Goal: Task Accomplishment & Management: Complete application form

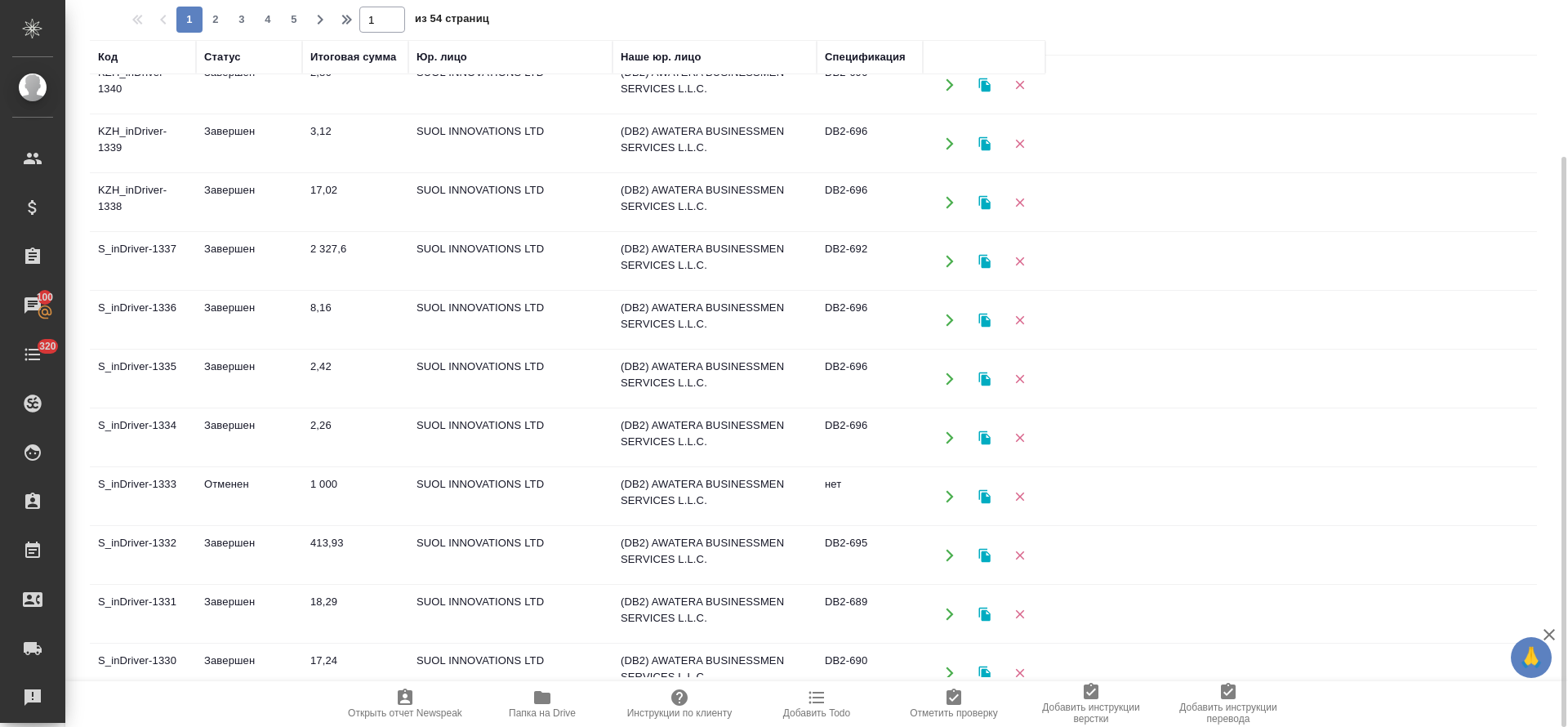
scroll to position [613, 0]
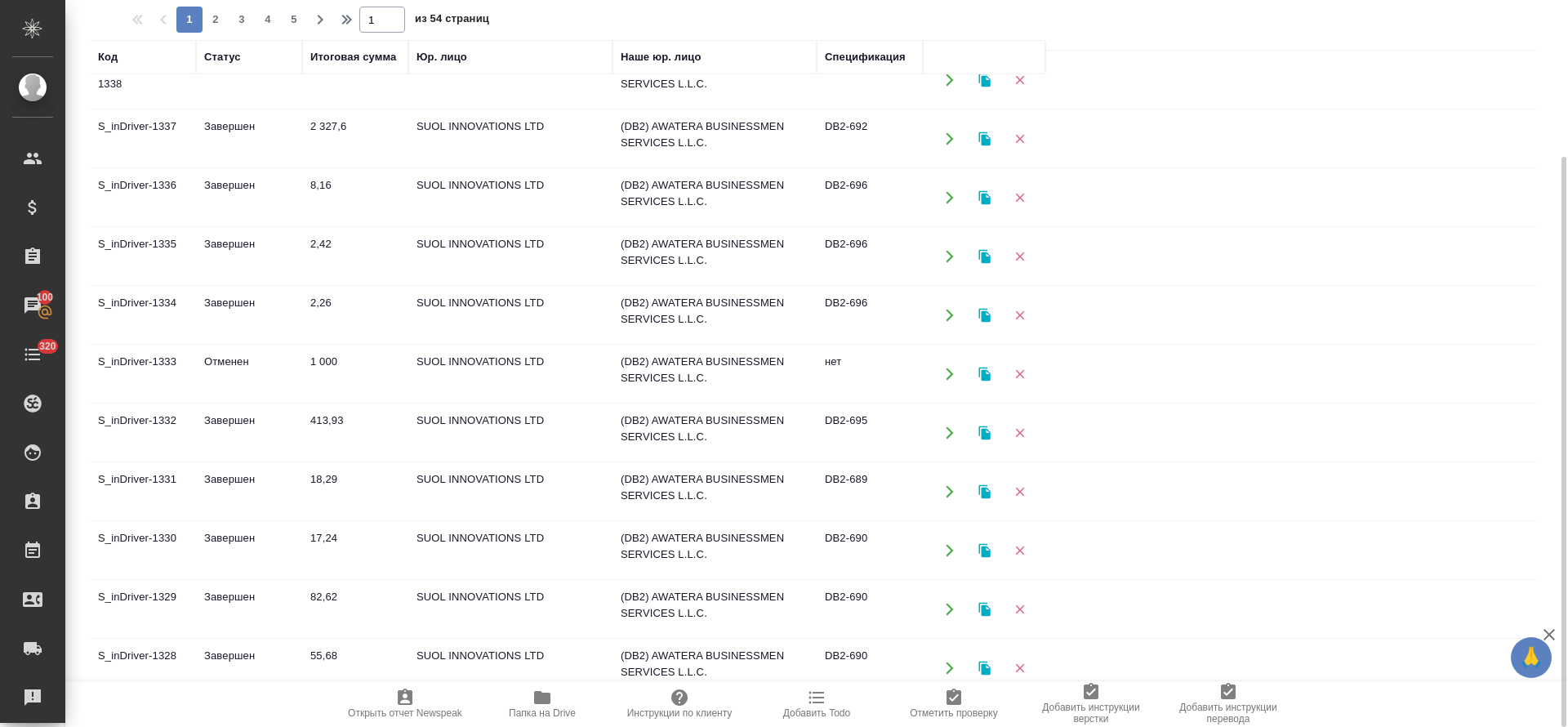
click at [322, 413] on td "413,93" at bounding box center [354, 433] width 106 height 58
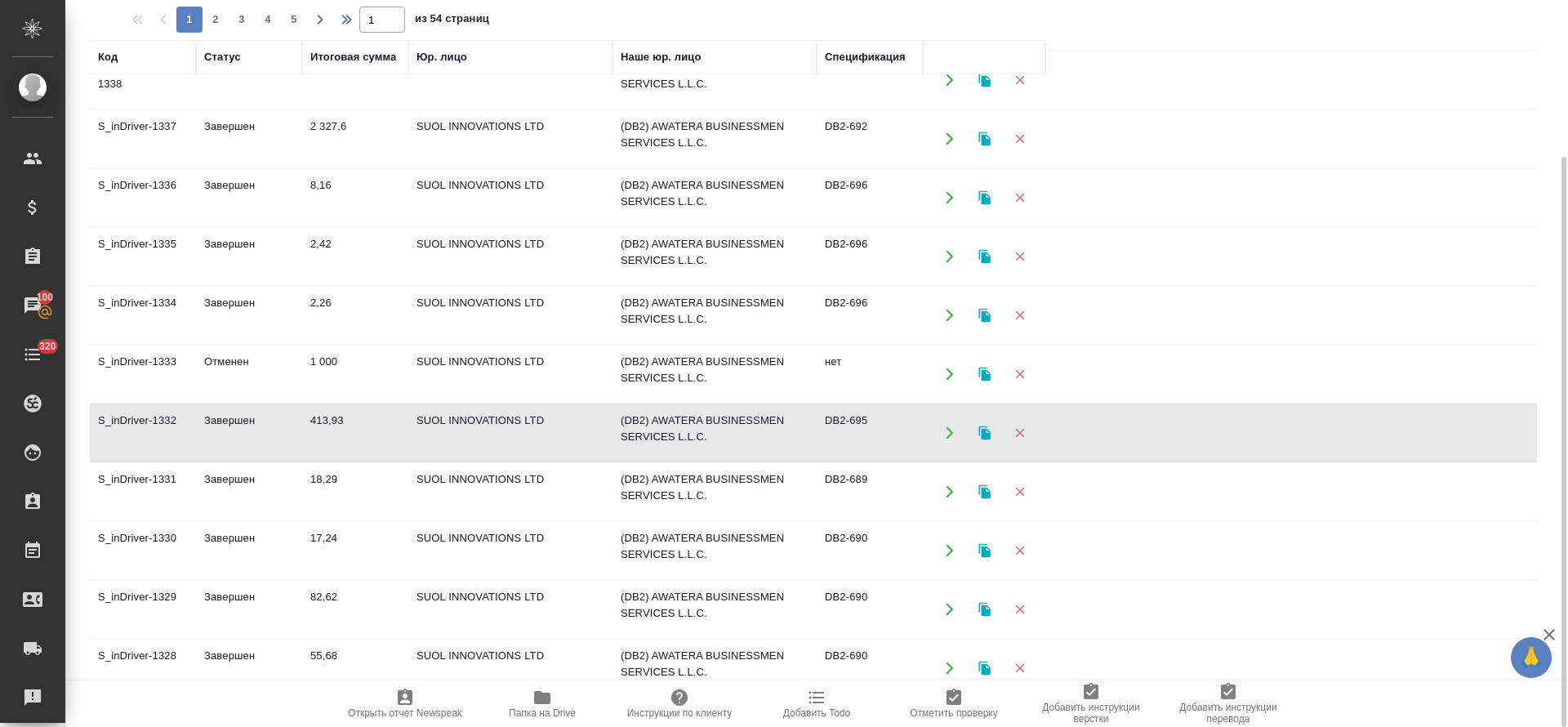
click at [322, 413] on td "413,93" at bounding box center [354, 433] width 106 height 58
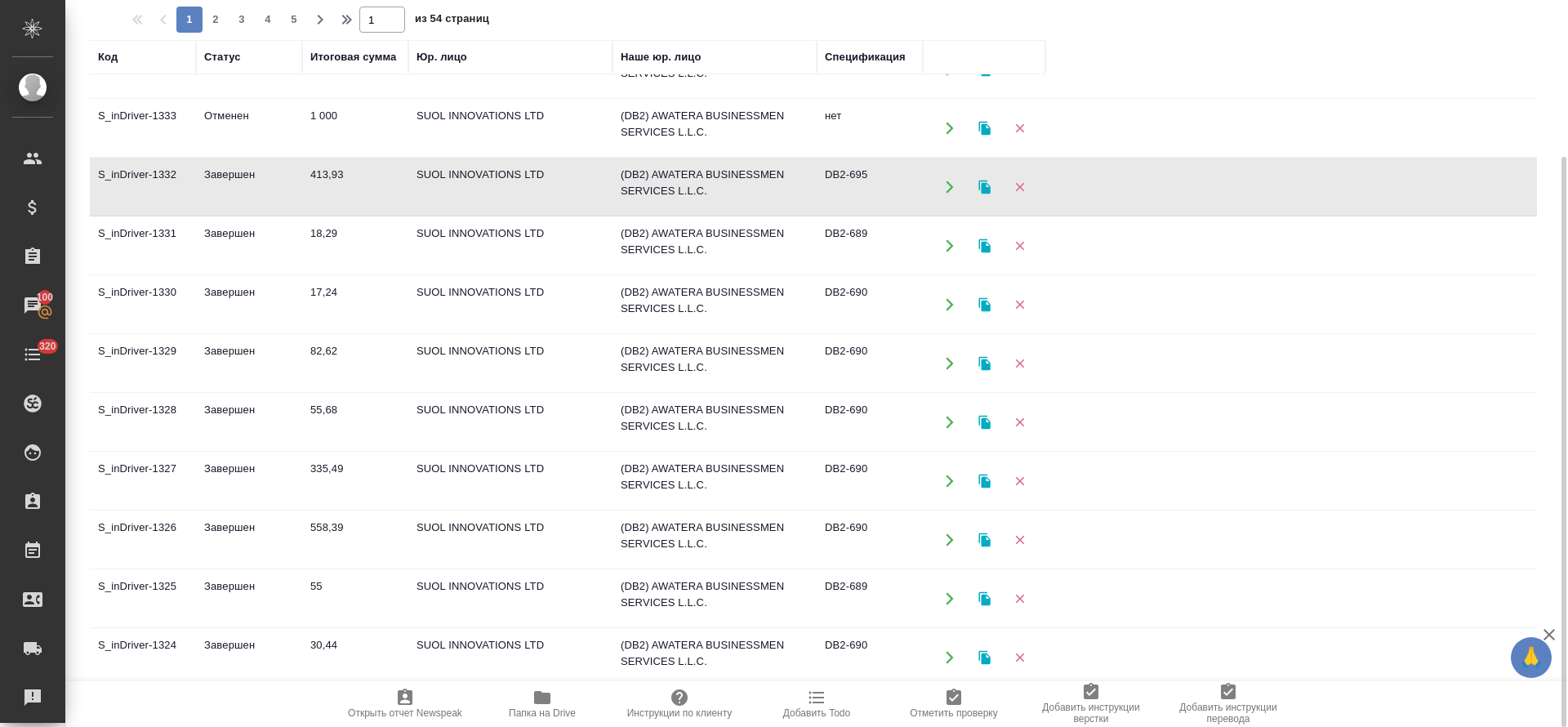
scroll to position [868, 0]
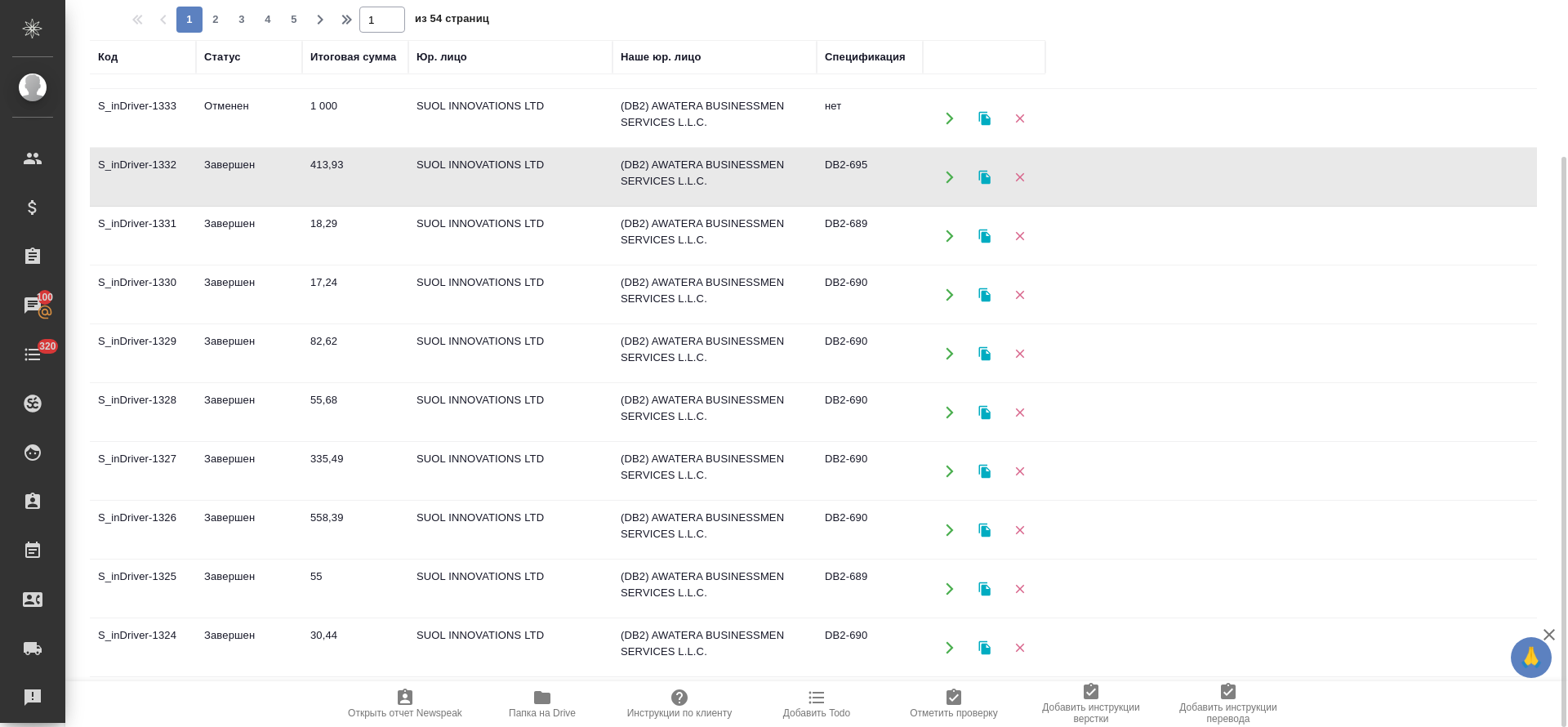
click at [318, 462] on td "335,49" at bounding box center [354, 471] width 106 height 58
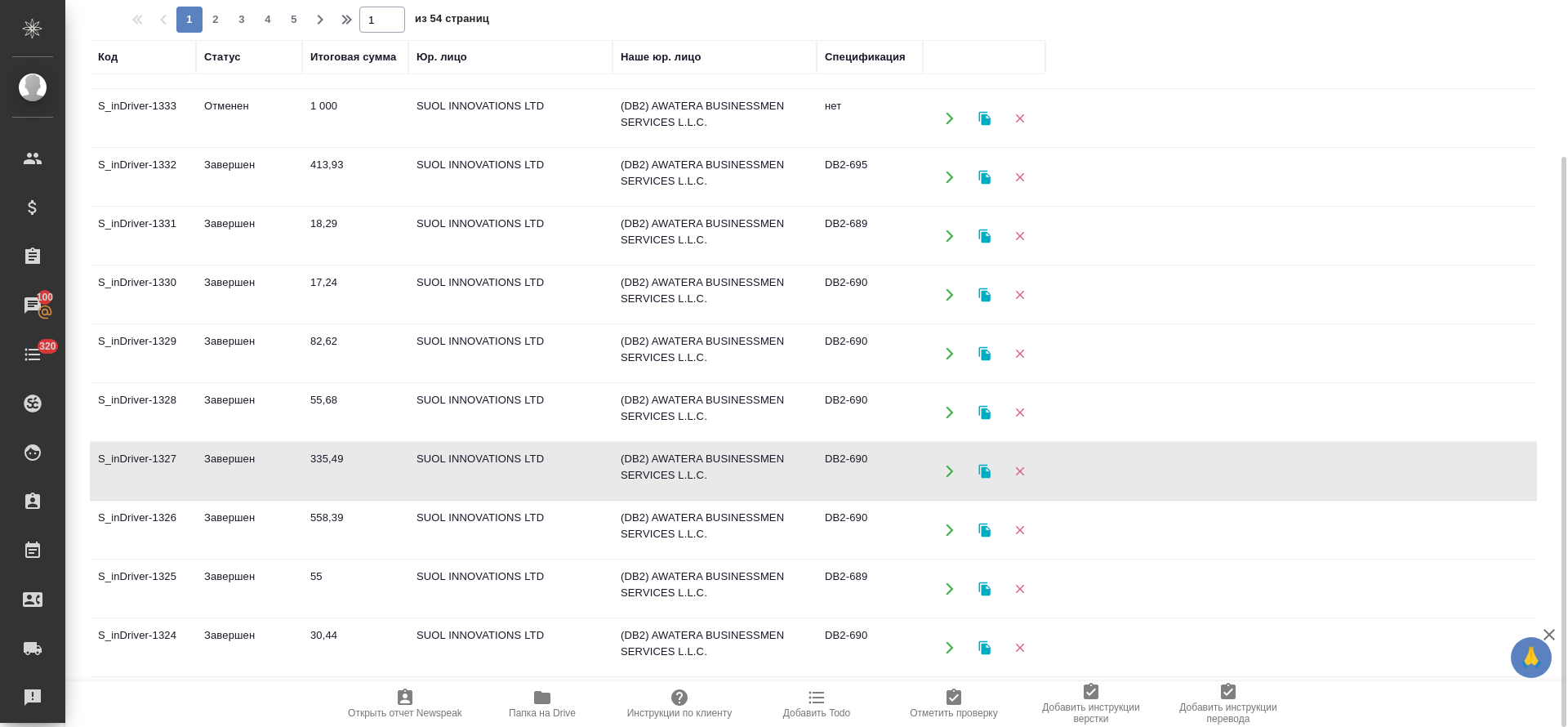
click at [301, 527] on td "Завершен" at bounding box center [249, 529] width 106 height 58
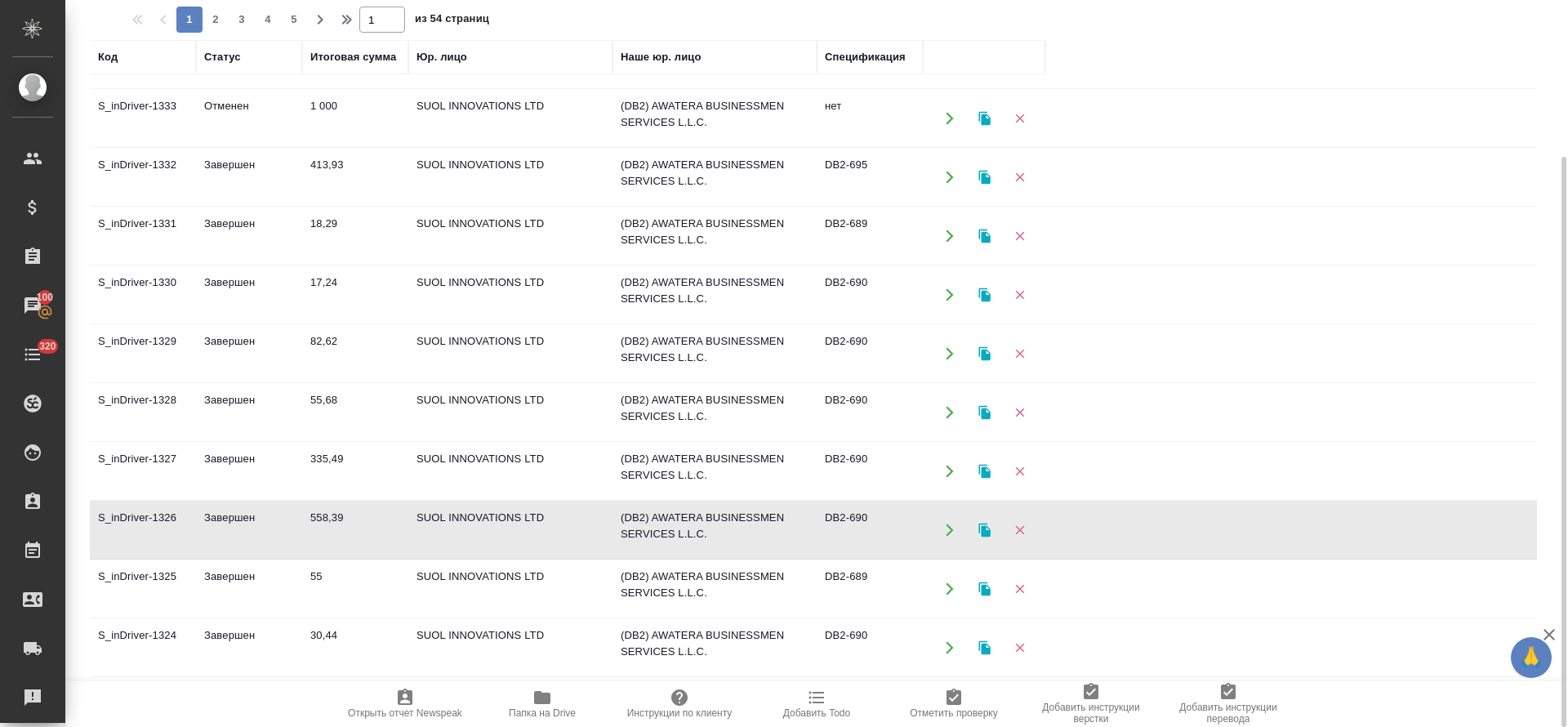
click at [301, 527] on td "Завершен" at bounding box center [249, 529] width 106 height 58
click at [983, 535] on icon "button" at bounding box center [984, 529] width 12 height 14
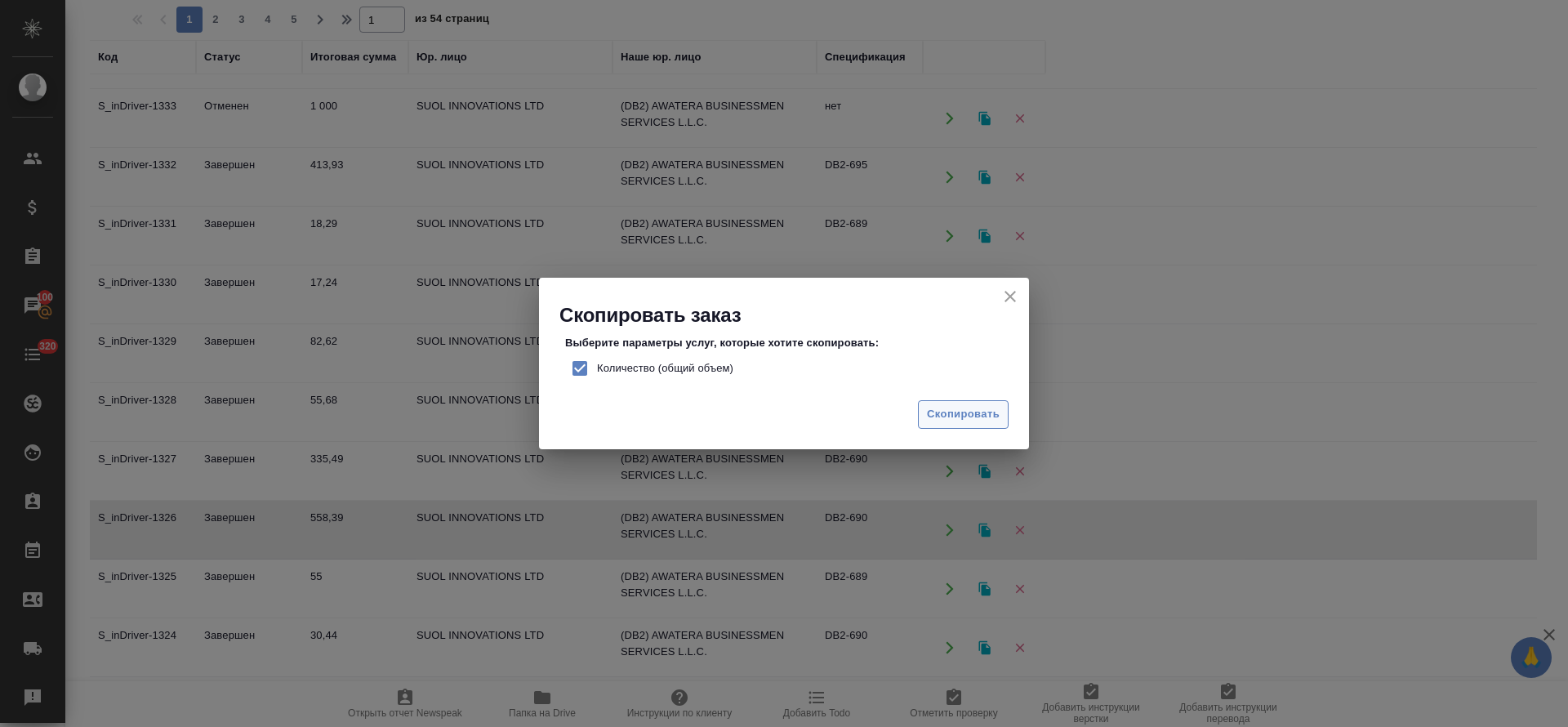
click at [951, 414] on span "Скопировать" at bounding box center [963, 414] width 73 height 19
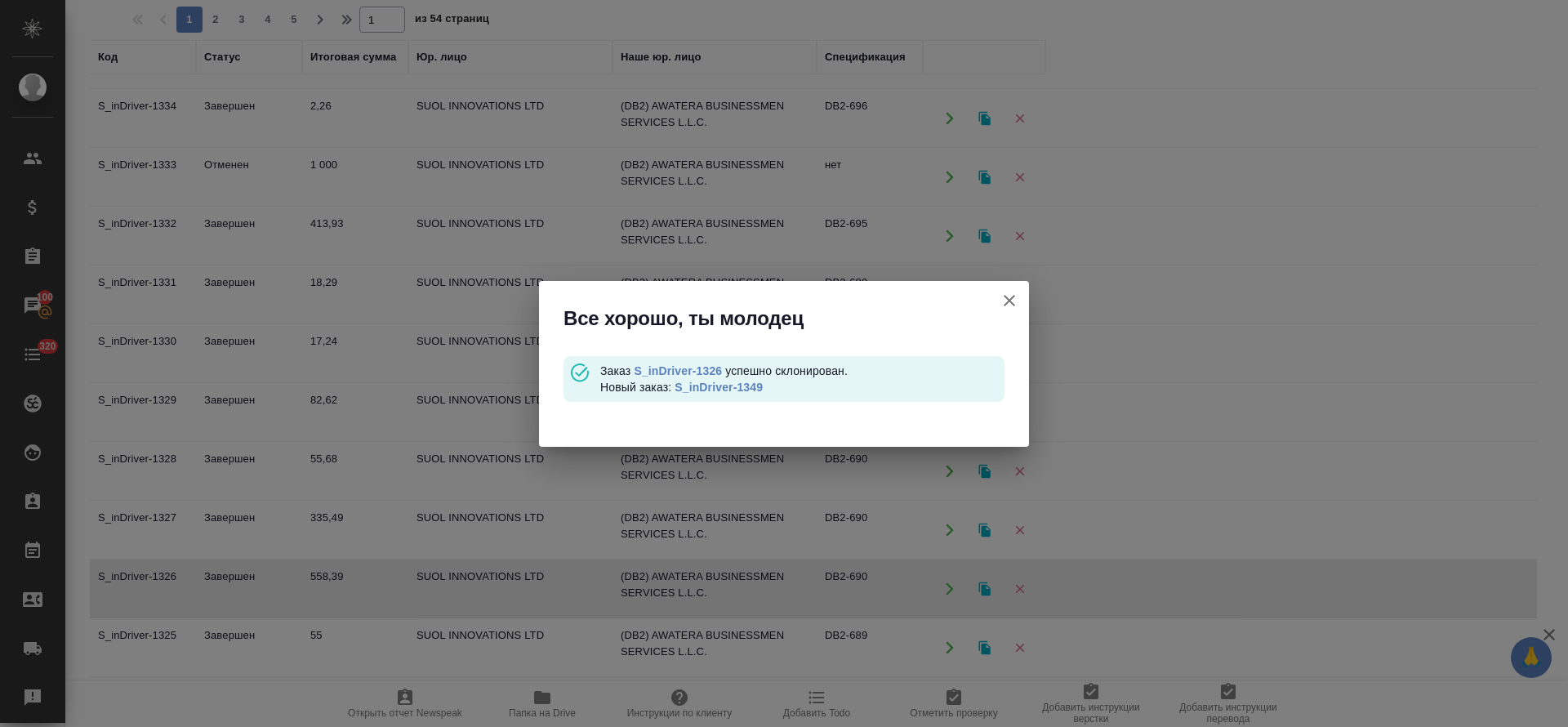
click at [731, 386] on link "S_inDriver-1349" at bounding box center [719, 387] width 88 height 13
click at [1012, 299] on icon "button" at bounding box center [1010, 301] width 20 height 20
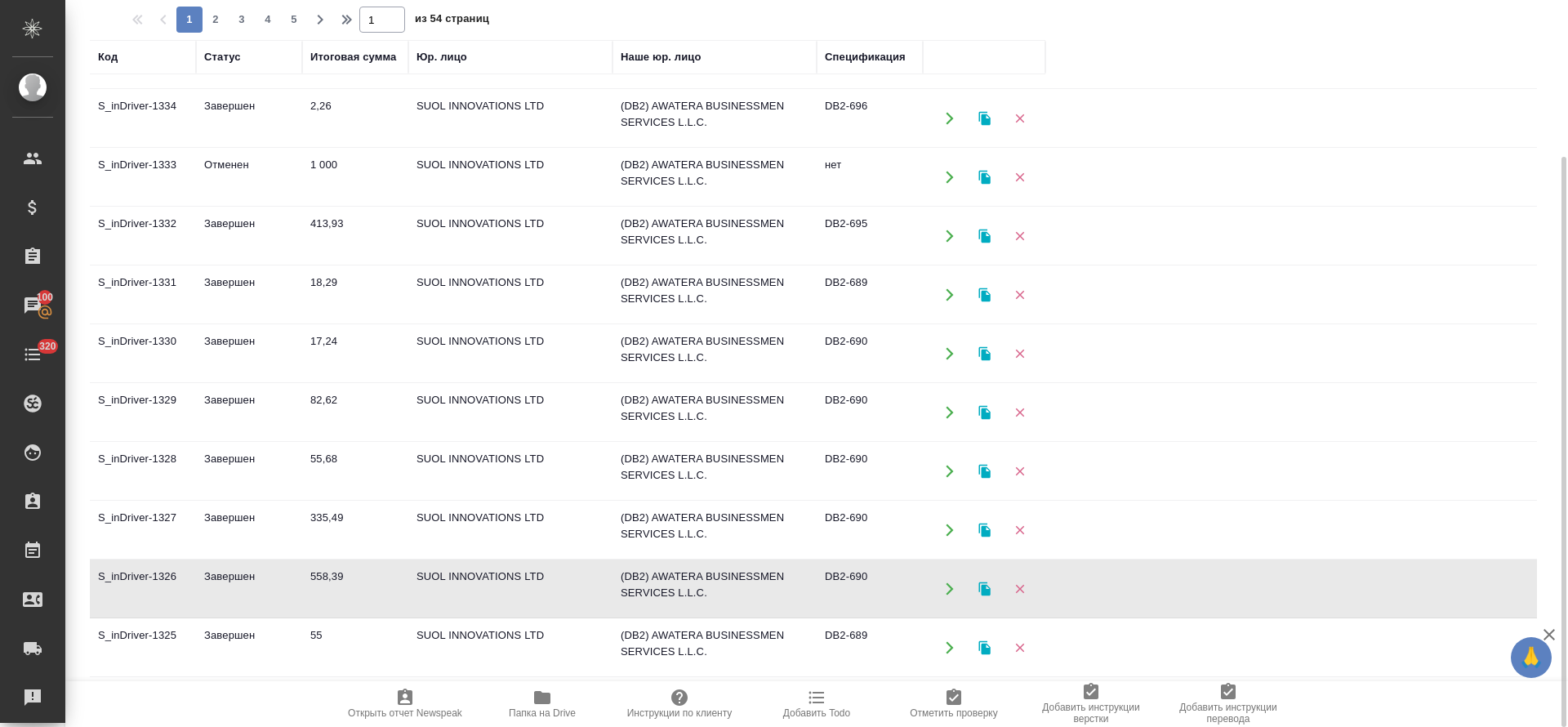
click at [321, 572] on td "558,39" at bounding box center [354, 589] width 106 height 58
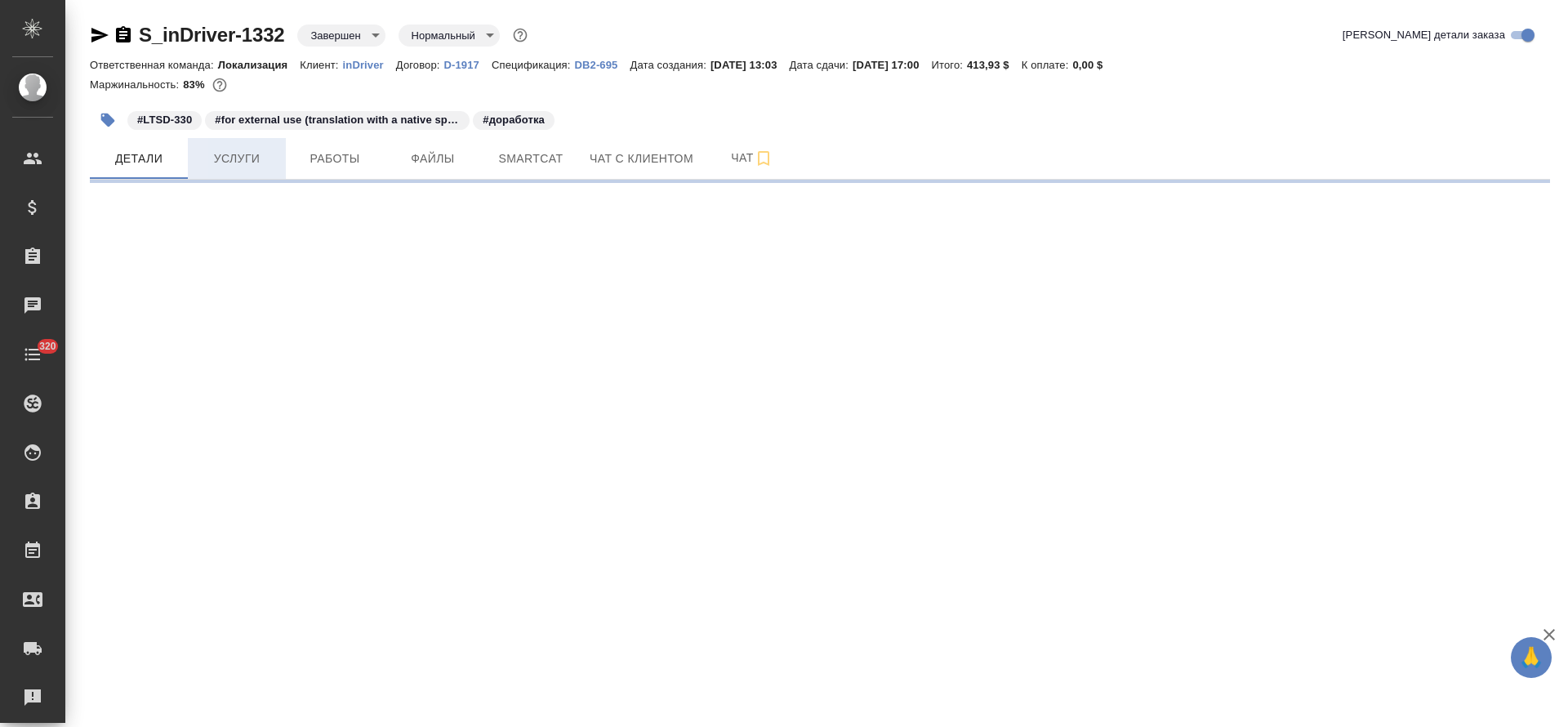
select select "RU"
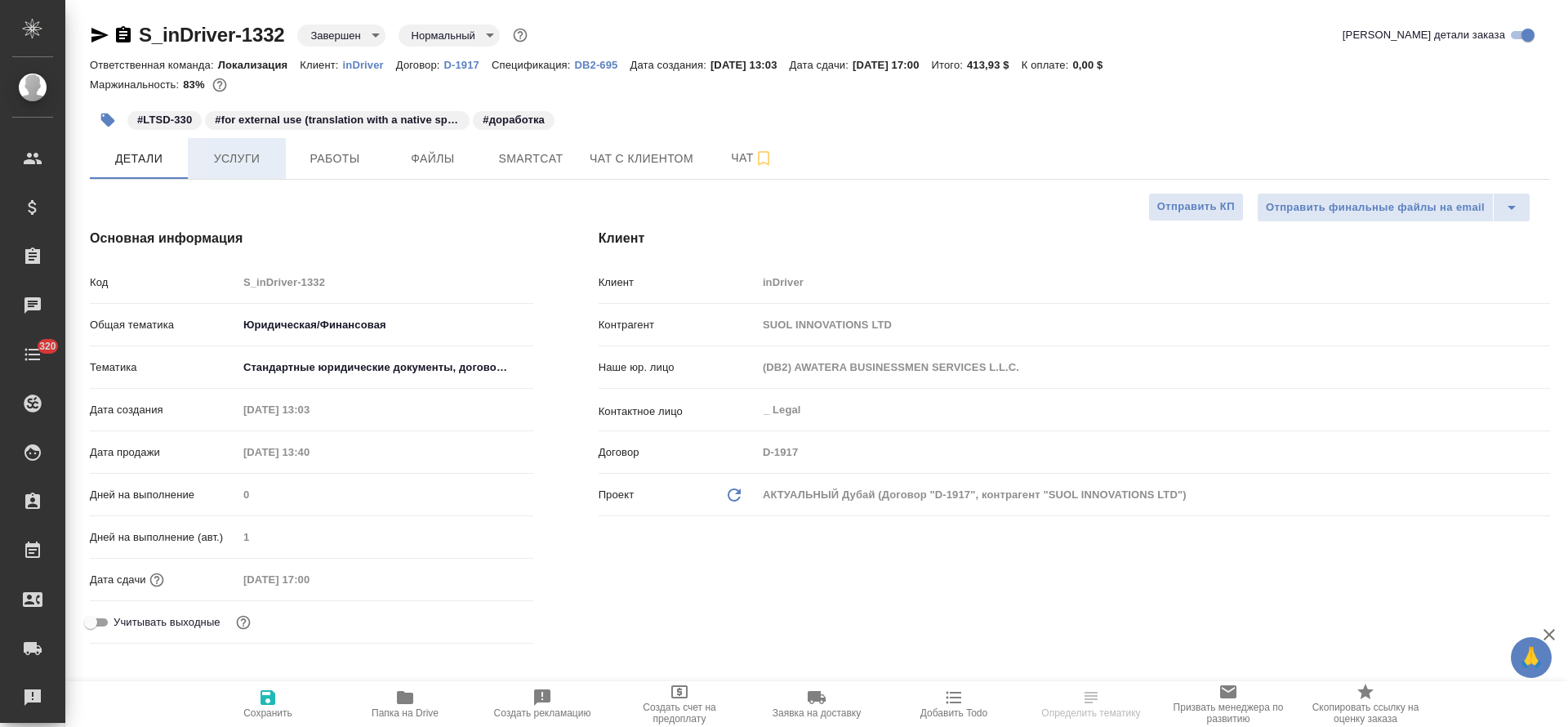
type textarea "x"
type input "Юридический"
type textarea "x"
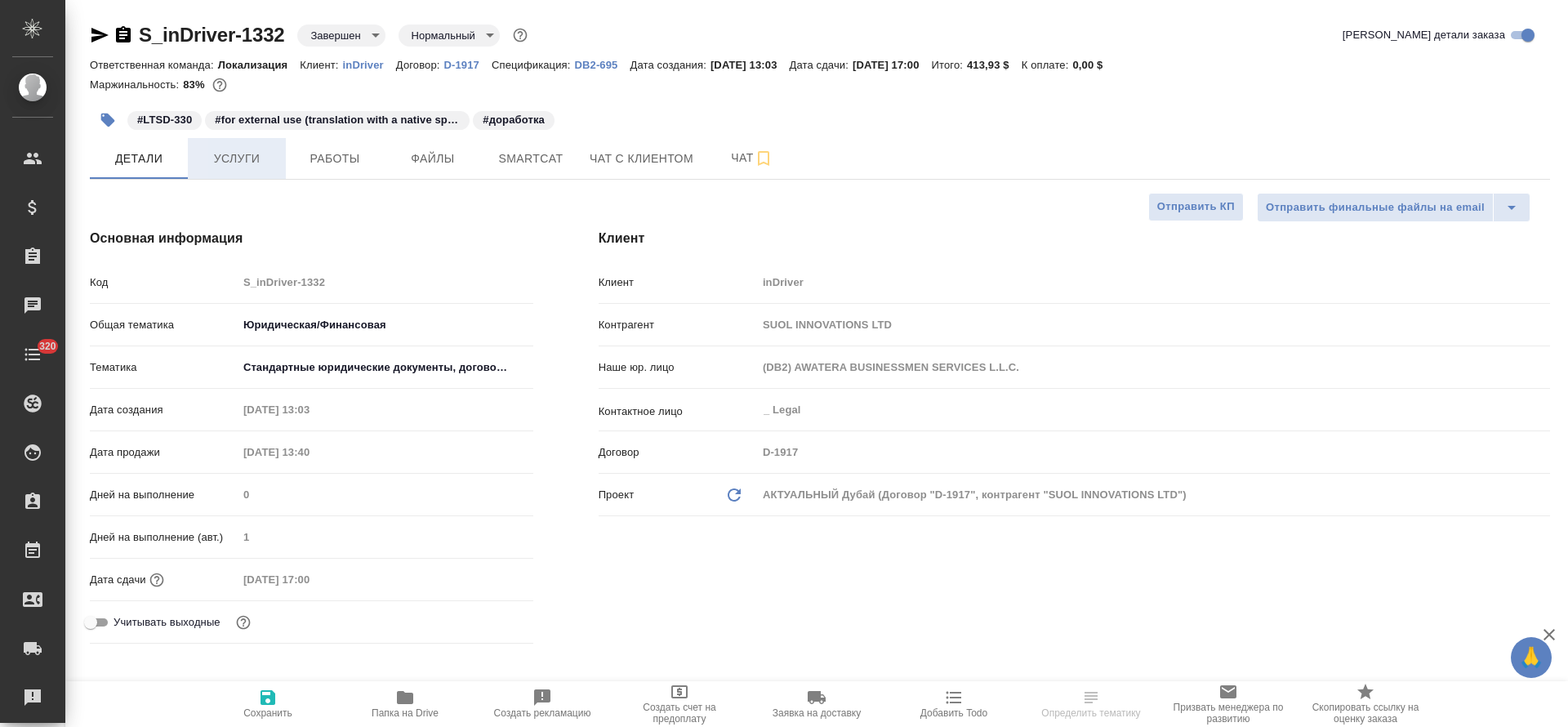
type textarea "x"
click at [243, 163] on span "Услуги" at bounding box center [237, 158] width 78 height 20
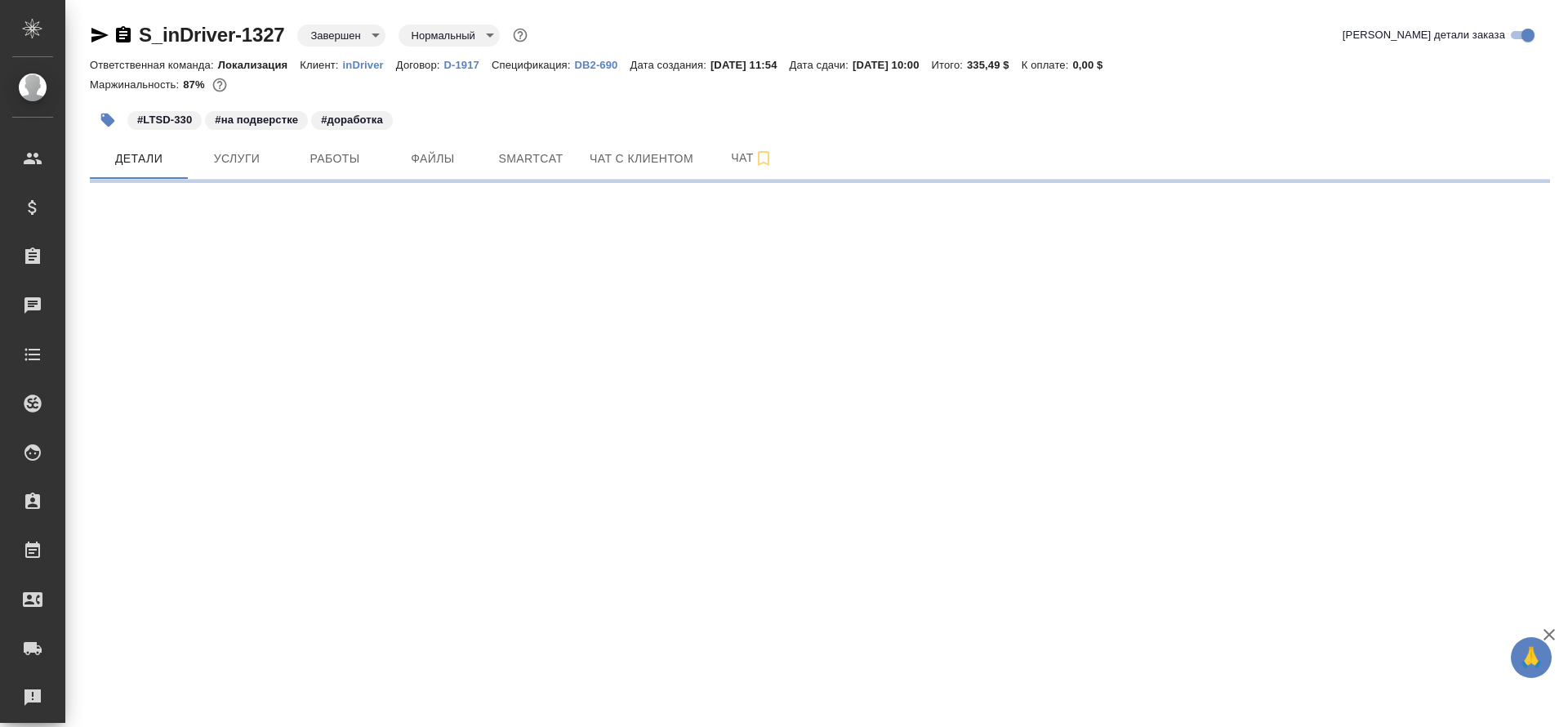
select select "RU"
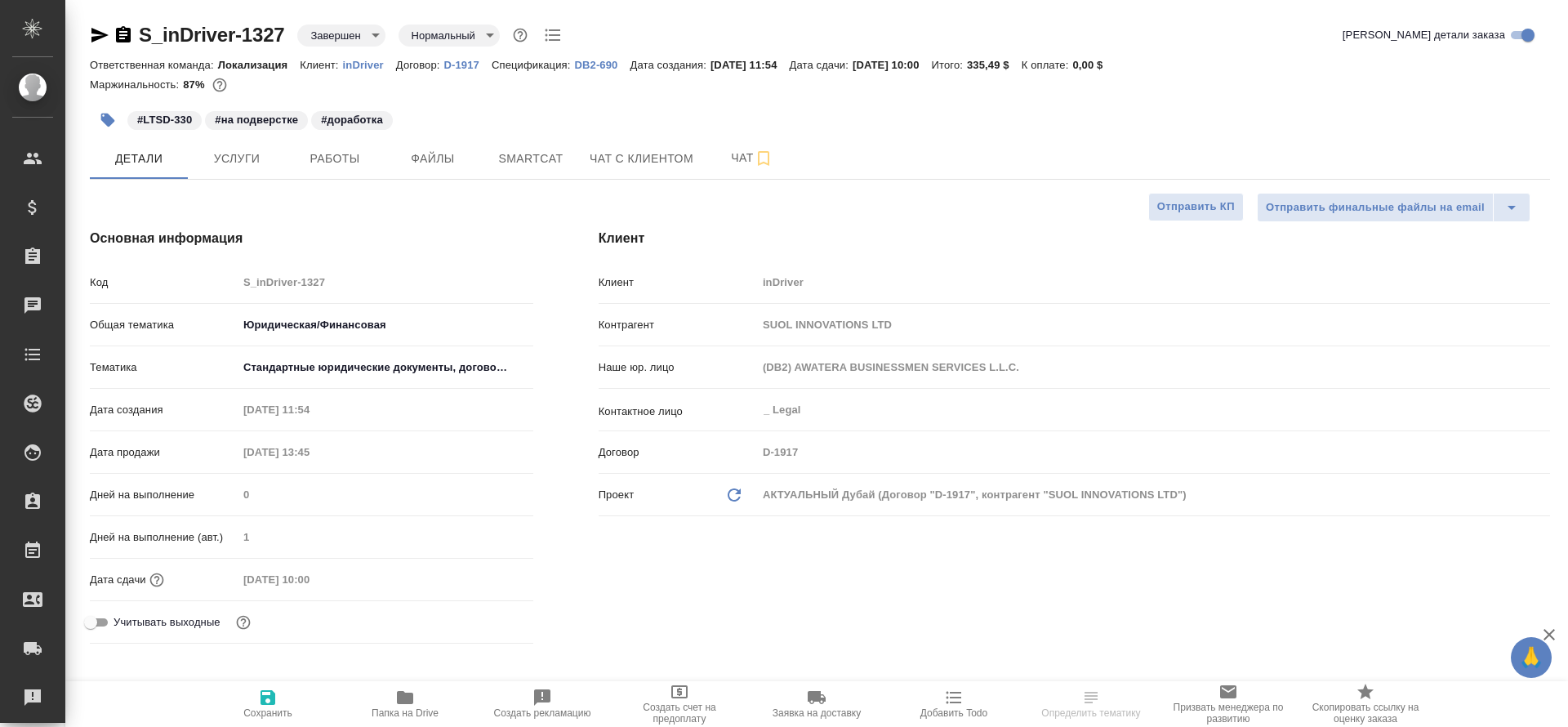
type textarea "x"
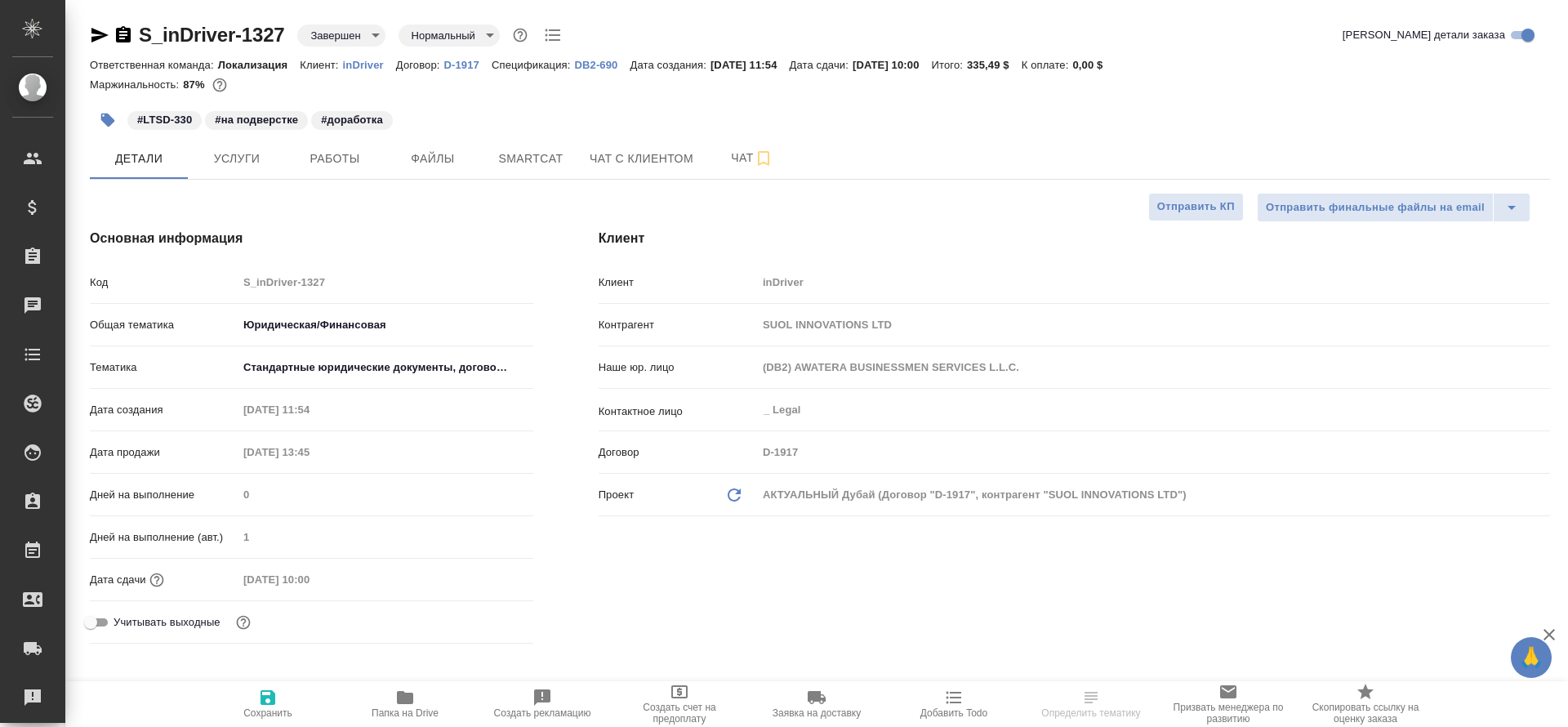
type textarea "x"
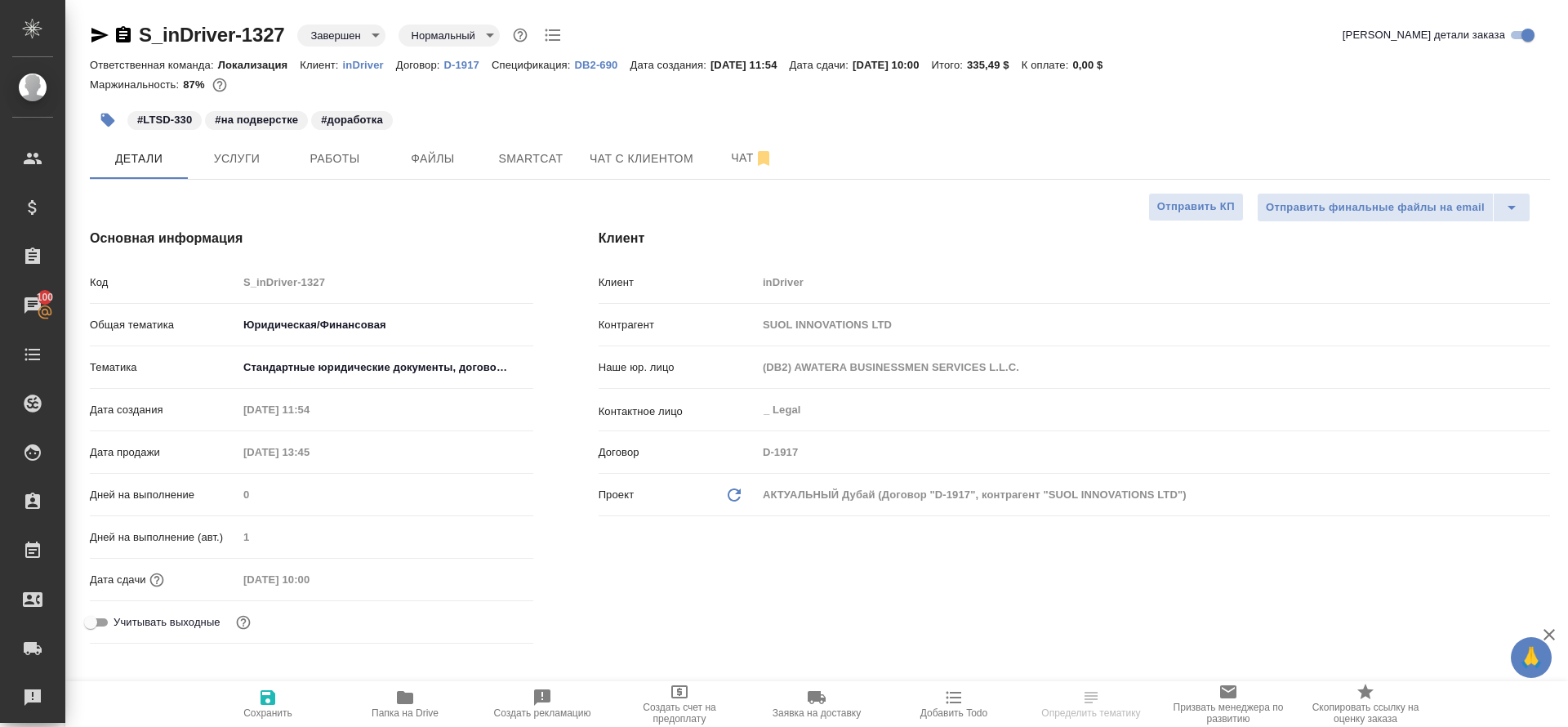
type textarea "x"
click at [256, 168] on span "Услуги" at bounding box center [237, 158] width 78 height 20
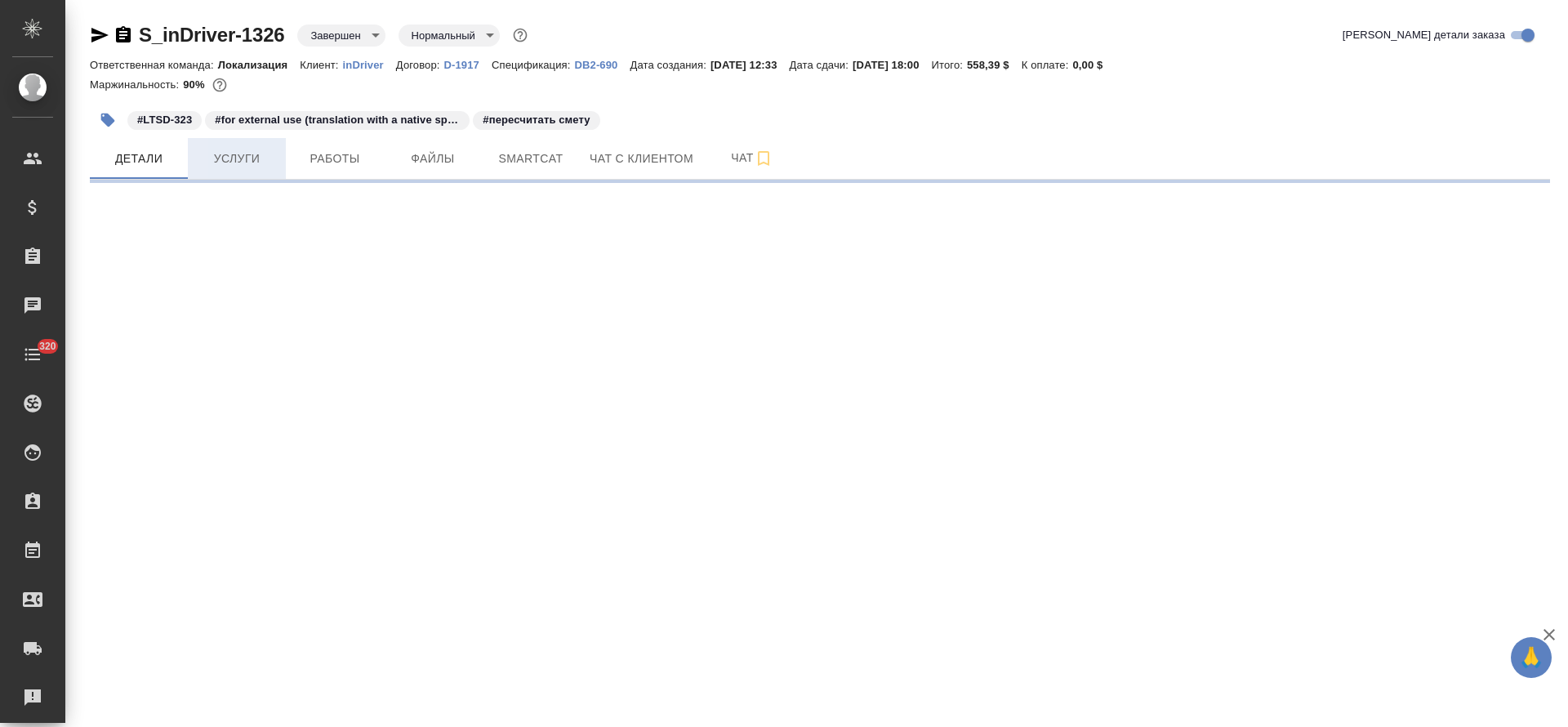
click at [238, 164] on span "Услуги" at bounding box center [237, 158] width 78 height 20
select select "RU"
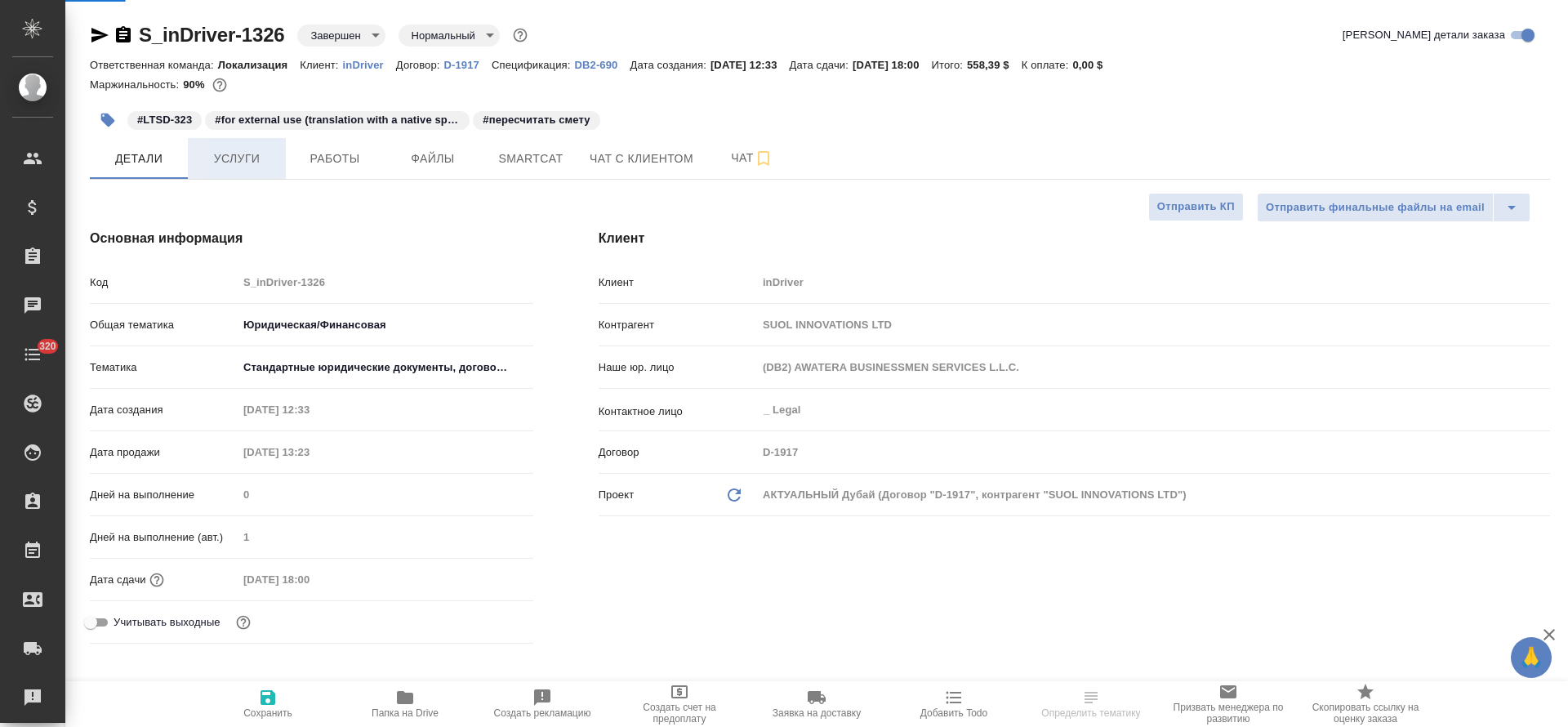
type textarea "x"
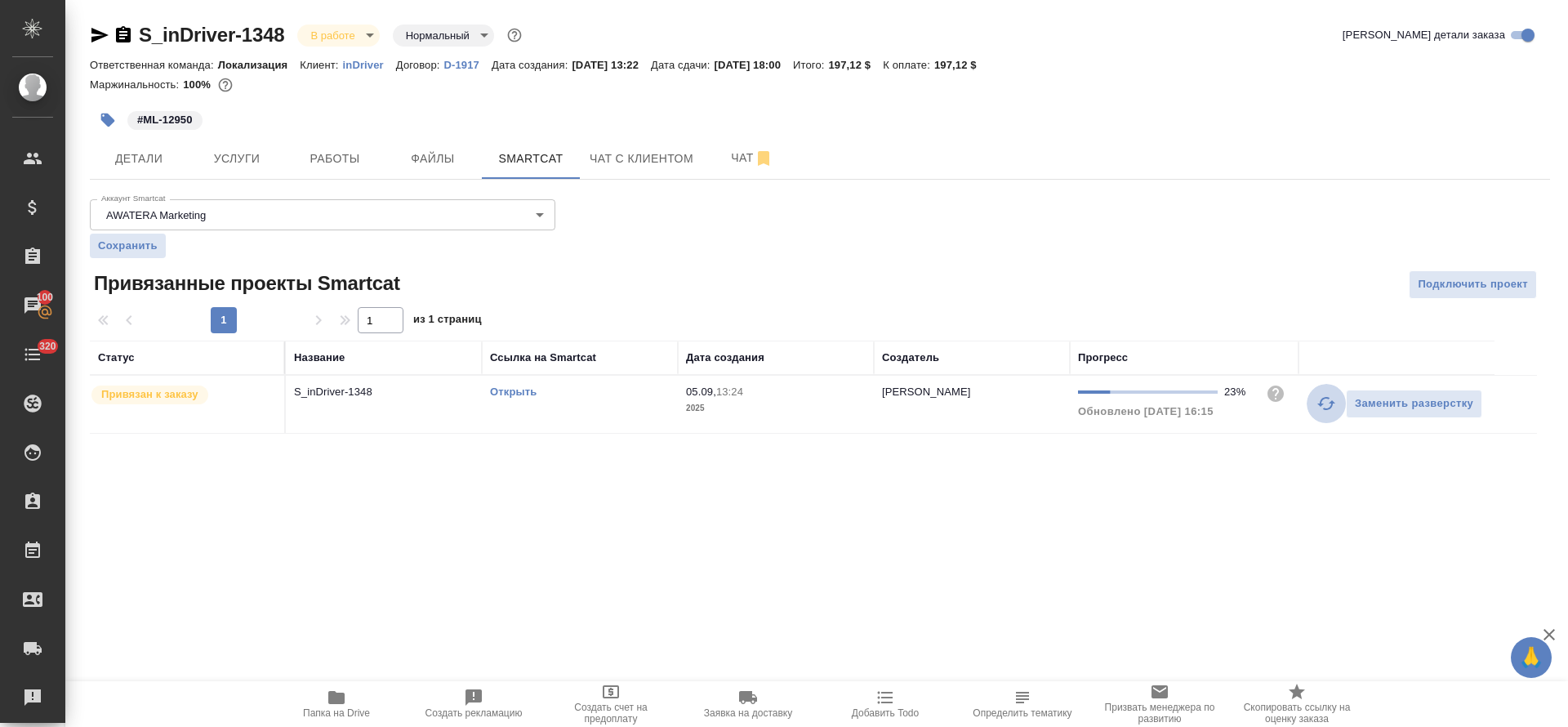
click at [1319, 407] on icon "button" at bounding box center [1327, 404] width 20 height 20
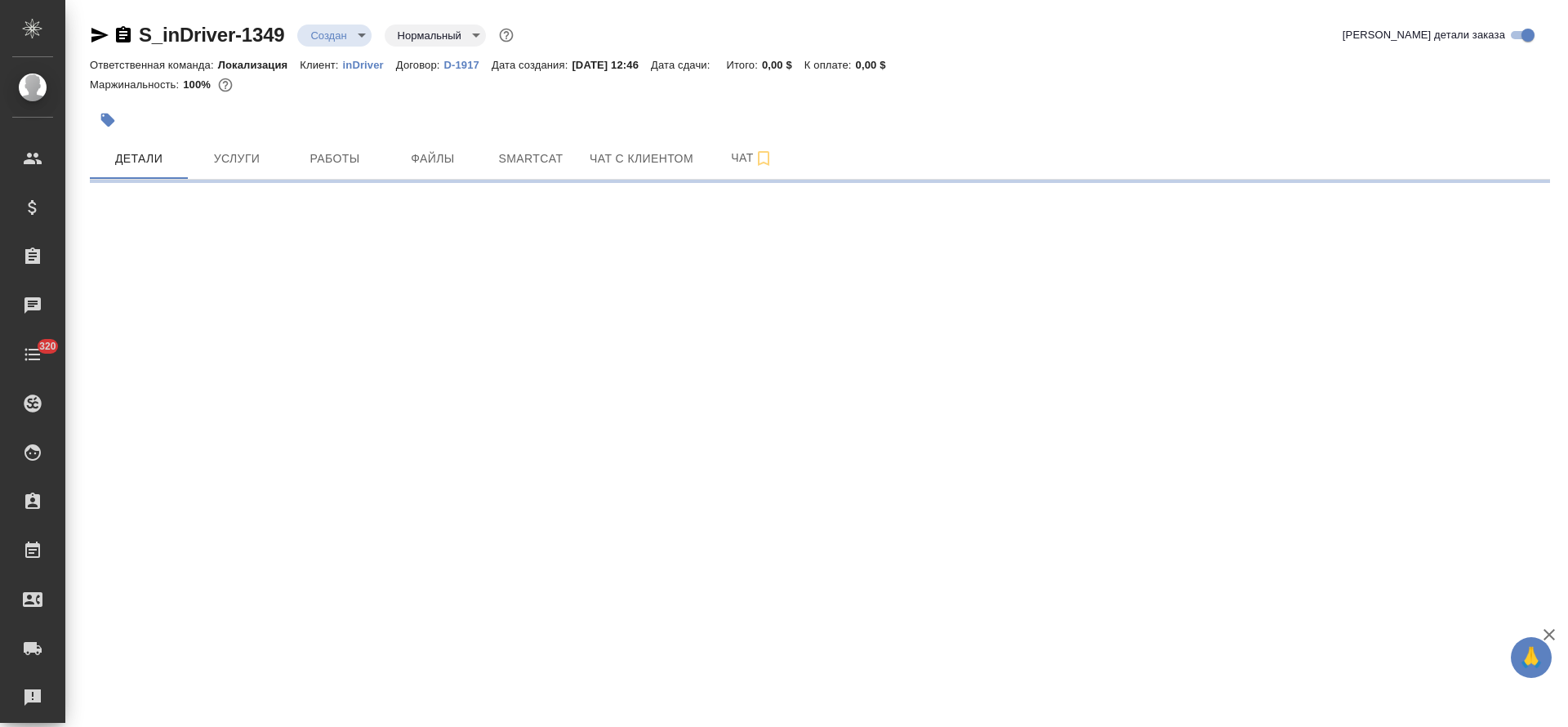
select select "RU"
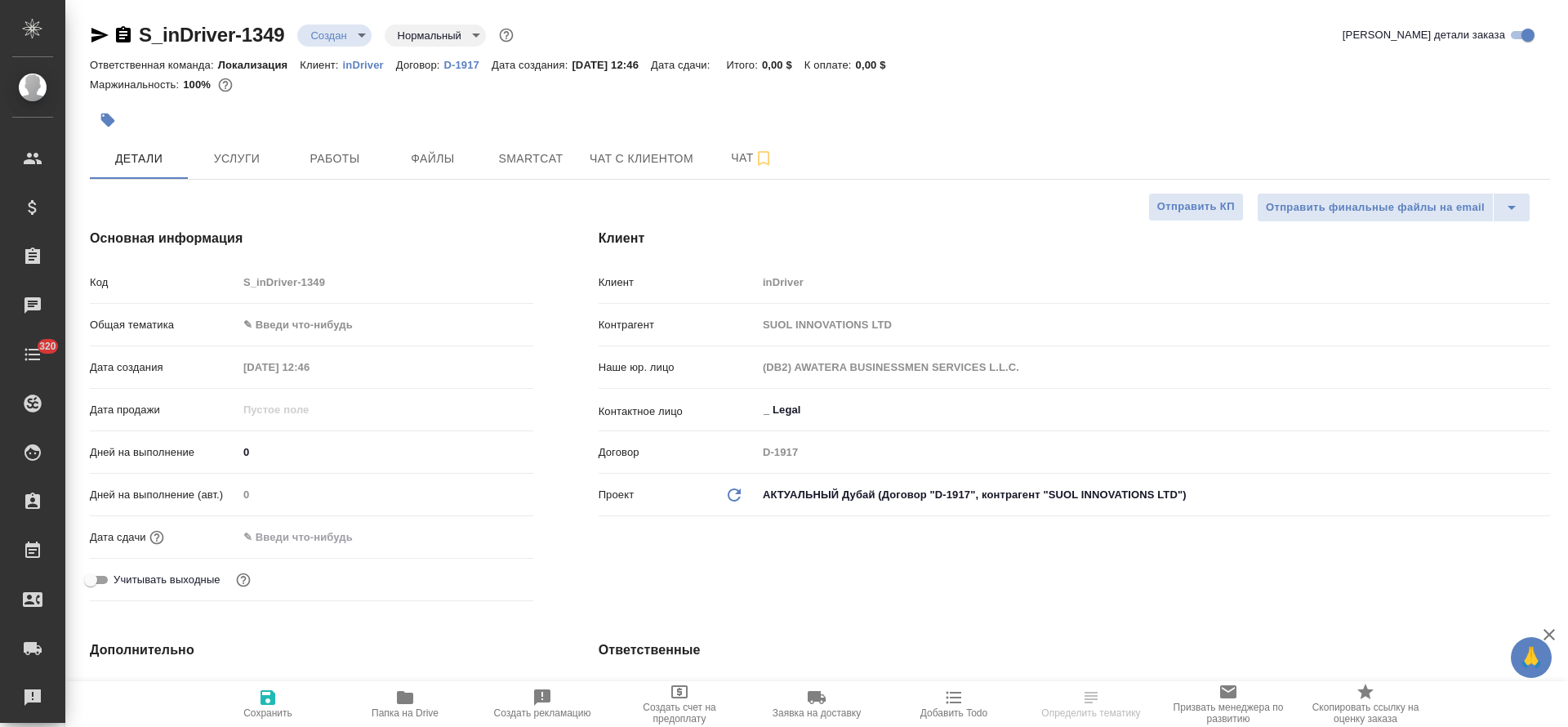
type textarea "x"
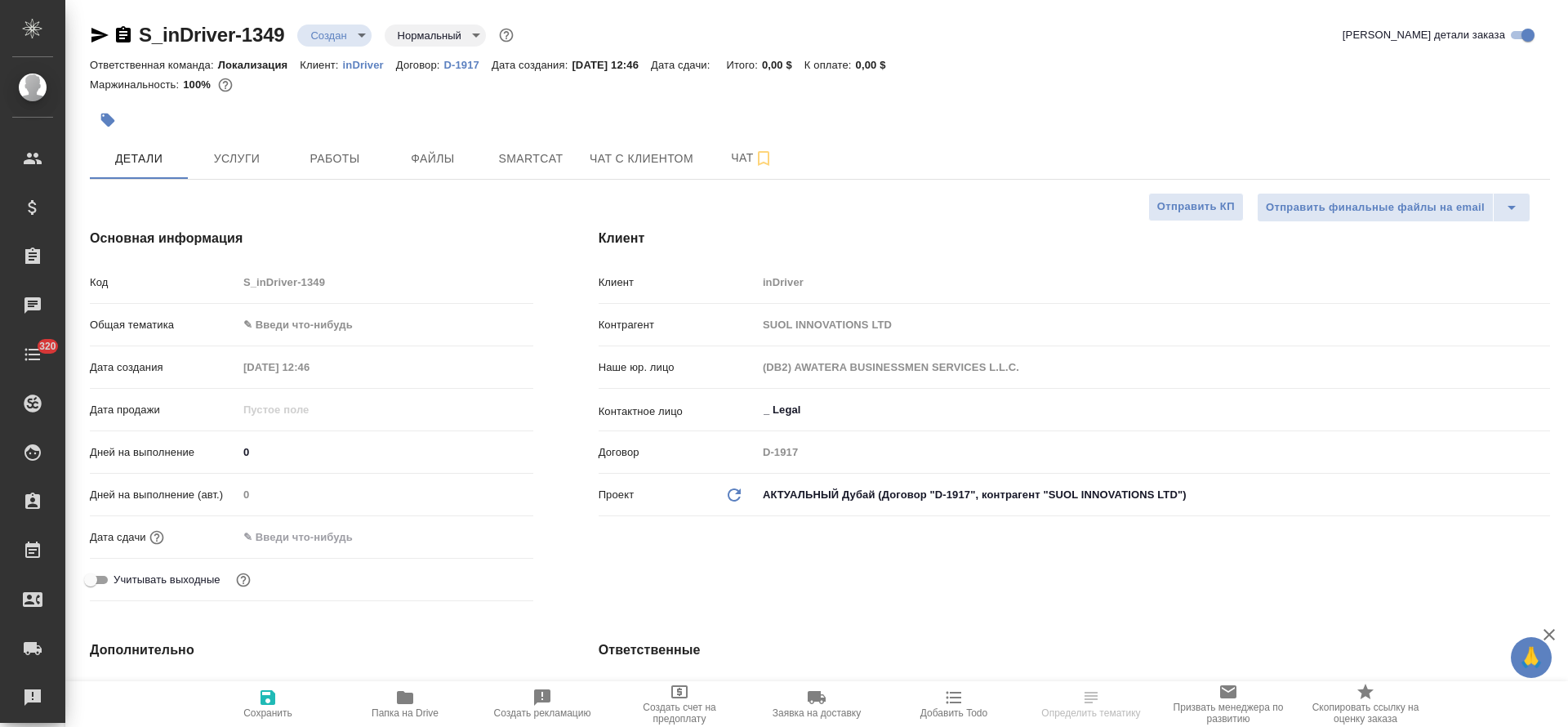
type textarea "x"
click at [112, 121] on icon "button" at bounding box center [108, 120] width 14 height 14
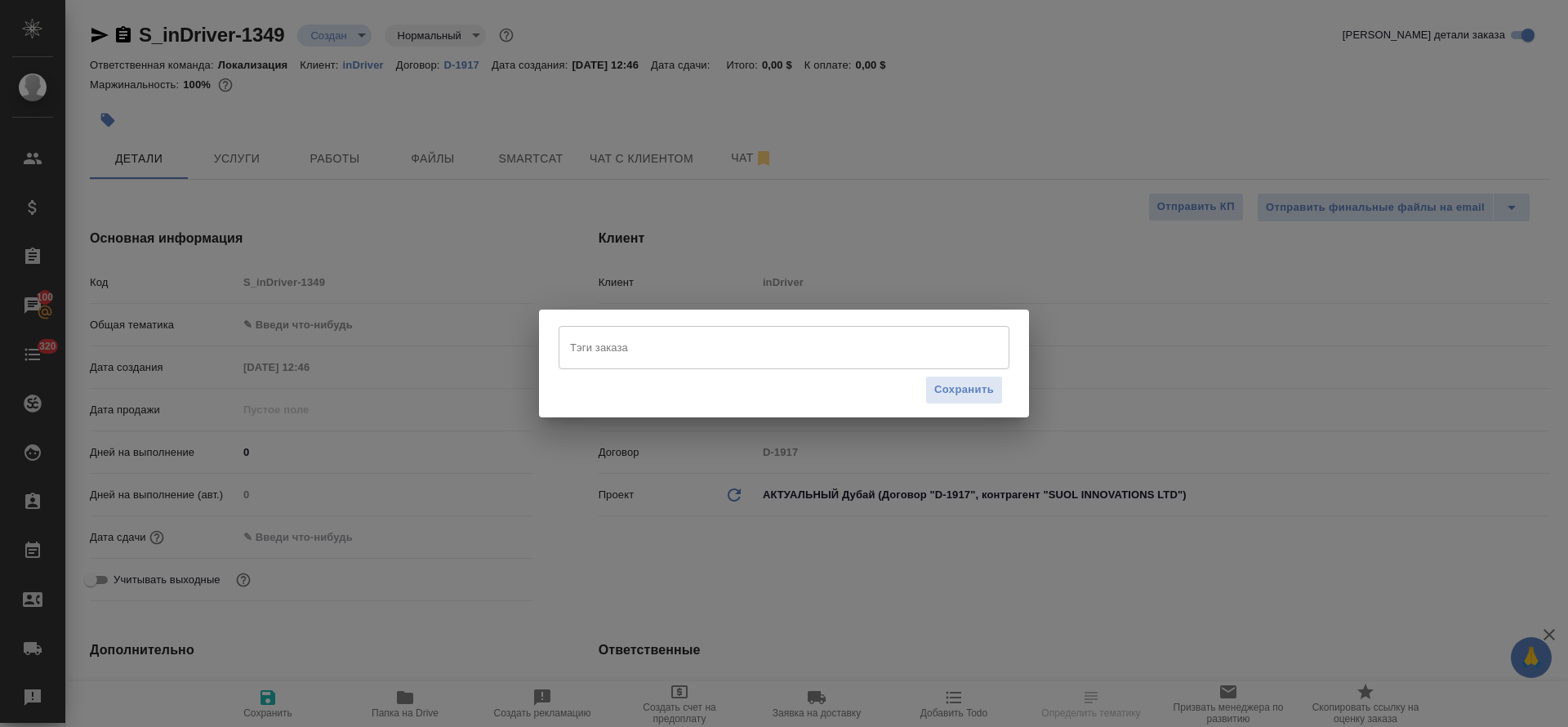
click at [635, 340] on input "Тэги заказа" at bounding box center [769, 347] width 405 height 28
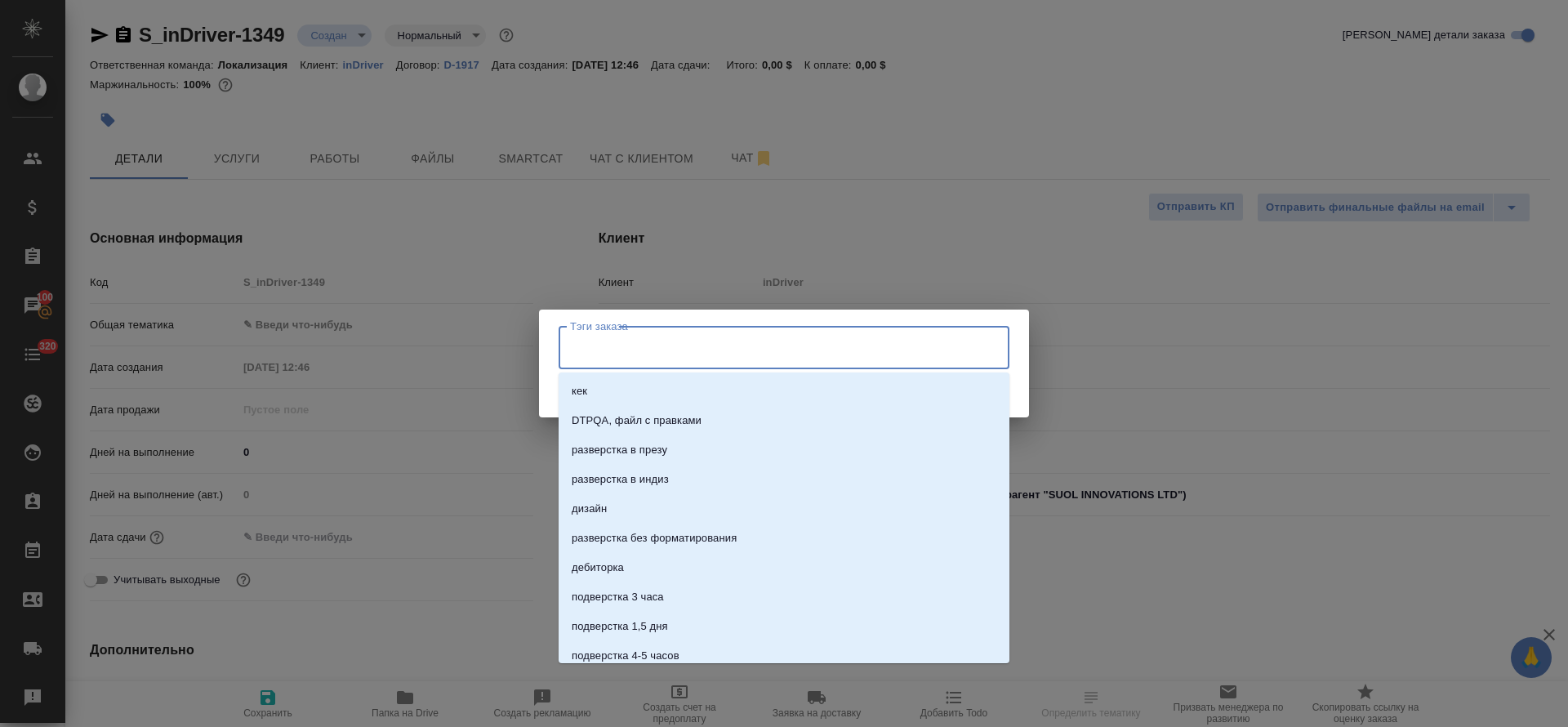
paste input "LTSD-619"
type input "LTSD-619"
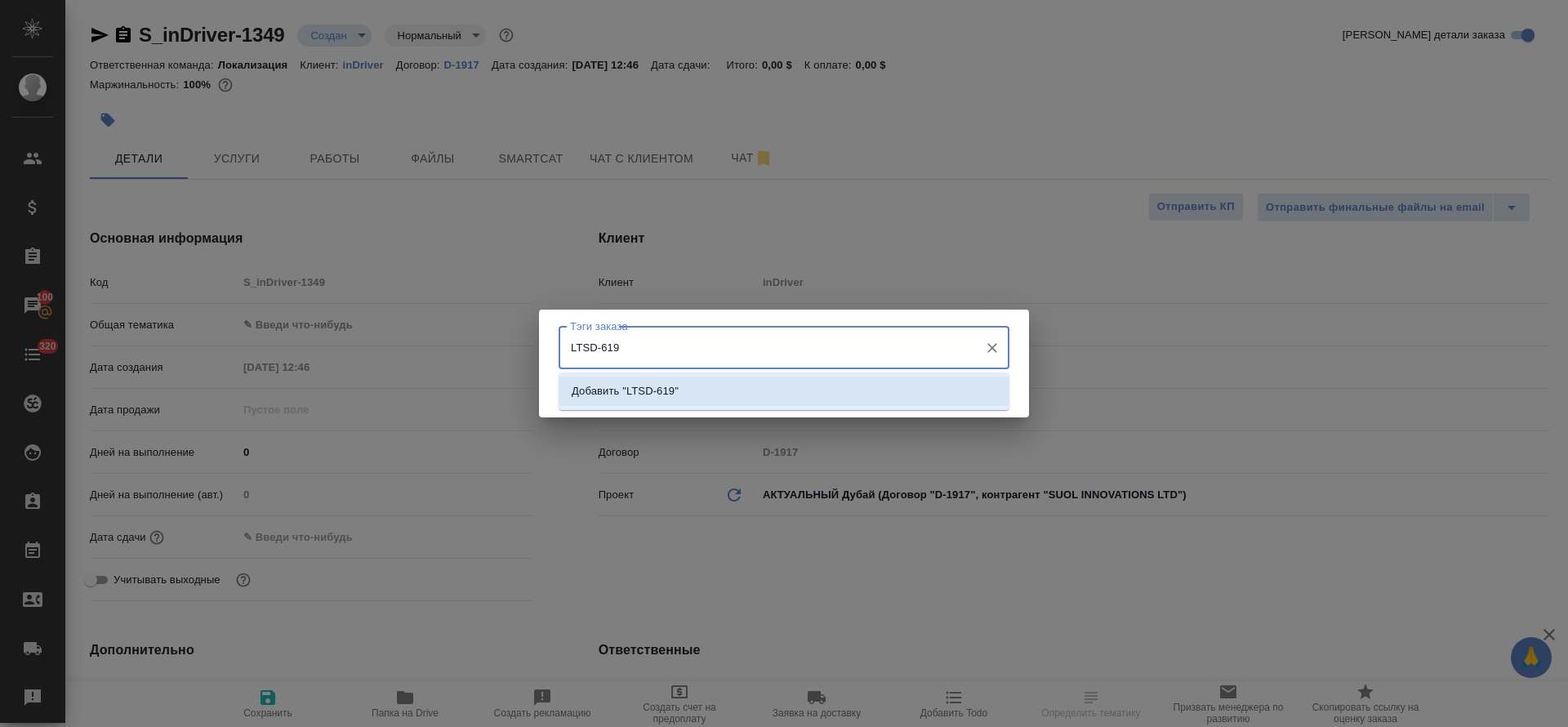
click at [844, 398] on li "Добавить "LTSD-619"" at bounding box center [784, 391] width 451 height 29
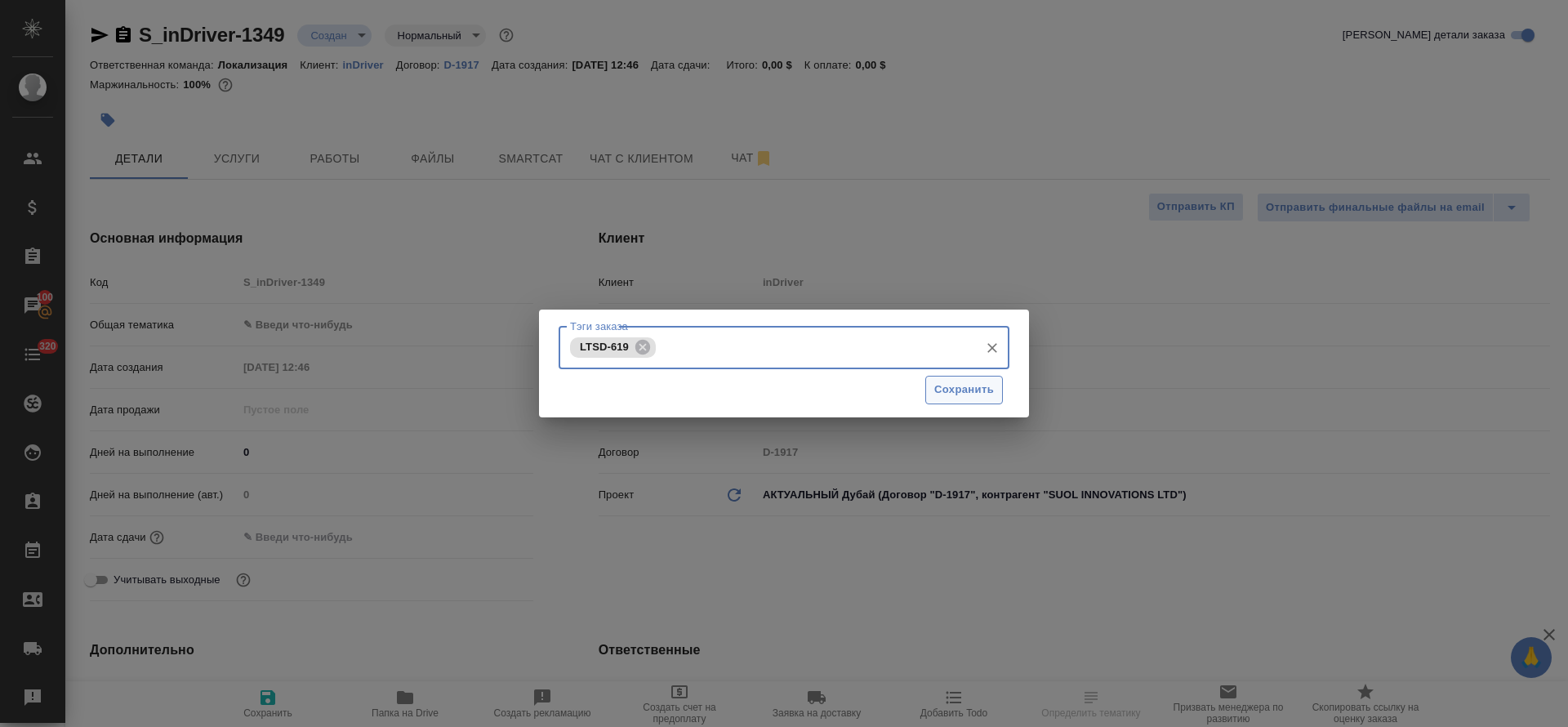
click at [961, 394] on span "Сохранить" at bounding box center [963, 389] width 59 height 19
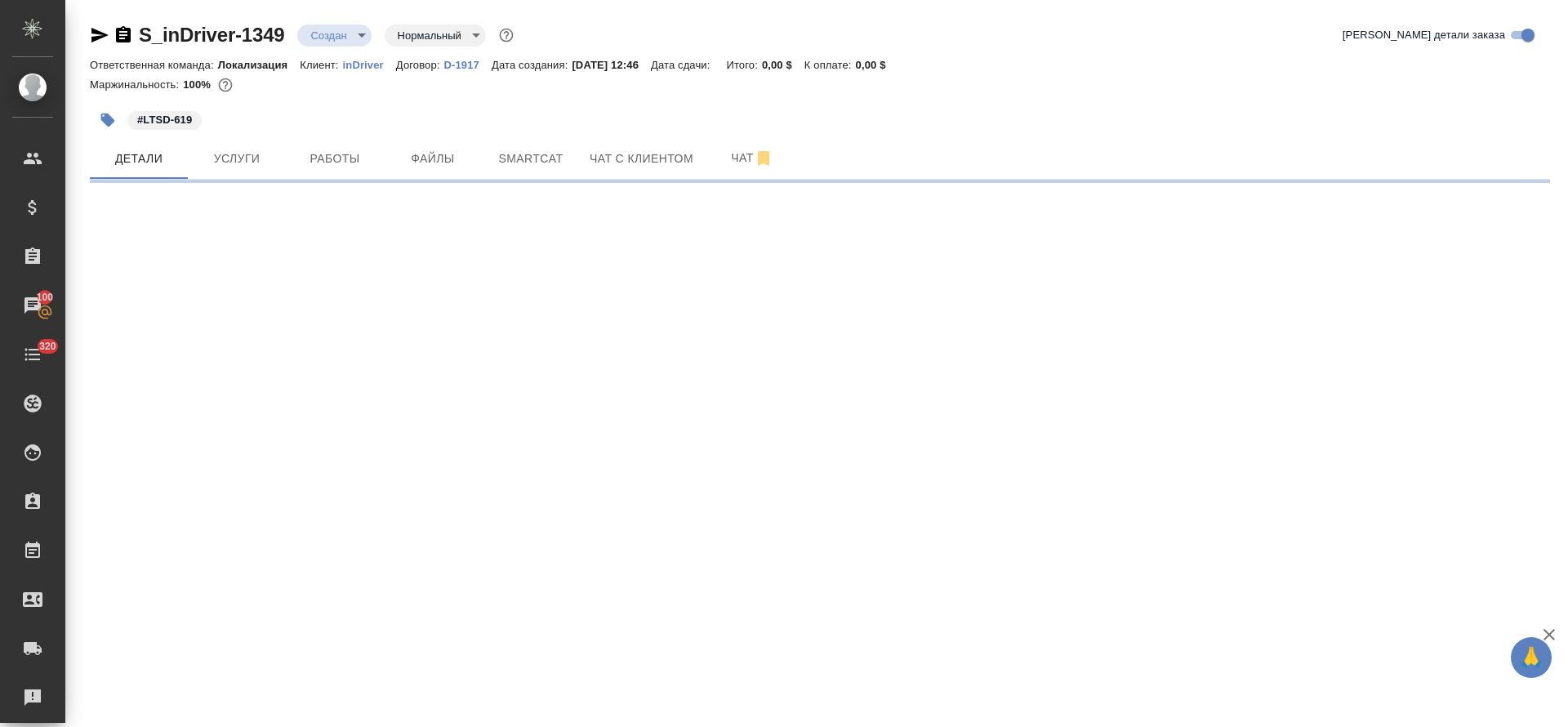
select select "RU"
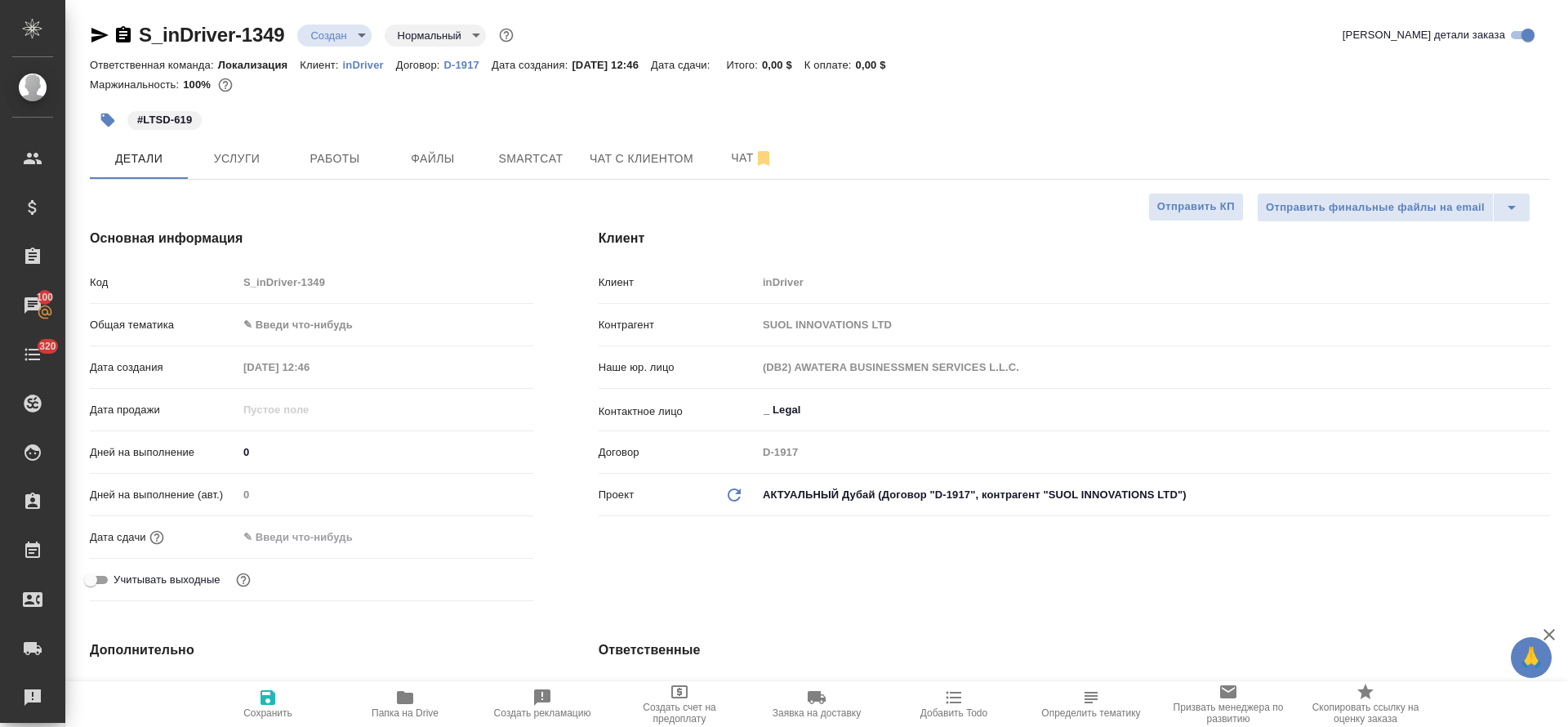
type textarea "x"
click at [282, 326] on body "🙏 .cls-1 fill:#fff; AWATERA Tretyakova Olga Клиенты Спецификации Заказы 100 Чат…" at bounding box center [784, 364] width 1568 height 727
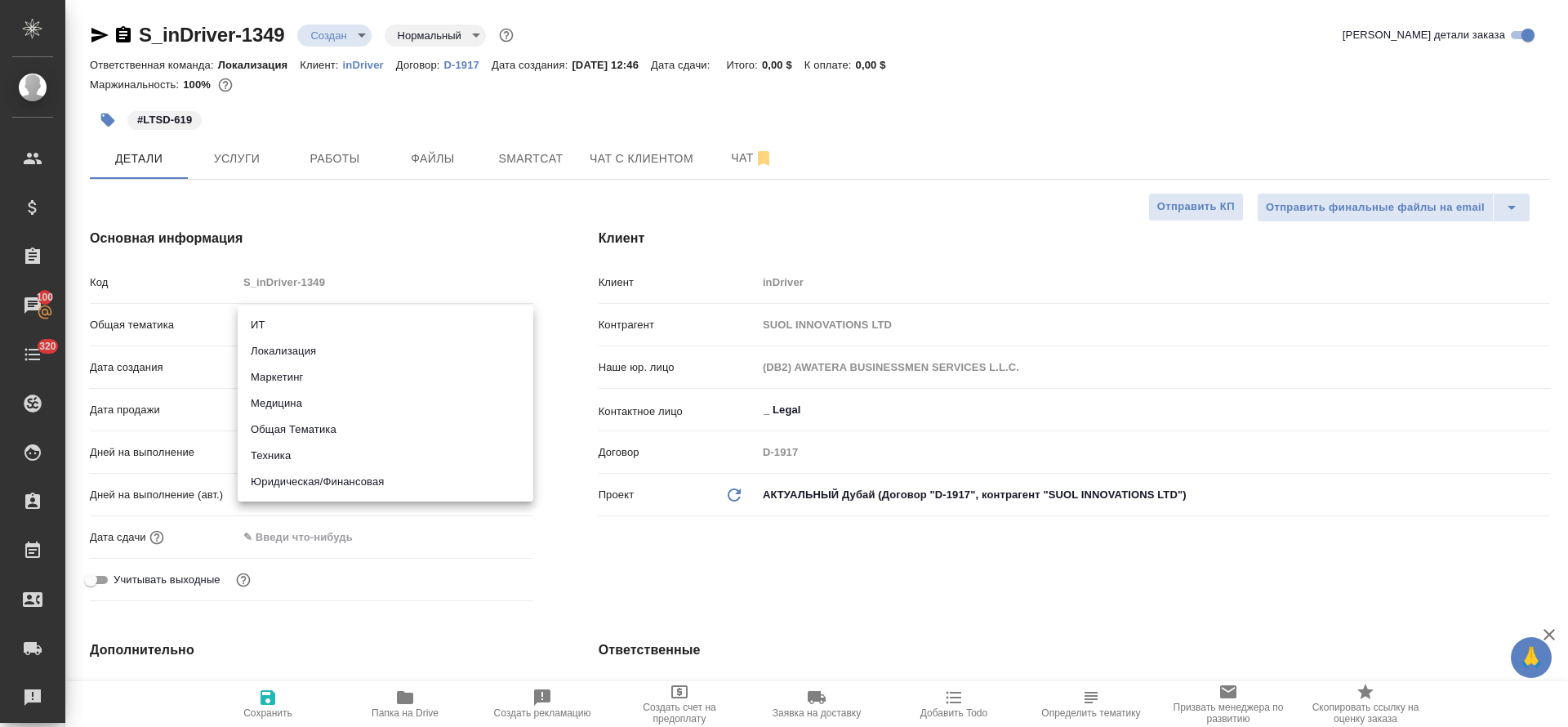
click at [295, 483] on li "Юридическая/Финансовая" at bounding box center [385, 481] width 296 height 26
type input "yr-fn"
type textarea "x"
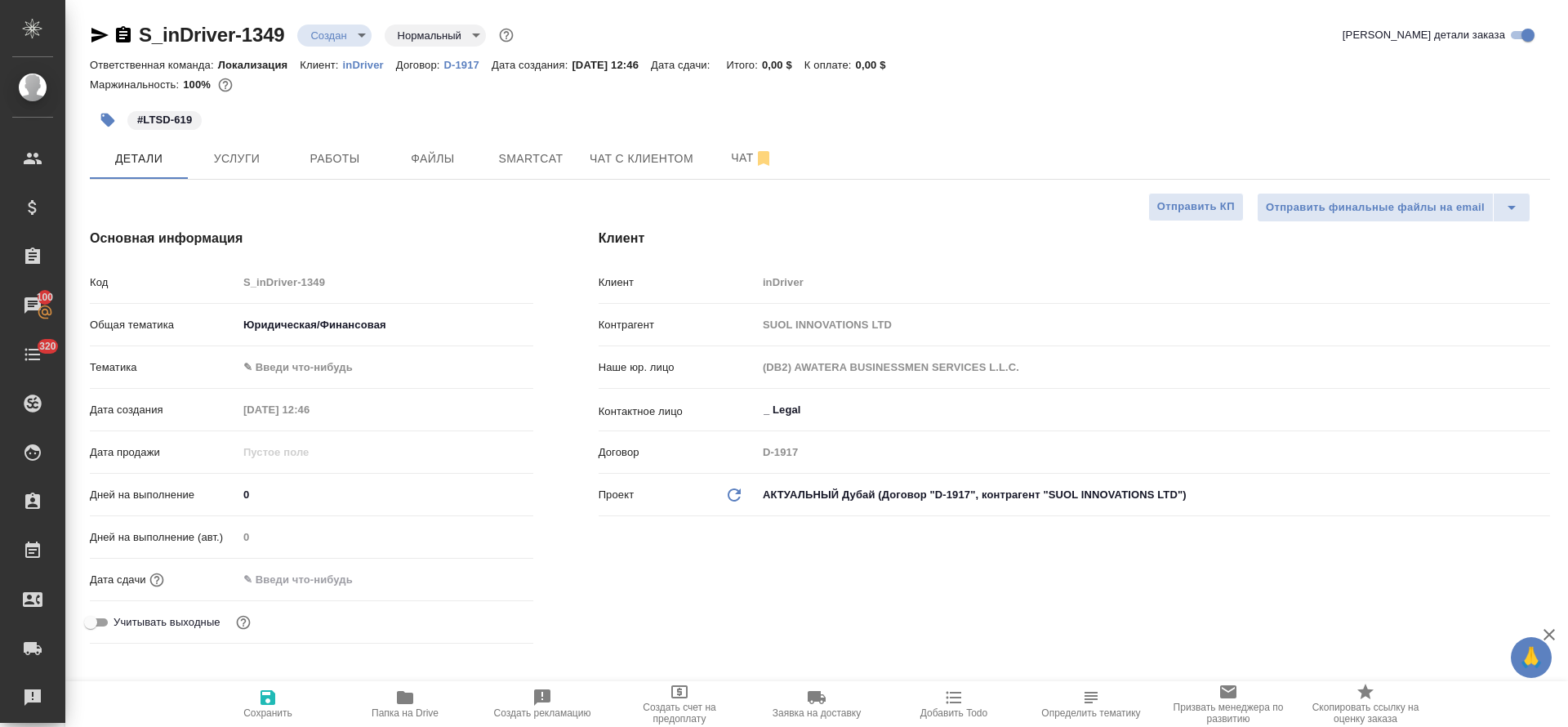
click at [289, 707] on span "Сохранить" at bounding box center [268, 713] width 49 height 12
type textarea "x"
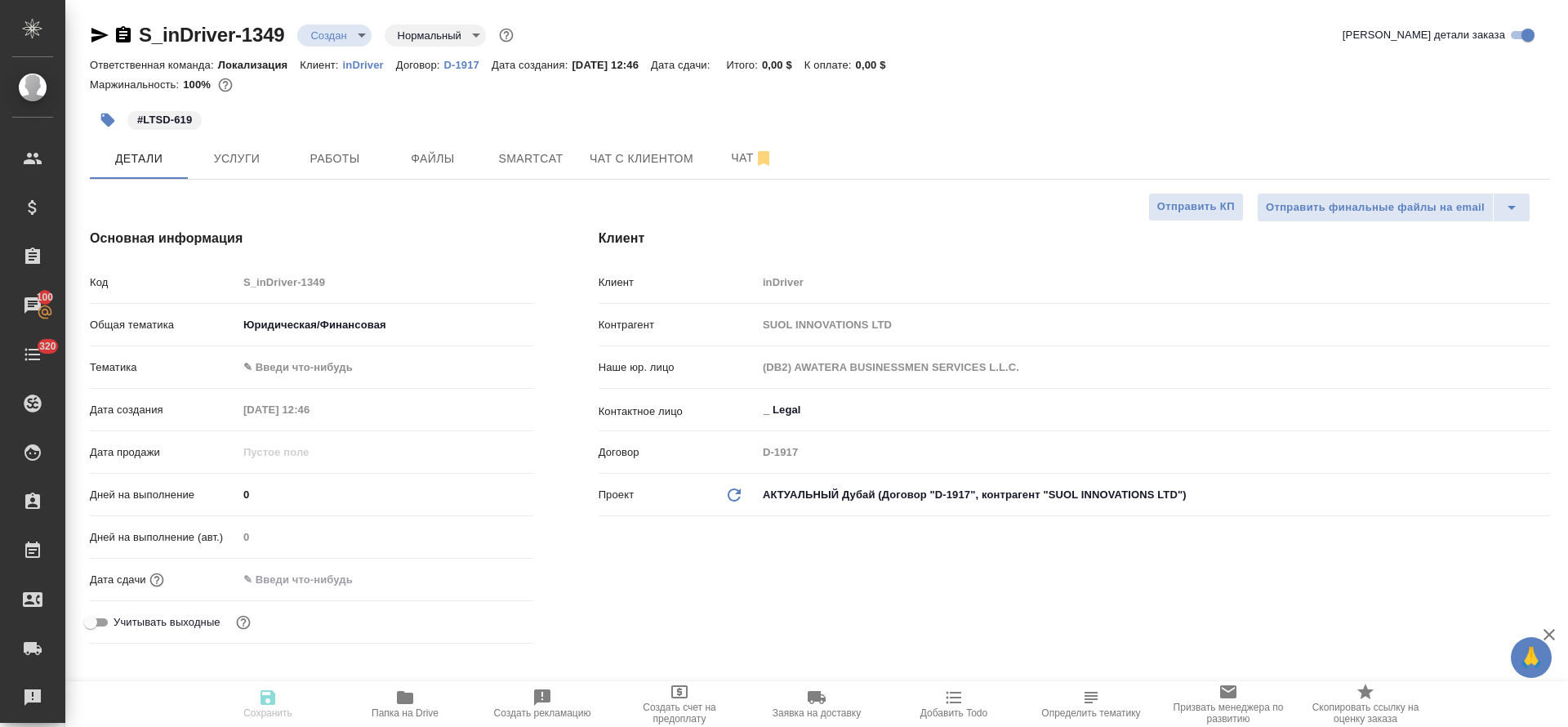
type textarea "x"
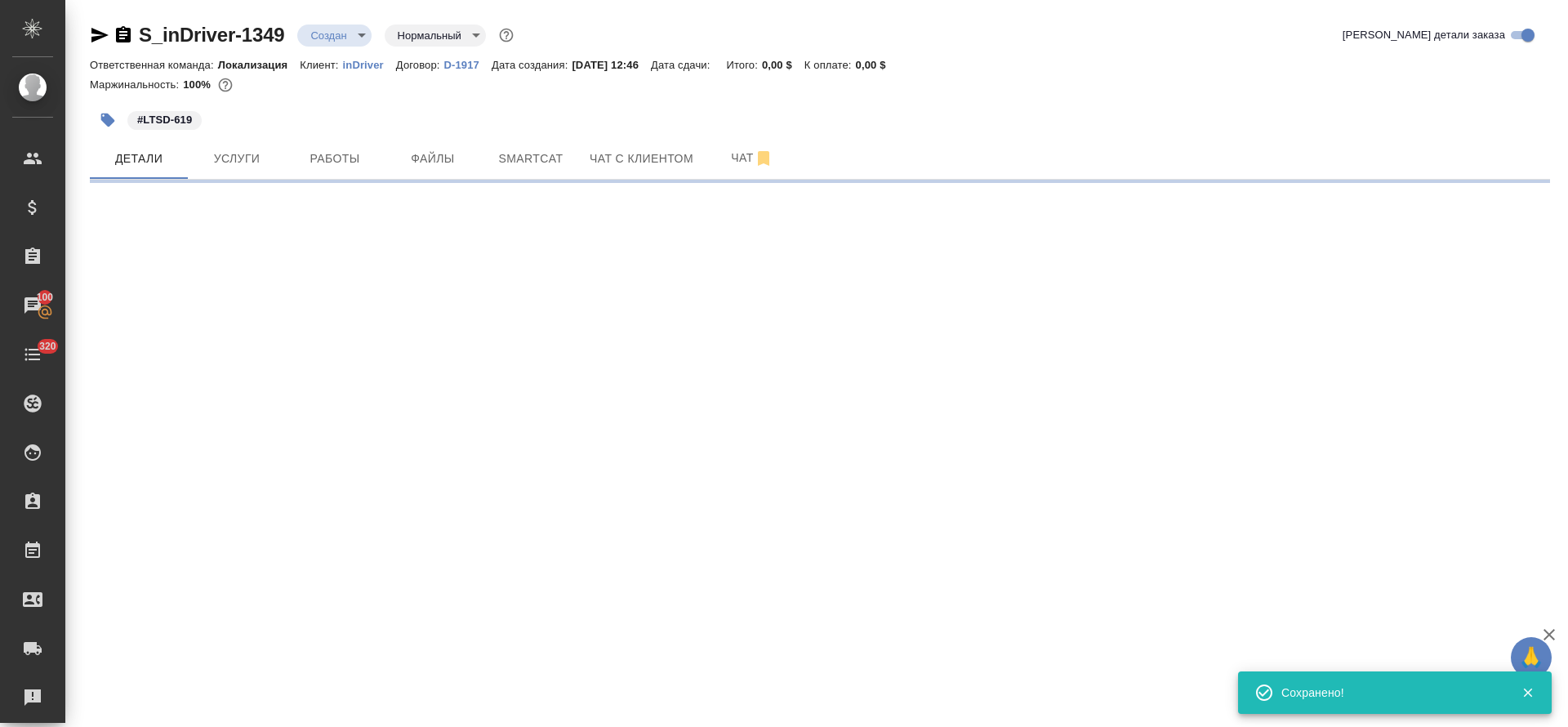
select select "RU"
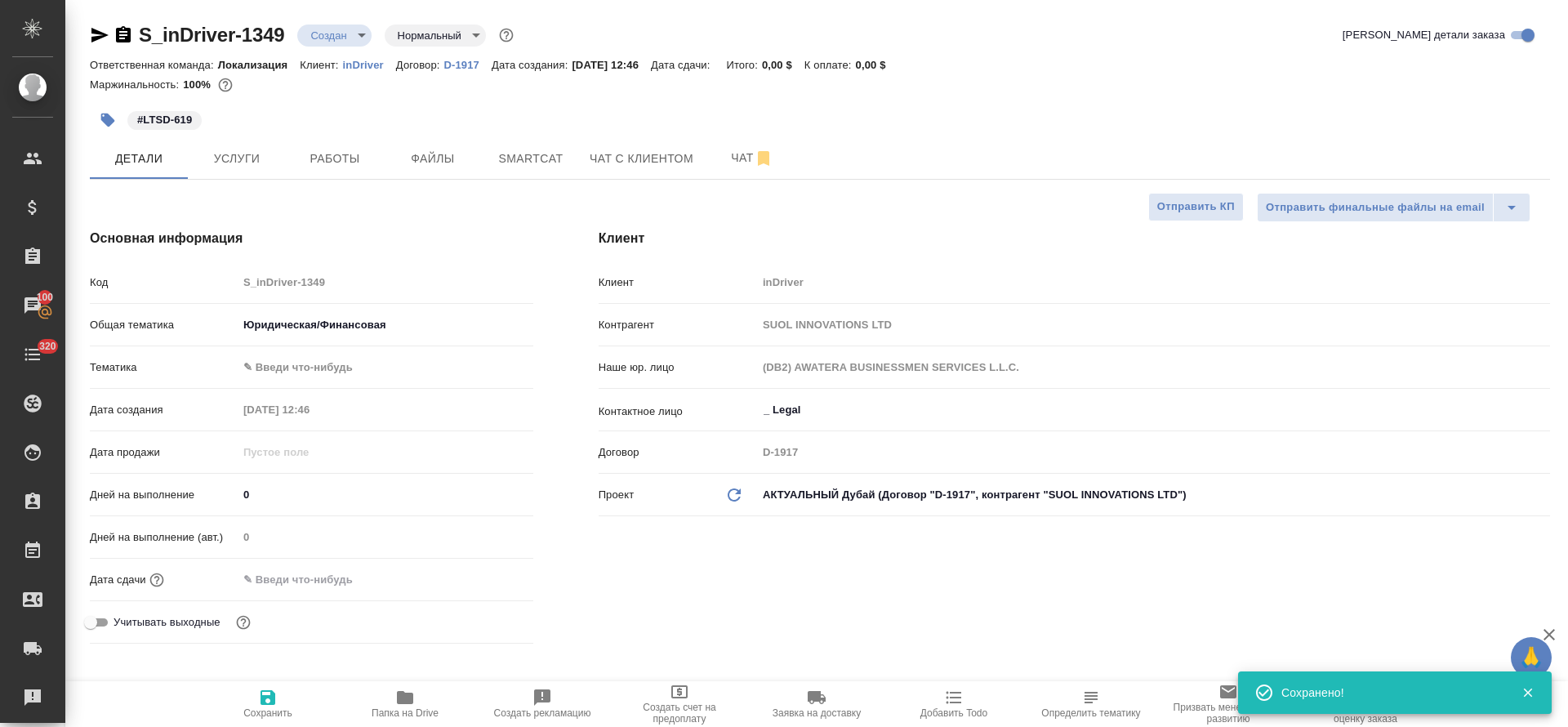
type textarea "x"
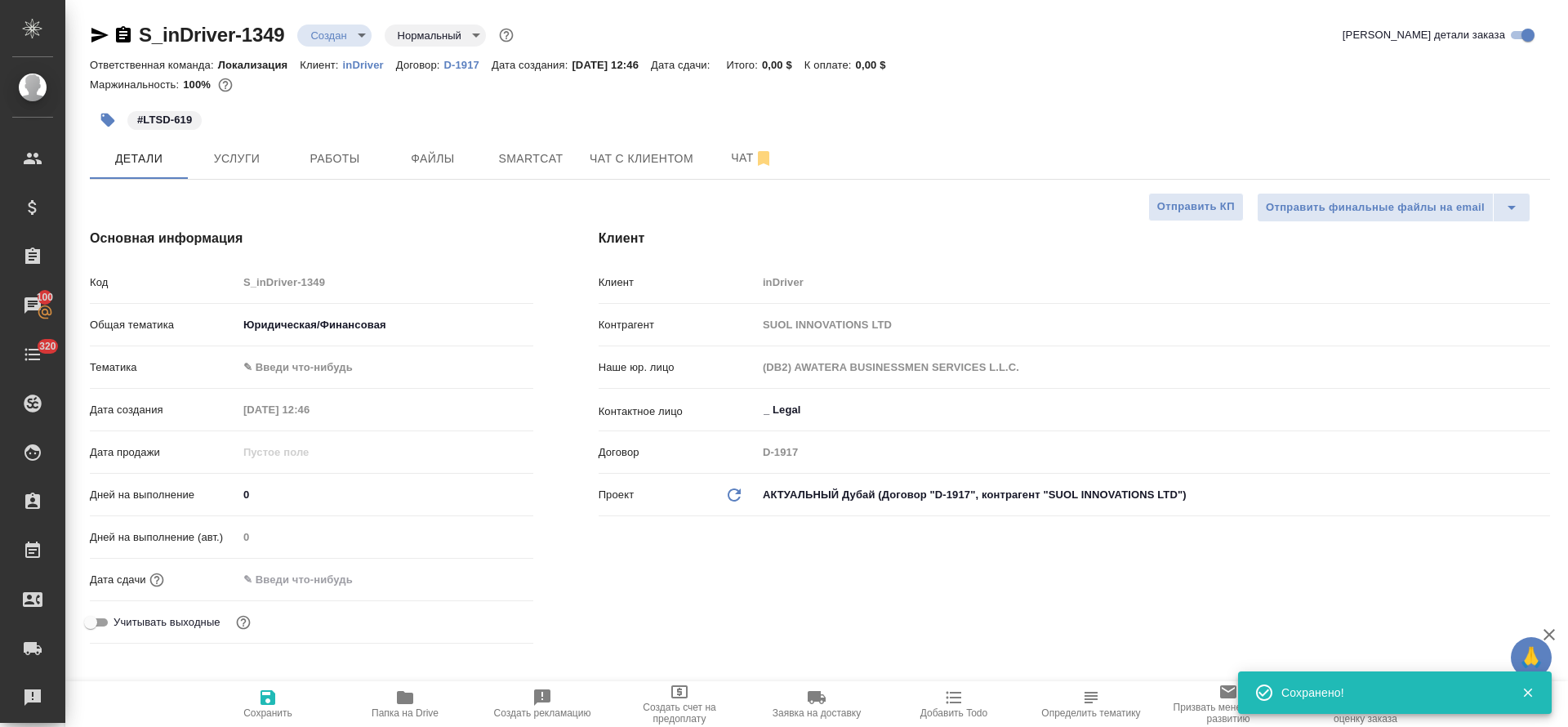
type textarea "x"
click at [272, 585] on input "text" at bounding box center [309, 579] width 143 height 23
click at [488, 584] on icon "button" at bounding box center [486, 579] width 20 height 20
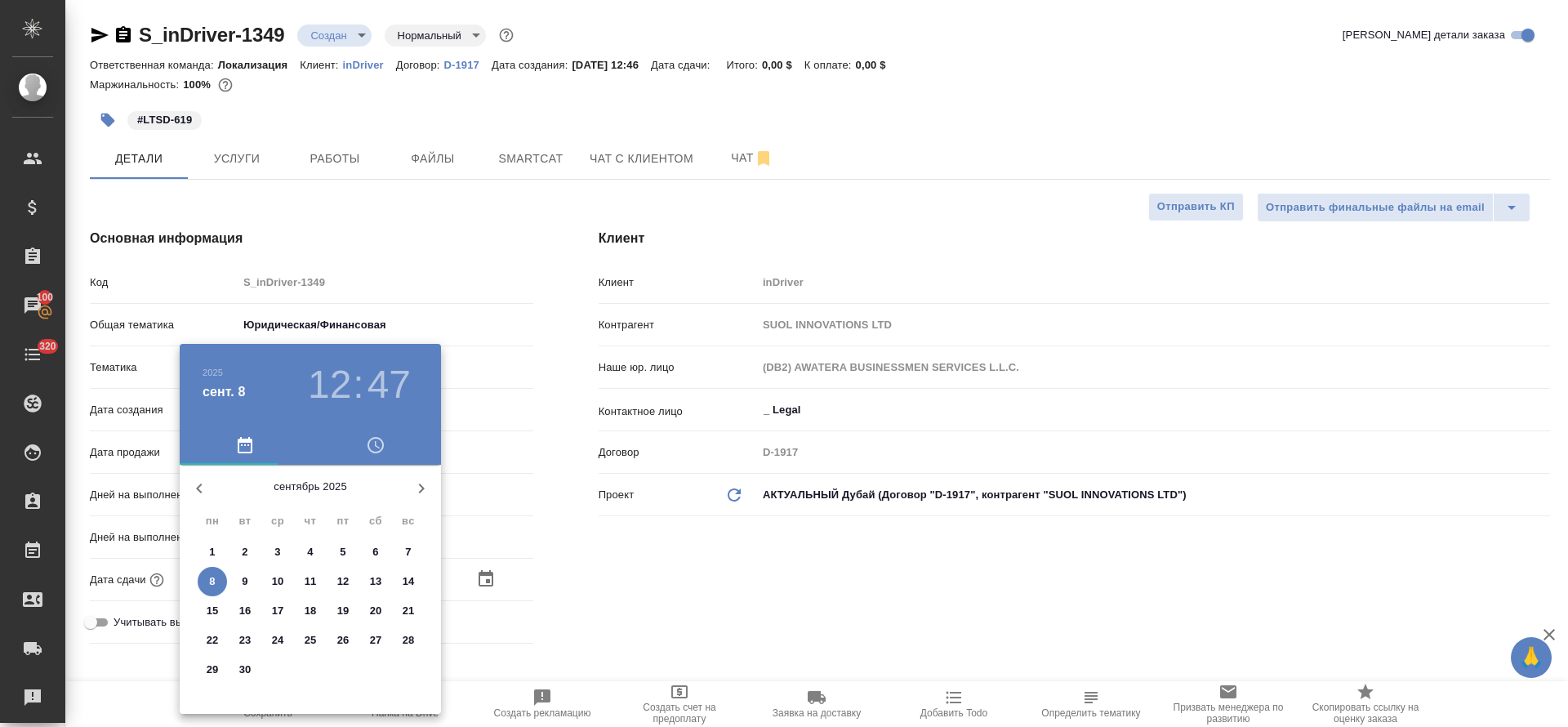
click at [270, 581] on span "10" at bounding box center [277, 582] width 29 height 17
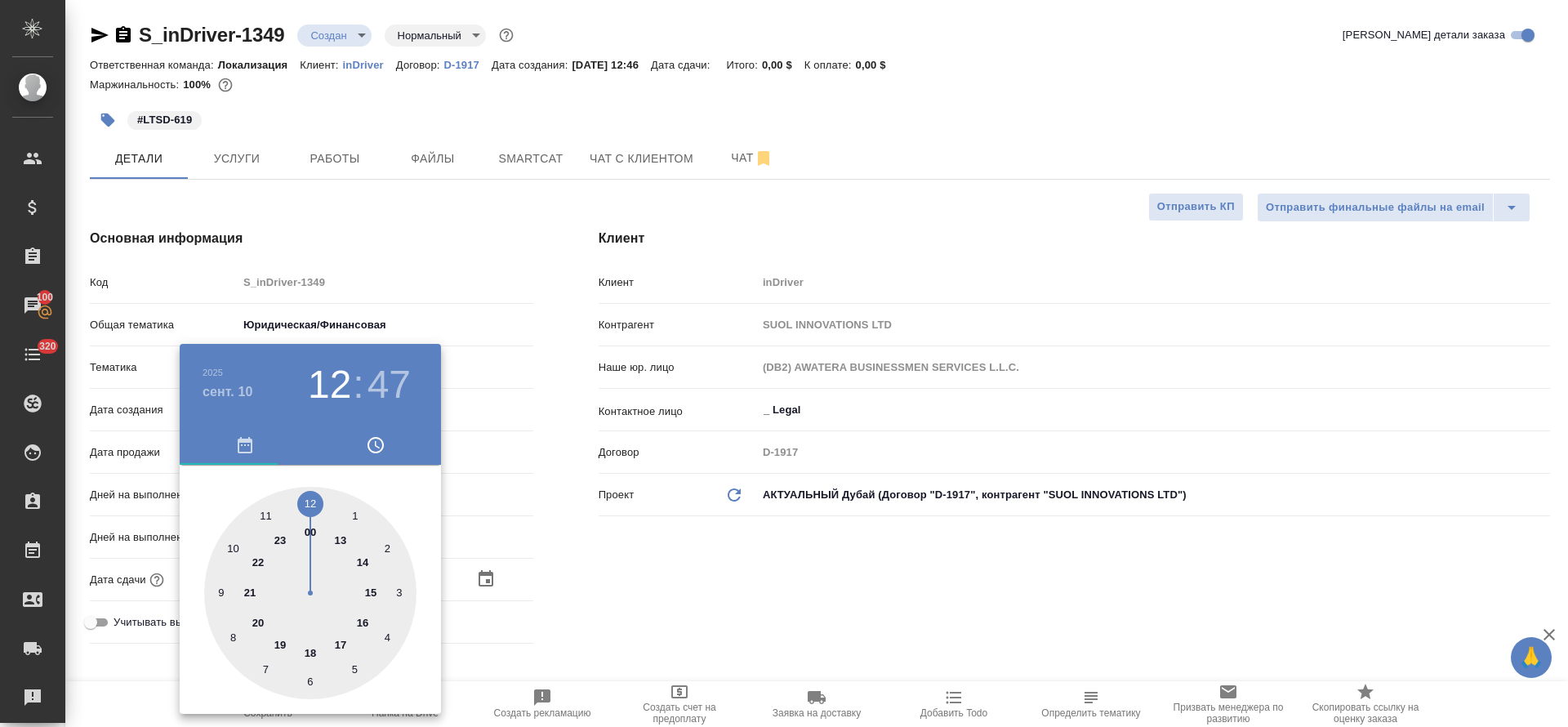
type input "10.09.2025 12:47"
type textarea "x"
click at [340, 639] on div at bounding box center [310, 593] width 213 height 213
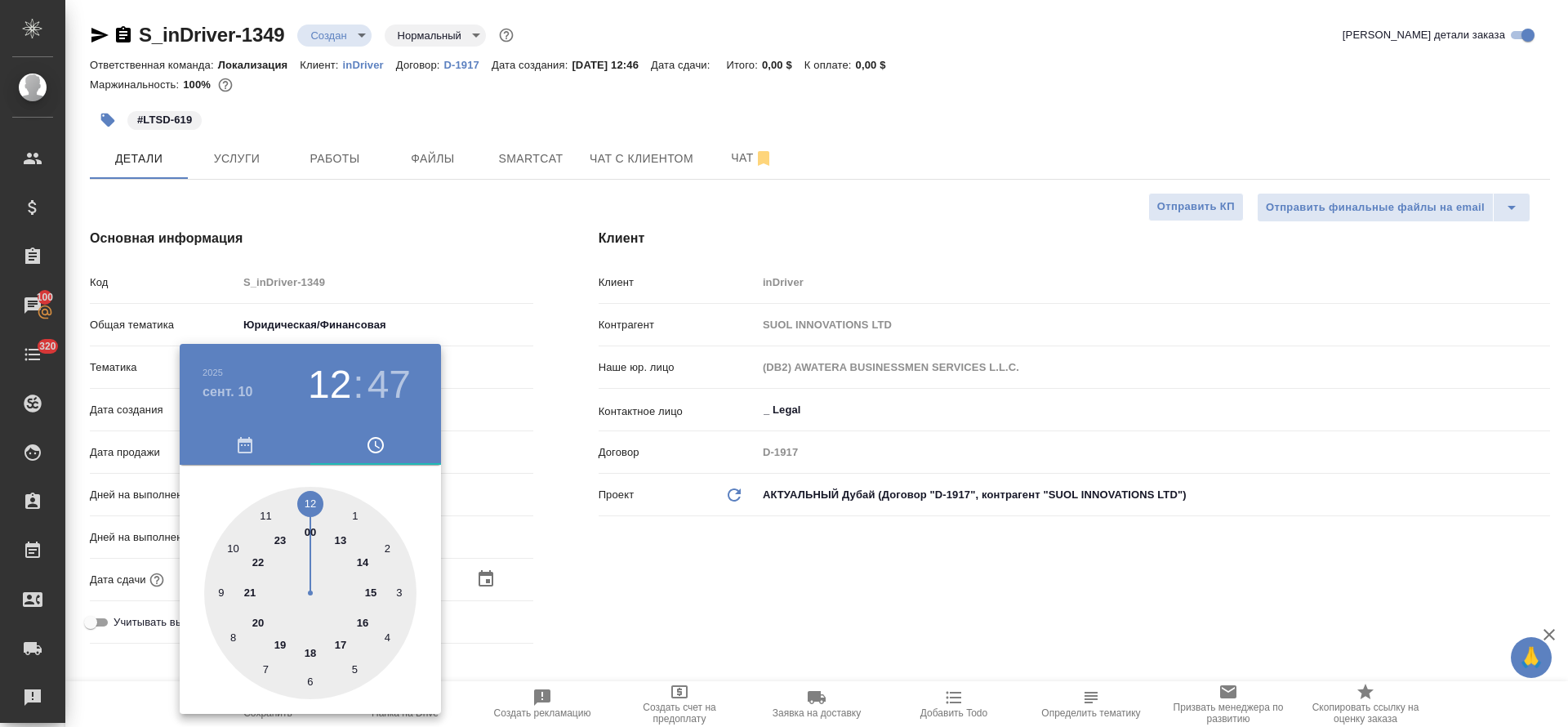
type input "10.09.2025 17:47"
type textarea "x"
click at [309, 499] on div at bounding box center [310, 593] width 213 height 213
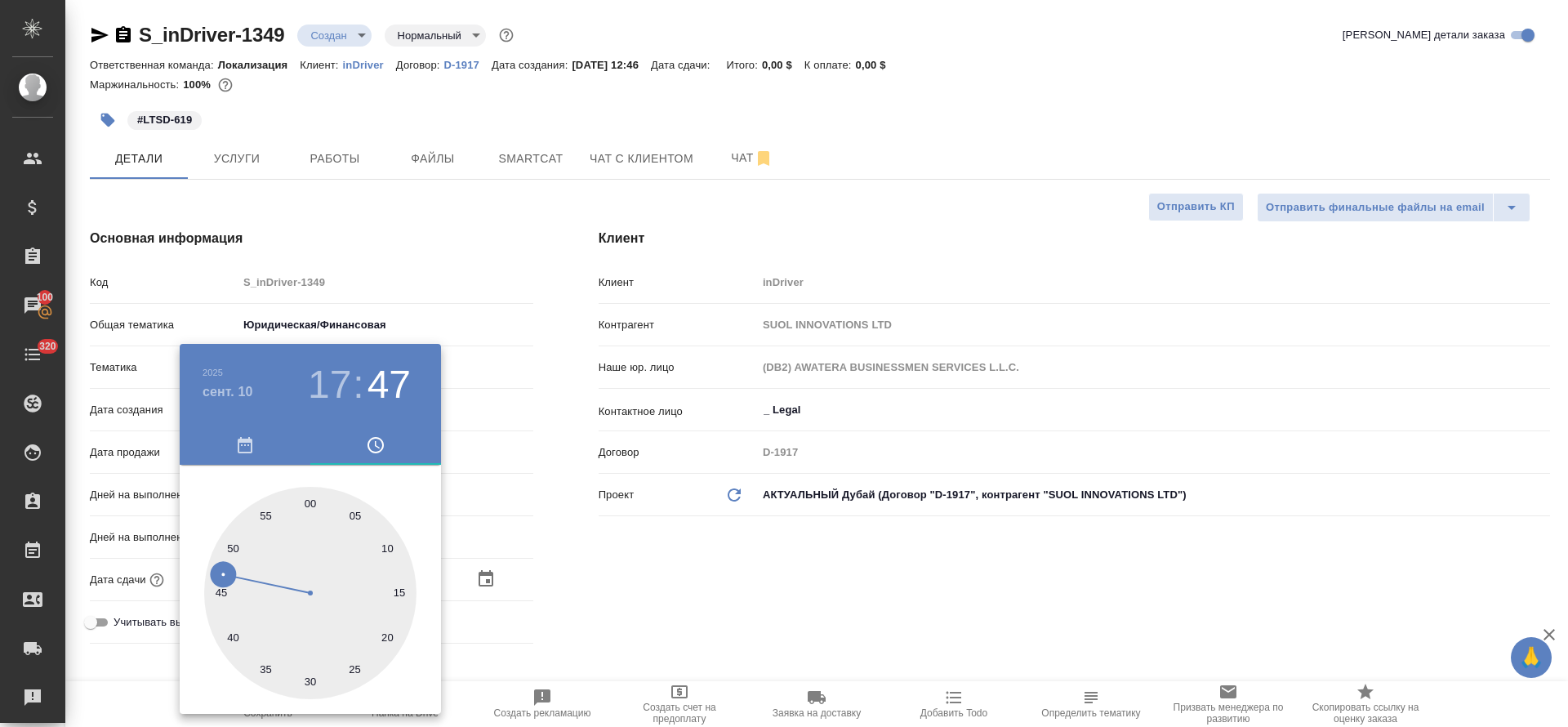
type input "10.09.2025 17:00"
type textarea "x"
click at [617, 549] on div at bounding box center [784, 364] width 1568 height 727
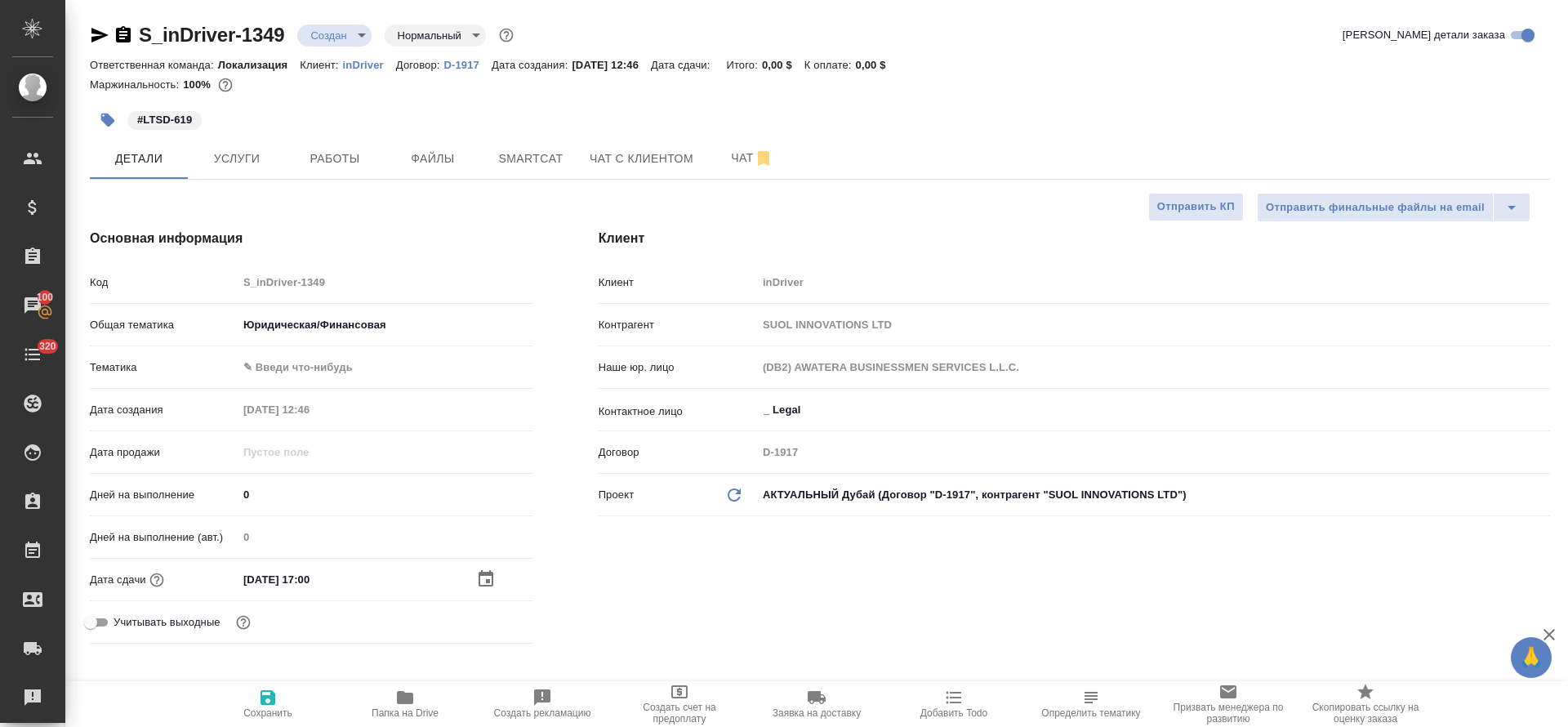
click at [254, 710] on span "Сохранить" at bounding box center [268, 713] width 49 height 12
type textarea "x"
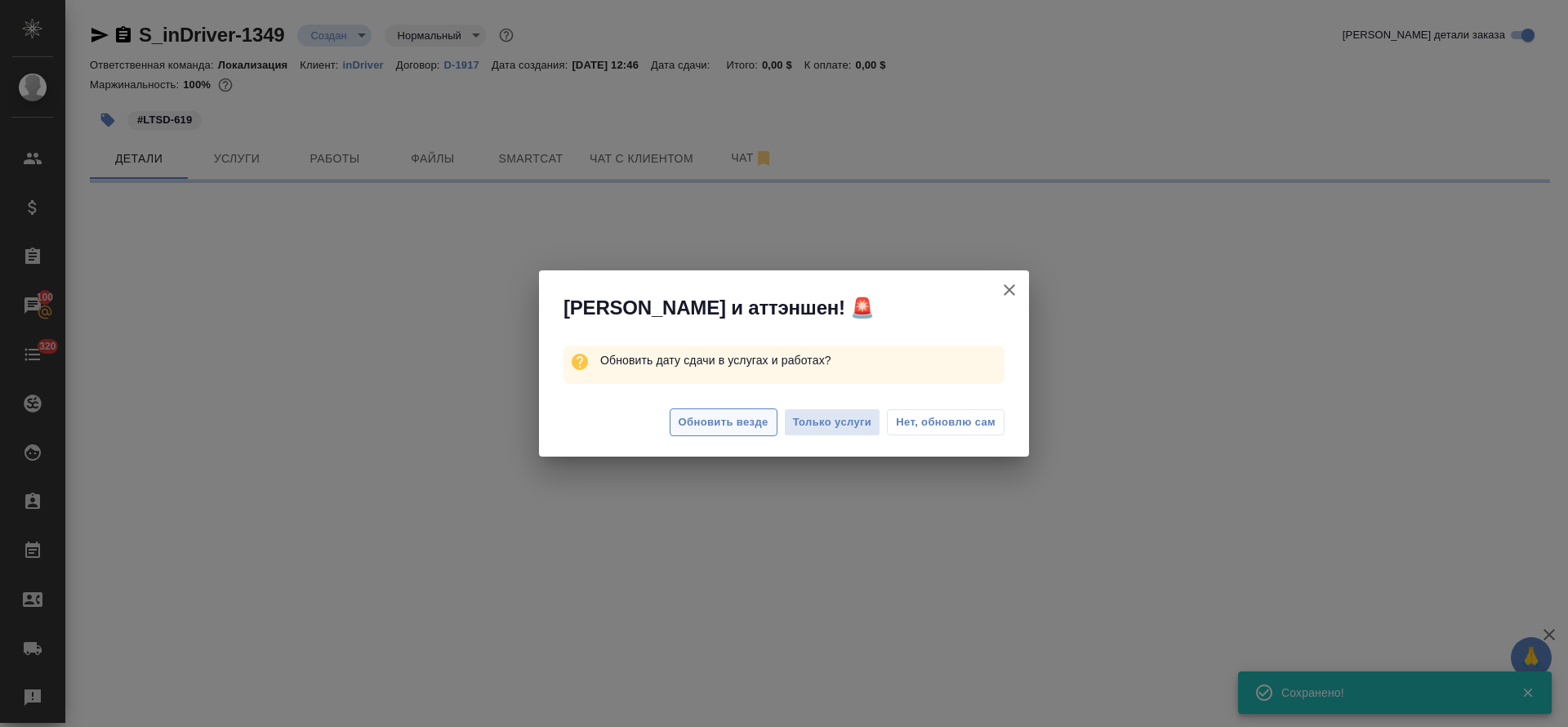
select select "RU"
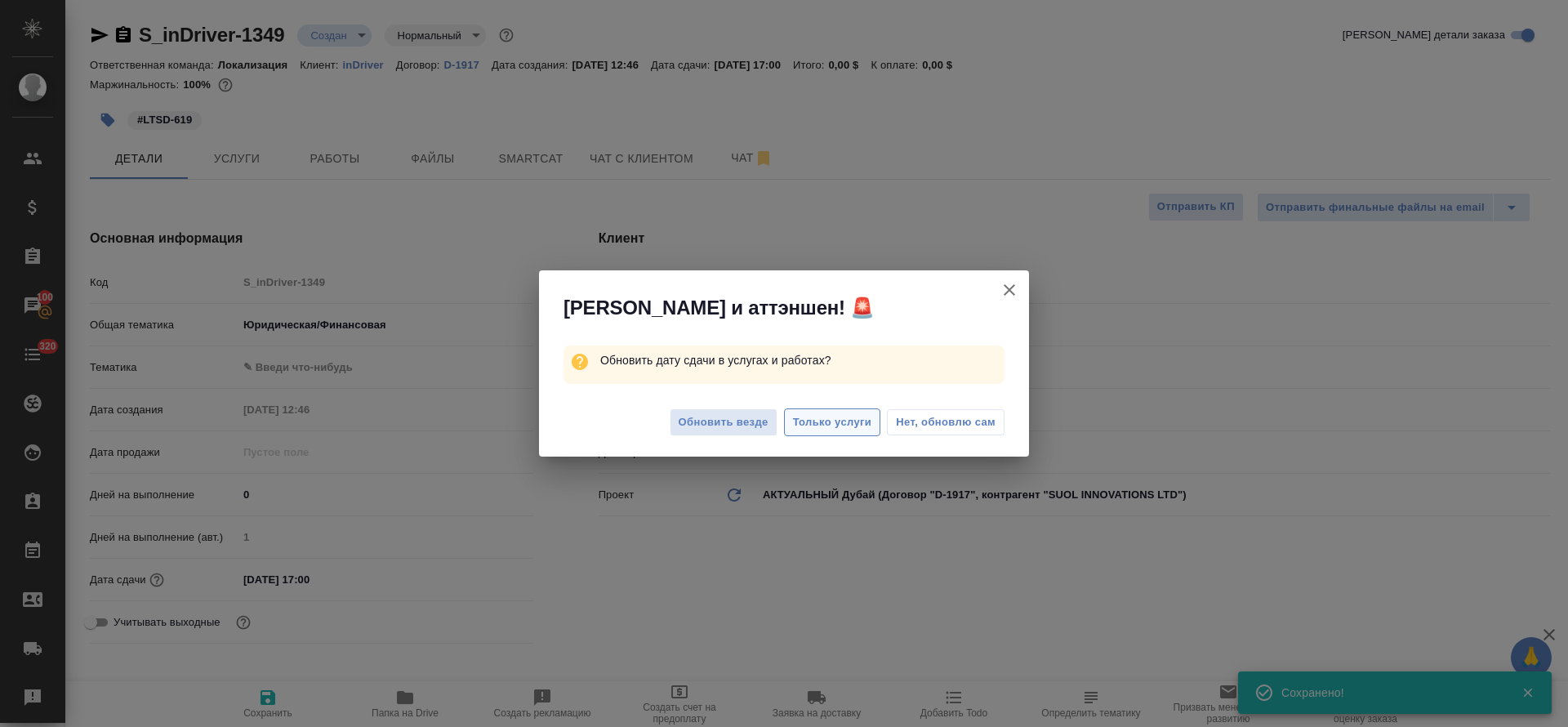
type textarea "x"
click at [793, 422] on span "Только услуги" at bounding box center [832, 423] width 79 height 19
type textarea "x"
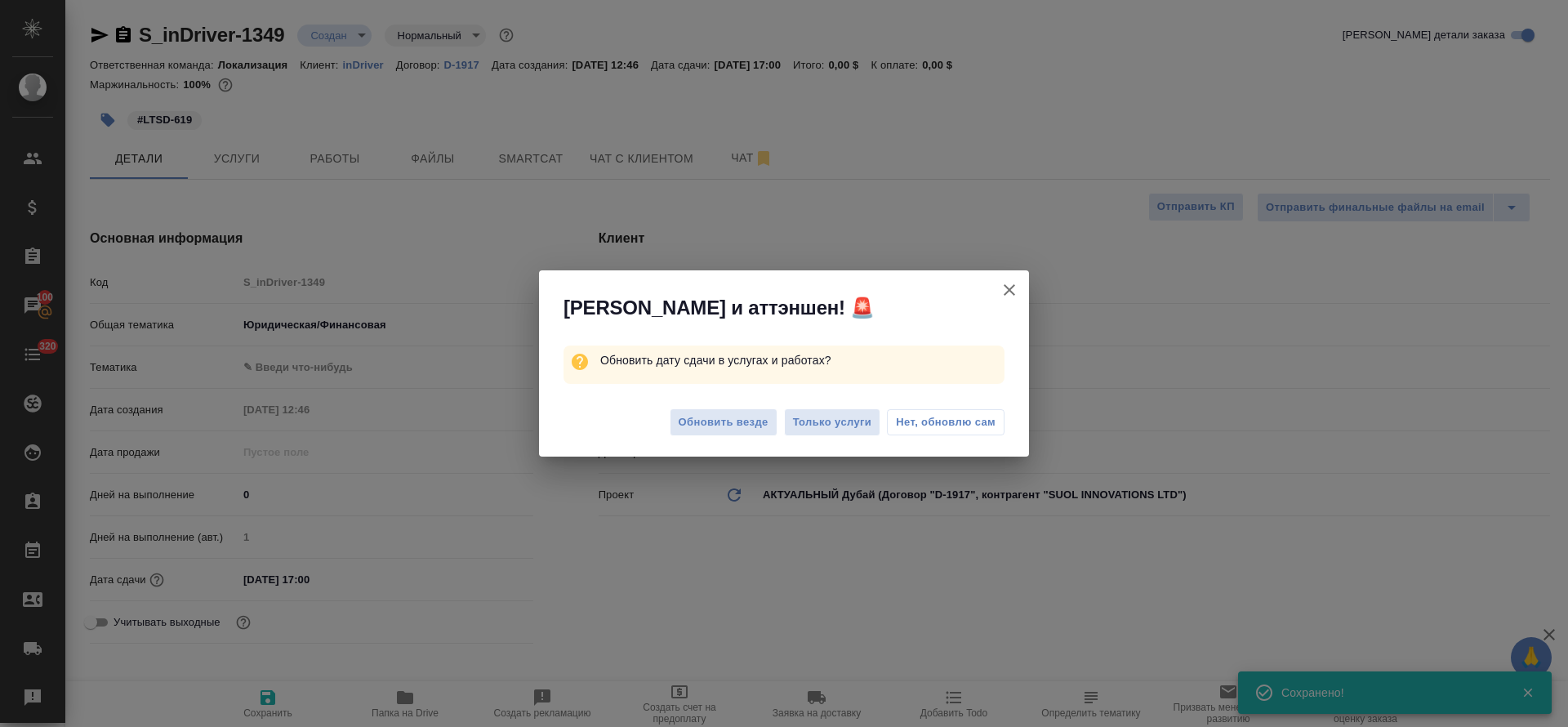
type textarea "x"
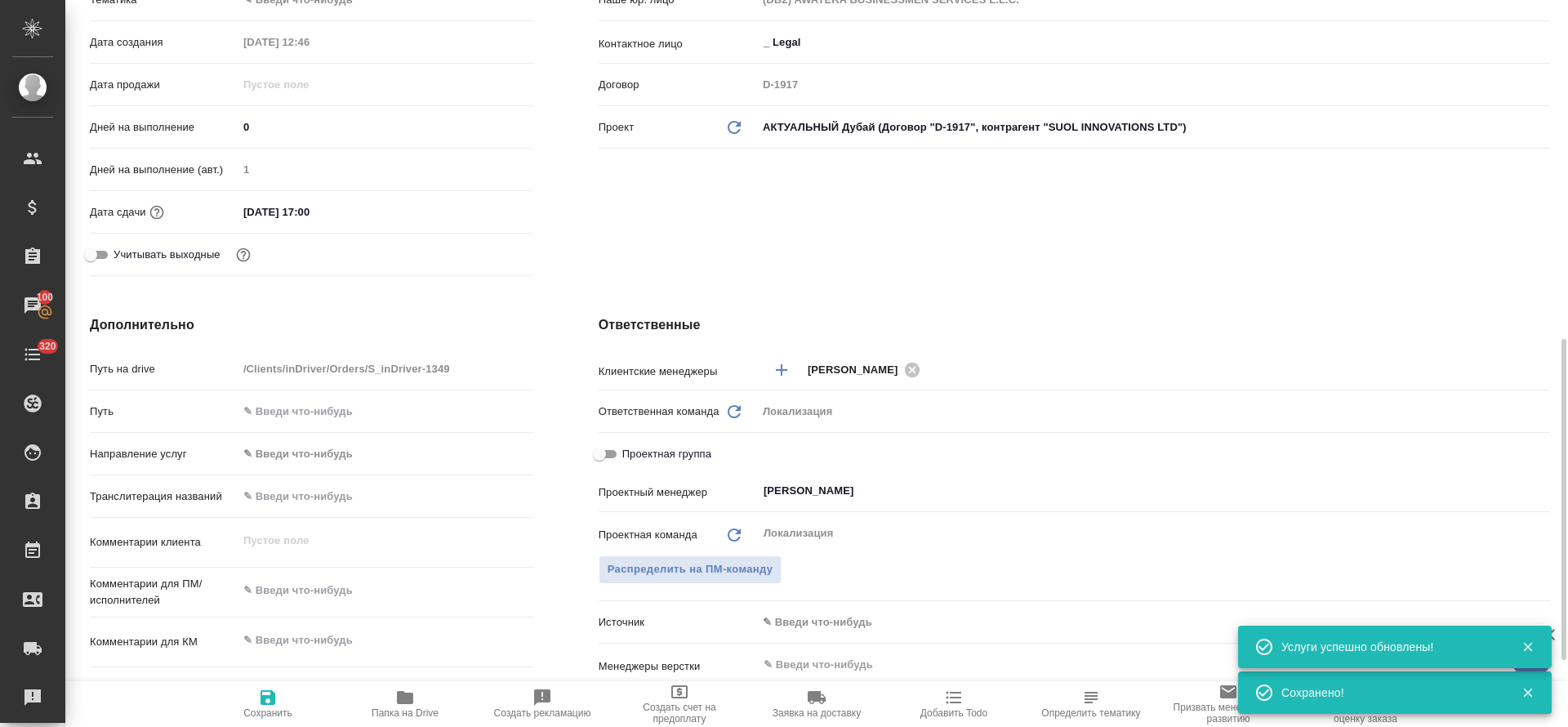
scroll to position [490, 0]
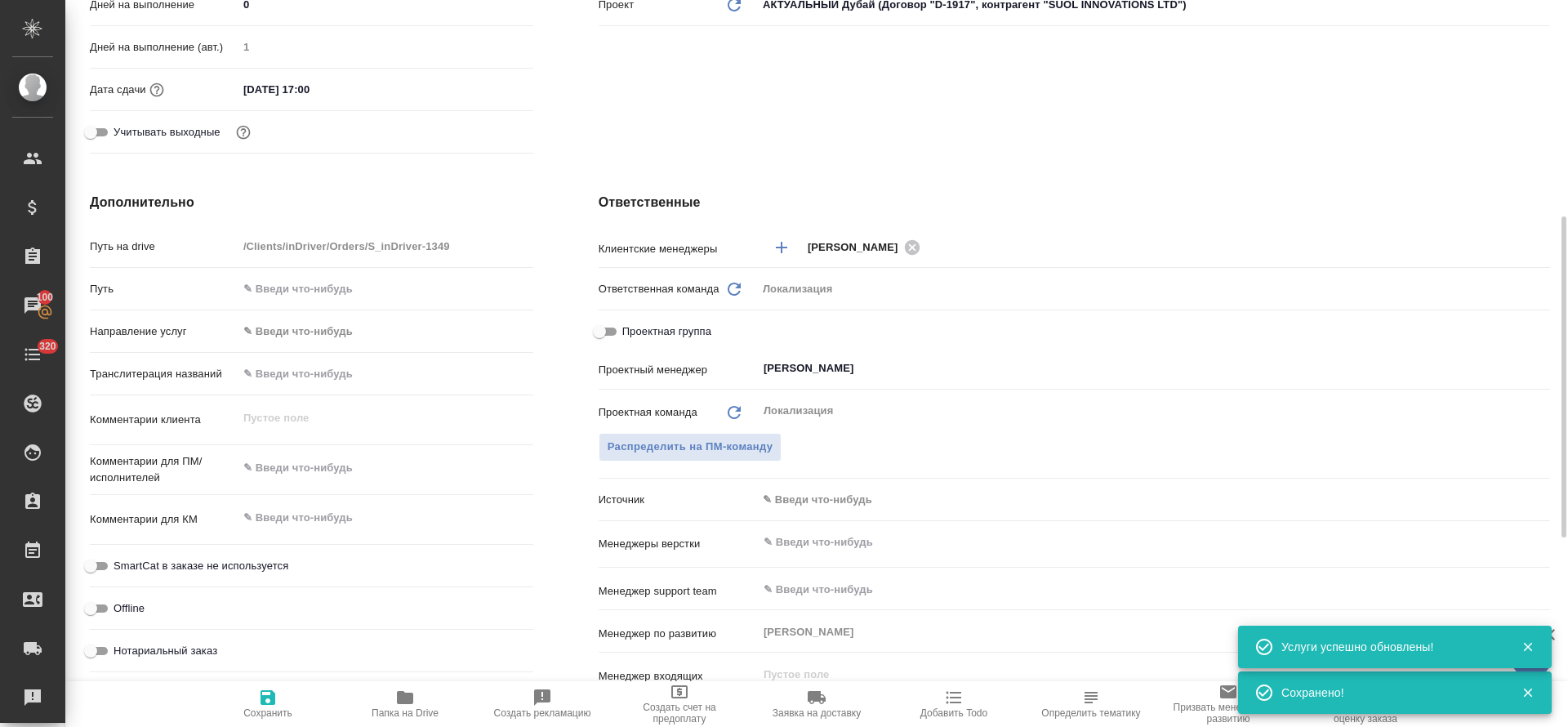
type textarea "x"
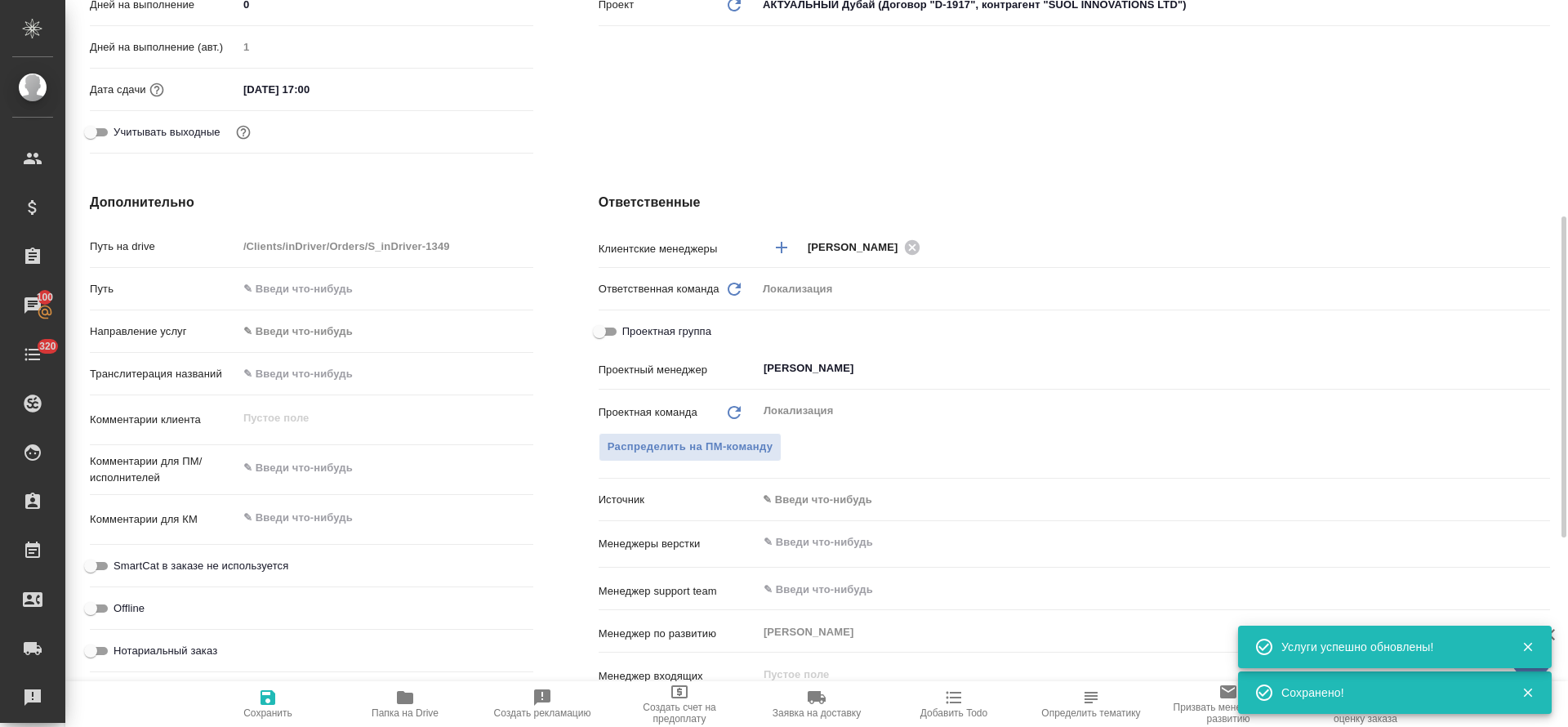
type textarea "x"
click at [312, 476] on textarea at bounding box center [385, 468] width 296 height 28
paste textarea "hi! Could you please prepare a bilingual contract English-Arabic in spreadsheet?"
type textarea "hi! Could you please prepare a bilingual contract English-Arabic in spreadsheet?"
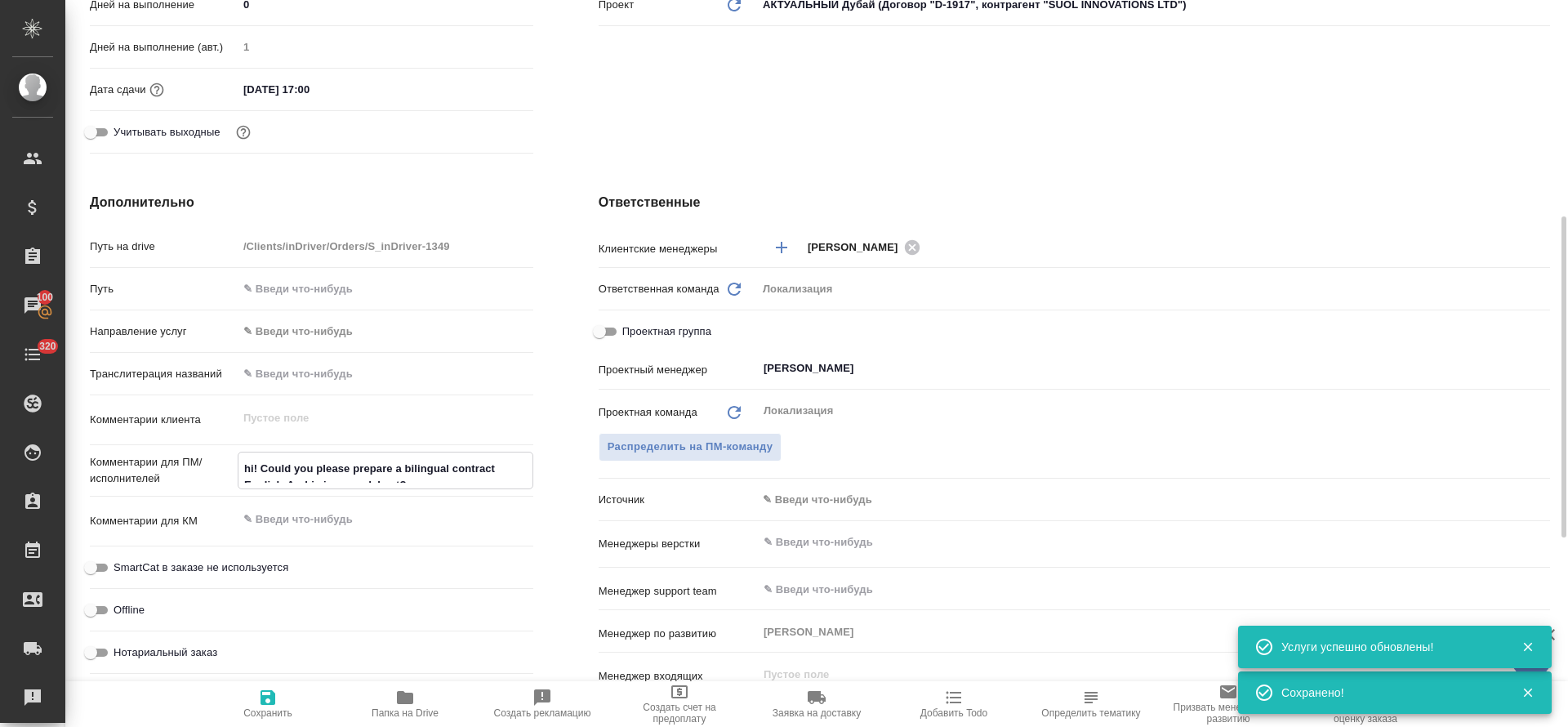
type textarea "x"
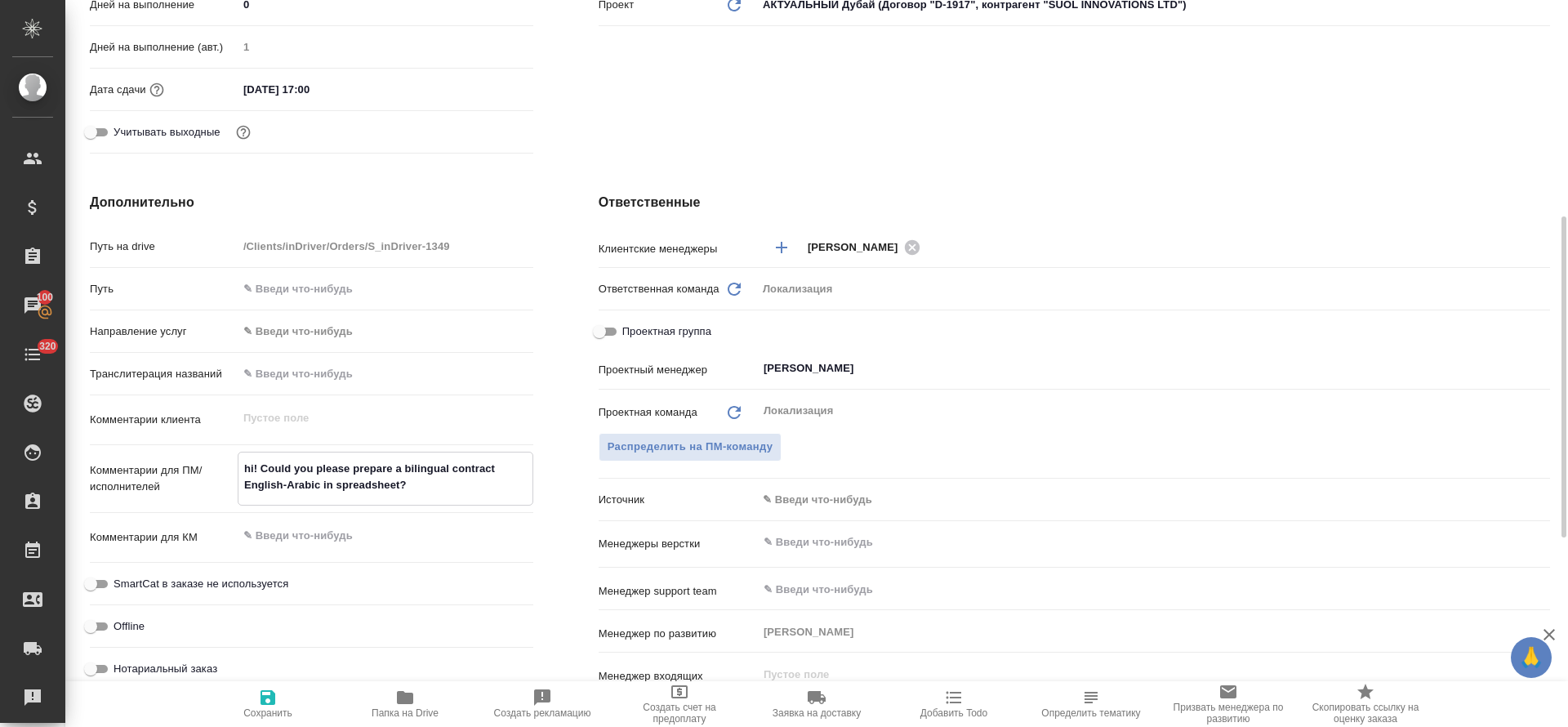
type textarea "hi! Could you please prepare a bilingual contract English-Arabic in spreadsheet?"
type textarea "x"
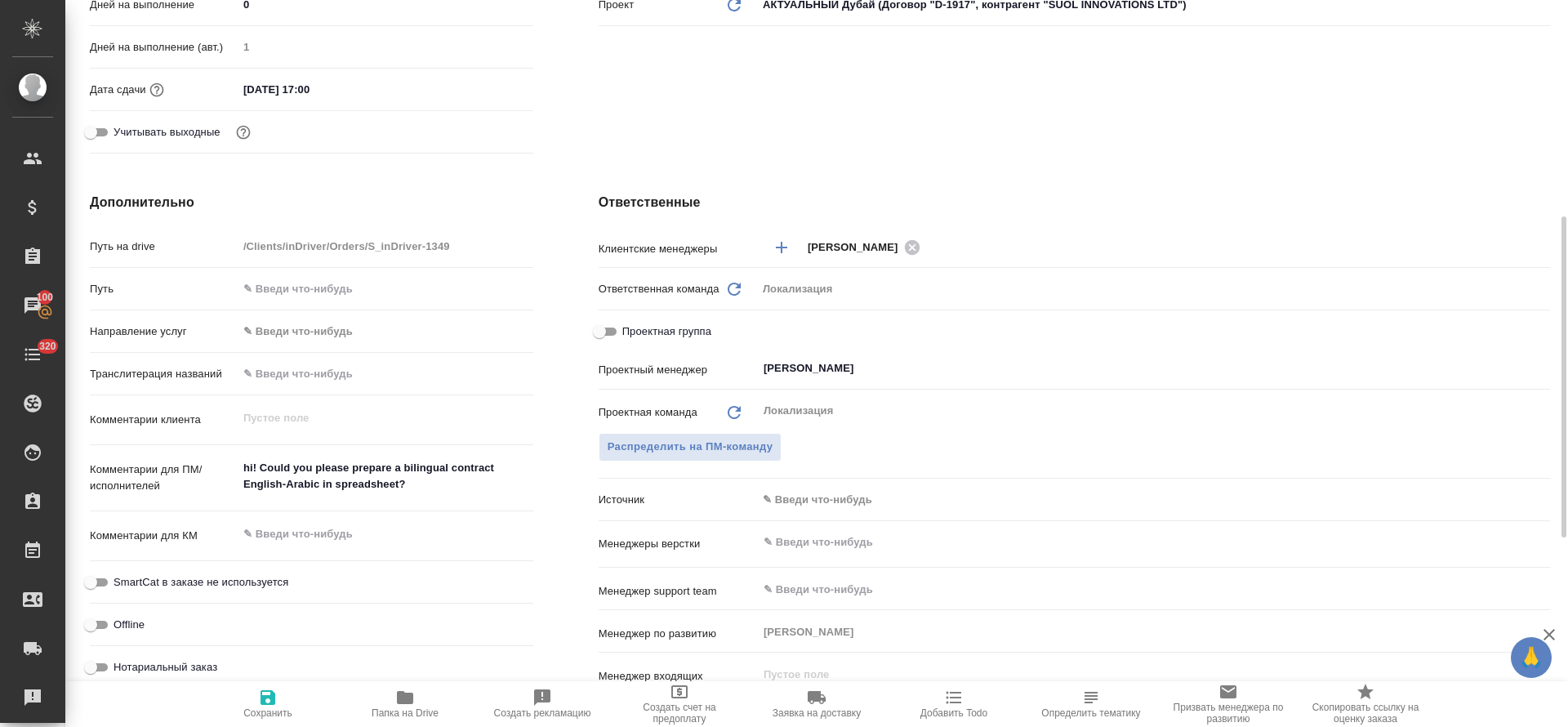
type textarea "x"
click at [338, 539] on textarea at bounding box center [385, 535] width 296 height 28
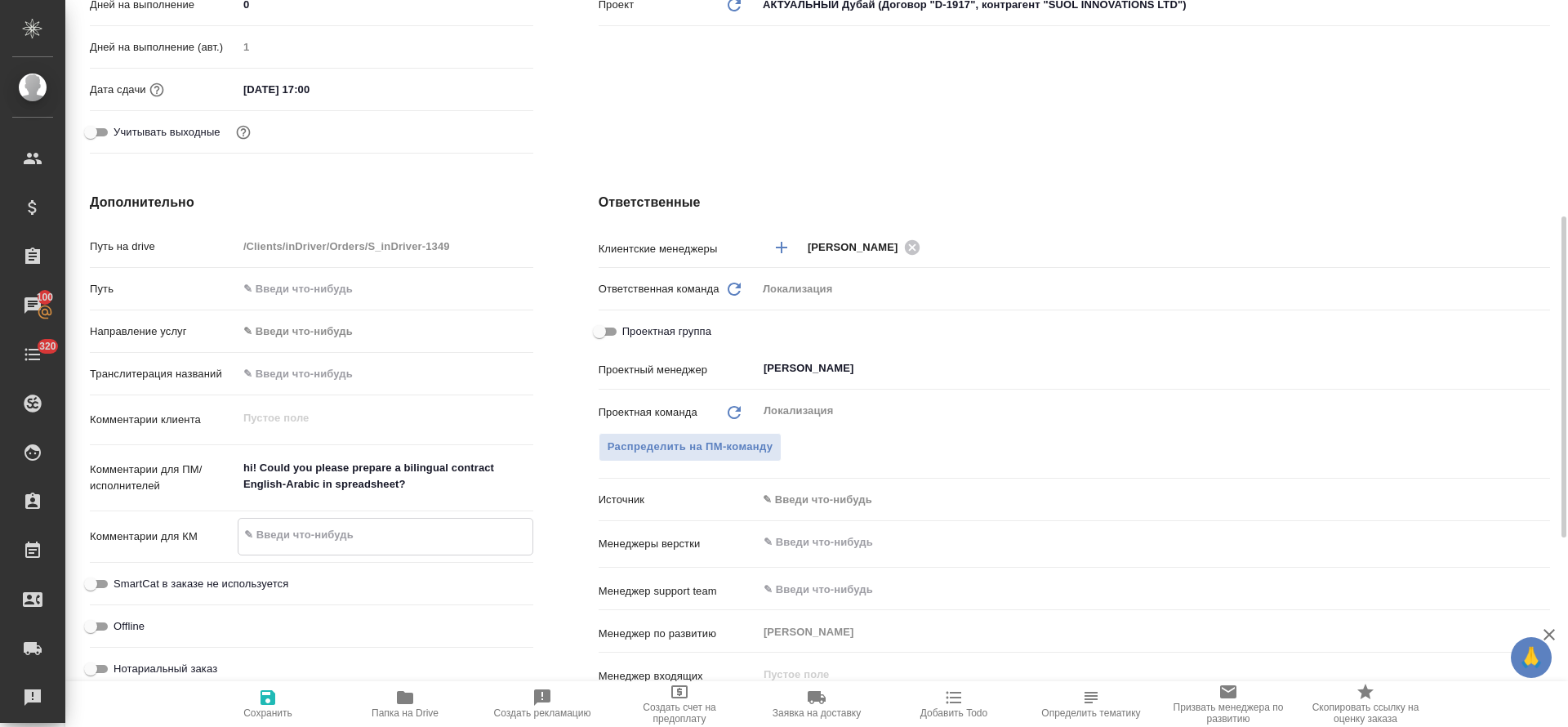
paste textarea "https://indriver.atlassian.net/browse/LTSD-619"
type textarea "x"
type textarea "https://indriver.atlassian.net/browse/LTSD-619"
type textarea "x"
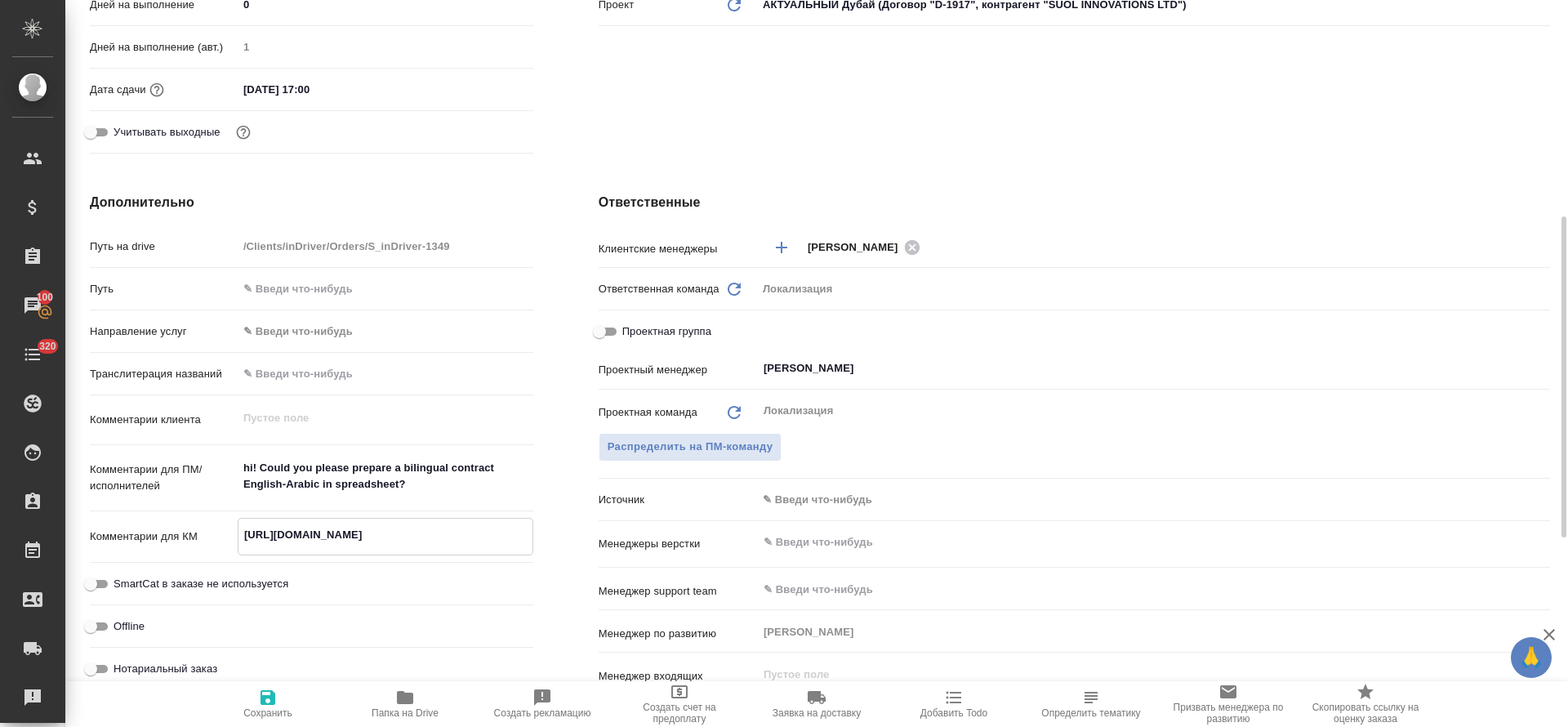
type textarea "https://indriver.atlassian.net/browse/LTSD-619"
type textarea "x"
click at [272, 692] on icon "button" at bounding box center [268, 698] width 15 height 15
type textarea "x"
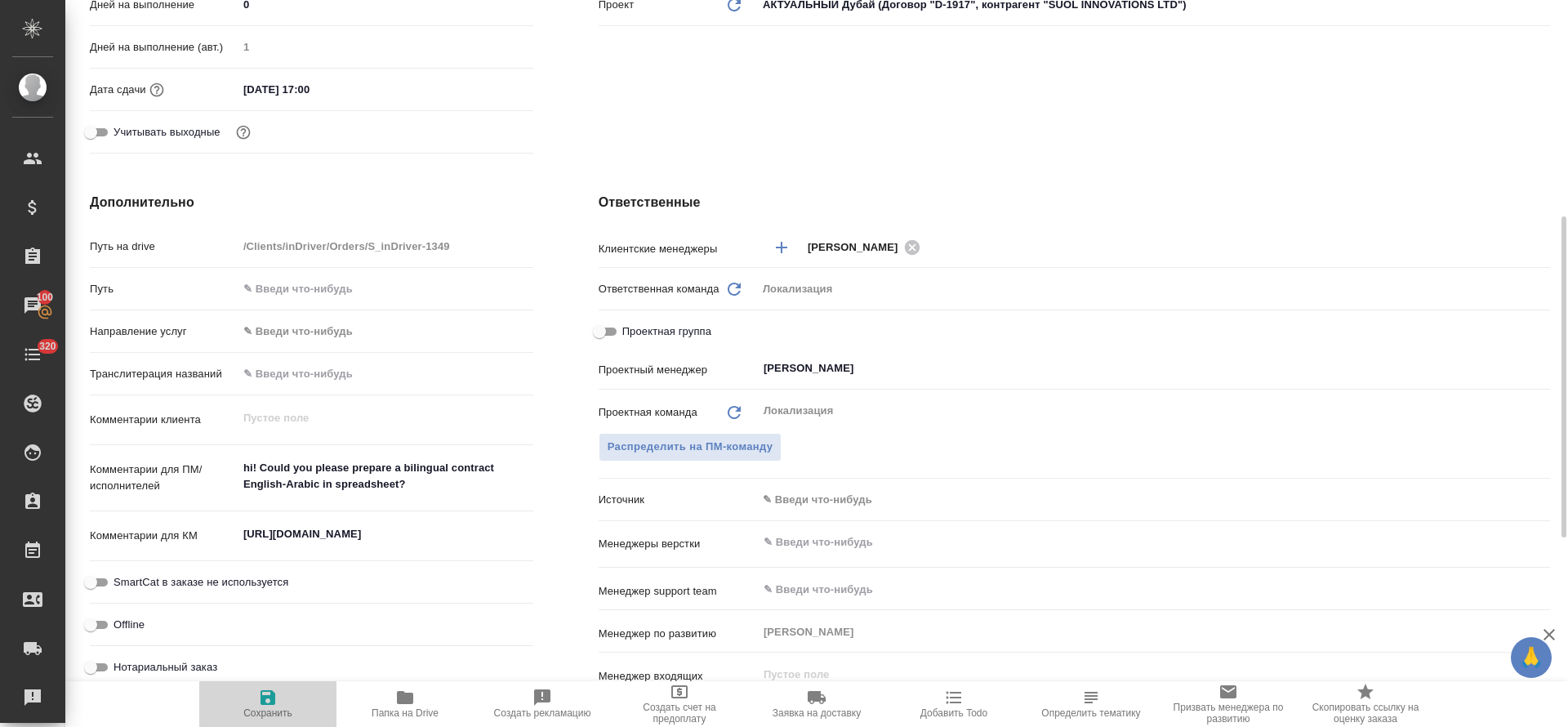
type textarea "x"
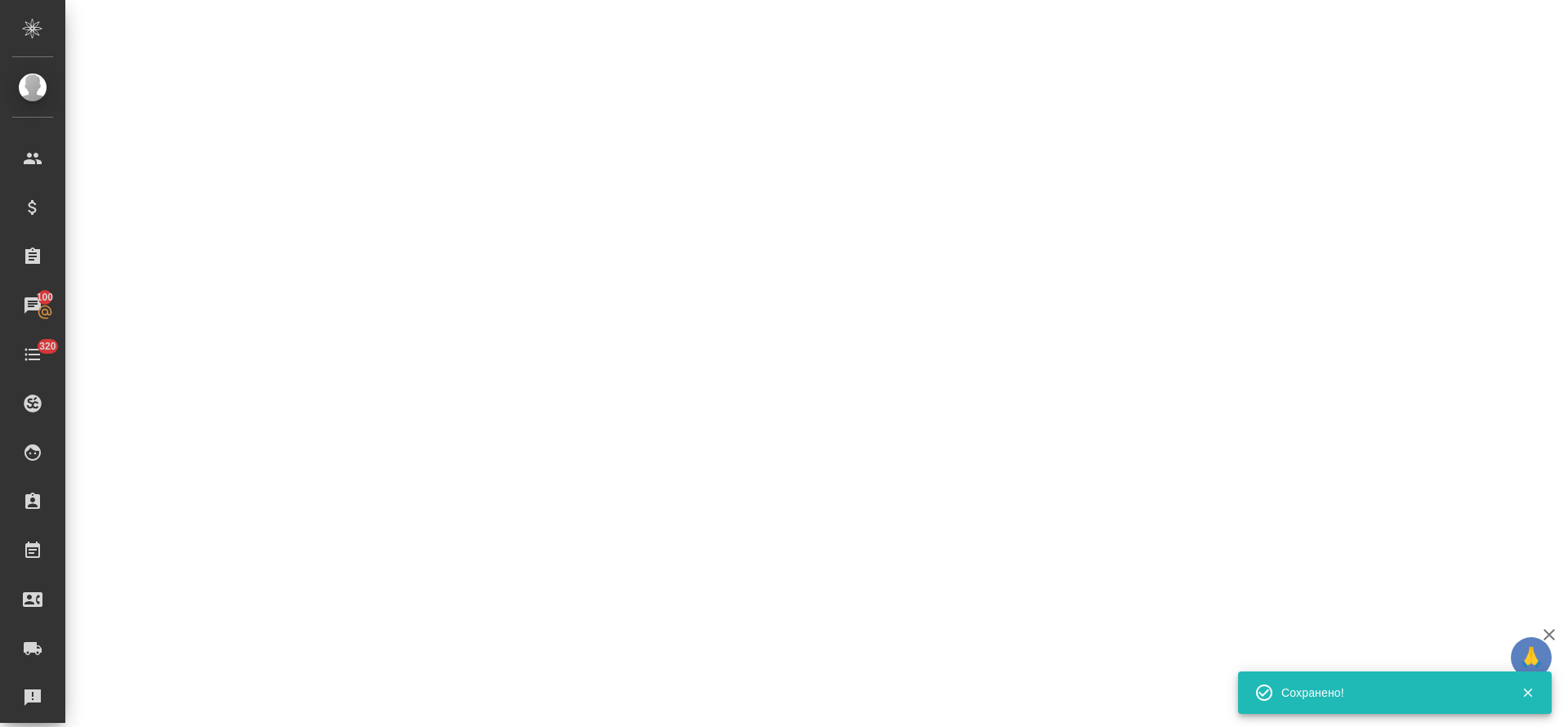
select select "RU"
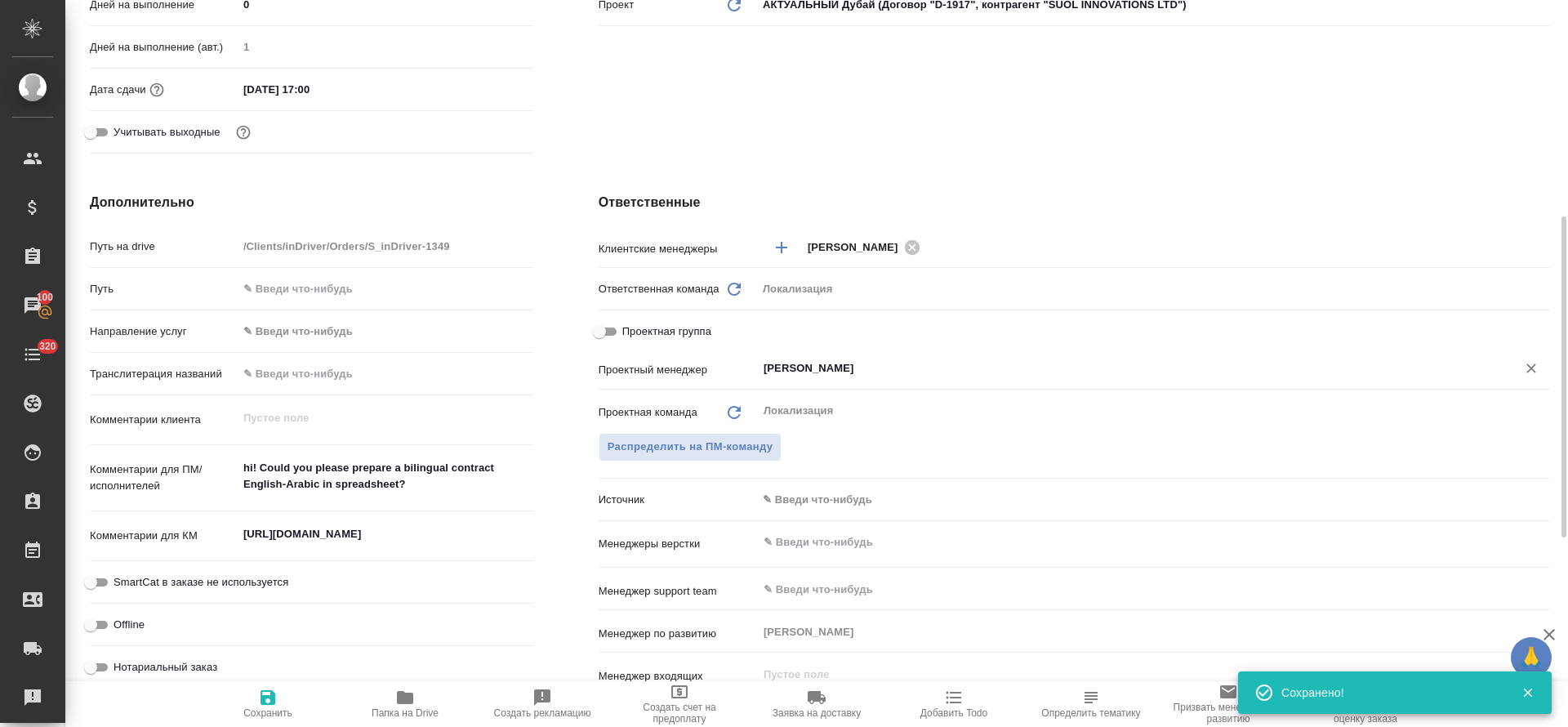
type textarea "x"
click at [1531, 374] on icon "Очистить" at bounding box center [1532, 369] width 17 height 17
type textarea "x"
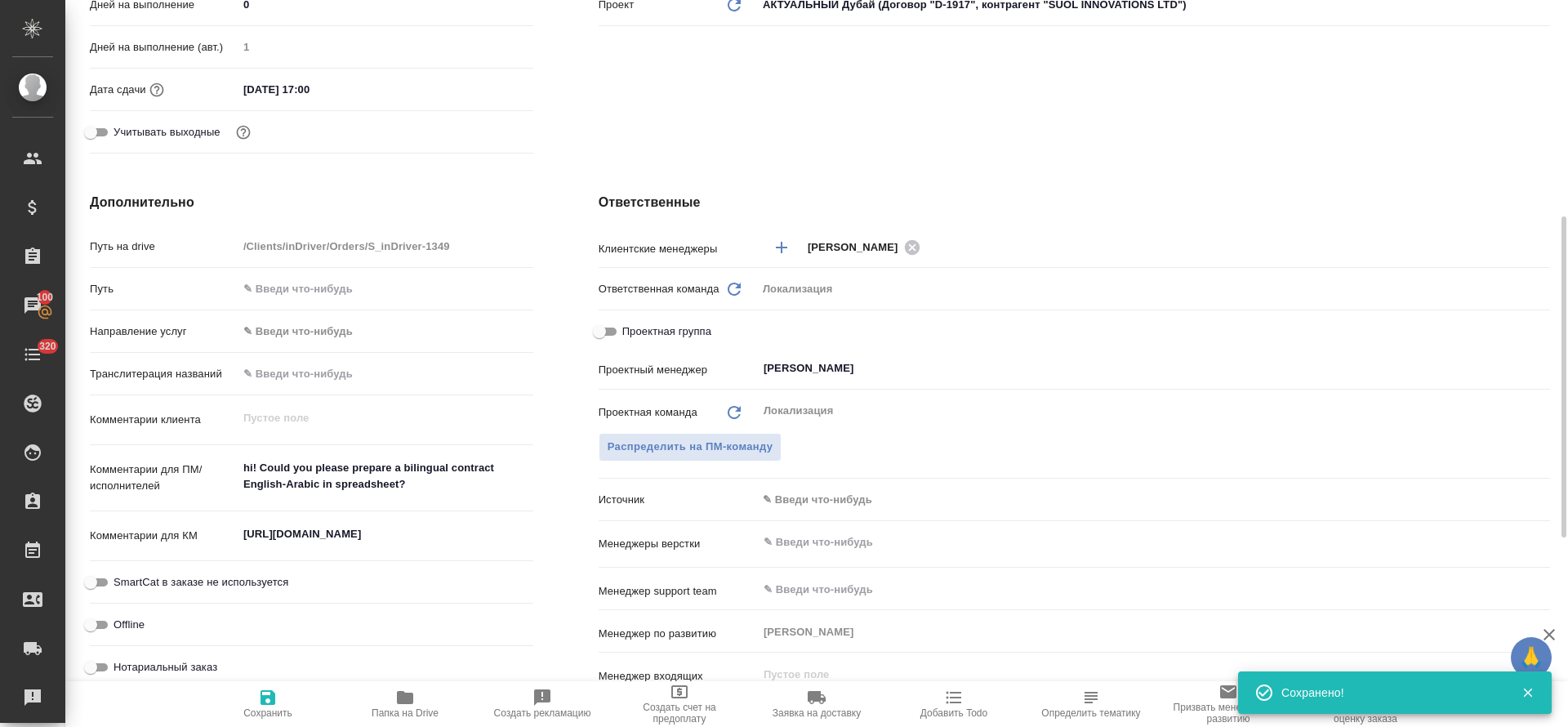
type textarea "x"
click at [287, 704] on span "Сохранить" at bounding box center [268, 703] width 118 height 31
type textarea "x"
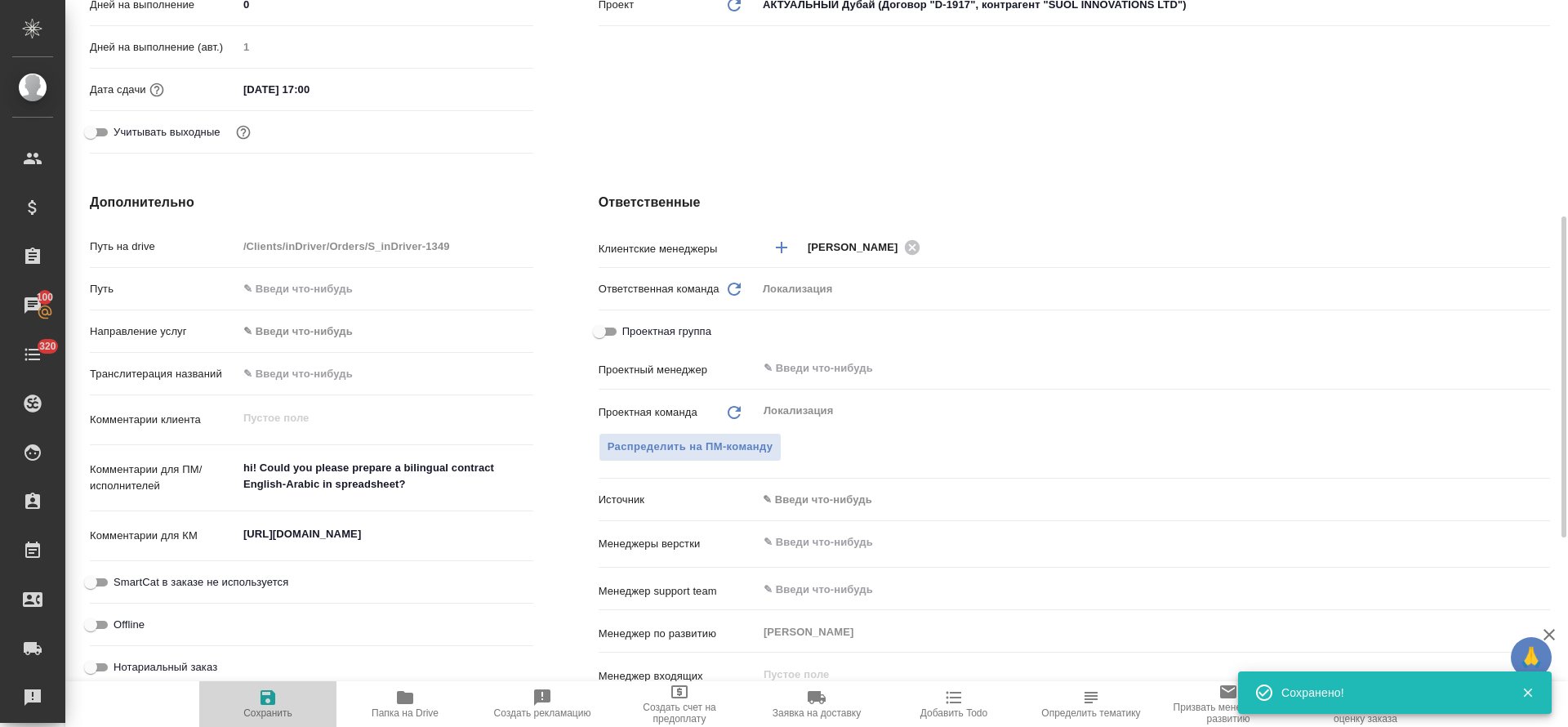
type textarea "x"
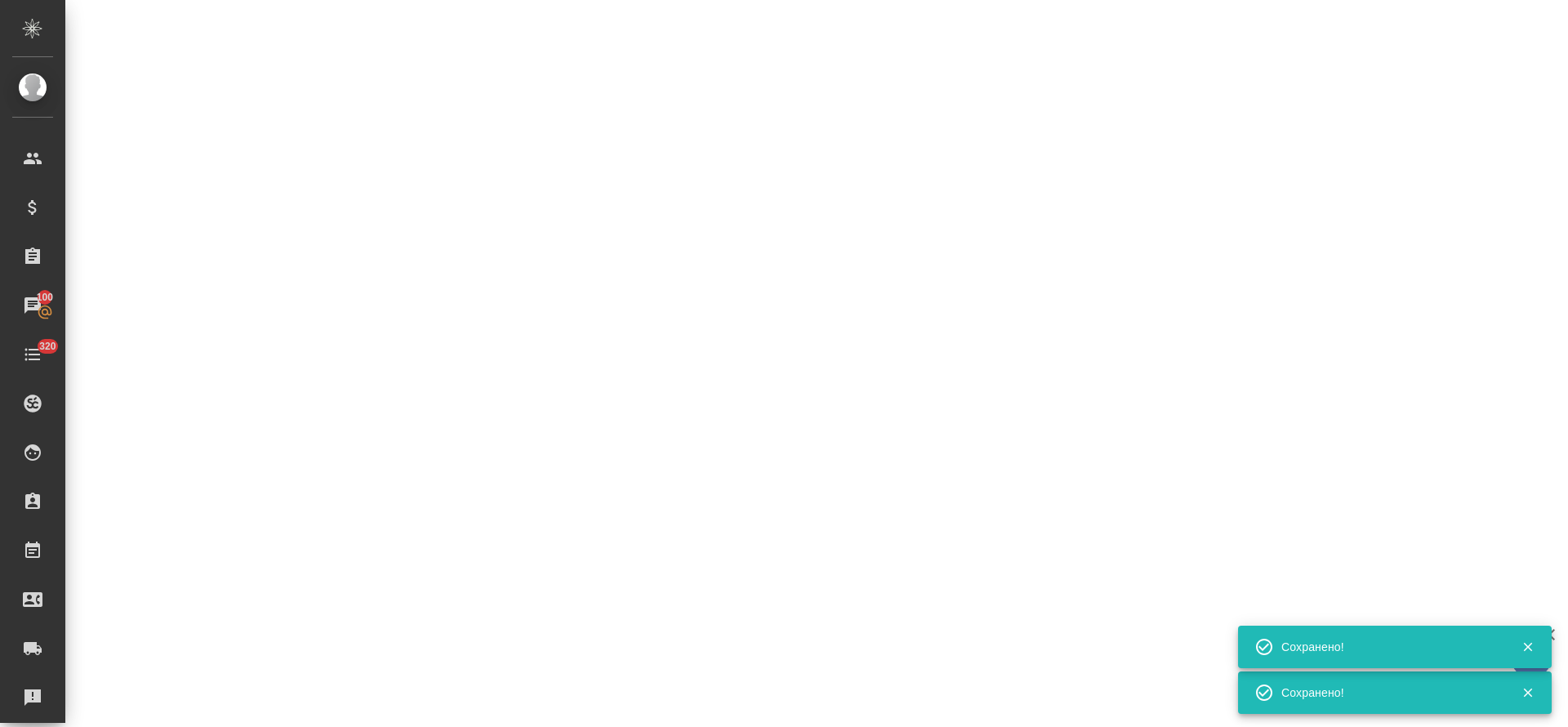
select select "RU"
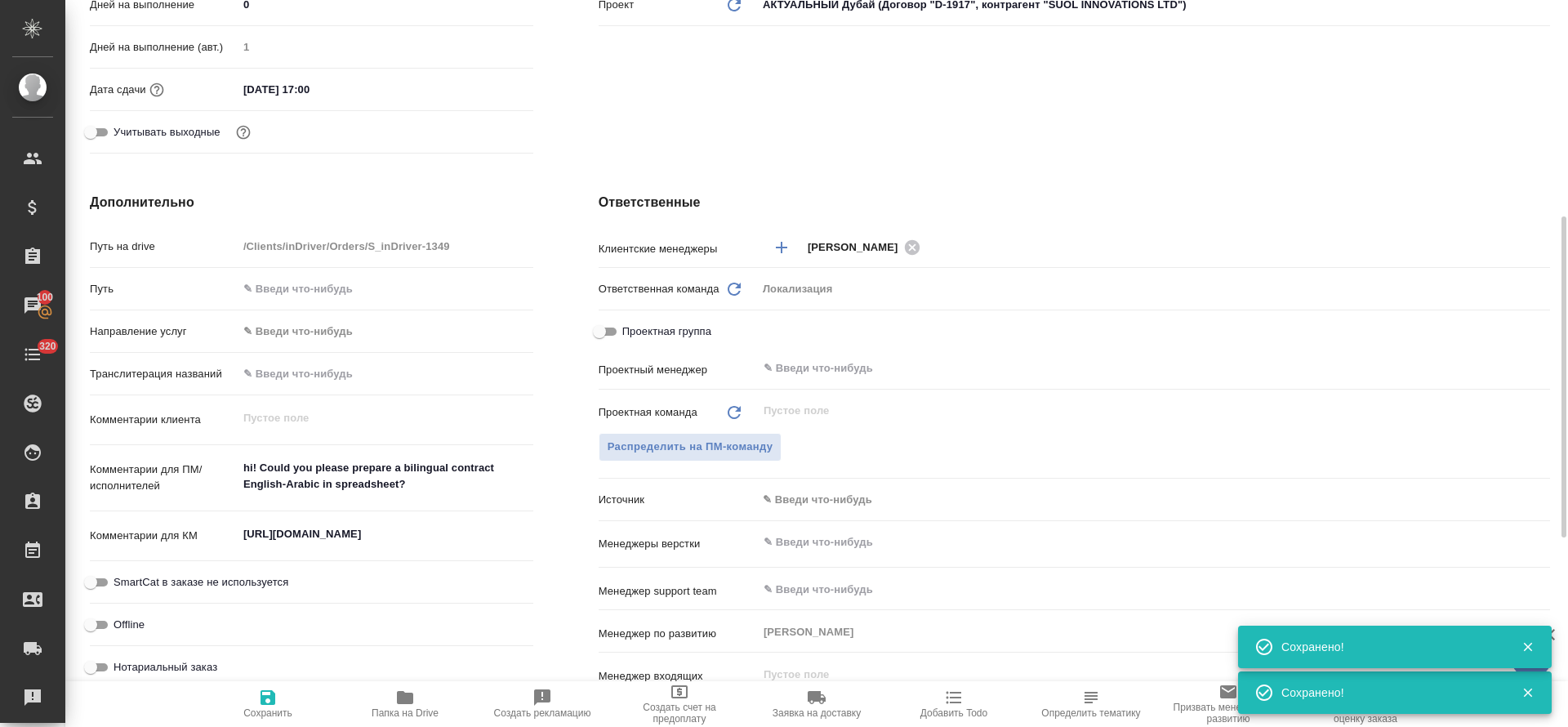
type textarea "x"
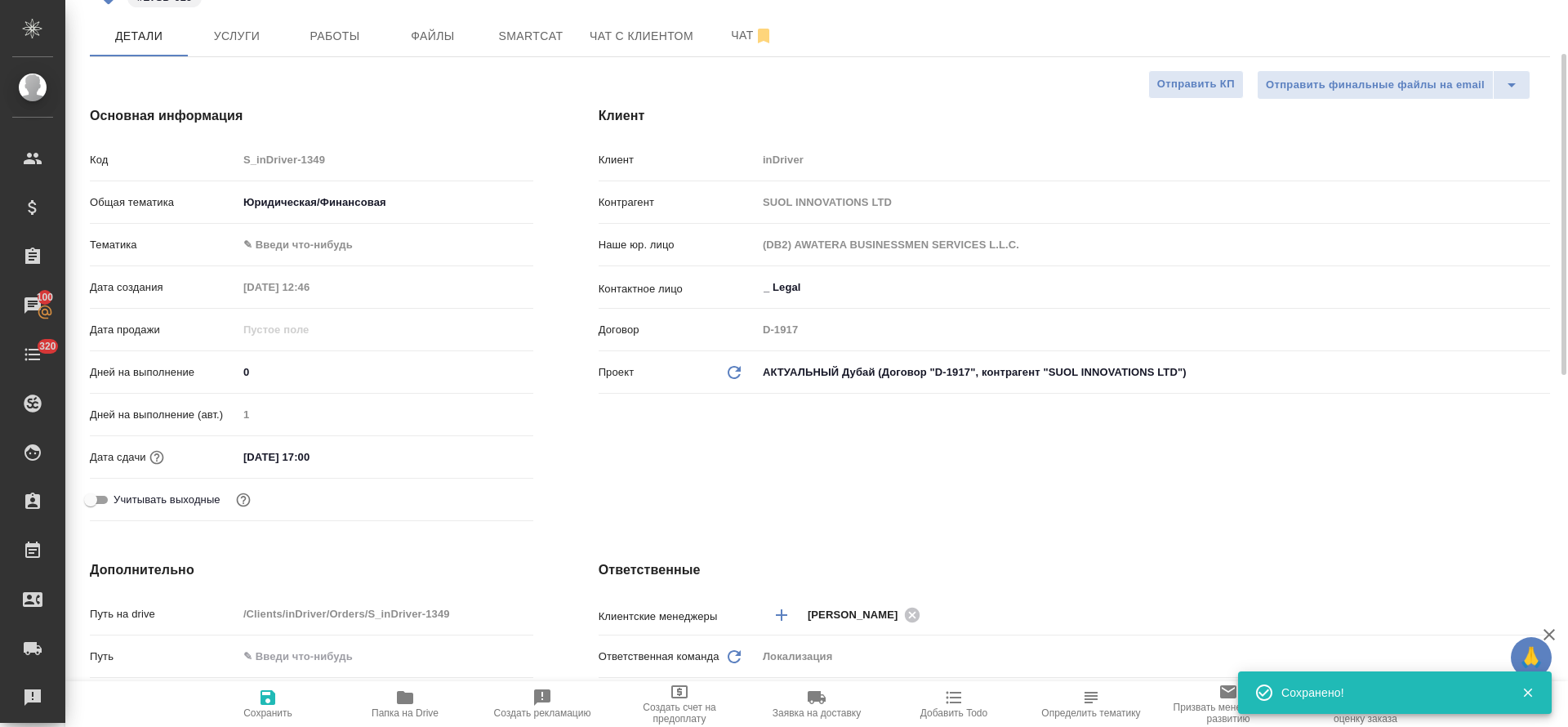
scroll to position [0, 0]
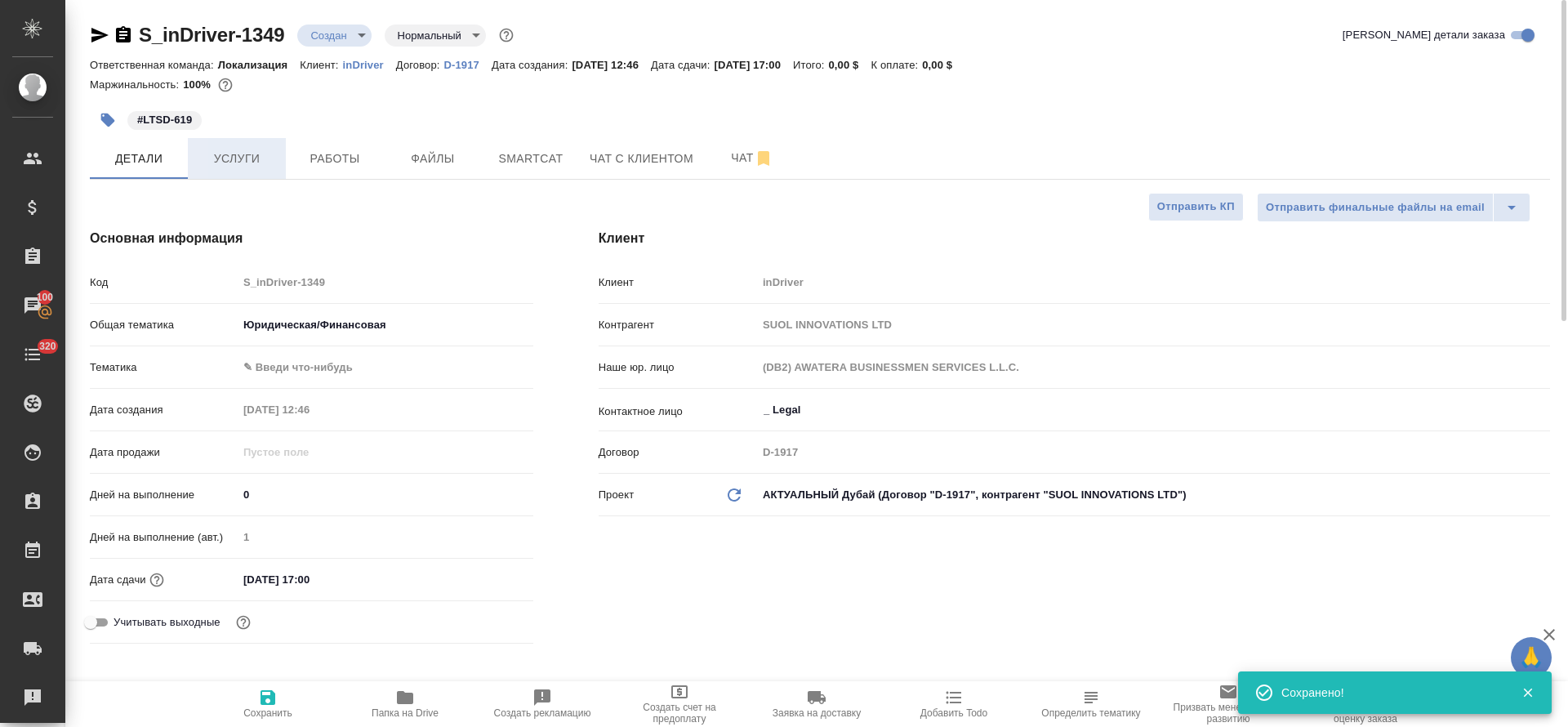
click at [275, 151] on span "Услуги" at bounding box center [237, 158] width 78 height 20
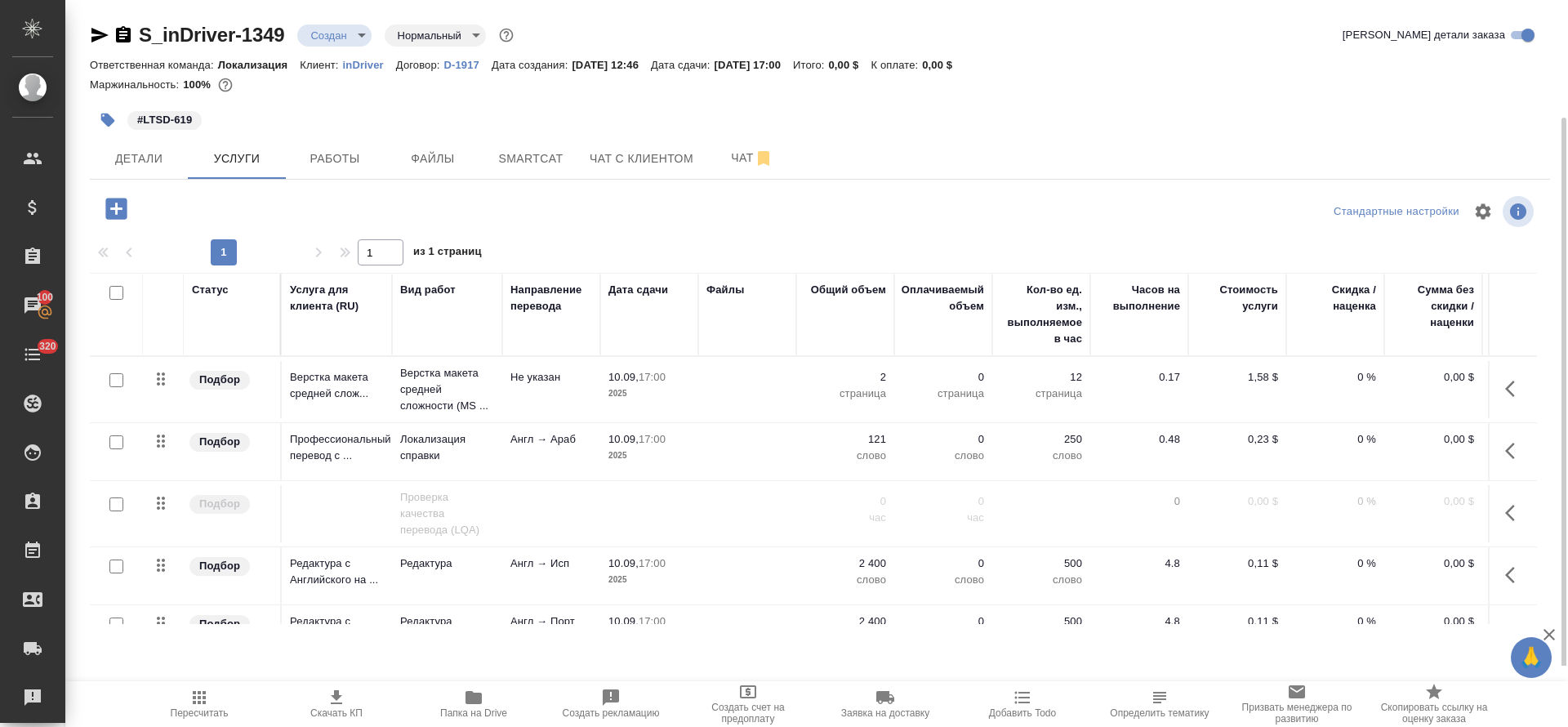
scroll to position [58, 0]
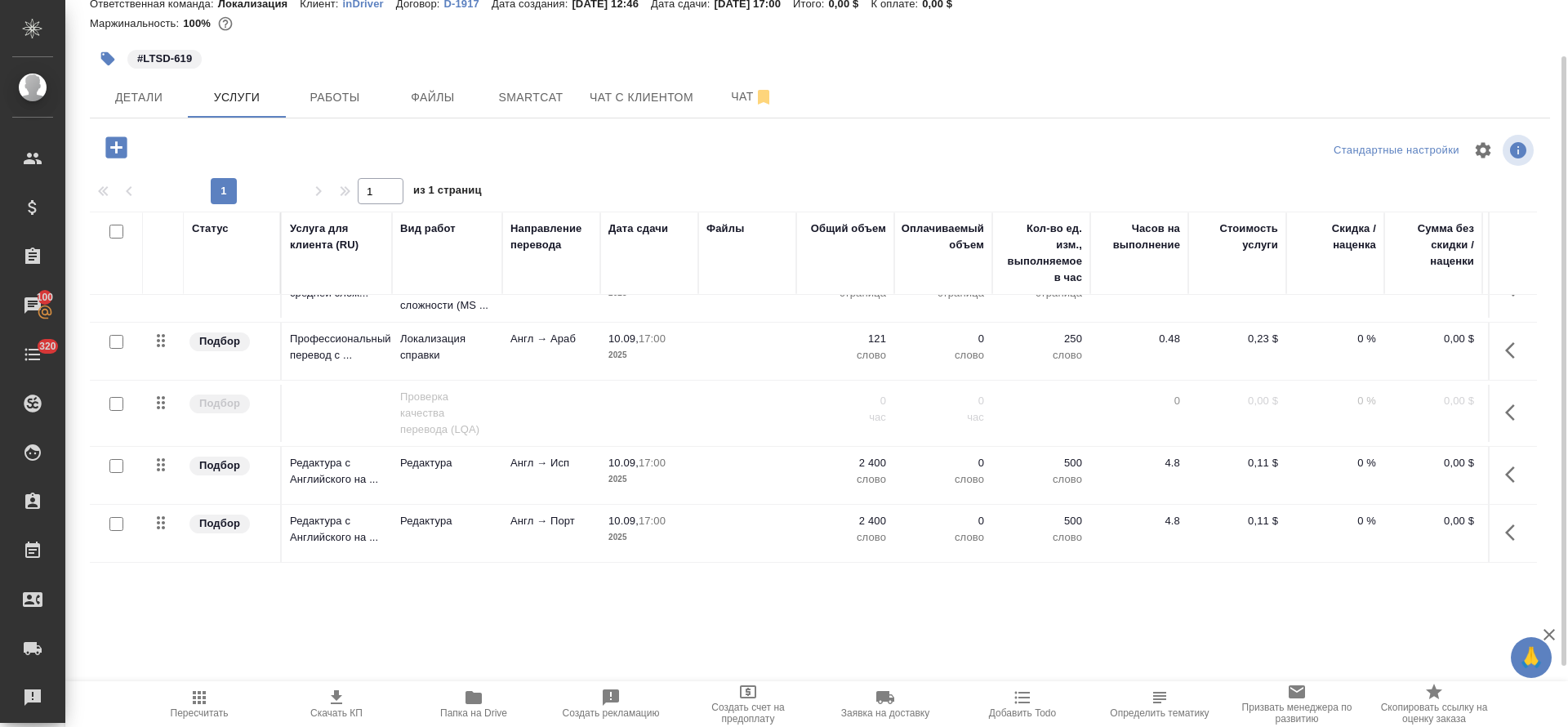
click at [115, 459] on input "checkbox" at bounding box center [116, 465] width 14 height 14
checkbox input "true"
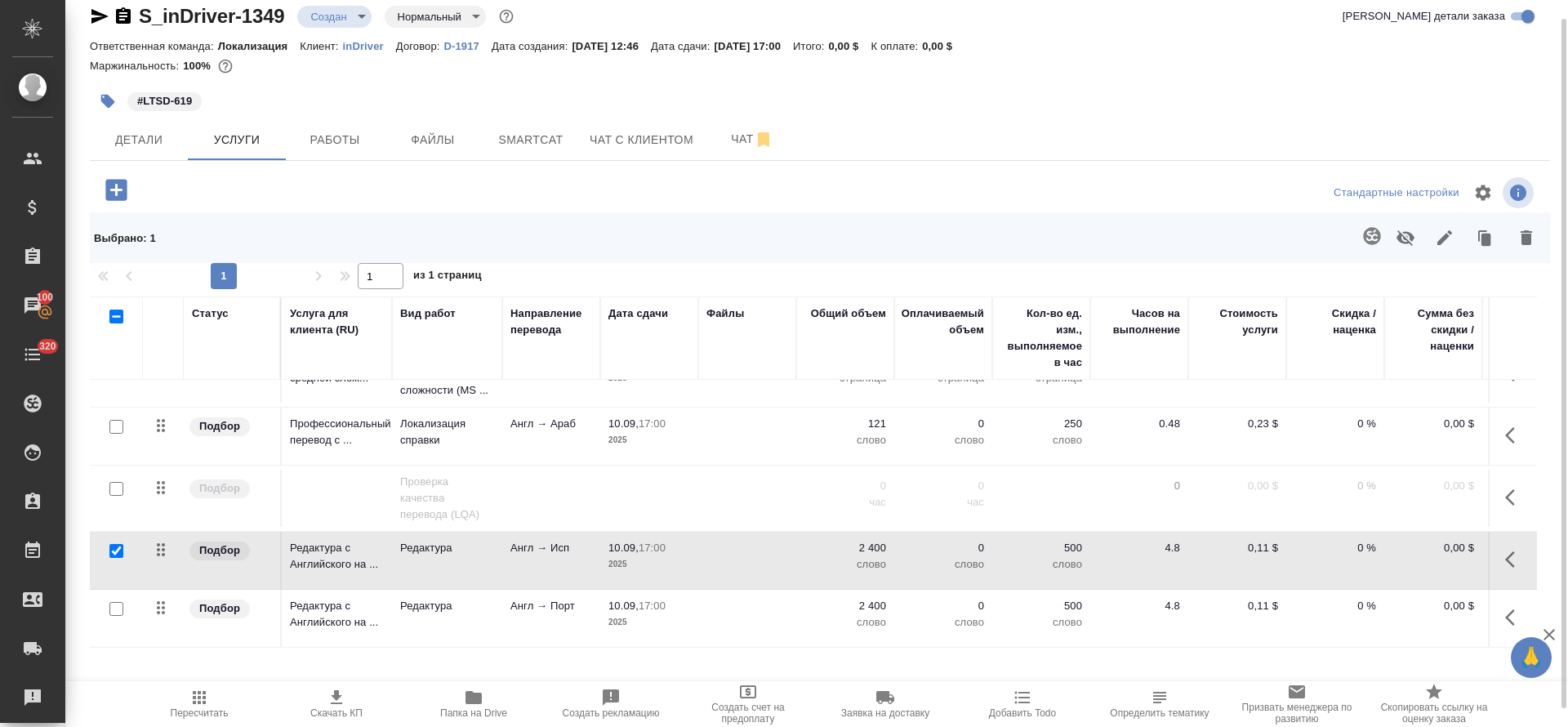
scroll to position [19, 0]
click at [116, 602] on input "checkbox" at bounding box center [116, 609] width 14 height 14
checkbox input "true"
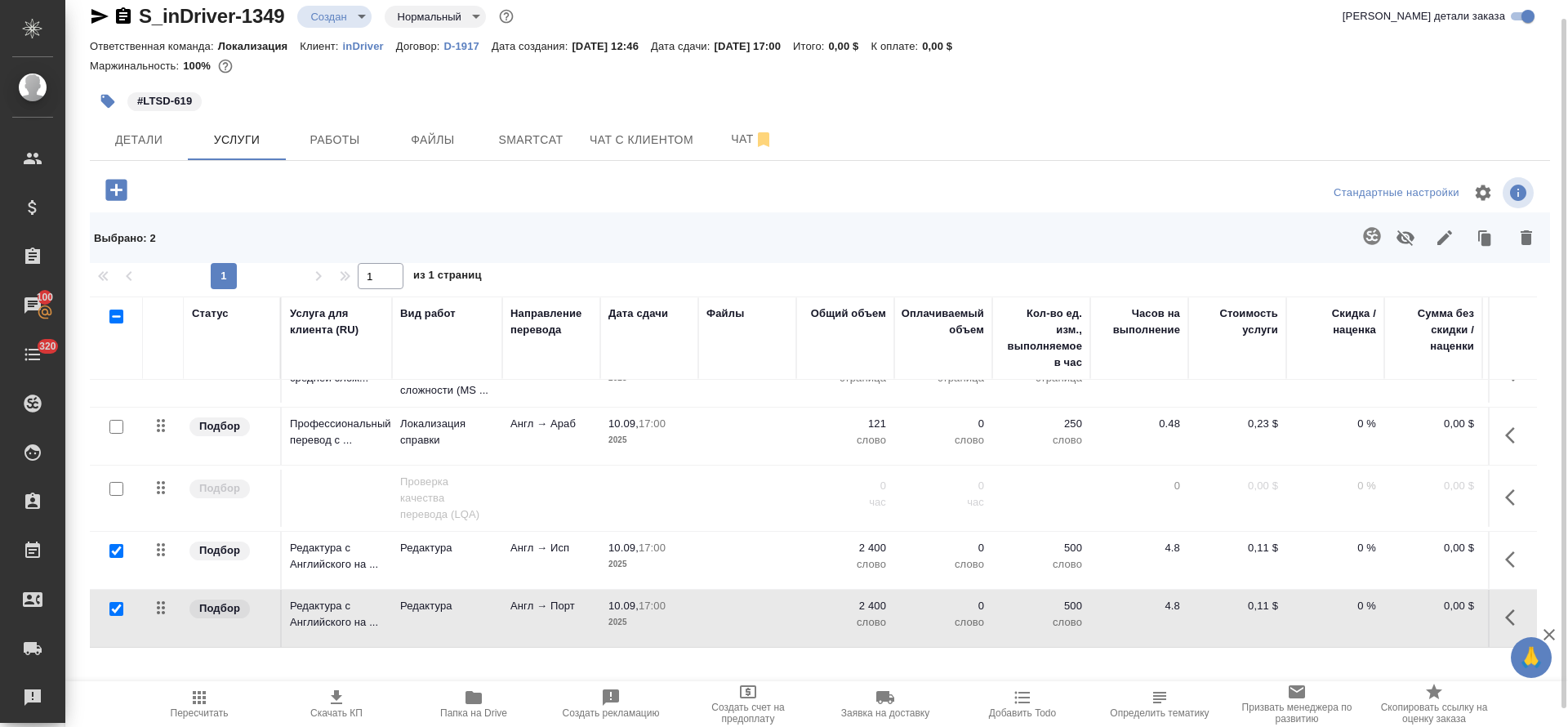
click at [1526, 242] on icon "button" at bounding box center [1527, 238] width 12 height 15
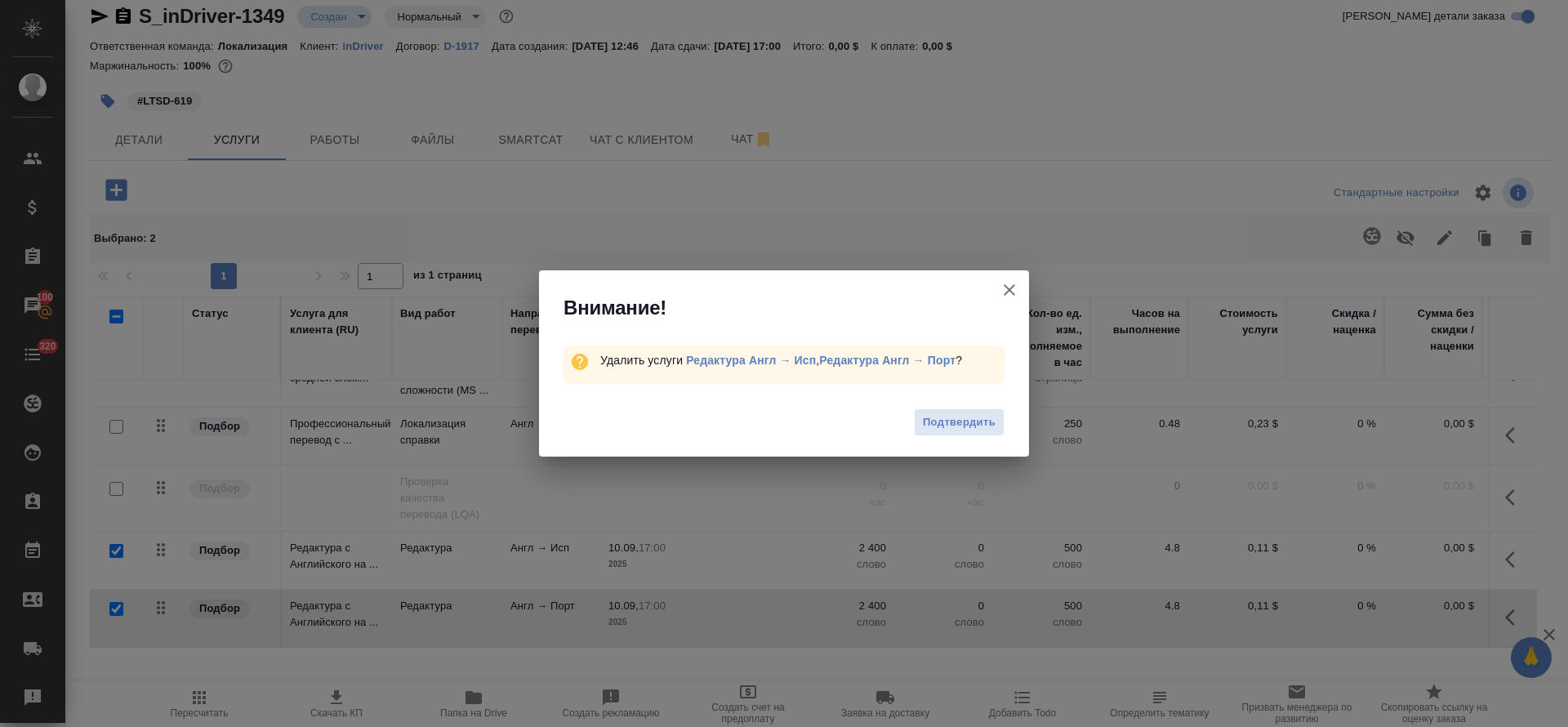
click at [945, 415] on span "Подтвердить" at bounding box center [959, 423] width 73 height 19
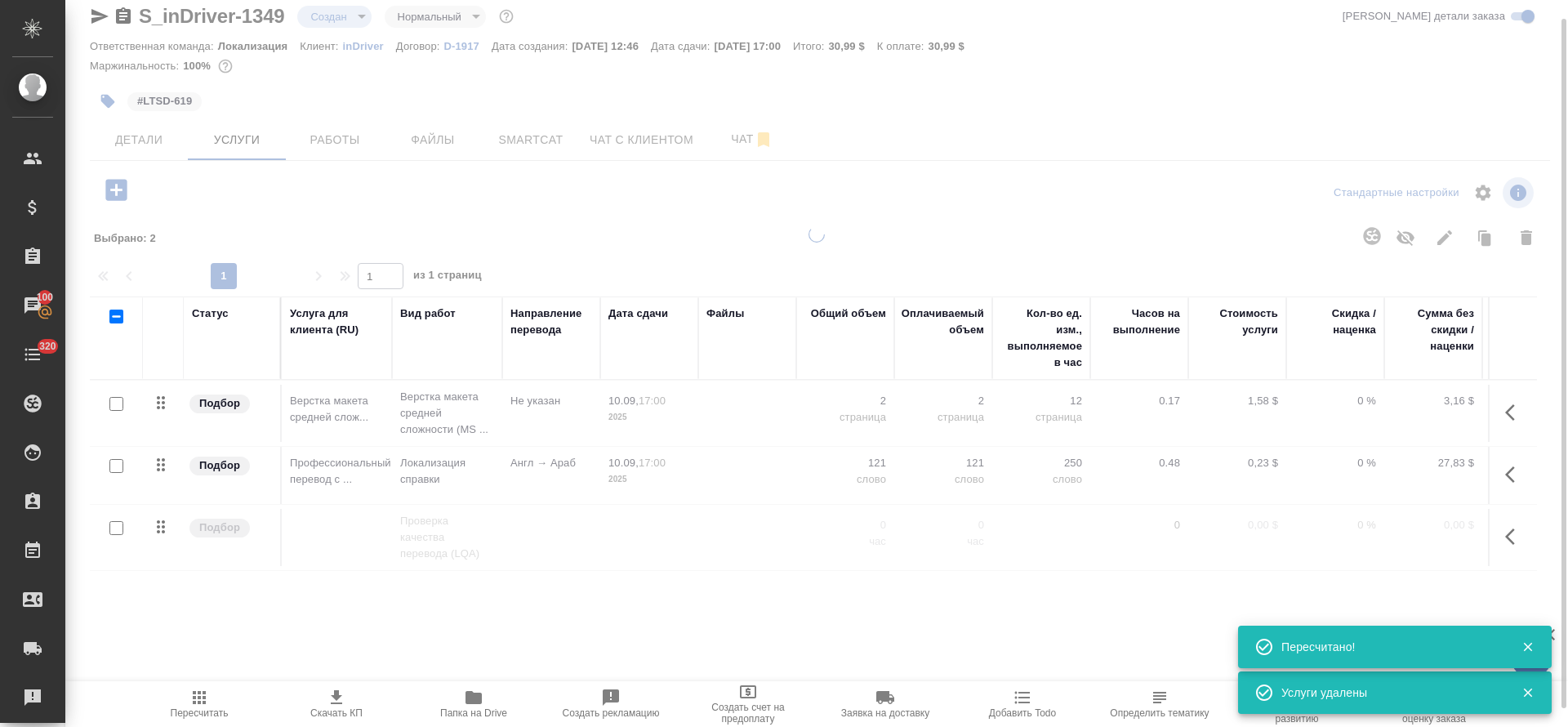
scroll to position [0, 0]
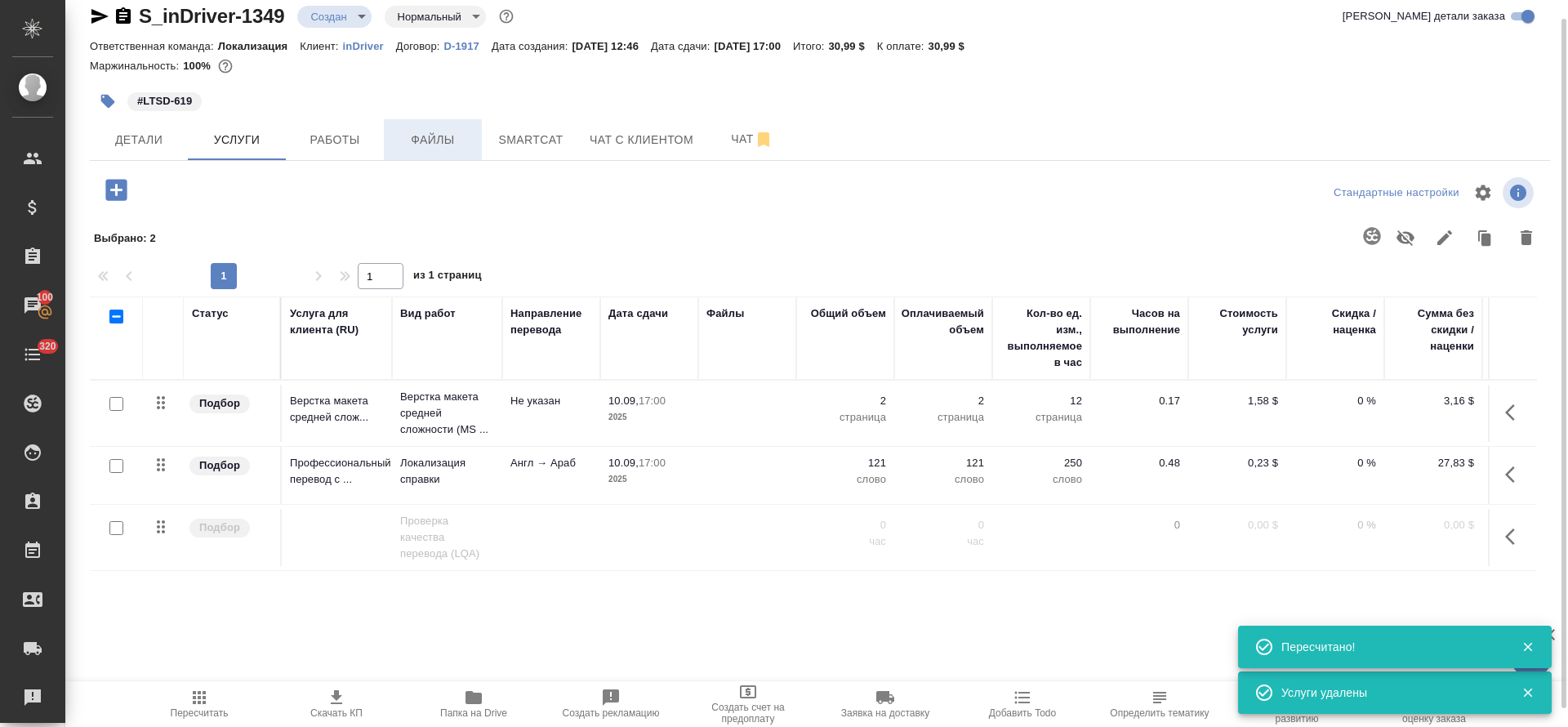
click at [443, 142] on span "Файлы" at bounding box center [433, 140] width 78 height 20
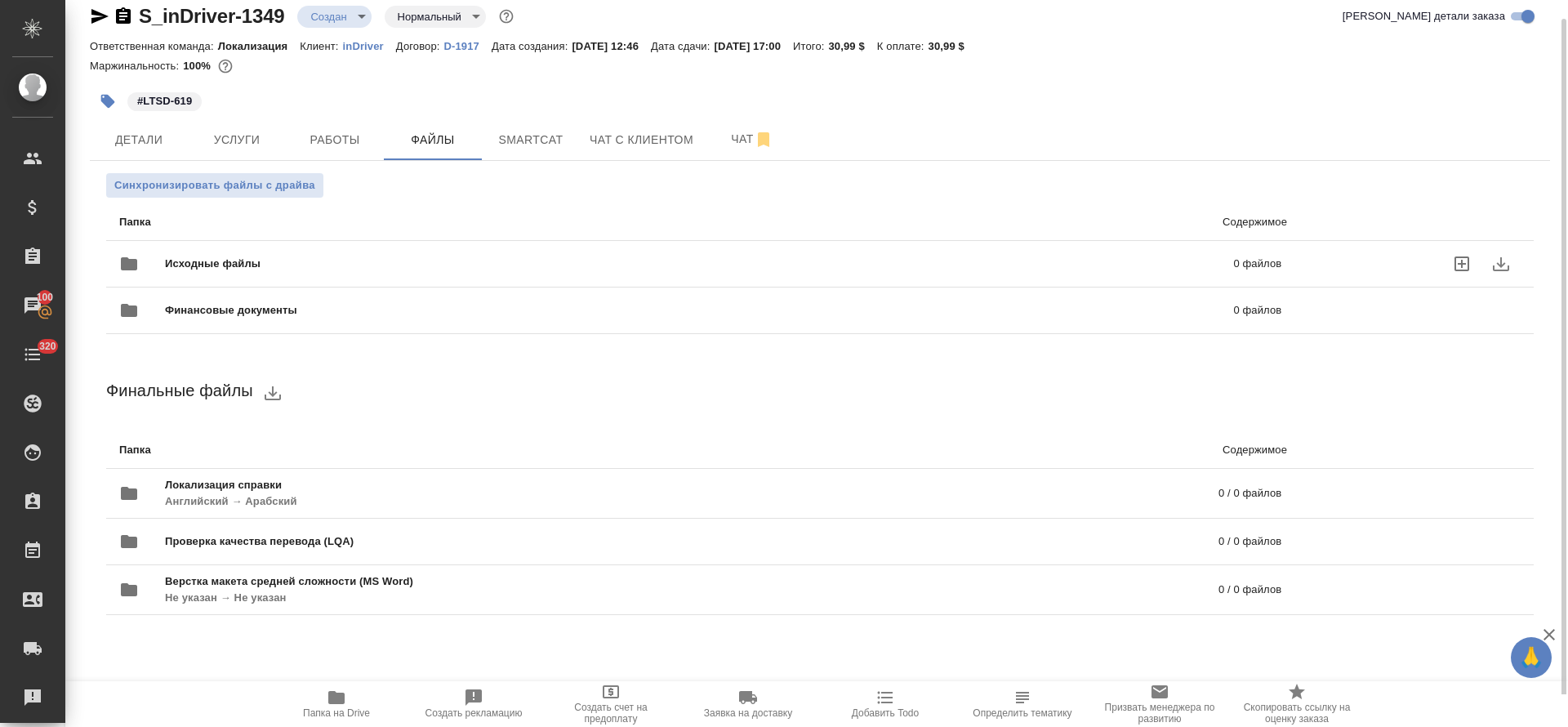
click at [1459, 263] on icon "uploadFiles" at bounding box center [1462, 264] width 15 height 15
click at [0, 0] on input "uploadFiles" at bounding box center [0, 0] width 0 height 0
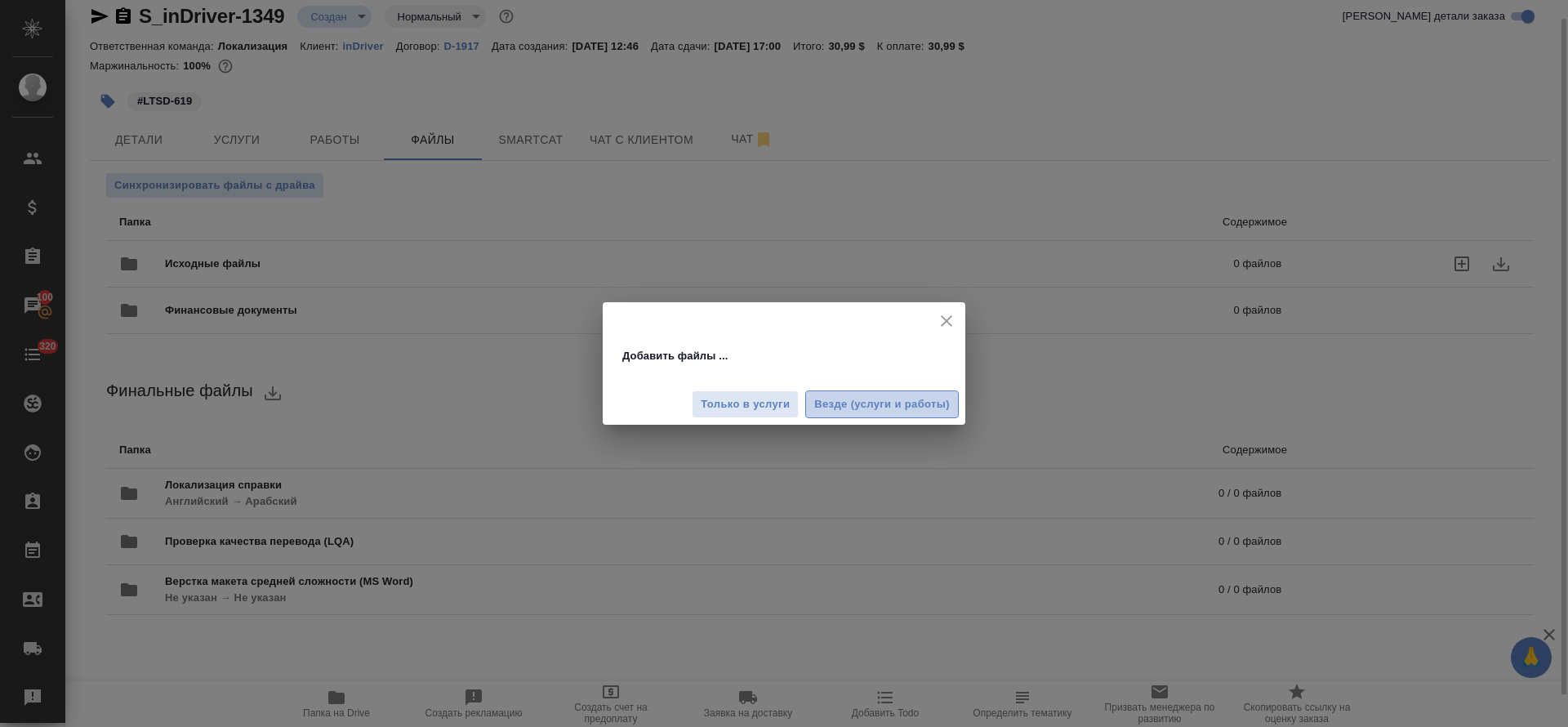
click at [829, 405] on span "Везде (услуги и работы)" at bounding box center [882, 404] width 136 height 19
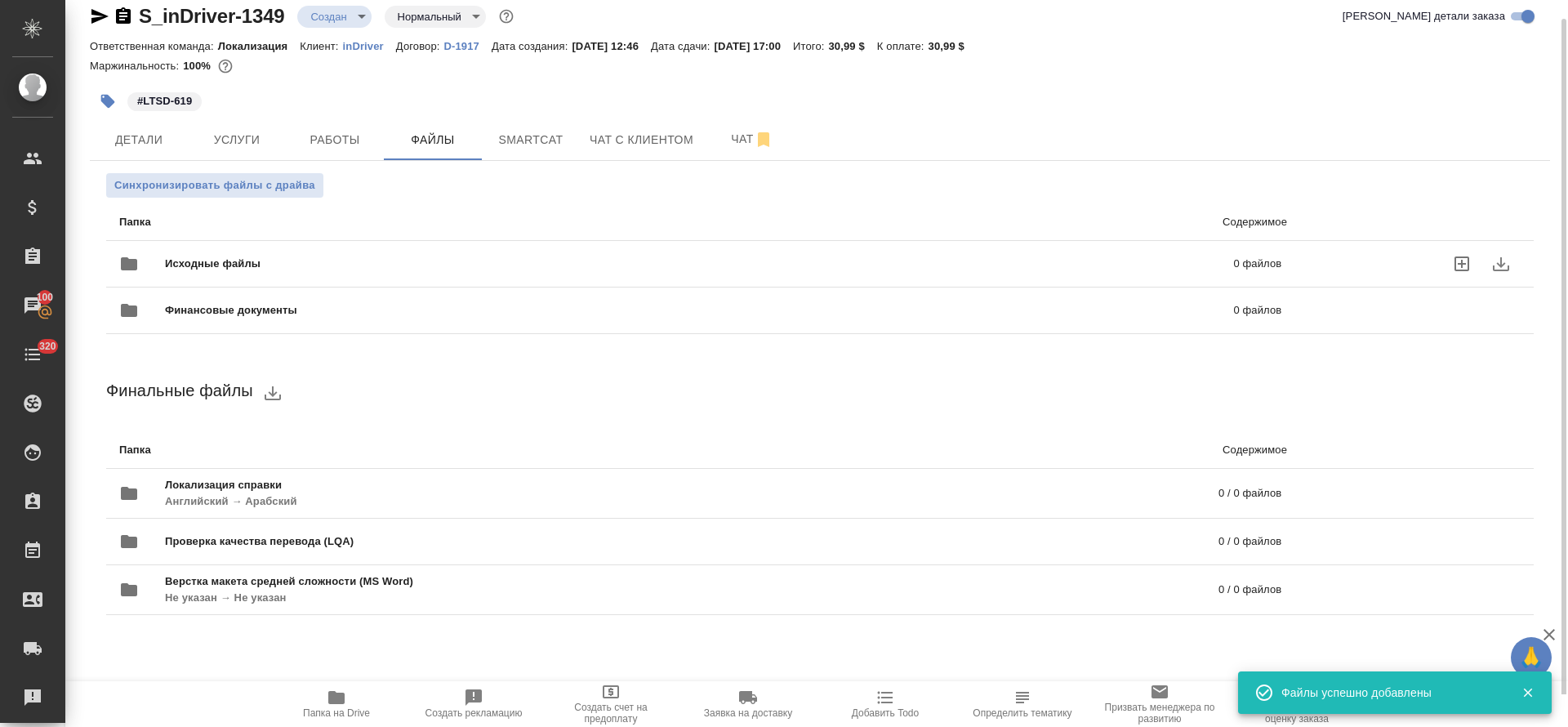
click at [228, 140] on span "Услуги" at bounding box center [237, 140] width 78 height 20
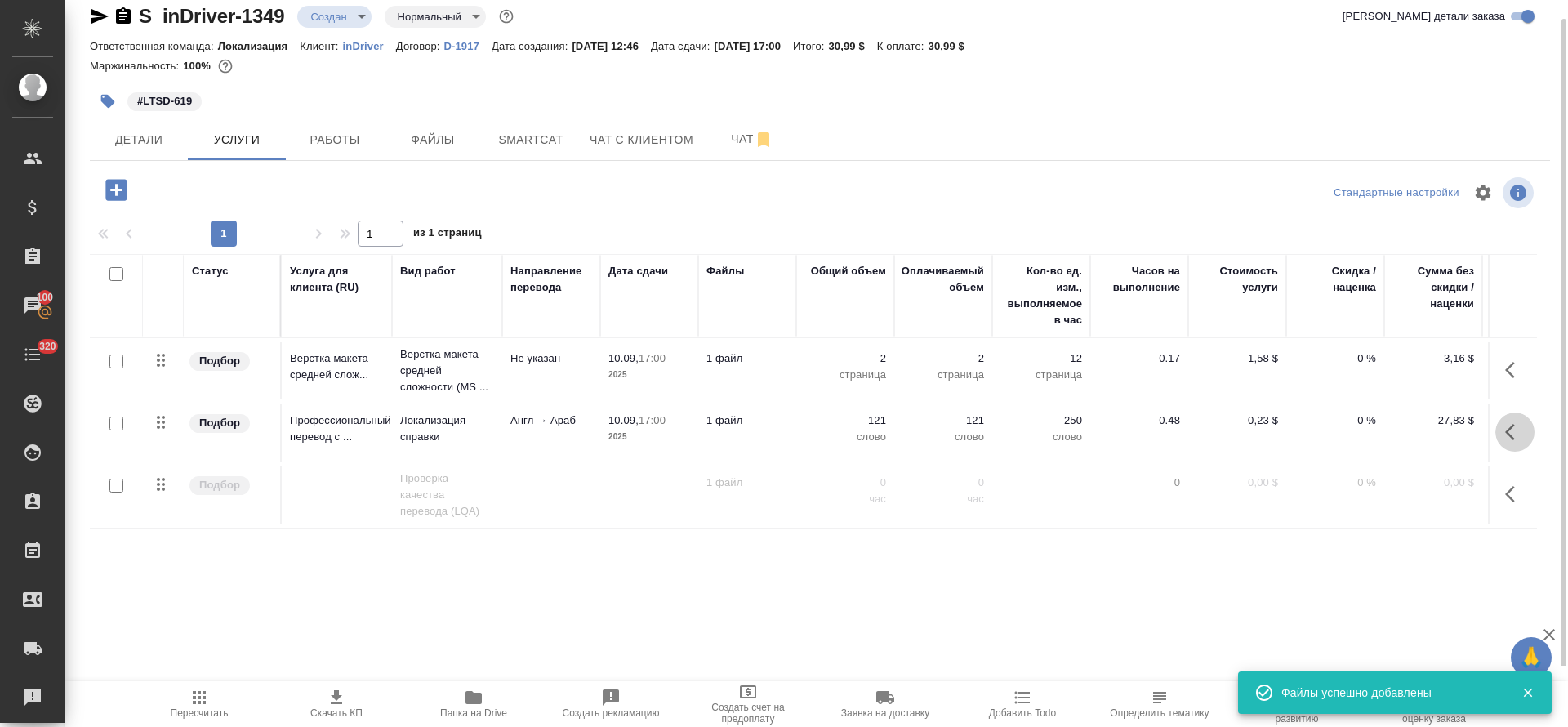
click at [1515, 439] on icon "button" at bounding box center [1510, 432] width 10 height 17
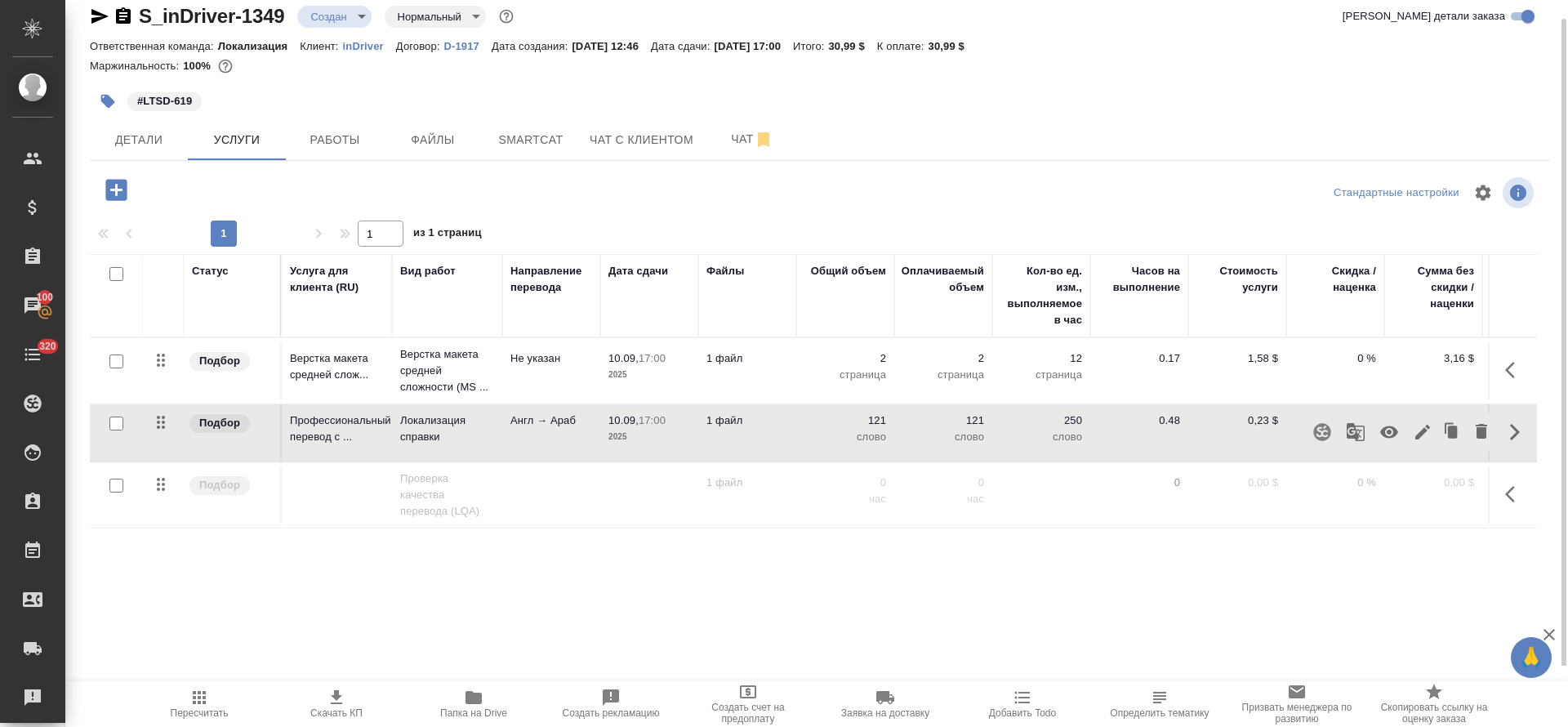
click at [114, 423] on input "checkbox" at bounding box center [116, 423] width 14 height 14
checkbox input "true"
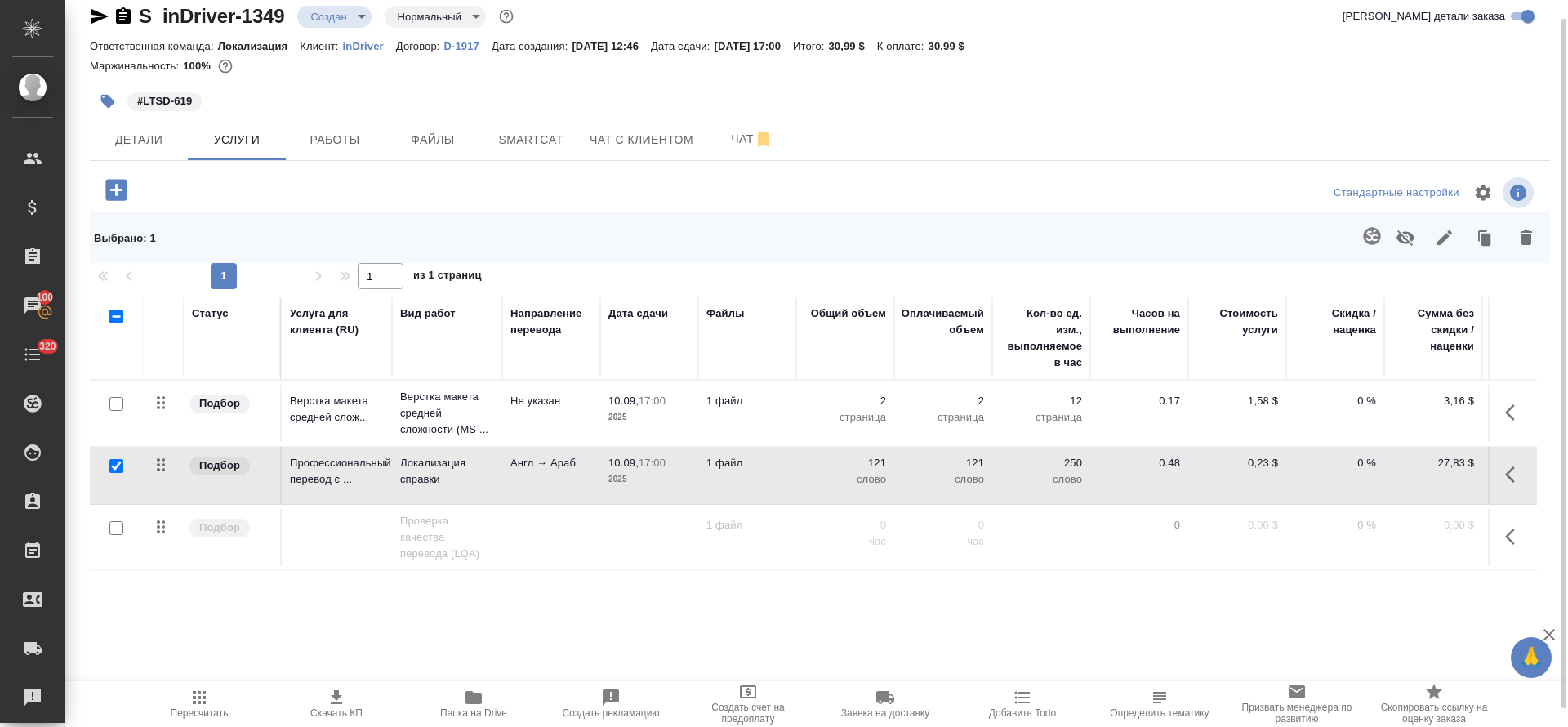
click at [1365, 244] on icon "button" at bounding box center [1373, 236] width 20 height 20
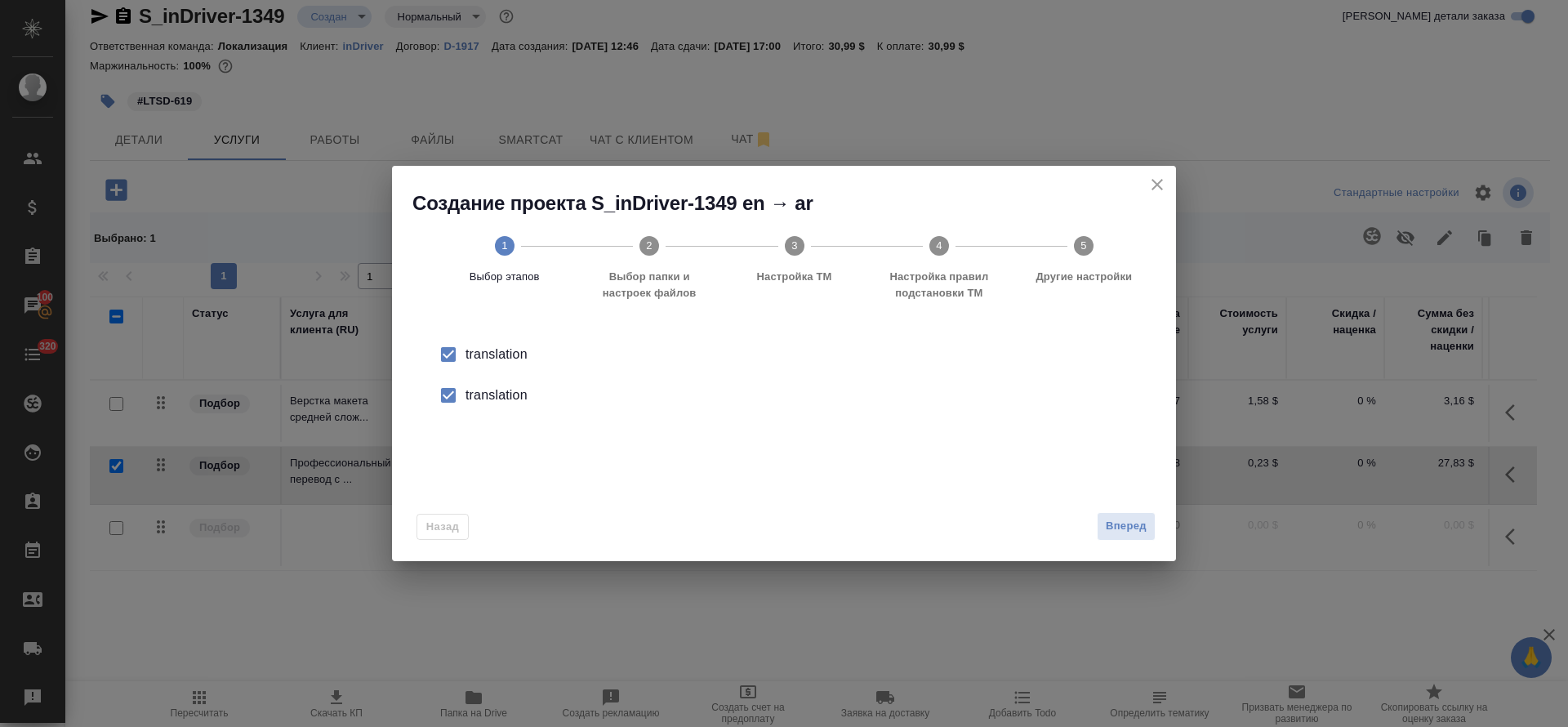
click at [501, 397] on div "translation" at bounding box center [801, 395] width 671 height 20
click at [1125, 530] on span "Вперед" at bounding box center [1126, 526] width 41 height 19
click at [706, 362] on input "Папка с файлами для перевода" at bounding box center [757, 364] width 680 height 20
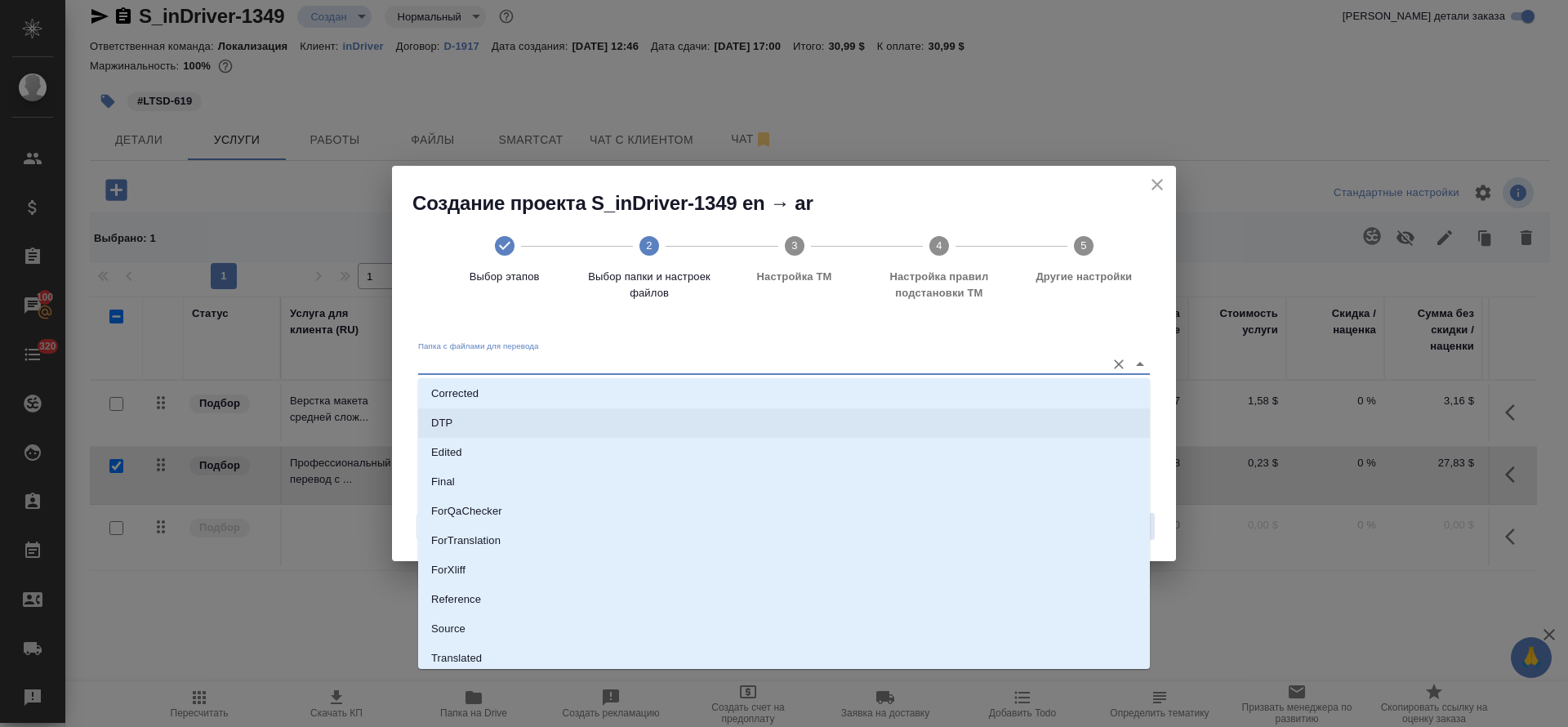
scroll to position [126, 0]
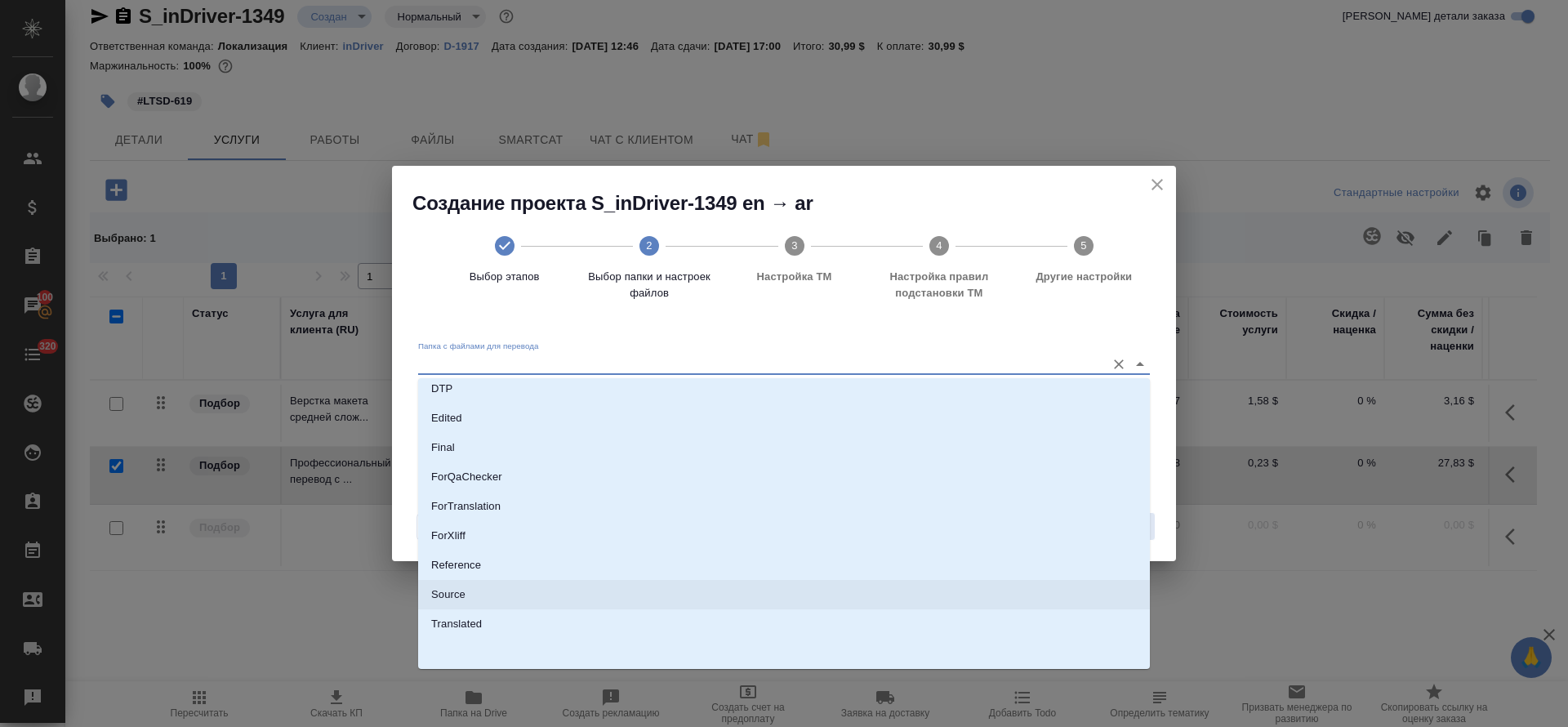
click at [688, 591] on li "Source" at bounding box center [784, 594] width 732 height 29
type input "Source"
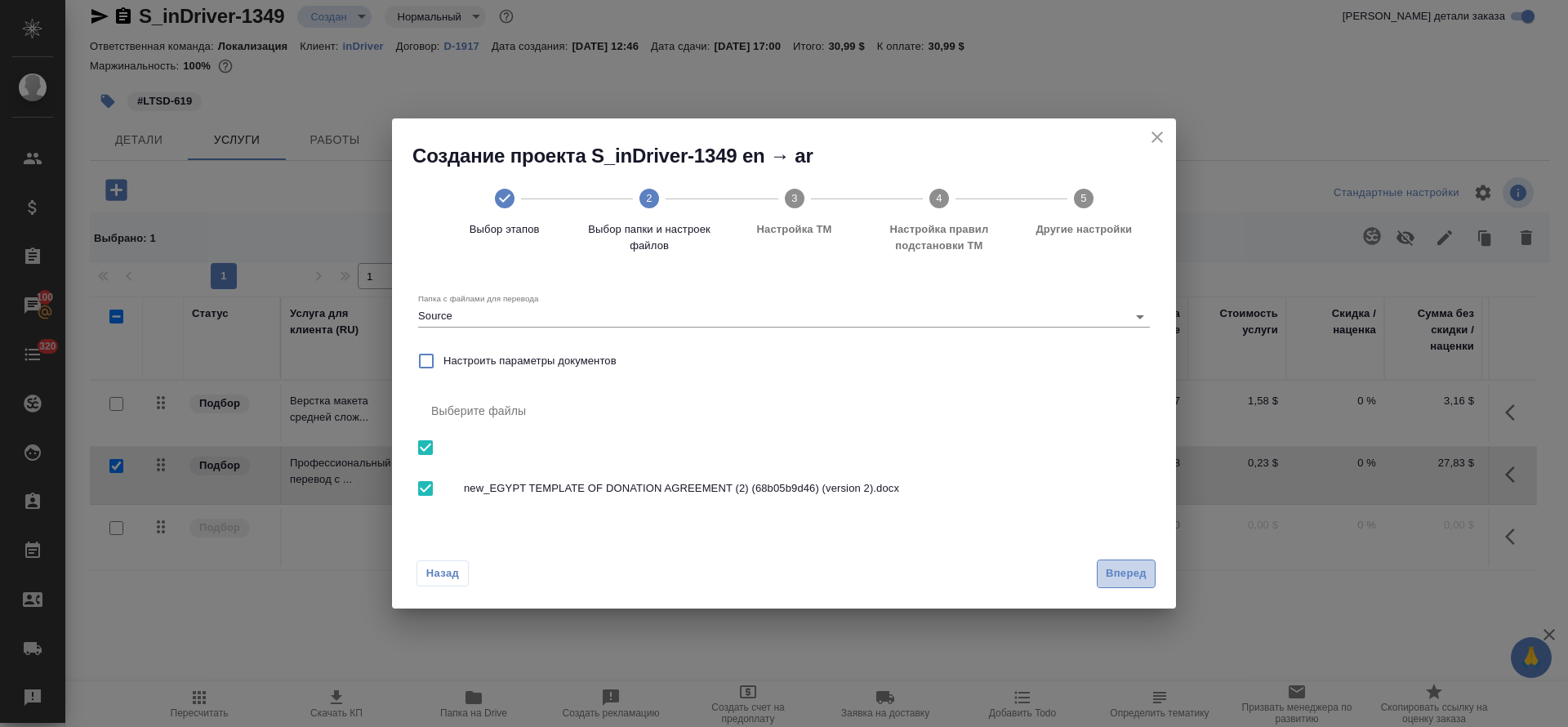
click at [1115, 579] on span "Вперед" at bounding box center [1126, 574] width 41 height 19
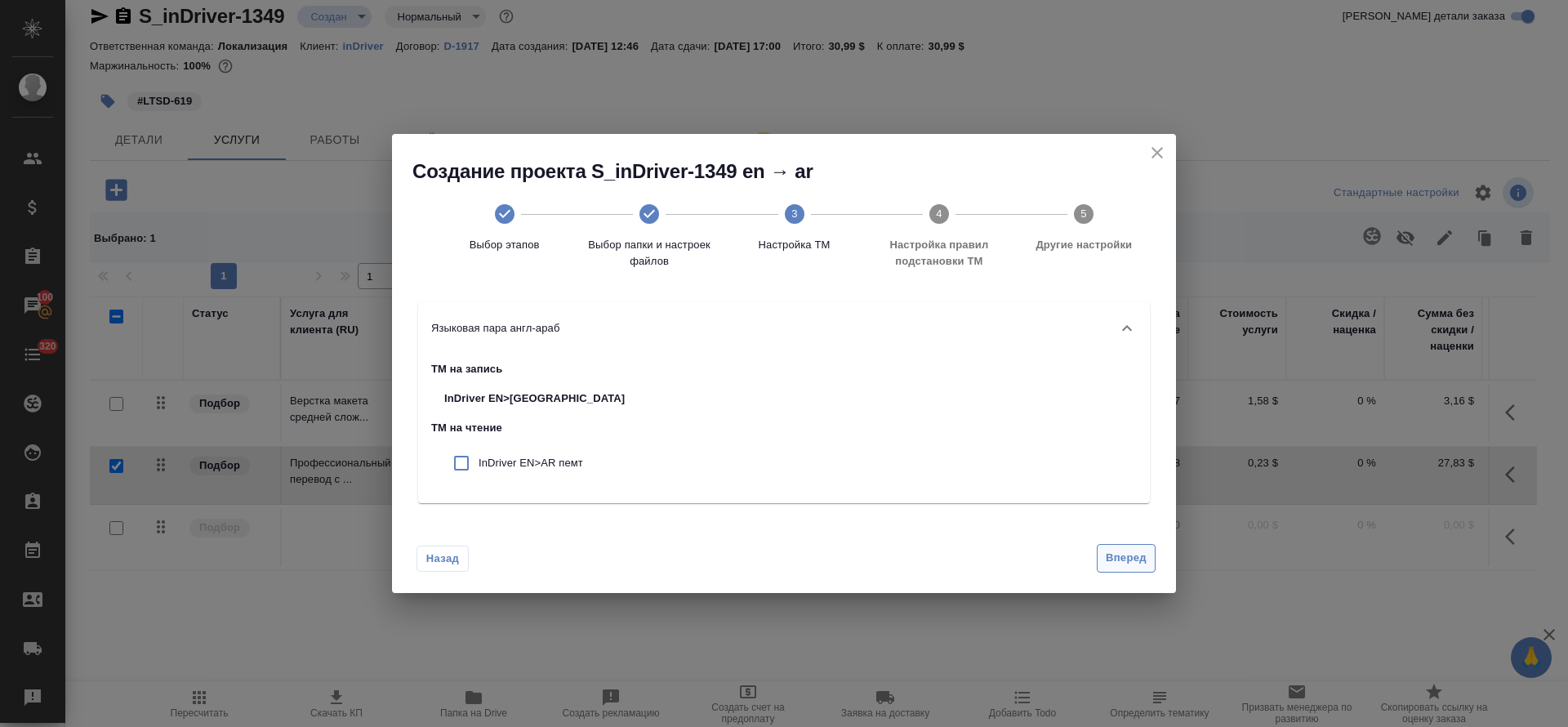
click at [1144, 571] on button "Вперед" at bounding box center [1126, 558] width 59 height 28
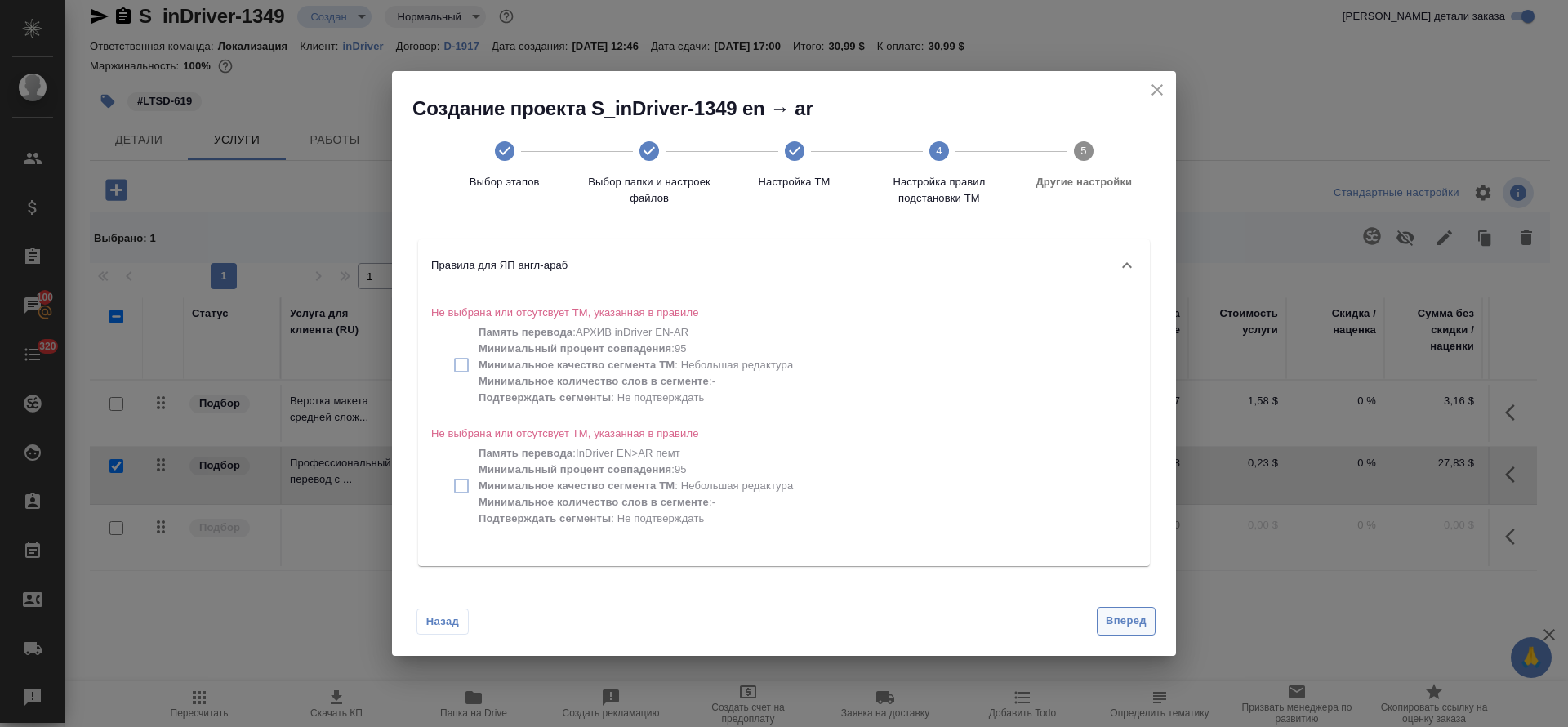
click at [1118, 624] on span "Вперед" at bounding box center [1126, 621] width 41 height 19
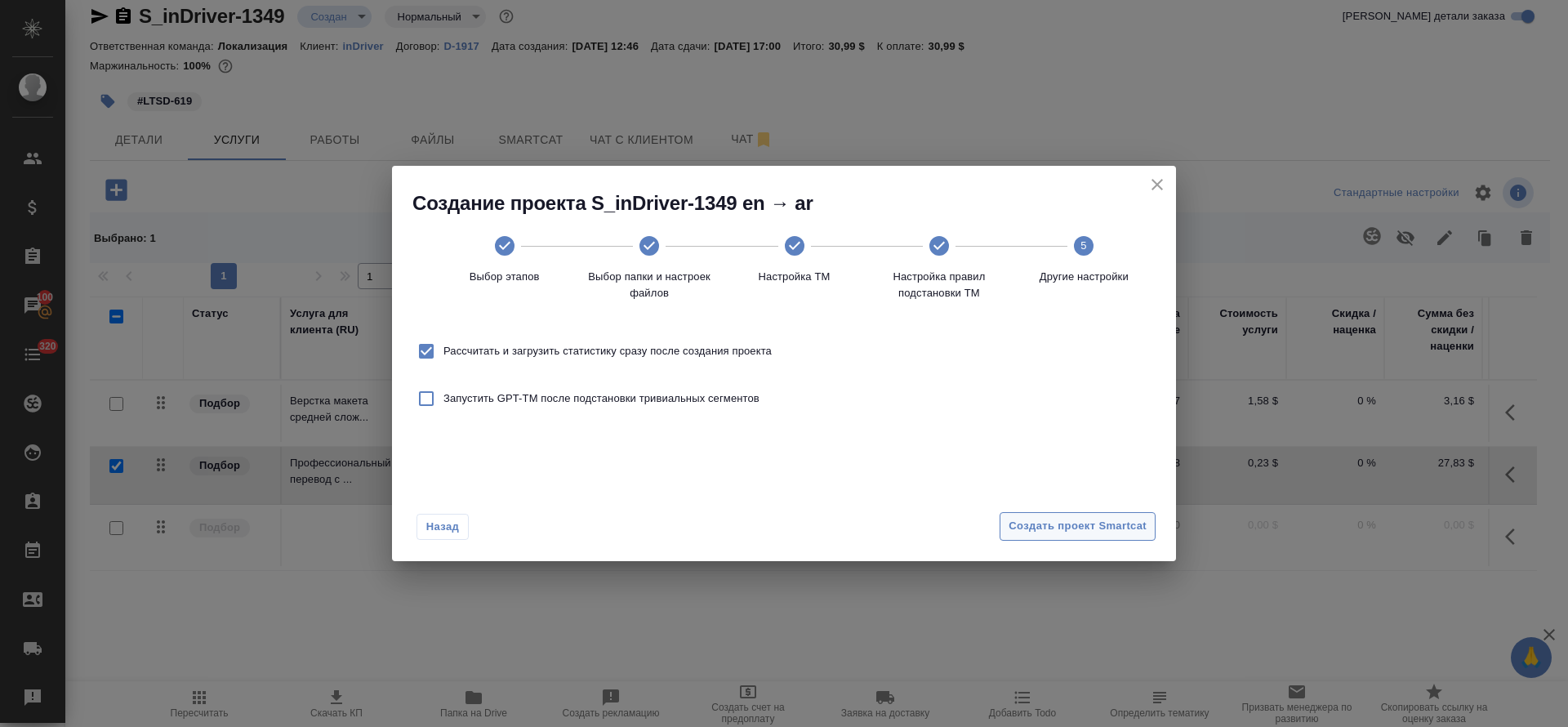
click at [1043, 527] on span "Создать проект Smartcat" at bounding box center [1078, 526] width 138 height 19
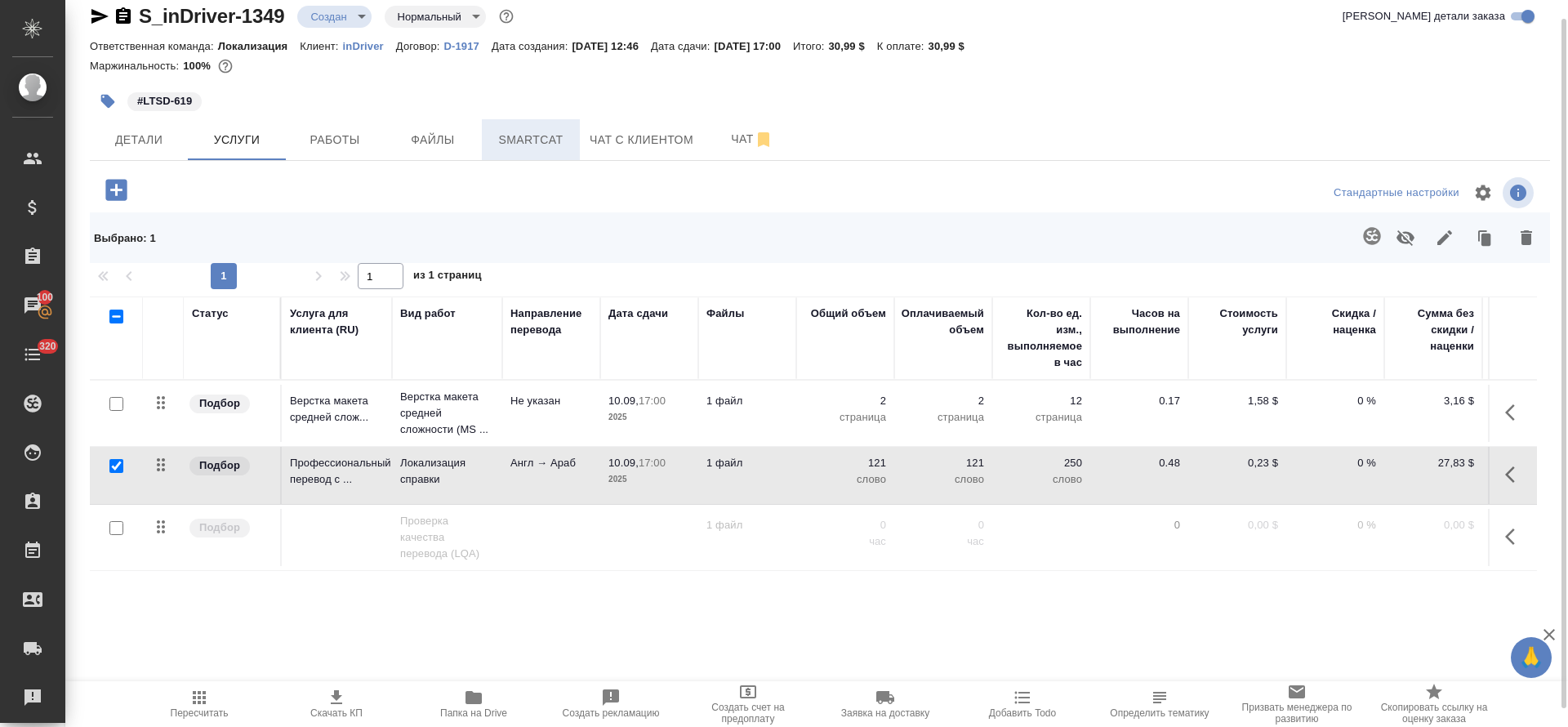
click at [539, 151] on button "Smartcat" at bounding box center [531, 139] width 98 height 41
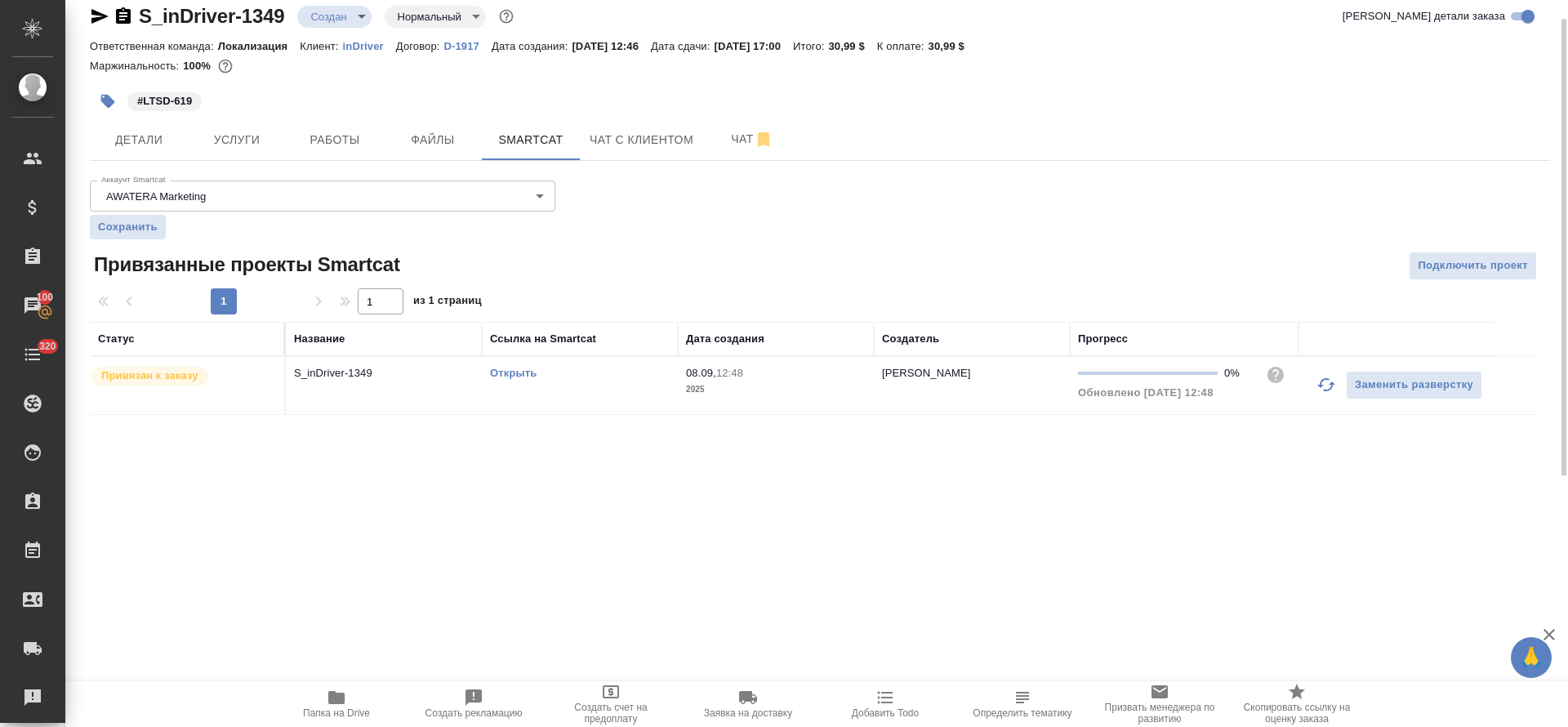
click at [510, 376] on link "Открыть" at bounding box center [514, 373] width 47 height 13
click at [267, 143] on span "Услуги" at bounding box center [237, 140] width 78 height 20
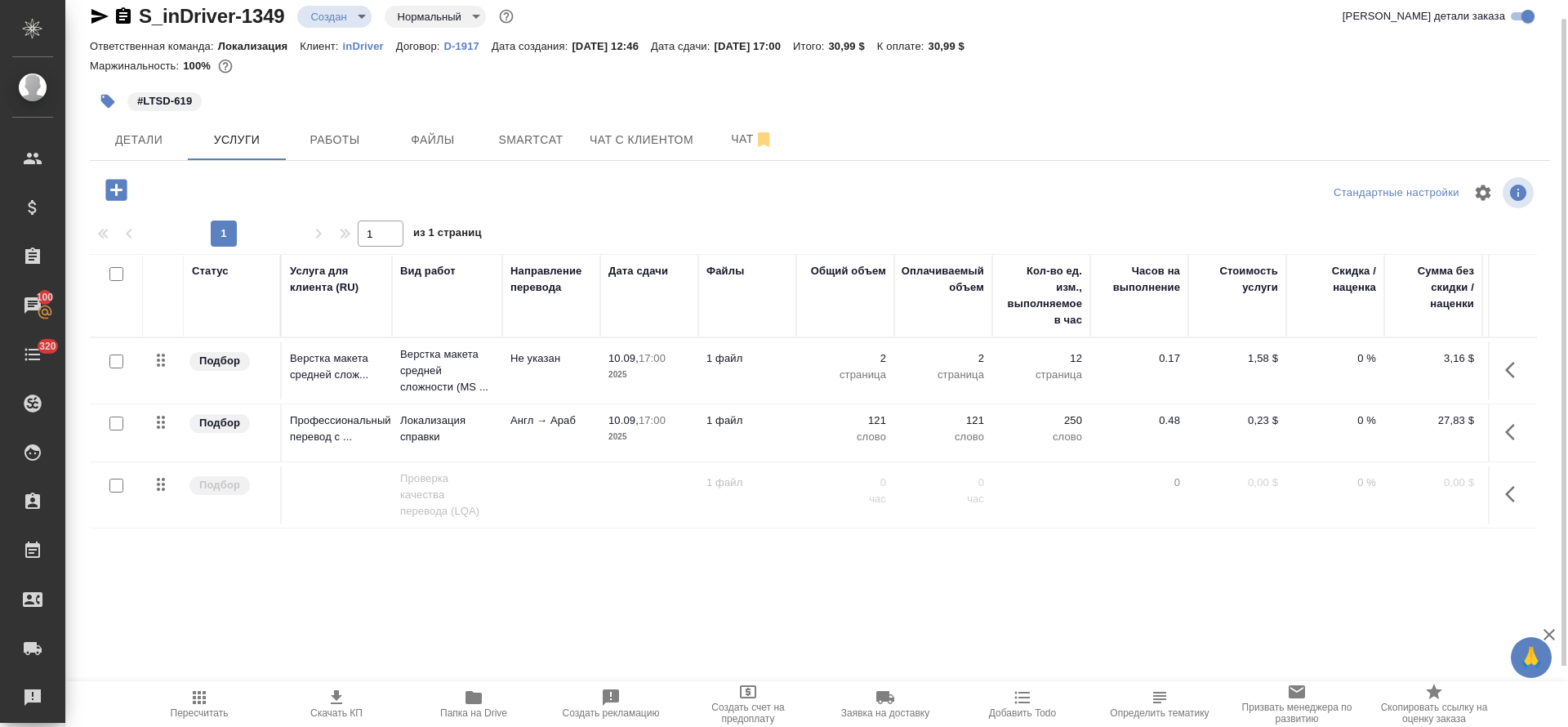
click at [476, 709] on span "Папка на Drive" at bounding box center [474, 713] width 67 height 12
click at [724, 137] on span "Чат" at bounding box center [752, 139] width 78 height 20
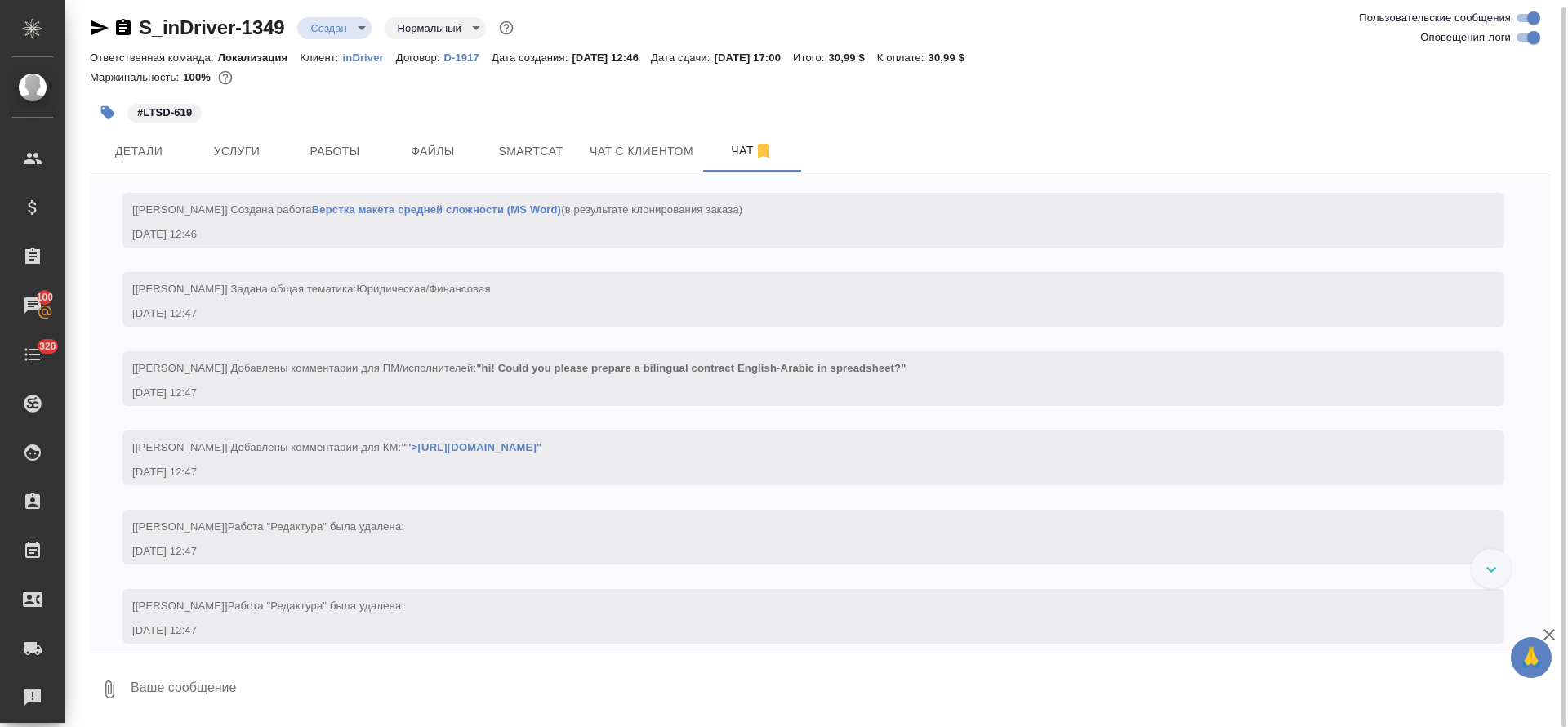
scroll to position [383, 0]
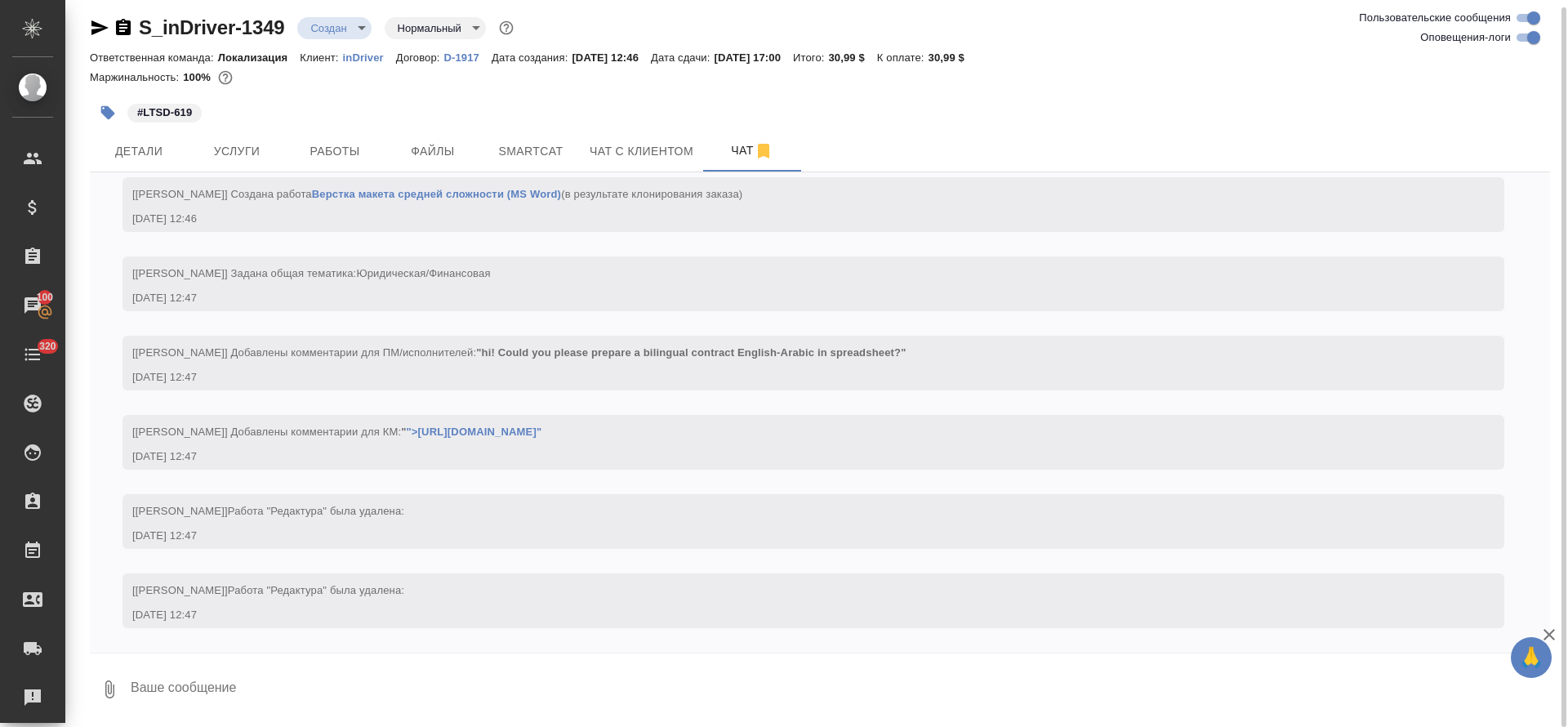
click at [664, 680] on textarea at bounding box center [840, 689] width 1421 height 56
paste textarea "https://drive.awatera.com/s/NiSDDdYCEAkmZdE"
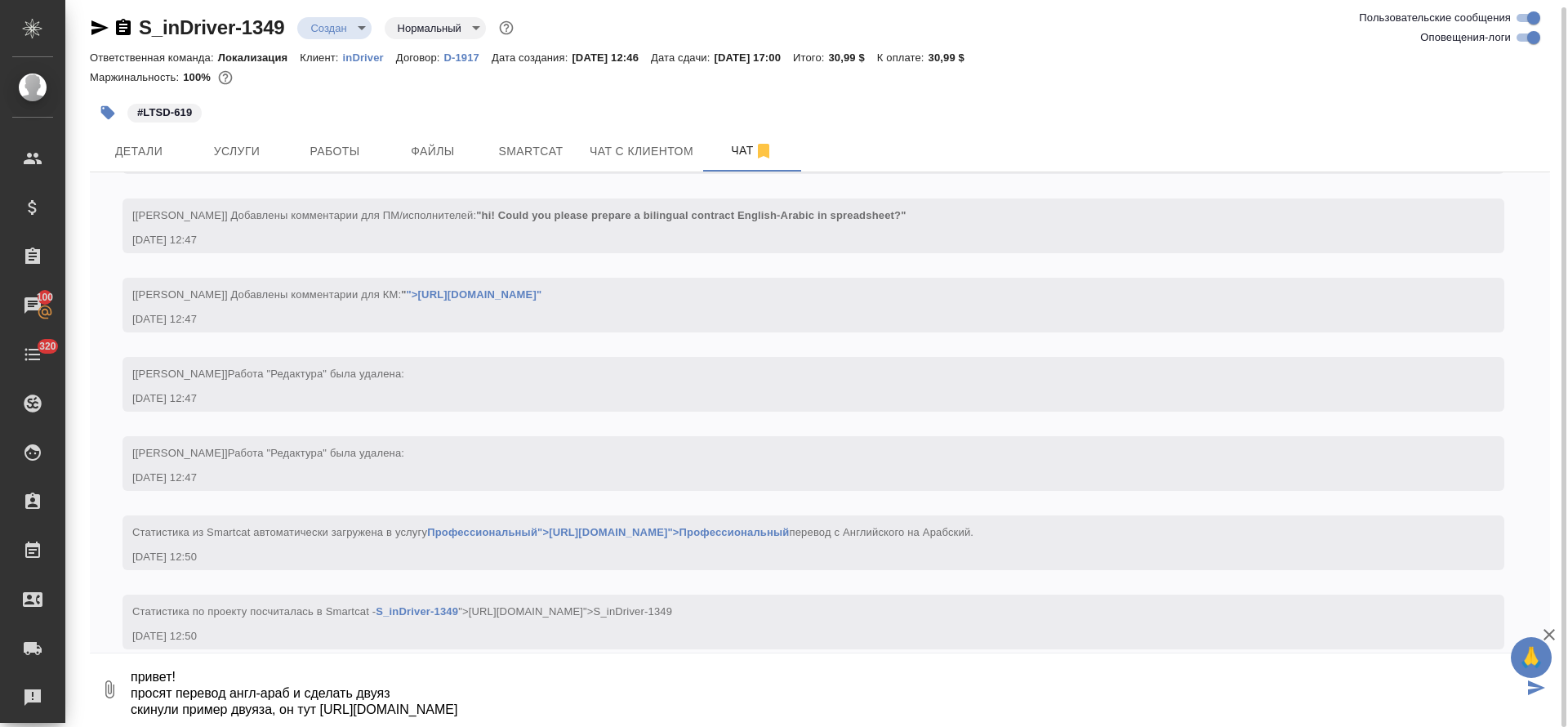
scroll to position [541, 0]
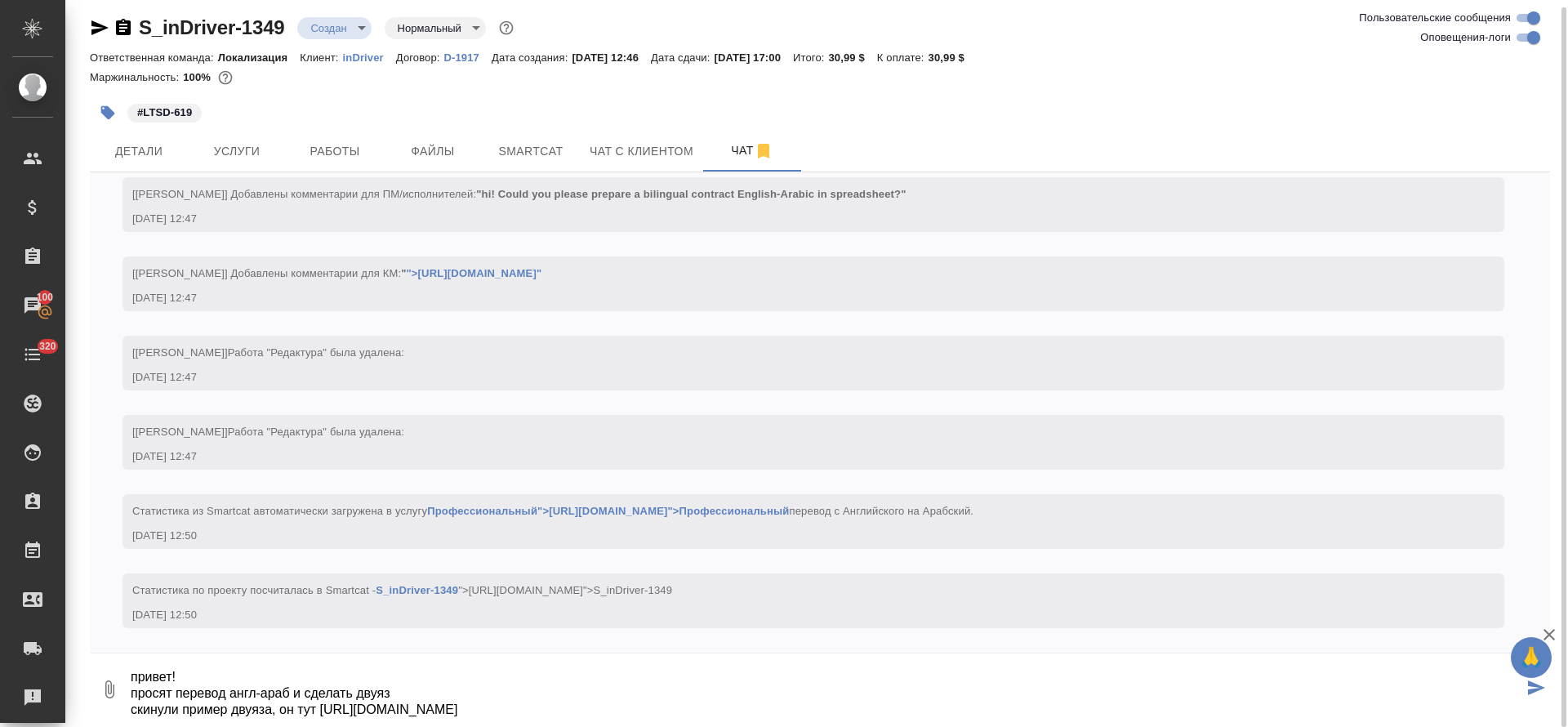
type textarea "привет! просят перевод англ-араб и сделать двуяз скинули пример двуяза, он тут …"
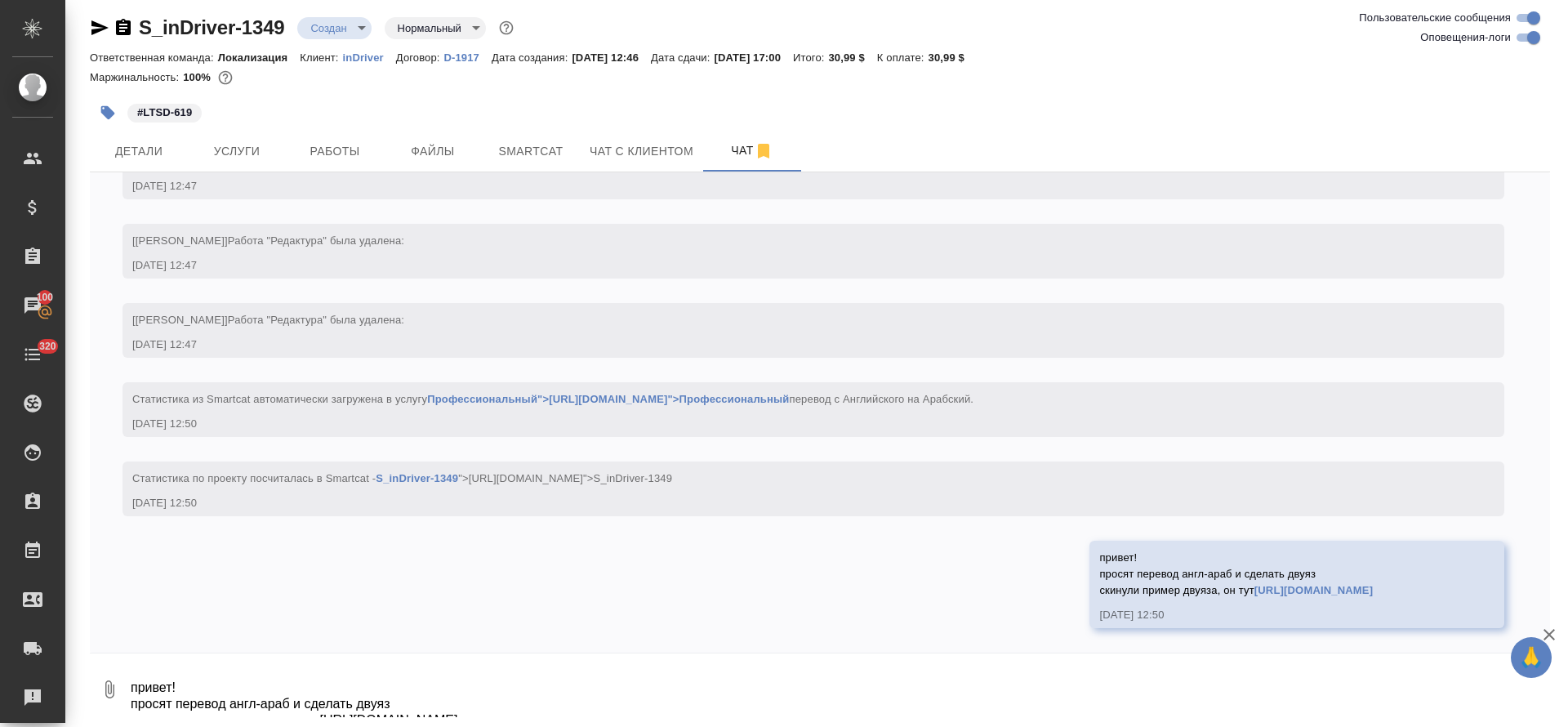
click at [347, 32] on body "🙏 .cls-1 fill:#fff; AWATERA Tretyakova Olga Клиенты Спецификации Заказы 100 Чат…" at bounding box center [784, 364] width 1568 height 727
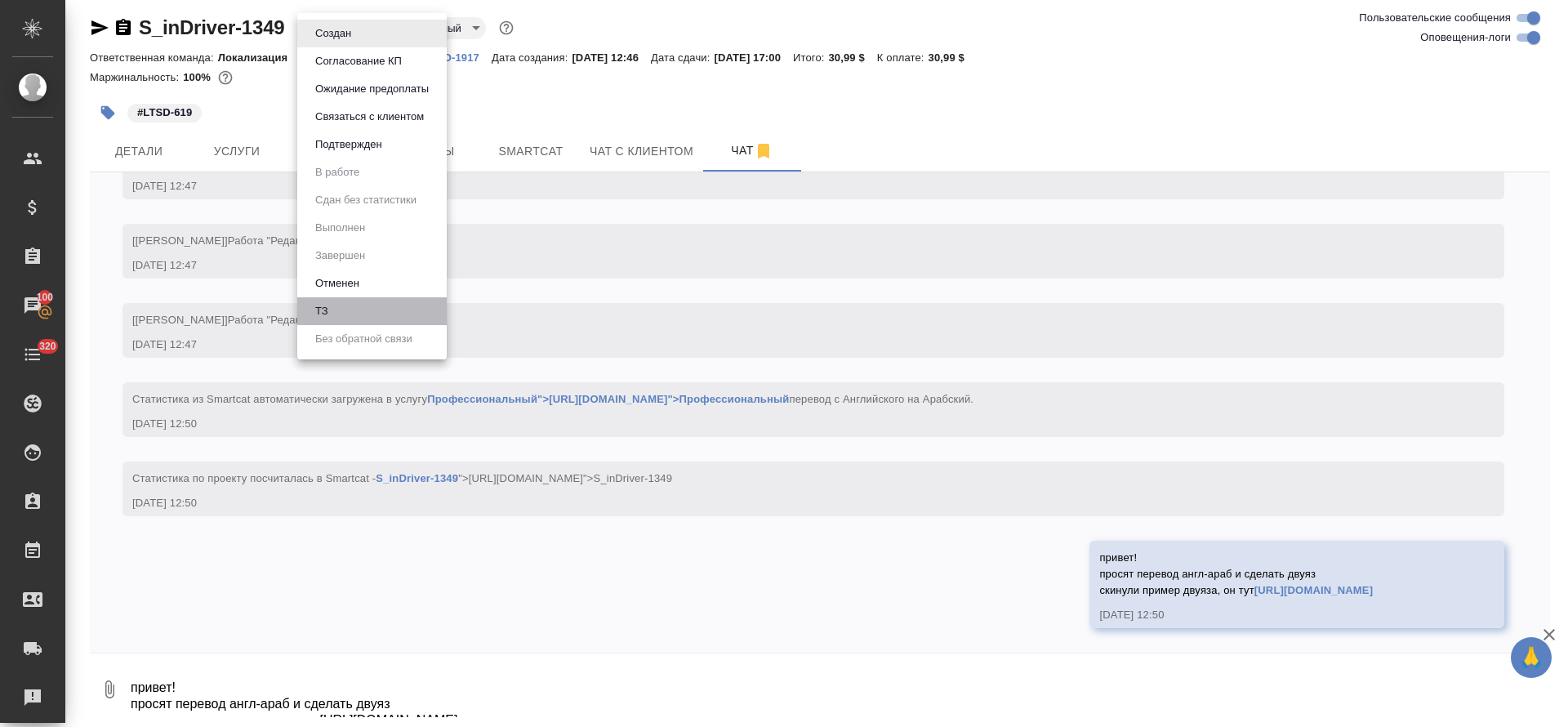
click at [374, 313] on li "ТЗ" at bounding box center [372, 311] width 149 height 28
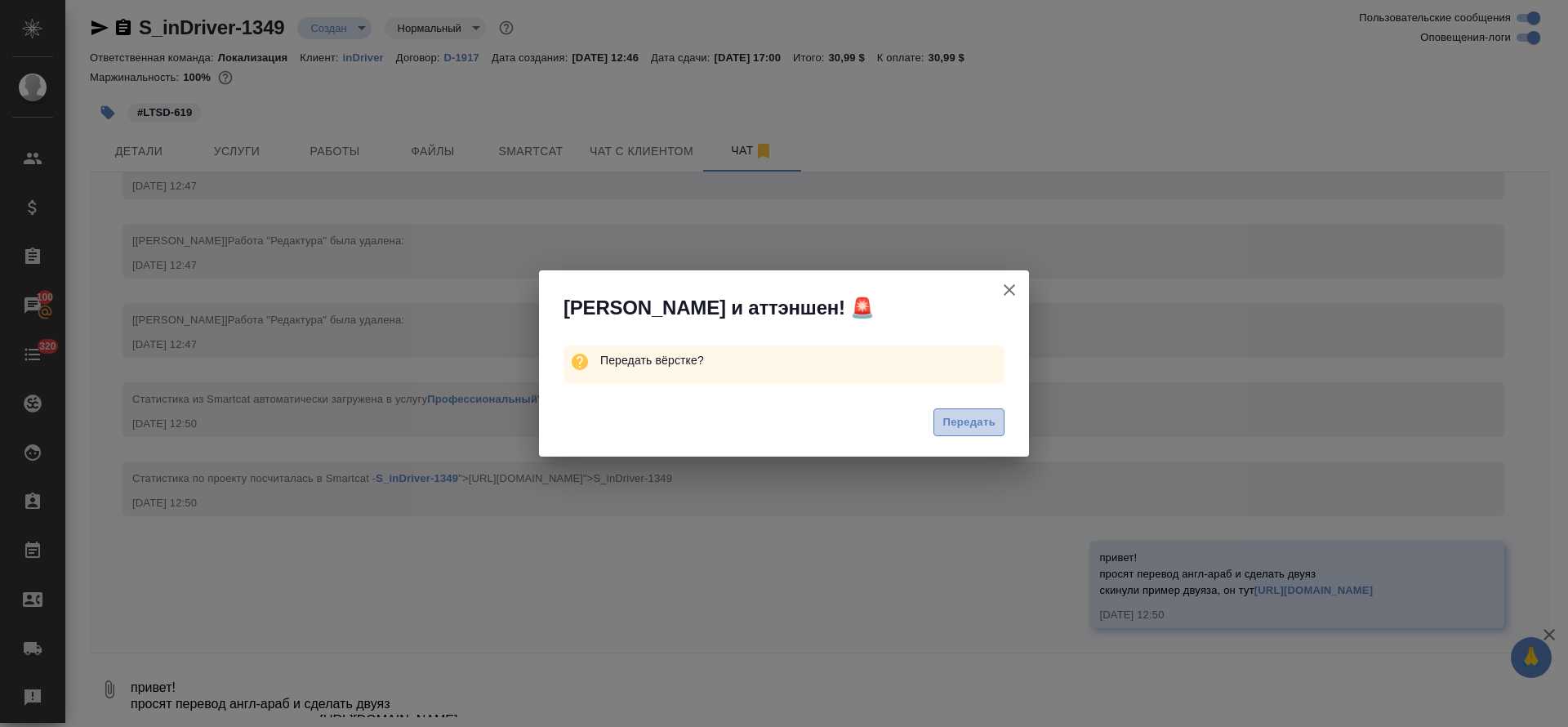
click at [982, 432] on button "Передать" at bounding box center [968, 423] width 71 height 28
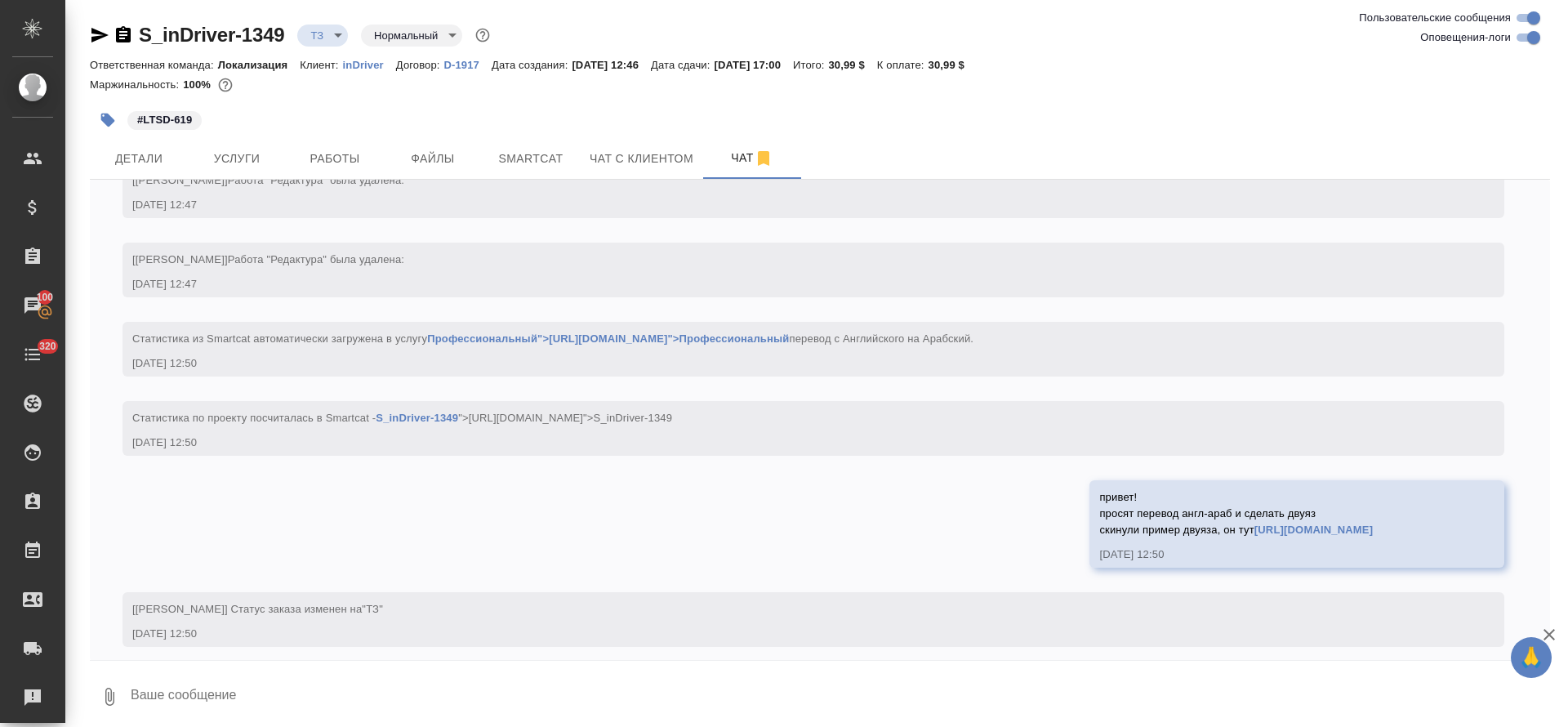
scroll to position [733, 0]
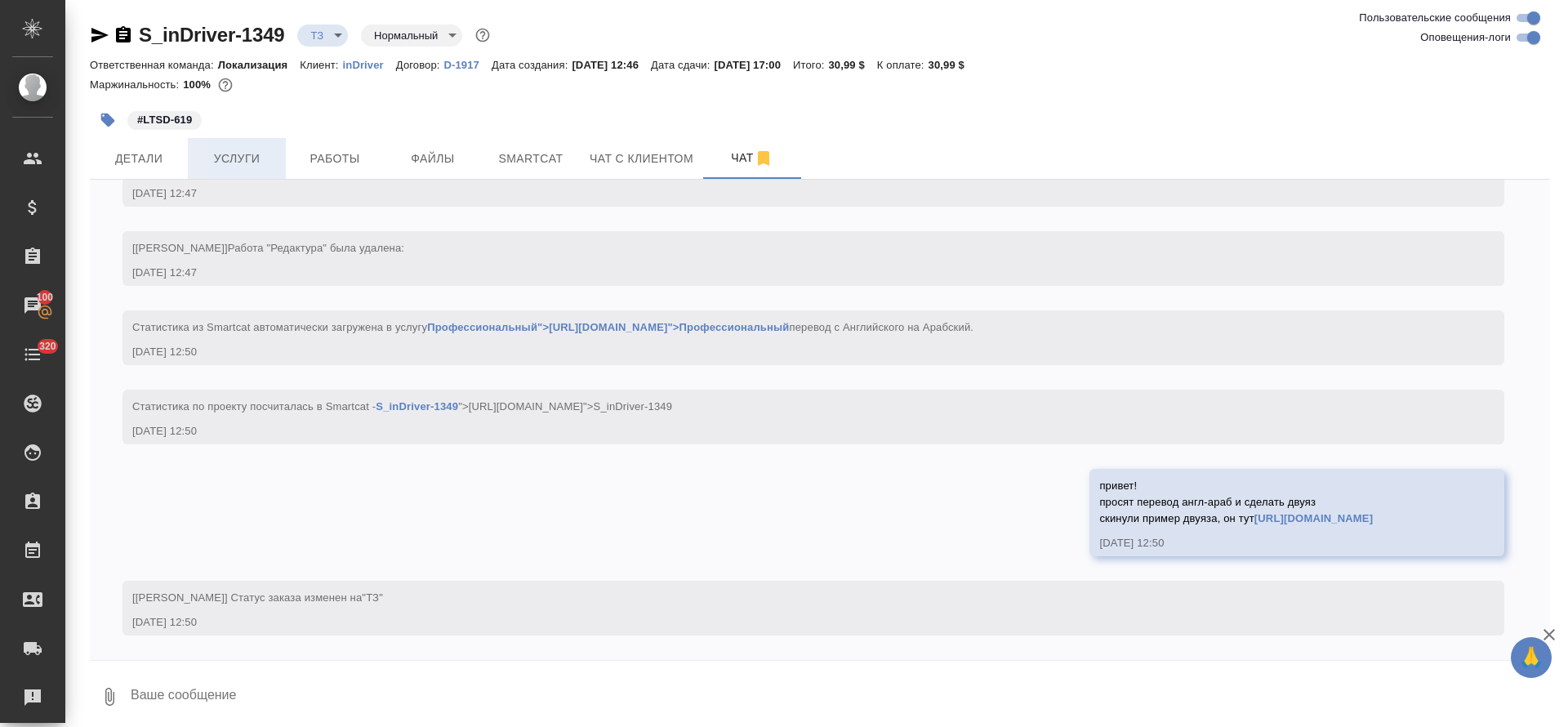
click at [243, 154] on span "Услуги" at bounding box center [237, 158] width 78 height 20
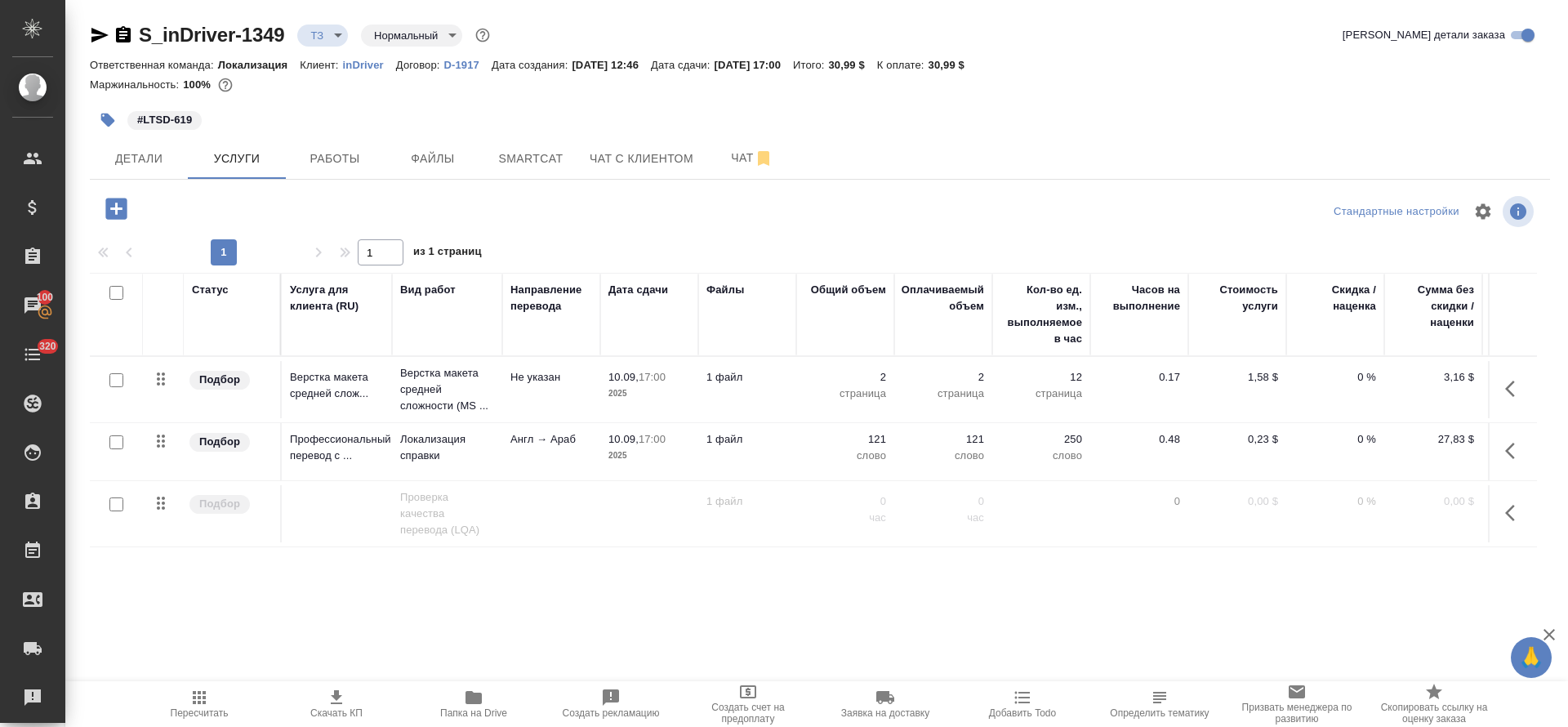
click at [199, 705] on icon "button" at bounding box center [199, 698] width 20 height 20
click at [739, 160] on span "Чат" at bounding box center [752, 158] width 78 height 20
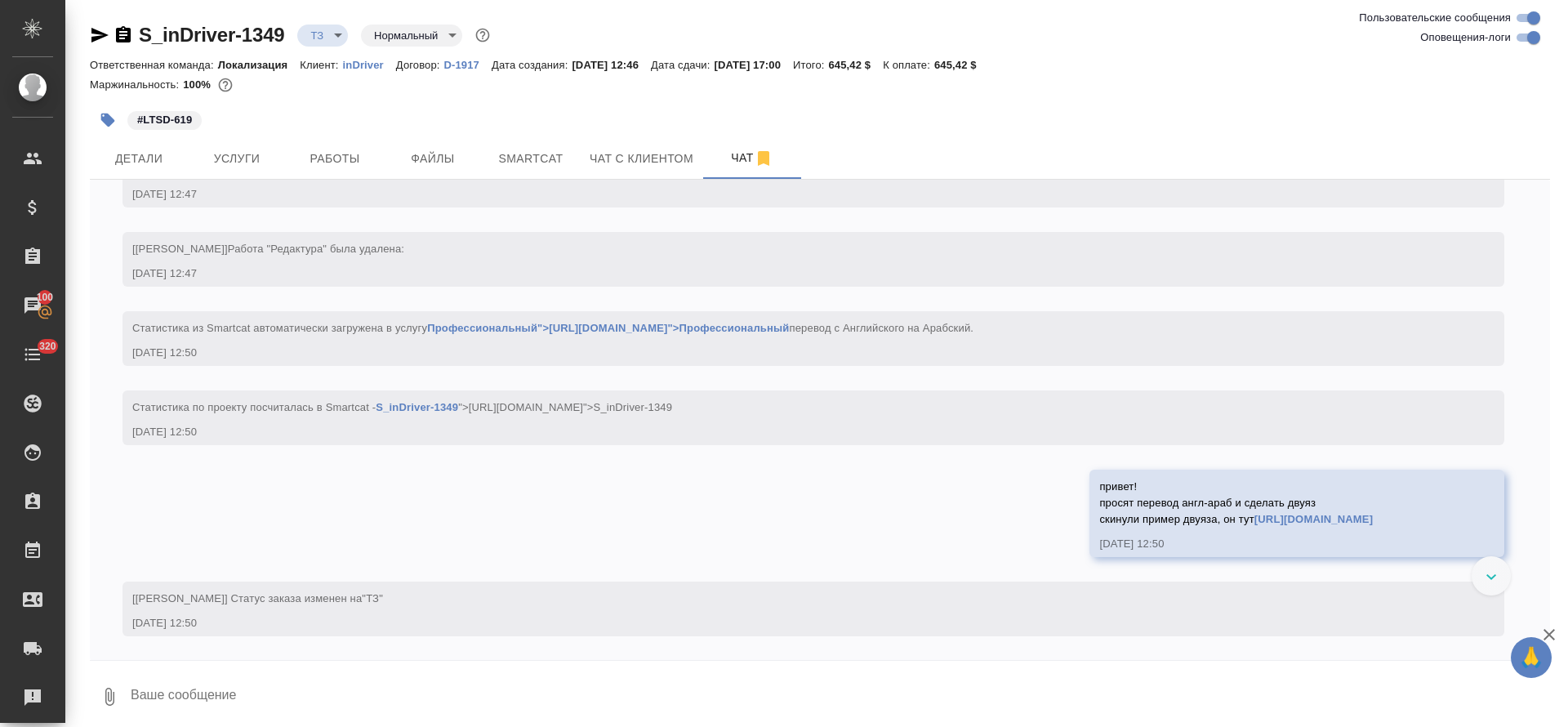
scroll to position [733, 0]
click at [251, 166] on span "Услуги" at bounding box center [237, 158] width 78 height 20
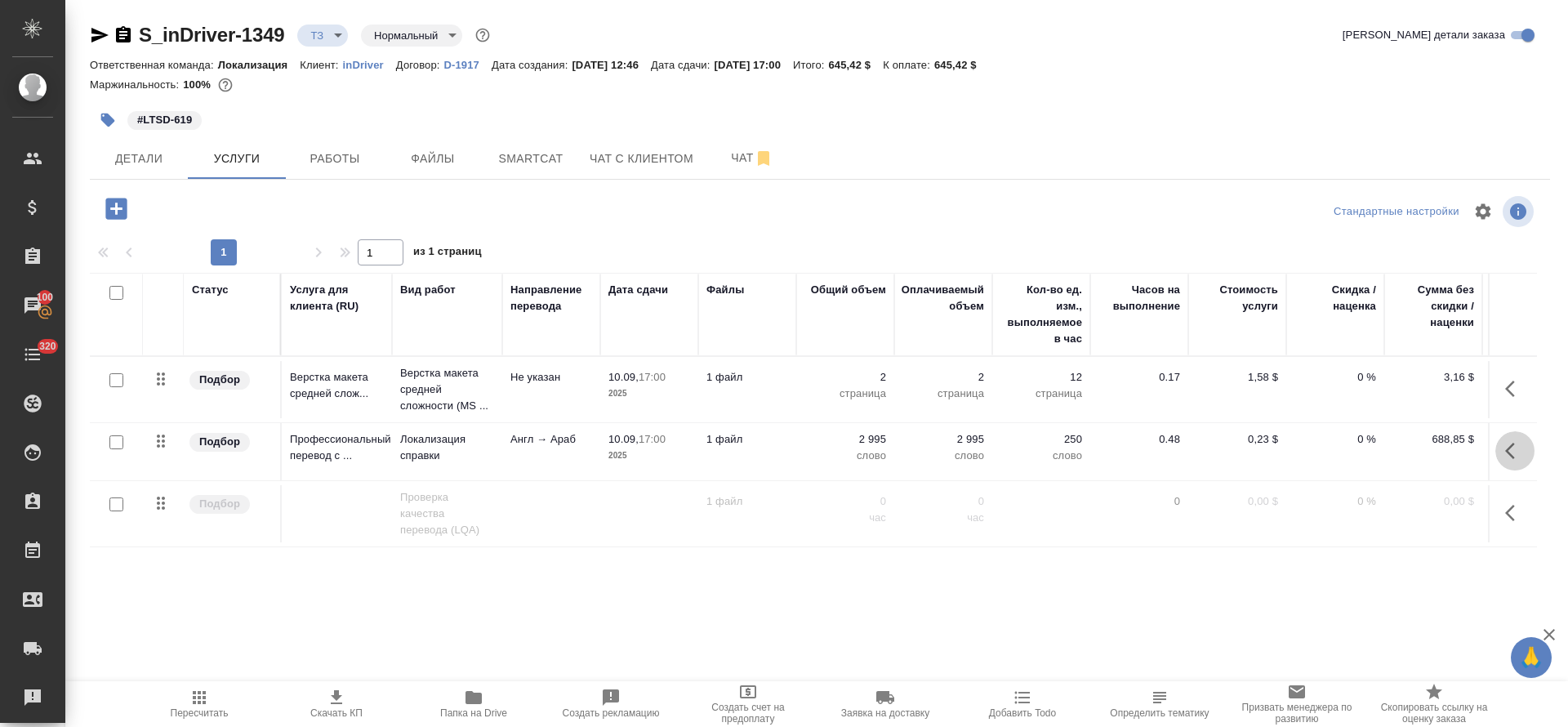
click at [1511, 455] on icon "button" at bounding box center [1510, 451] width 10 height 17
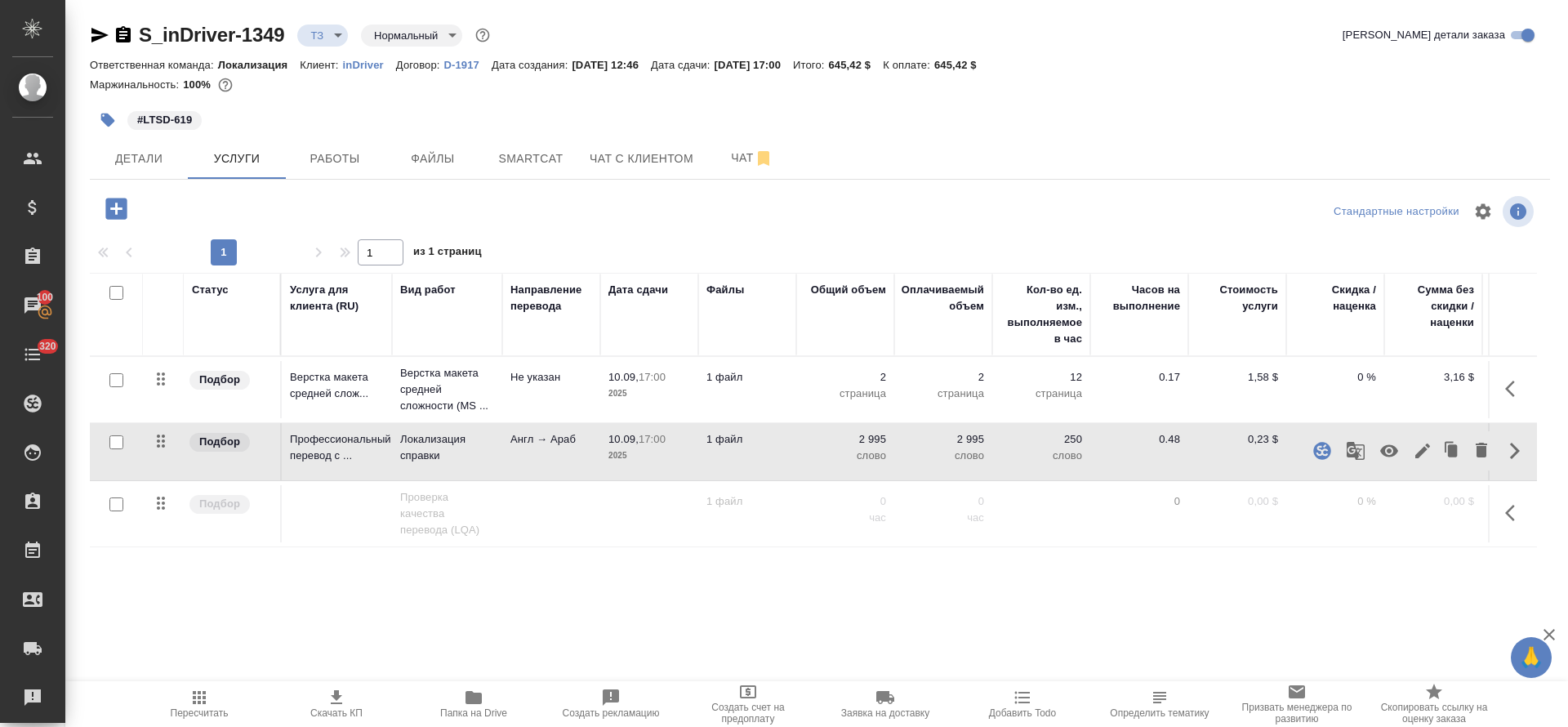
click at [1410, 454] on button "button" at bounding box center [1422, 450] width 28 height 39
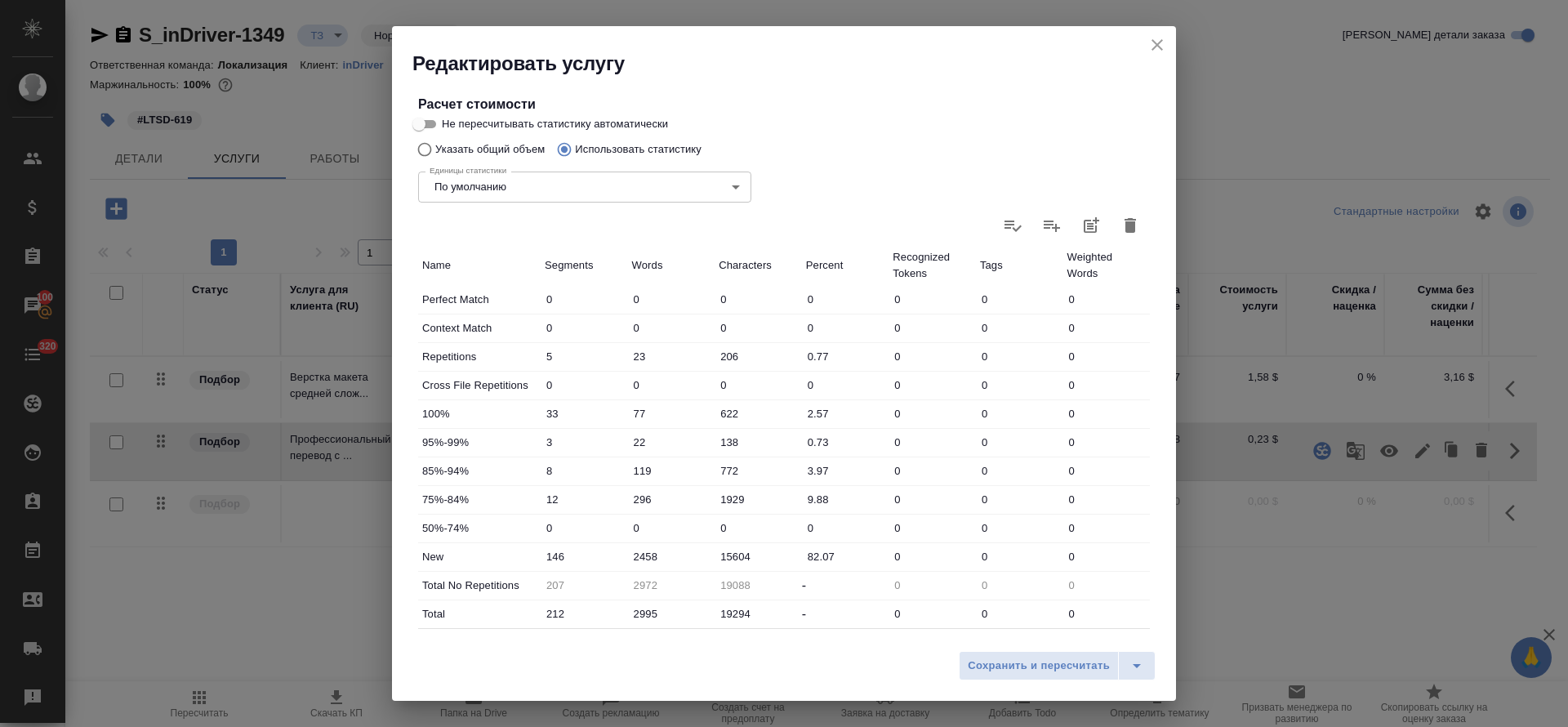
scroll to position [387, 0]
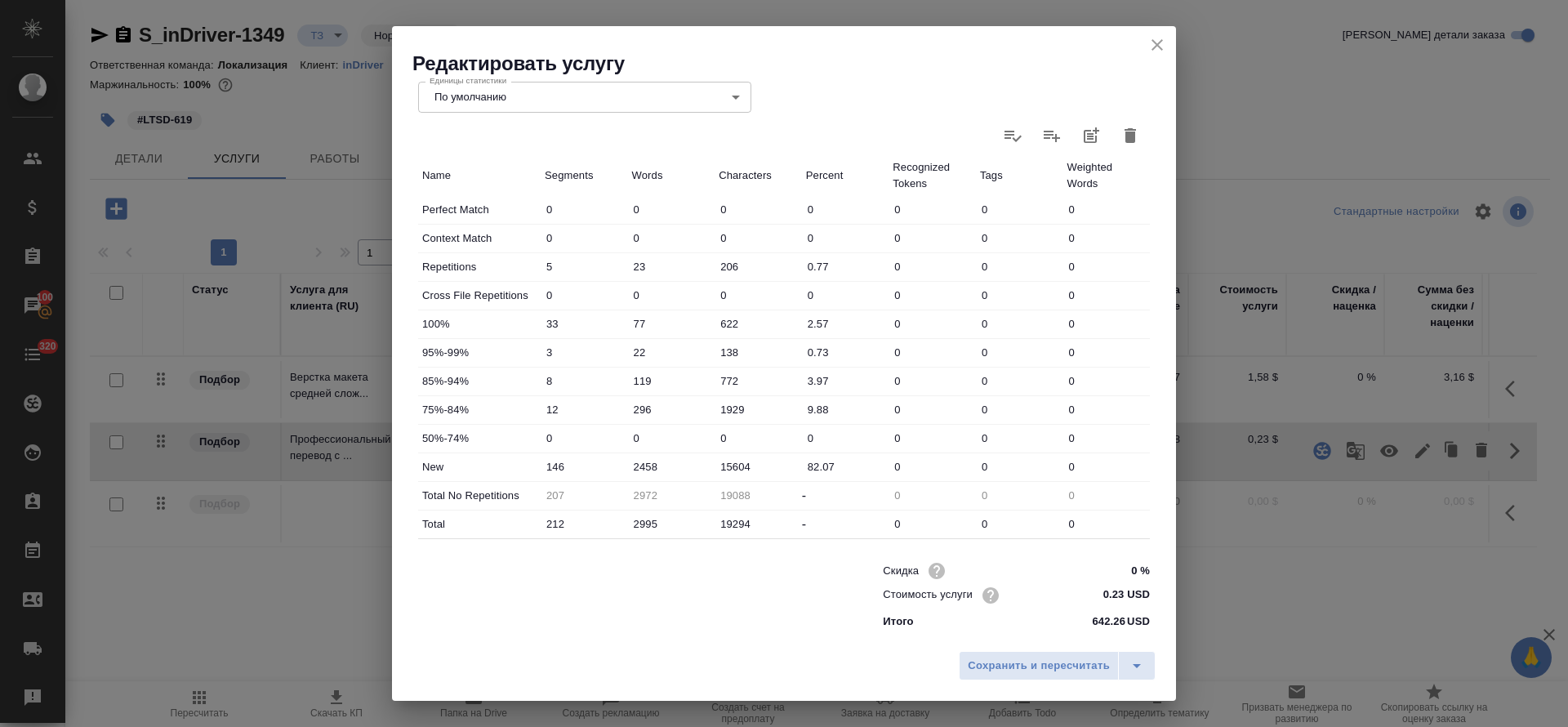
click at [1103, 594] on input "0.23 USD" at bounding box center [1119, 594] width 61 height 23
type input "0.2 USD"
click at [1050, 673] on span "Сохранить и пересчитать" at bounding box center [1039, 665] width 142 height 19
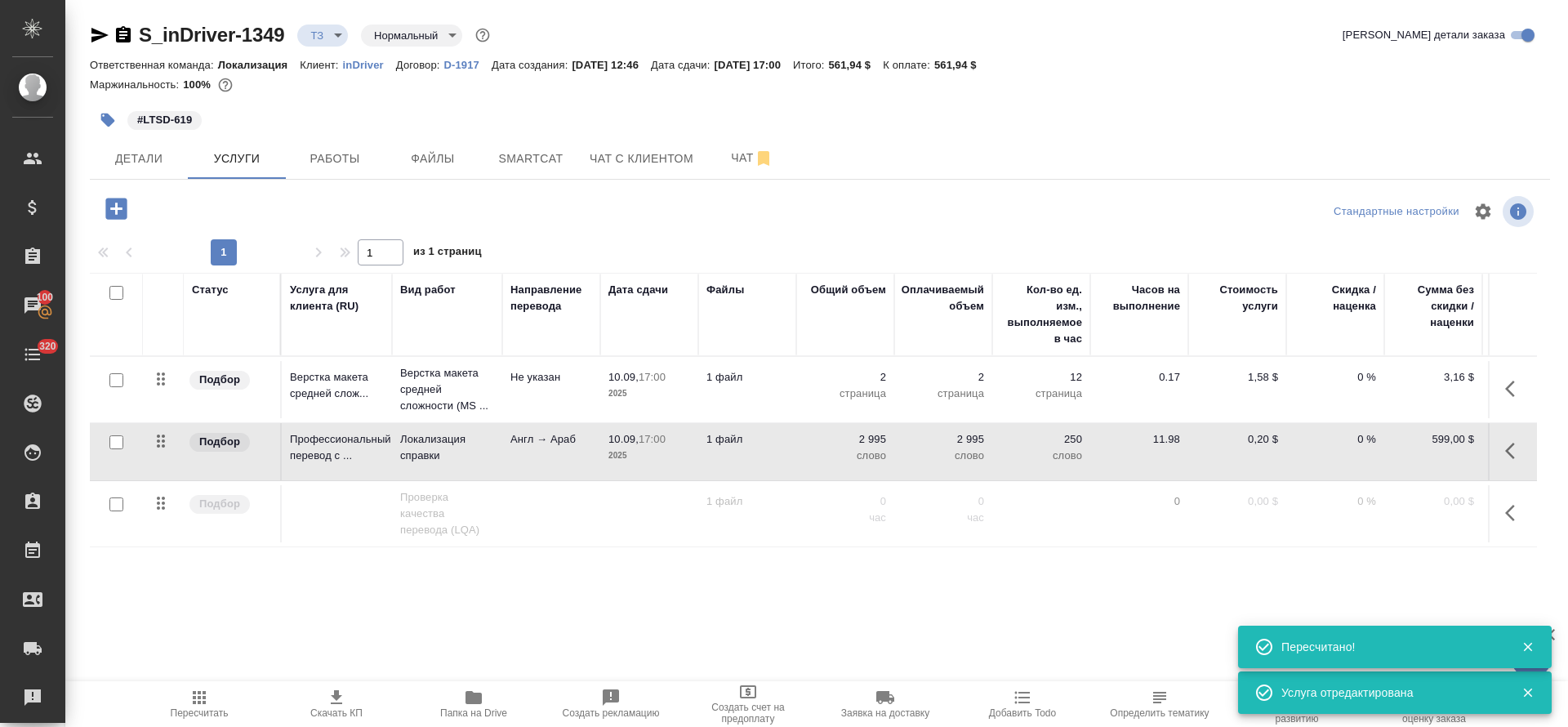
click at [1510, 452] on icon "button" at bounding box center [1510, 451] width 10 height 17
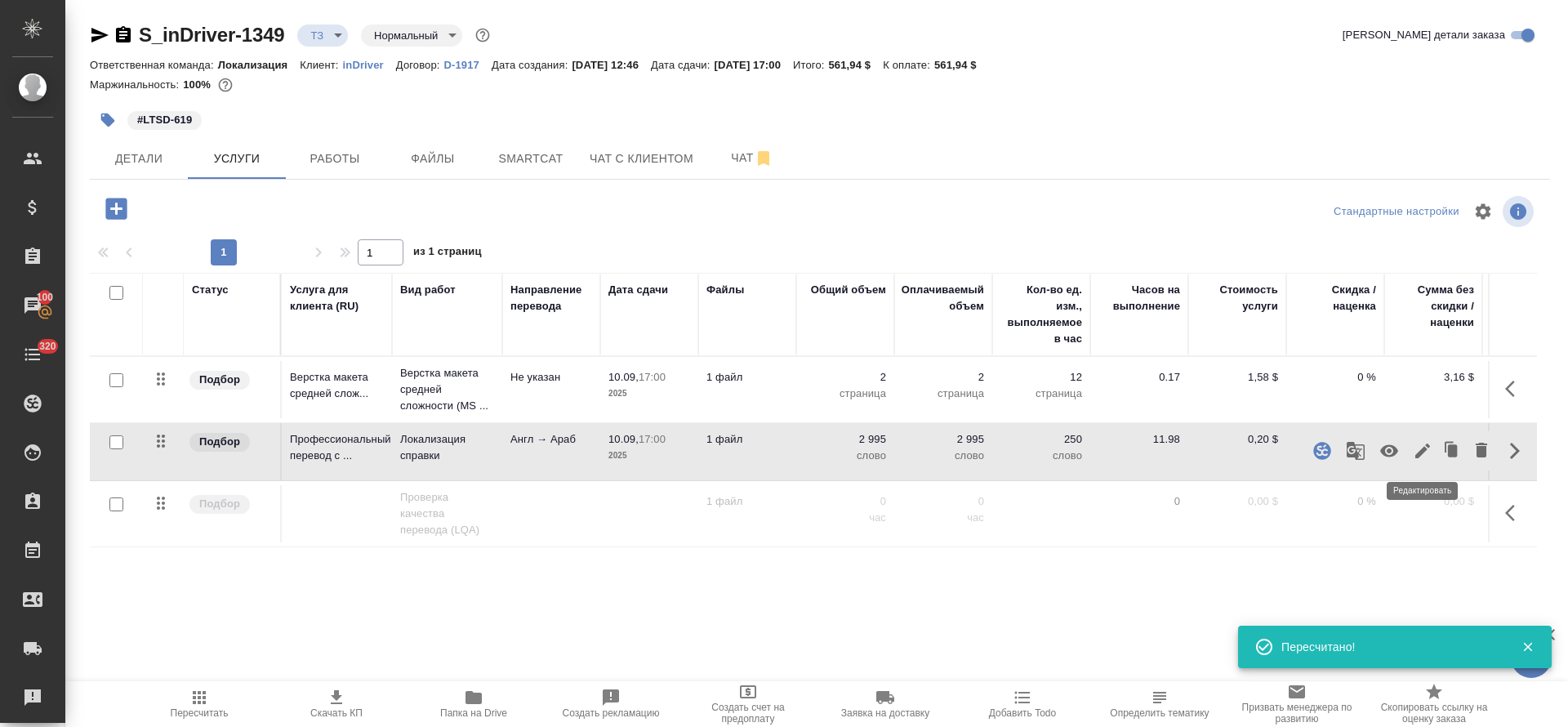
click at [1421, 453] on icon "button" at bounding box center [1423, 451] width 15 height 15
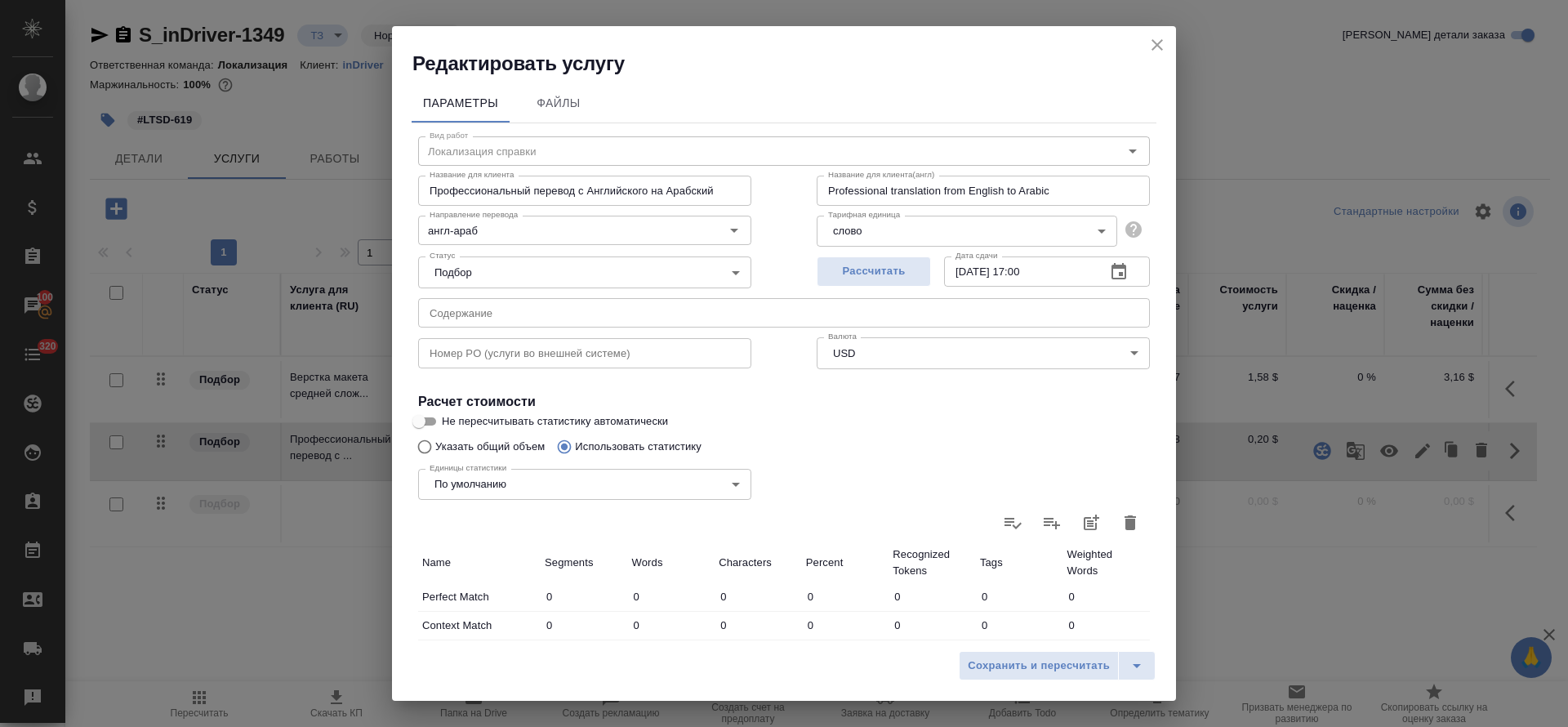
click at [601, 308] on input "text" at bounding box center [784, 312] width 732 height 29
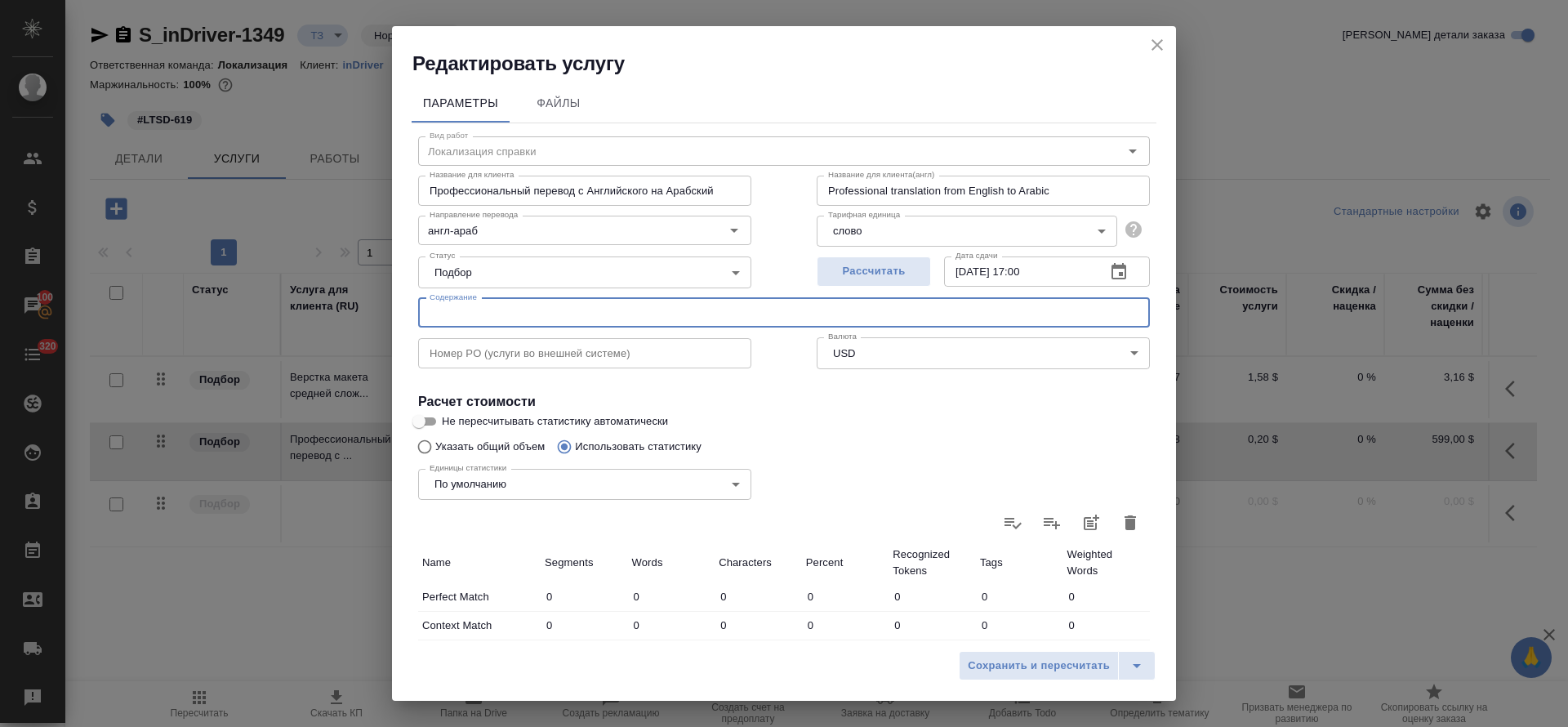
paste input "https://indriver.atlassian.net/browse/LTSD-619"
type input "https://indriver.atlassian.net/browse/LTSD-619"
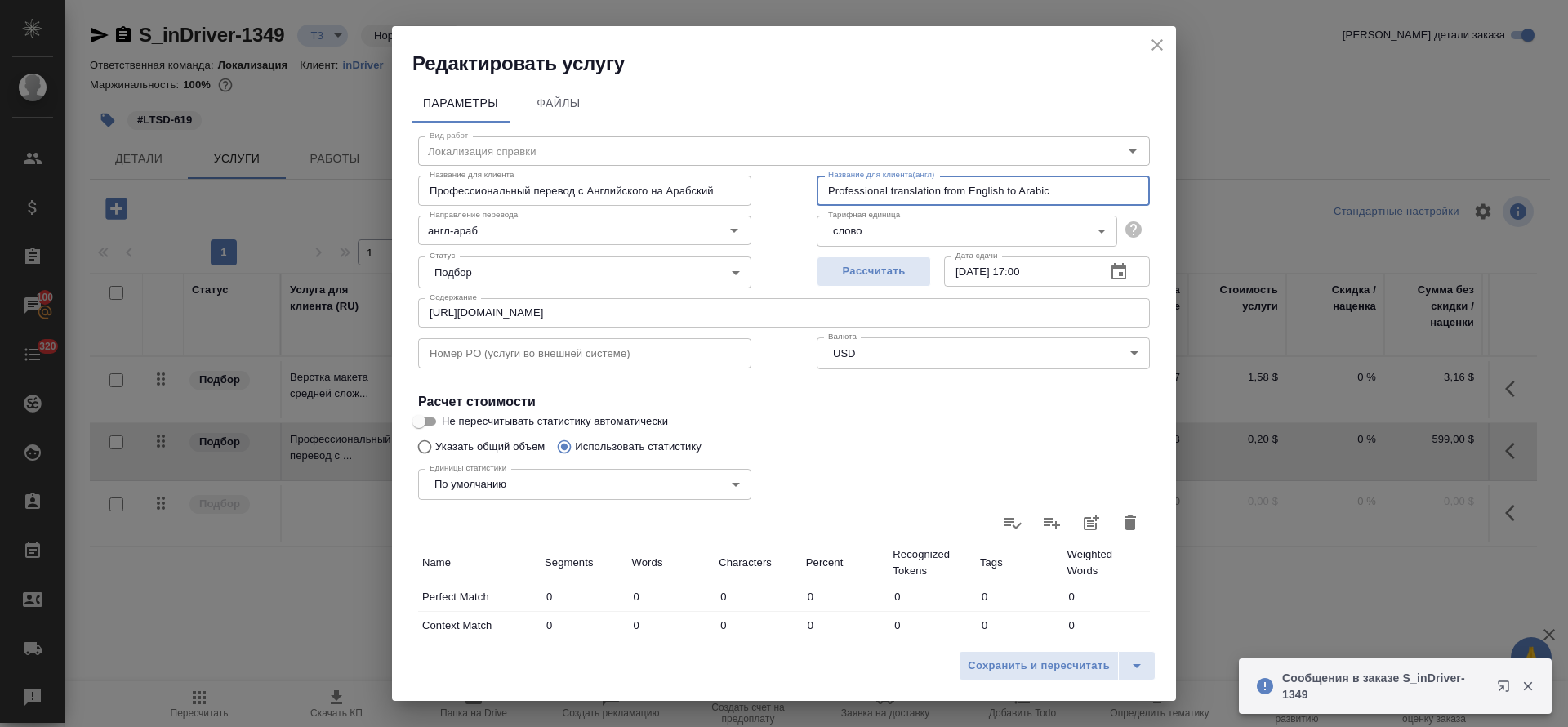
drag, startPoint x: 931, startPoint y: 190, endPoint x: 788, endPoint y: 178, distance: 143.5
click at [788, 178] on div "Вид работ Локализация справки Вид работ Название для клиента Профессиональный п…" at bounding box center [784, 573] width 745 height 900
paste input "Localization inform"
type input "Localization information from English to Arabic"
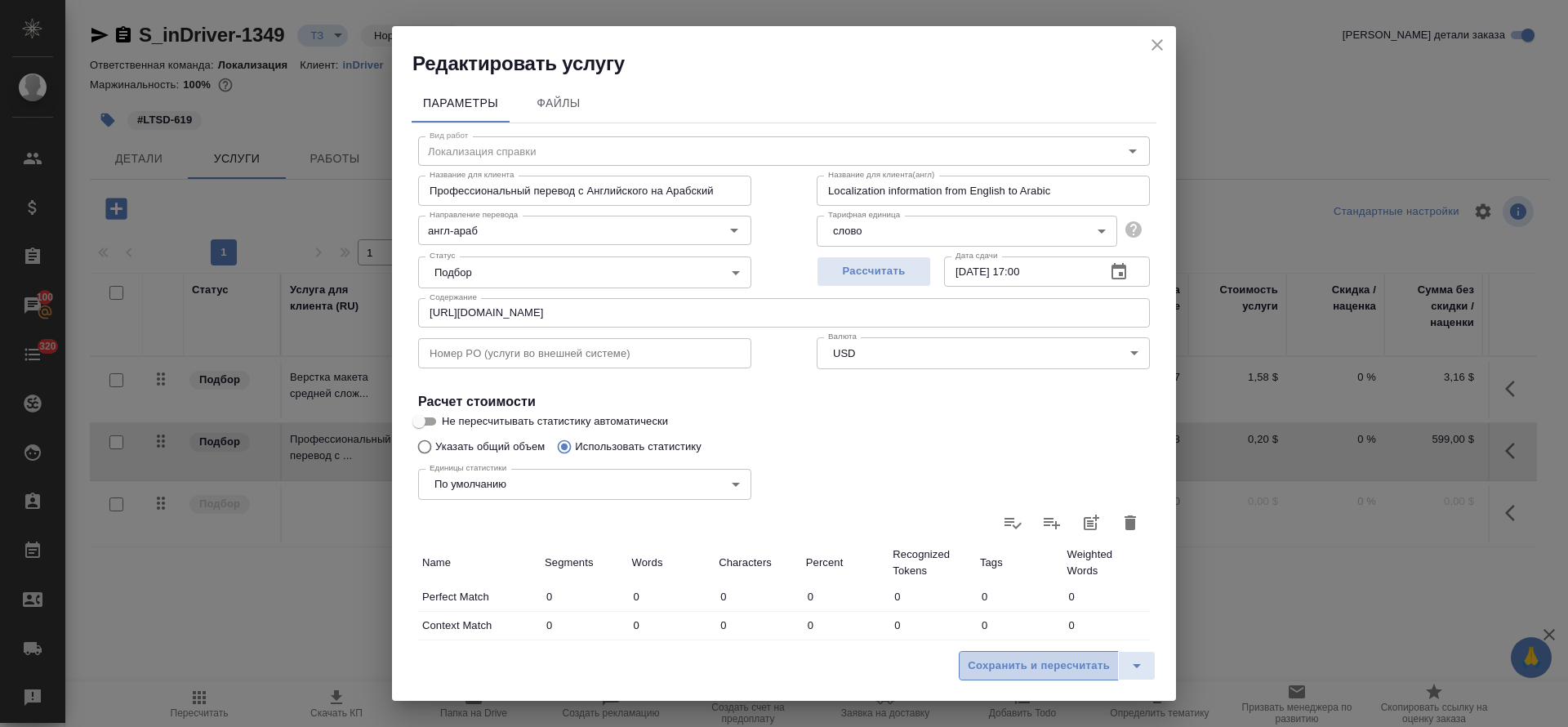
click at [1027, 664] on span "Сохранить и пересчитать" at bounding box center [1039, 665] width 142 height 19
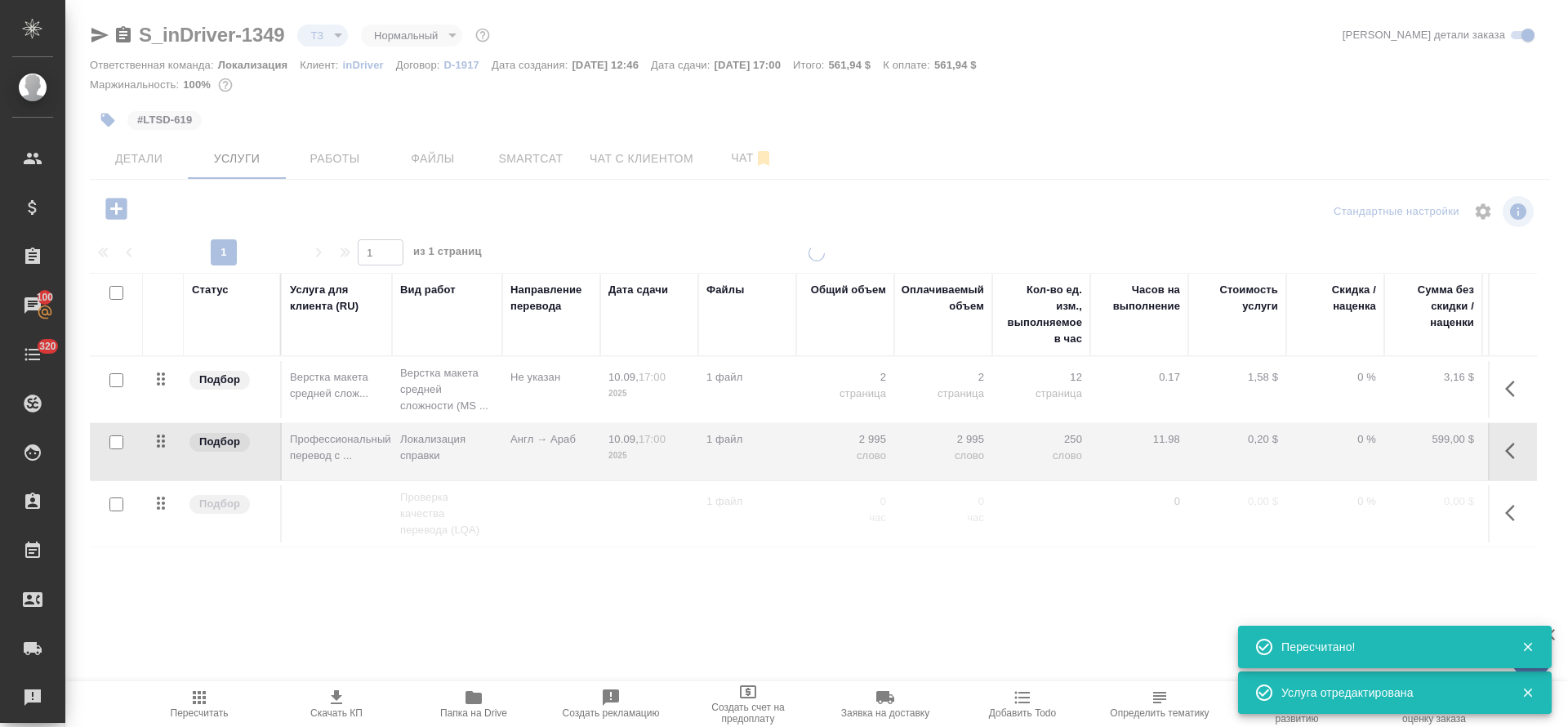
type input "new"
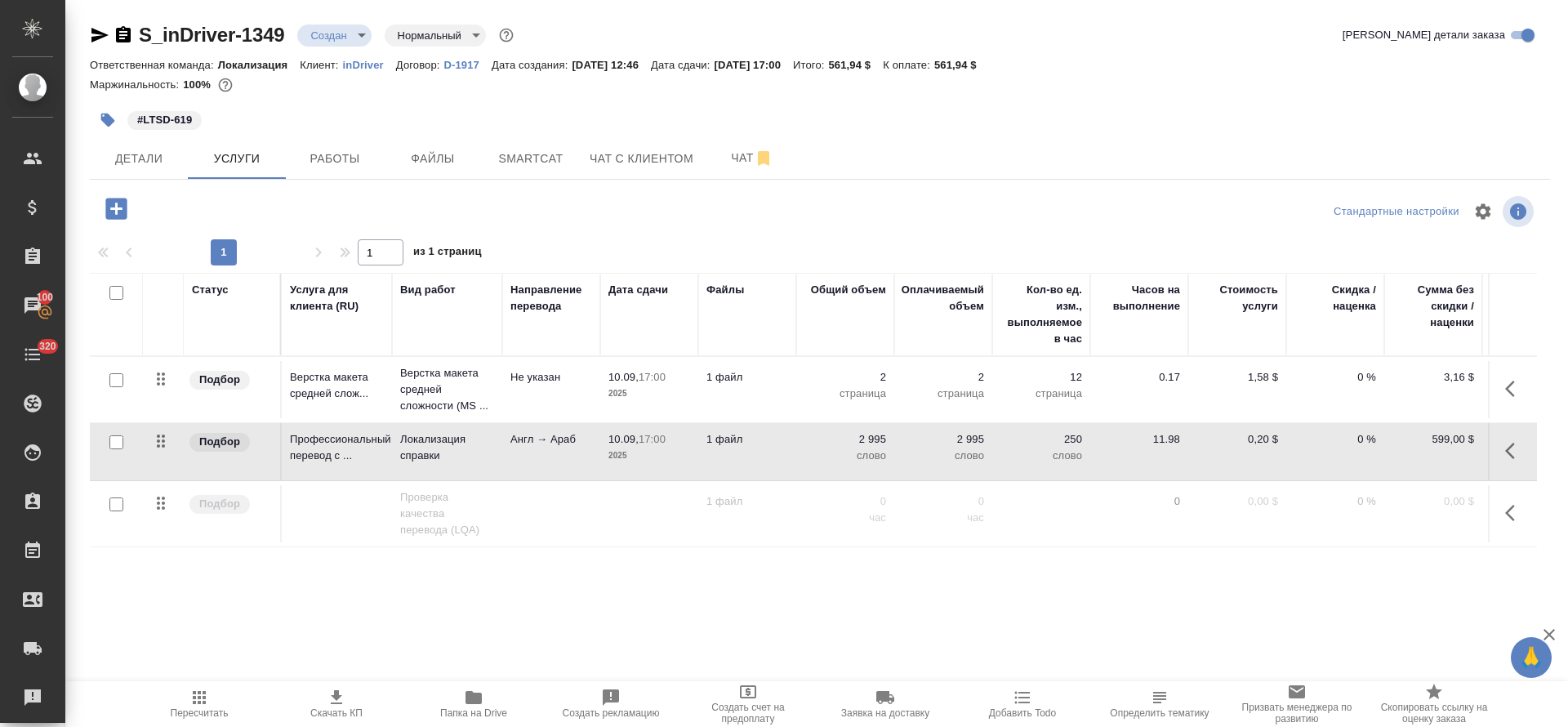
click at [132, 214] on button "button" at bounding box center [117, 208] width 45 height 33
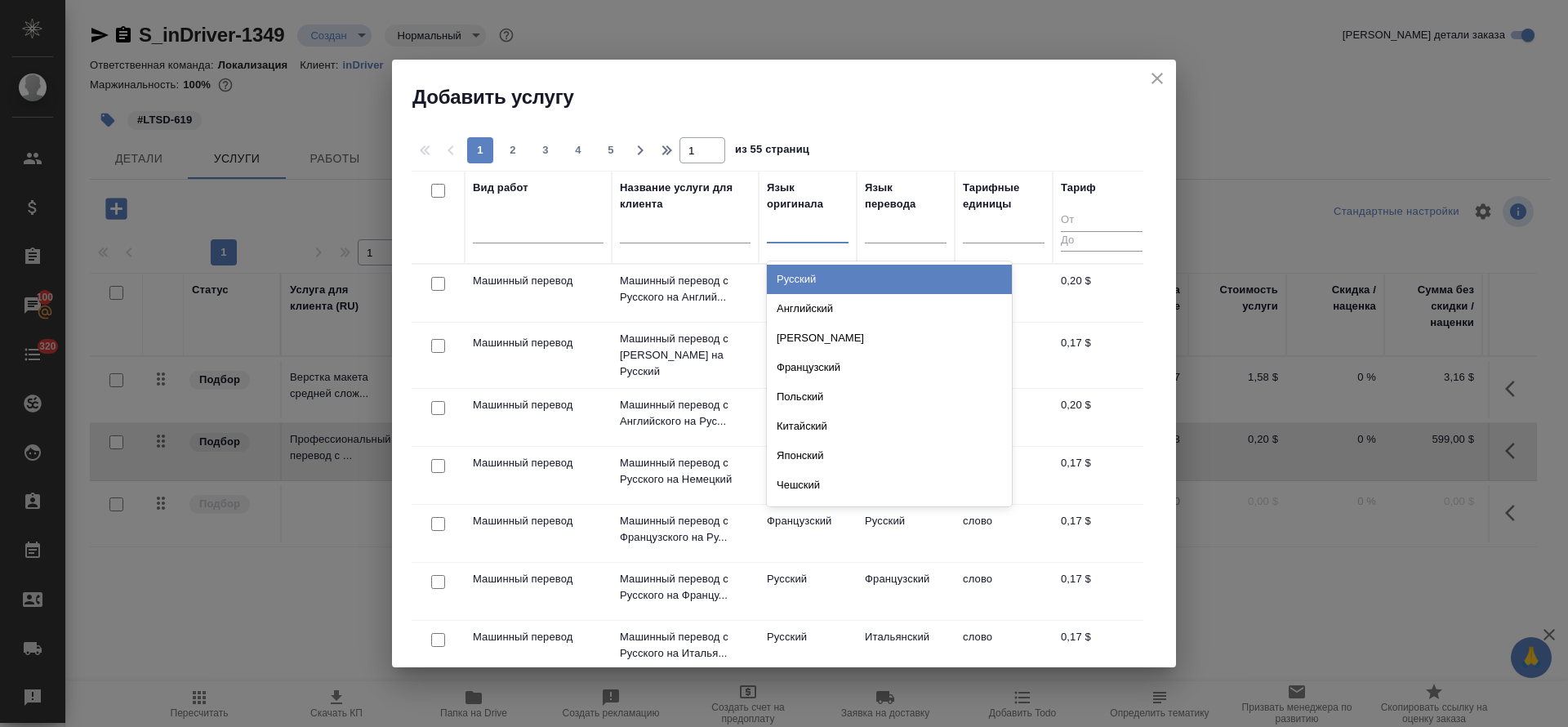
click at [798, 234] on div at bounding box center [808, 227] width 82 height 23
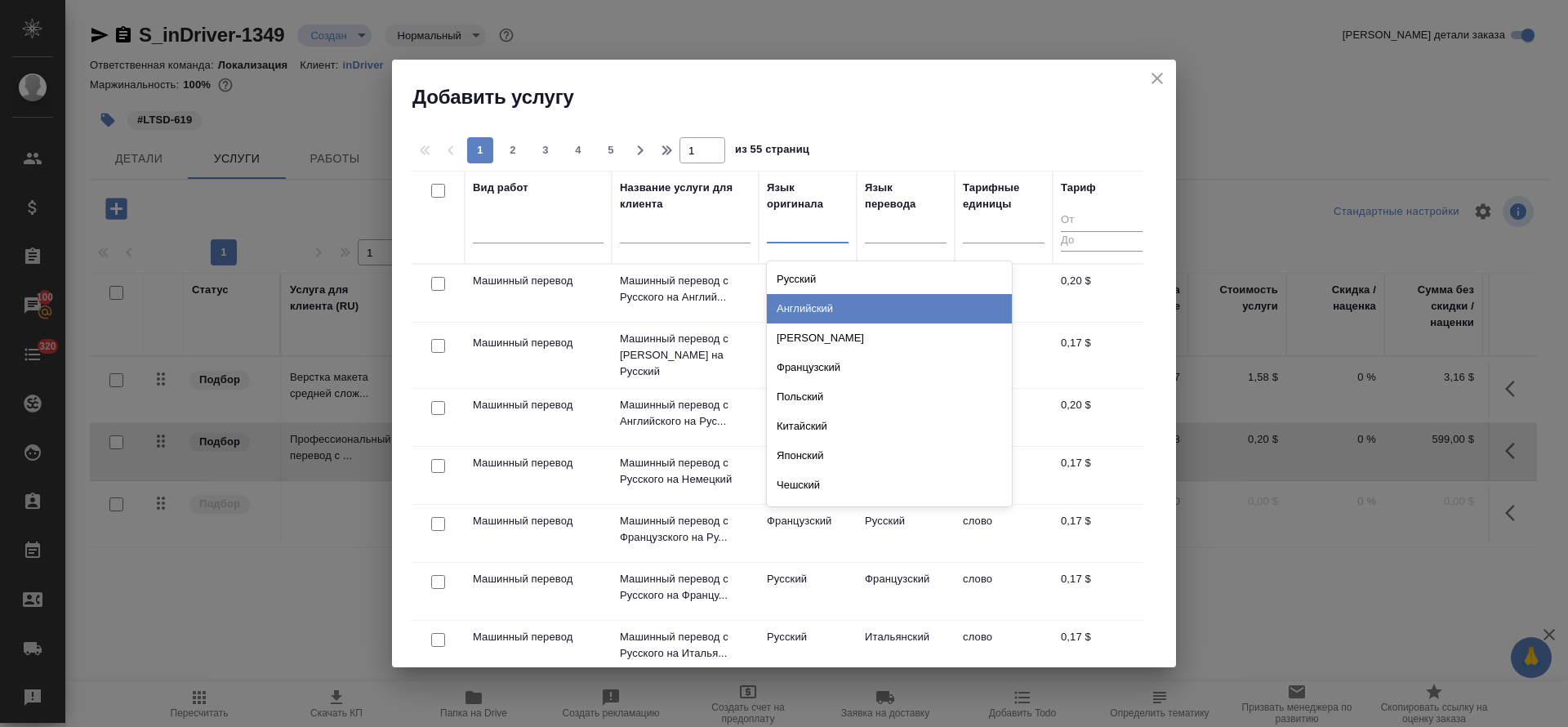
click at [808, 313] on div "Английский" at bounding box center [890, 308] width 245 height 29
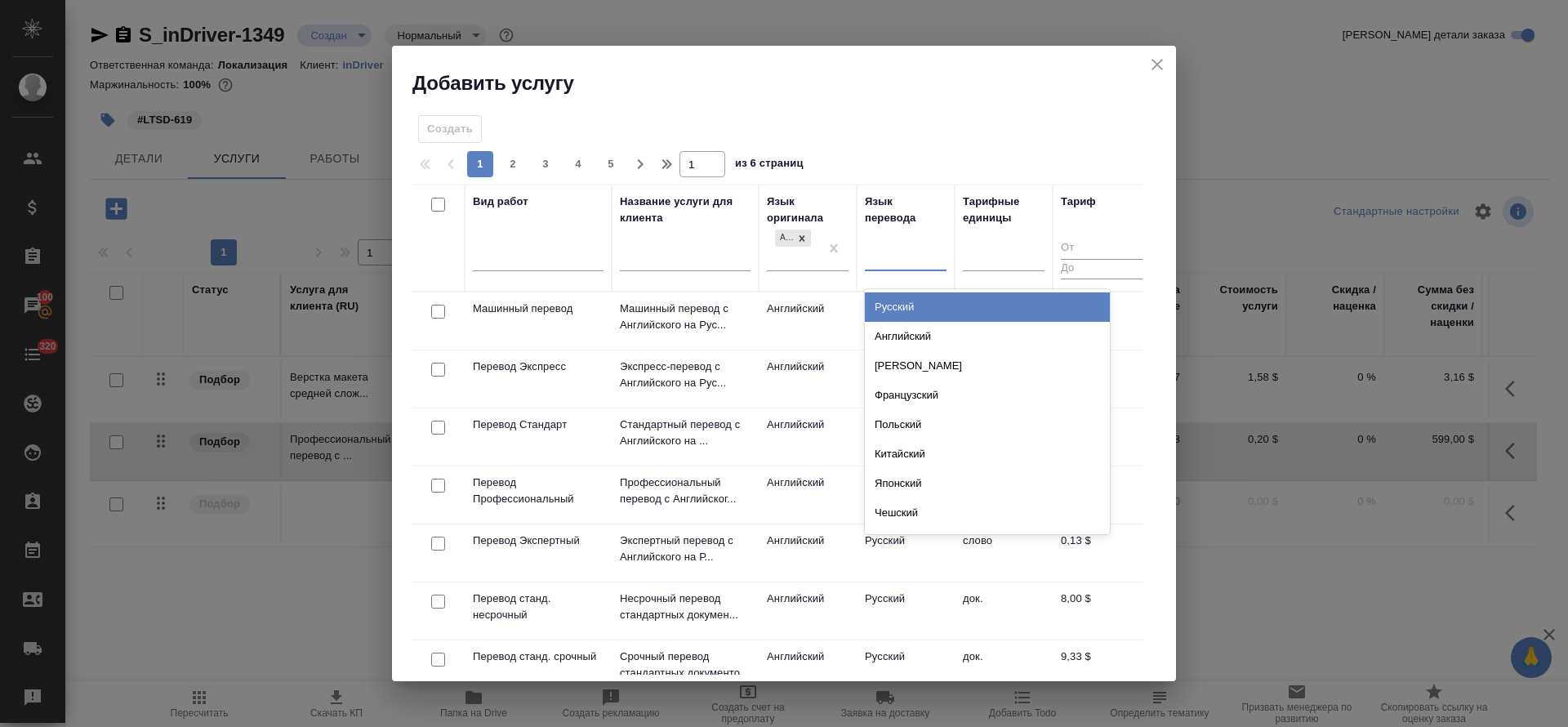
click at [892, 256] on div at bounding box center [906, 255] width 82 height 23
type input "ара"
click at [894, 314] on div "Арабский" at bounding box center [988, 307] width 245 height 29
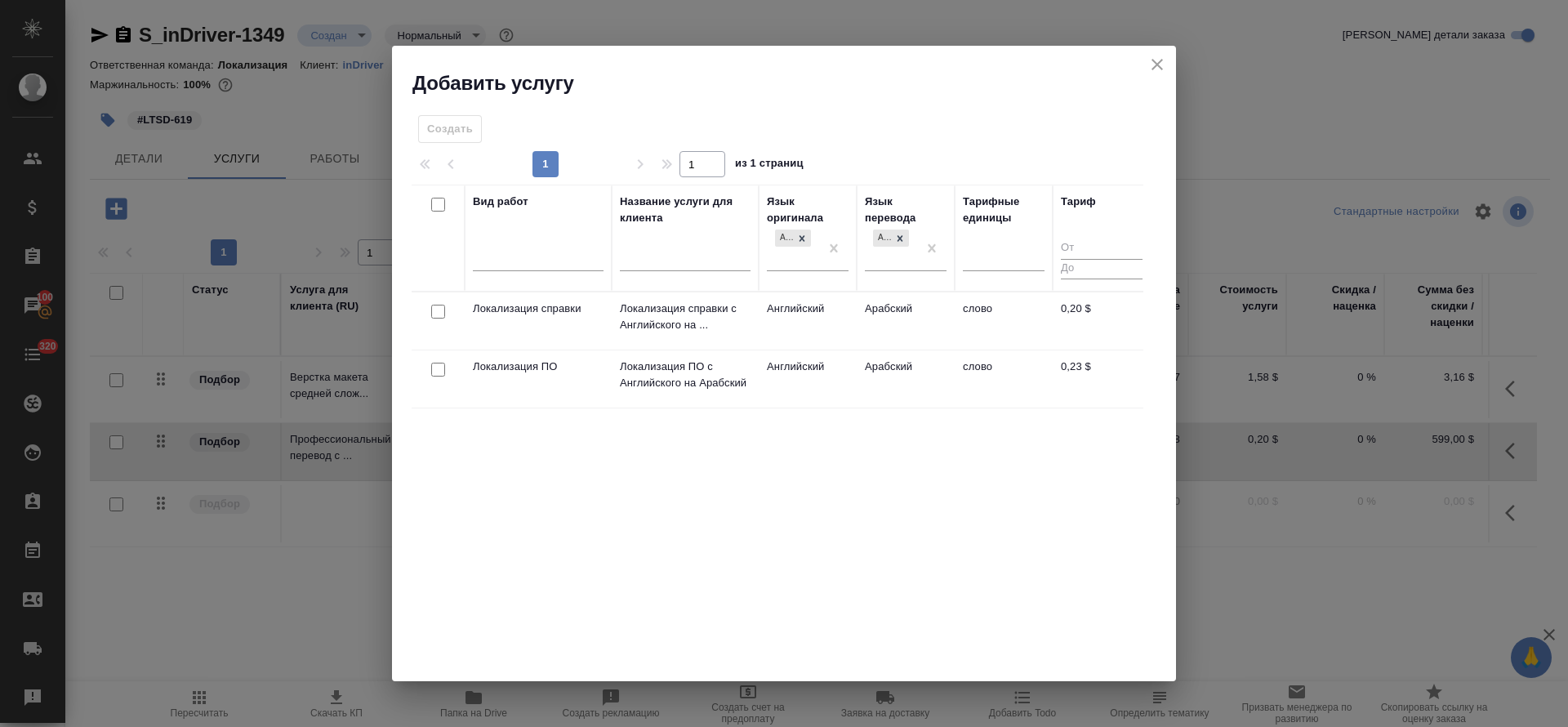
click at [669, 335] on td "Локализация справки с Английского на ..." at bounding box center [686, 321] width 147 height 58
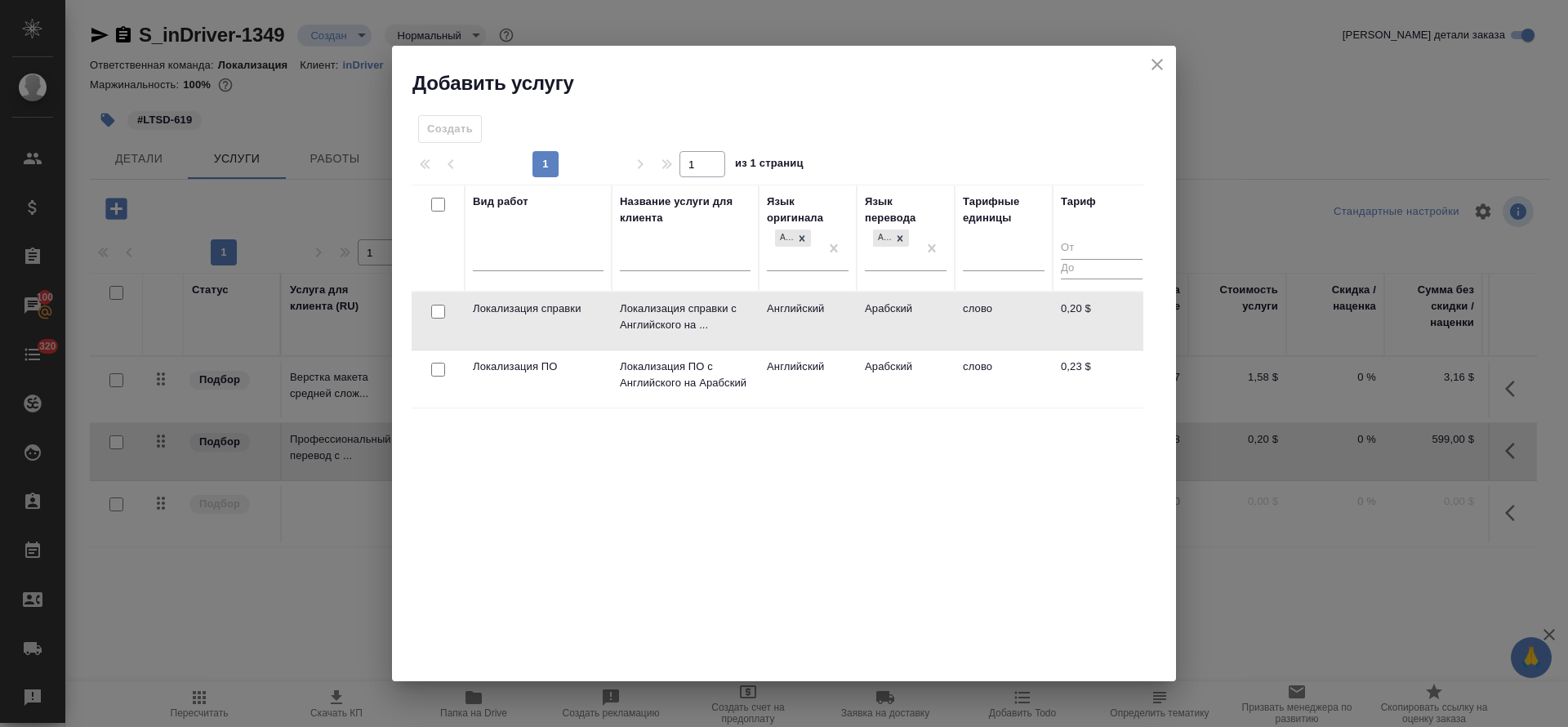
click at [433, 312] on input "checkbox" at bounding box center [438, 311] width 14 height 14
checkbox input "true"
click at [1096, 140] on span "Создать услуги" at bounding box center [1093, 133] width 86 height 19
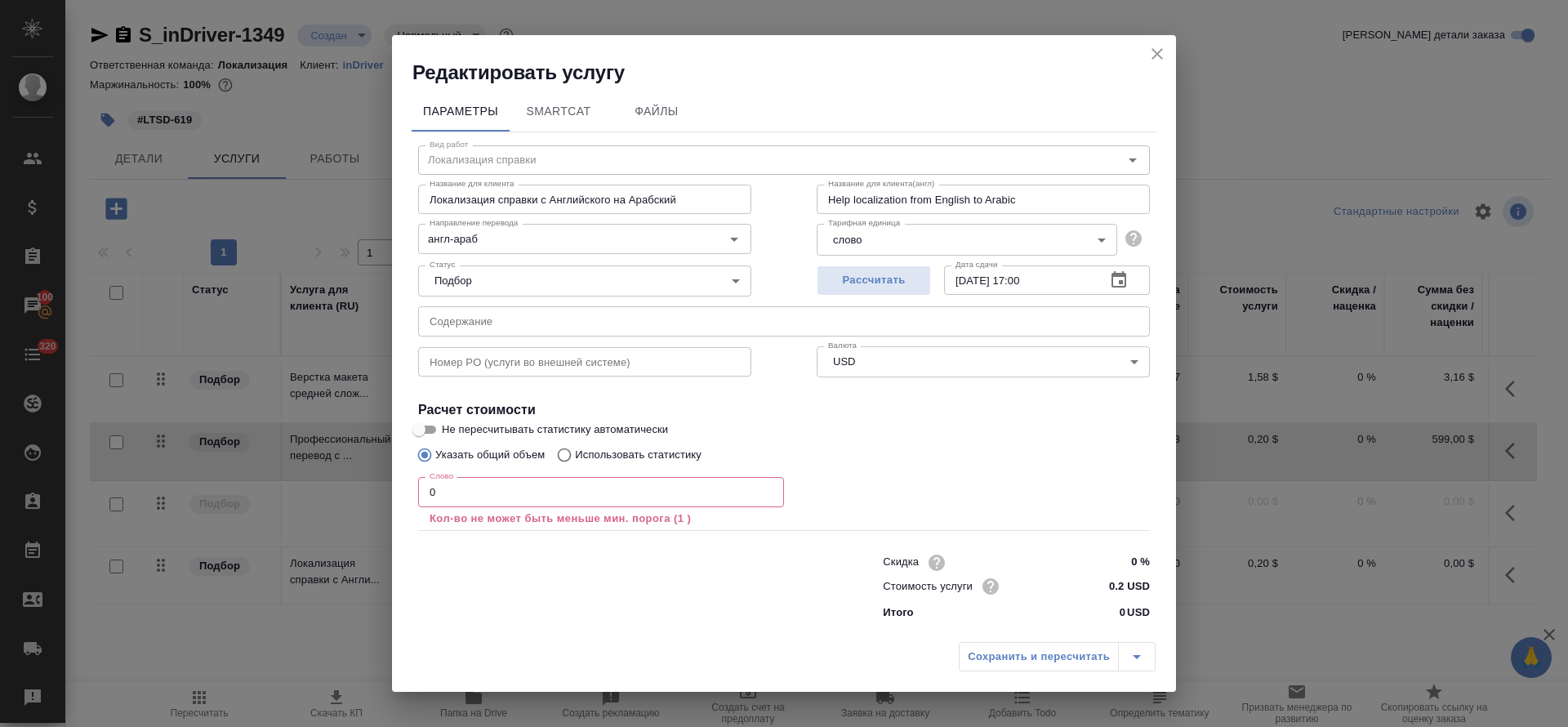
click at [1158, 42] on button "close" at bounding box center [1157, 53] width 24 height 24
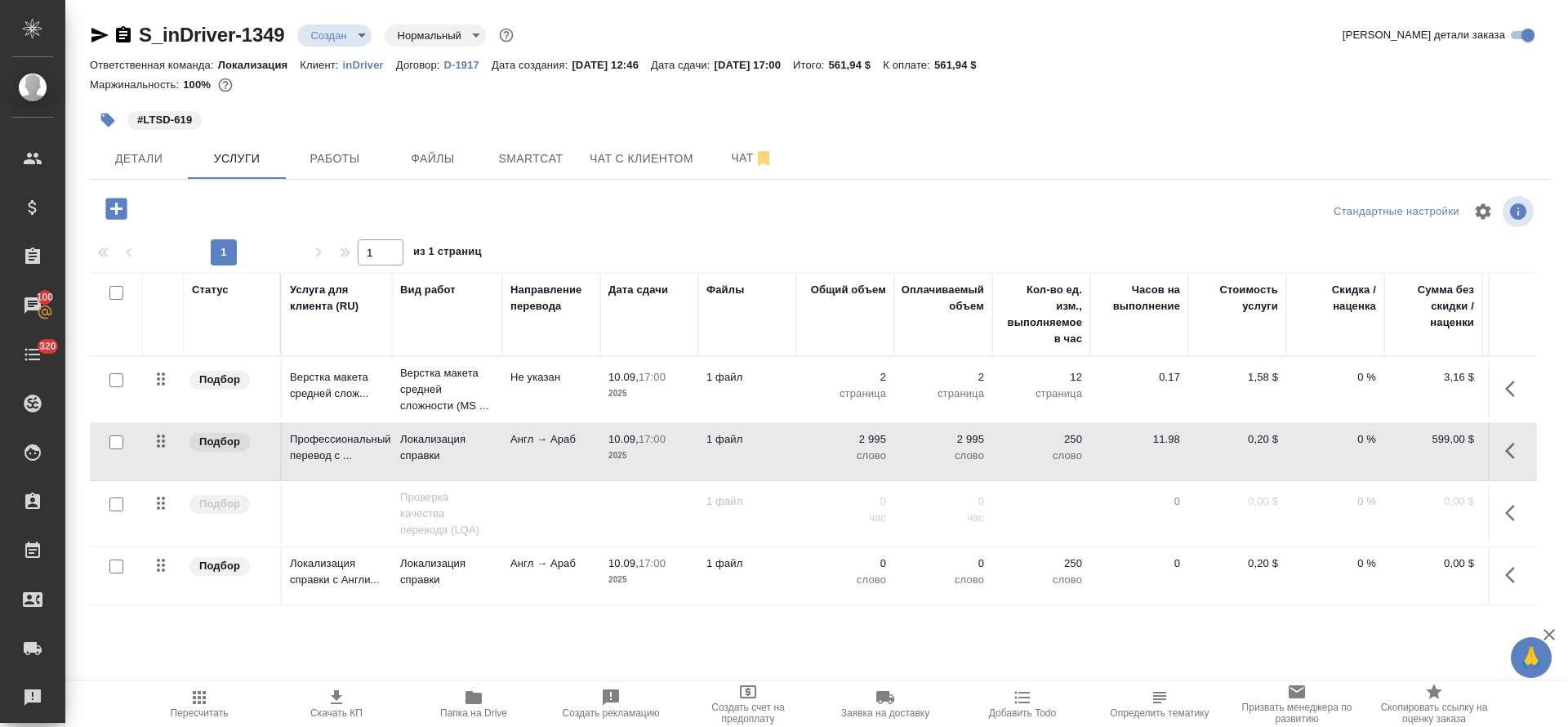
click at [1515, 574] on icon "button" at bounding box center [1515, 575] width 20 height 20
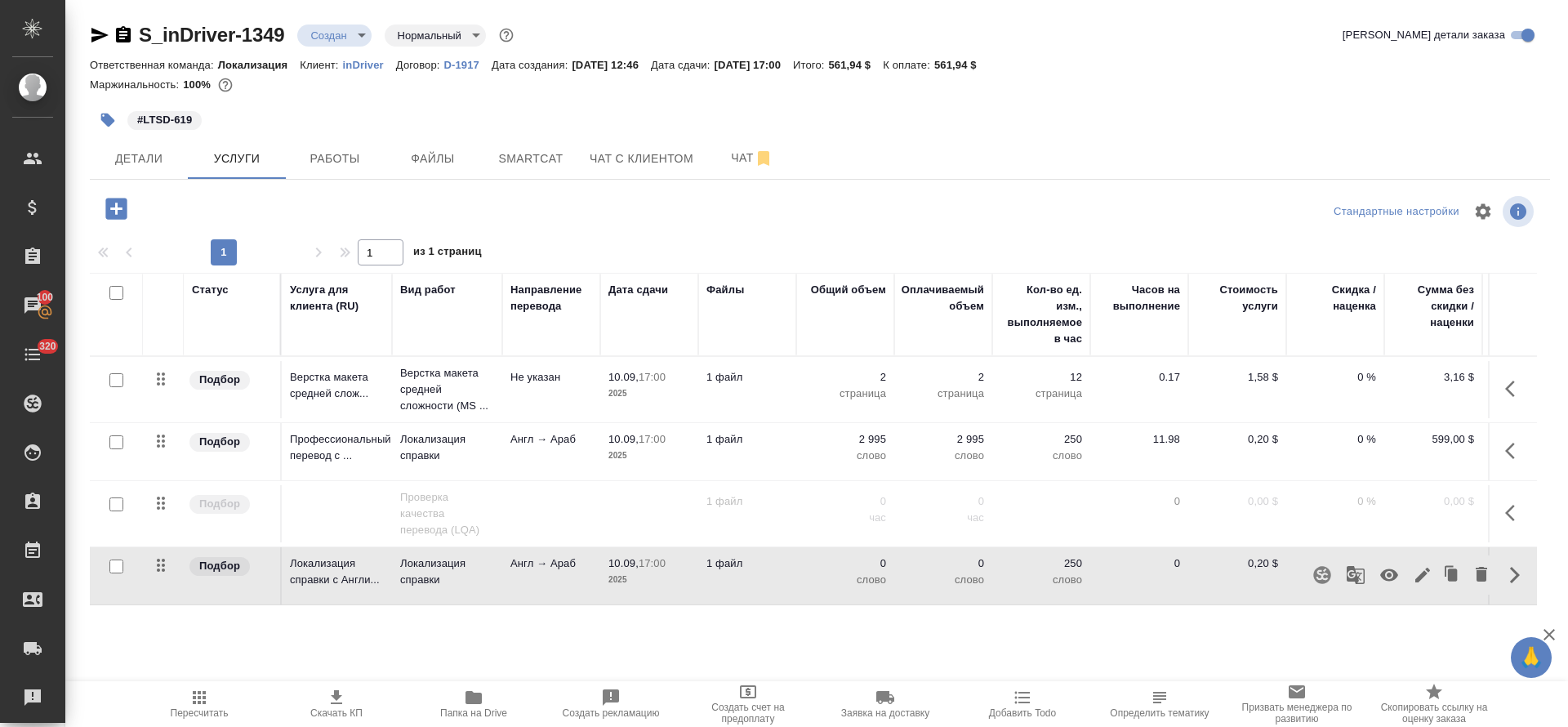
click at [1520, 439] on button "button" at bounding box center [1515, 450] width 39 height 39
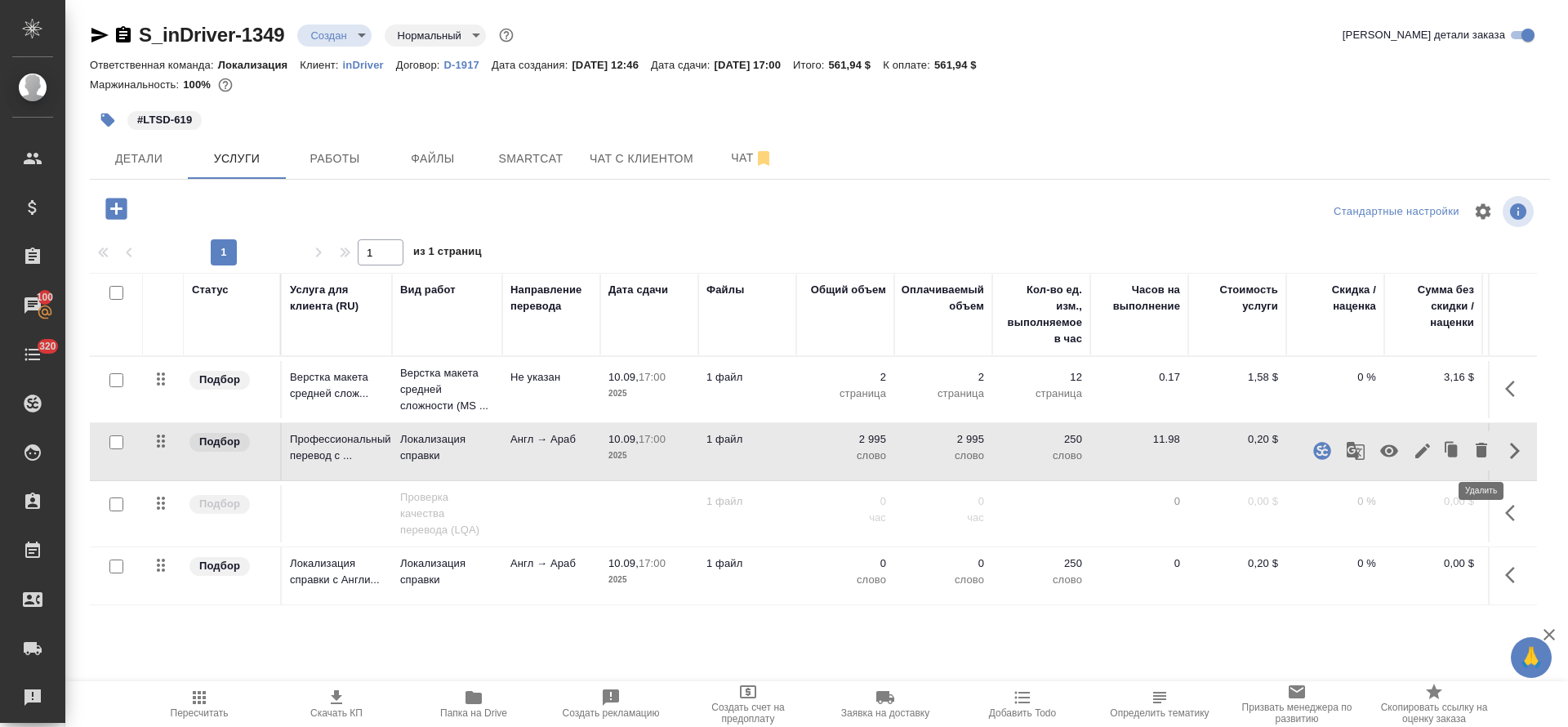
click at [1478, 453] on icon "button" at bounding box center [1482, 450] width 12 height 15
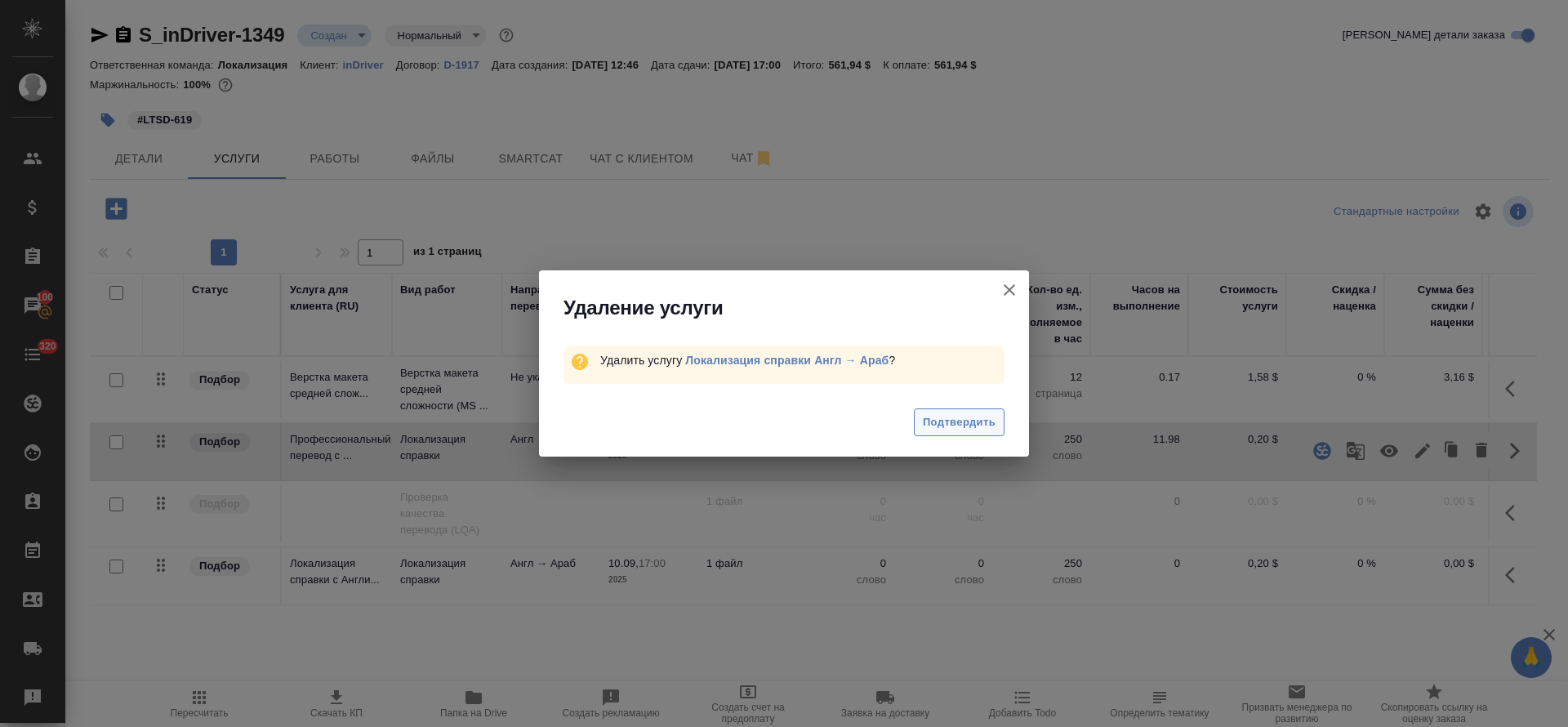
click at [960, 435] on div "Подтвердить" at bounding box center [784, 424] width 490 height 65
click at [961, 432] on button "Подтвердить" at bounding box center [959, 423] width 91 height 28
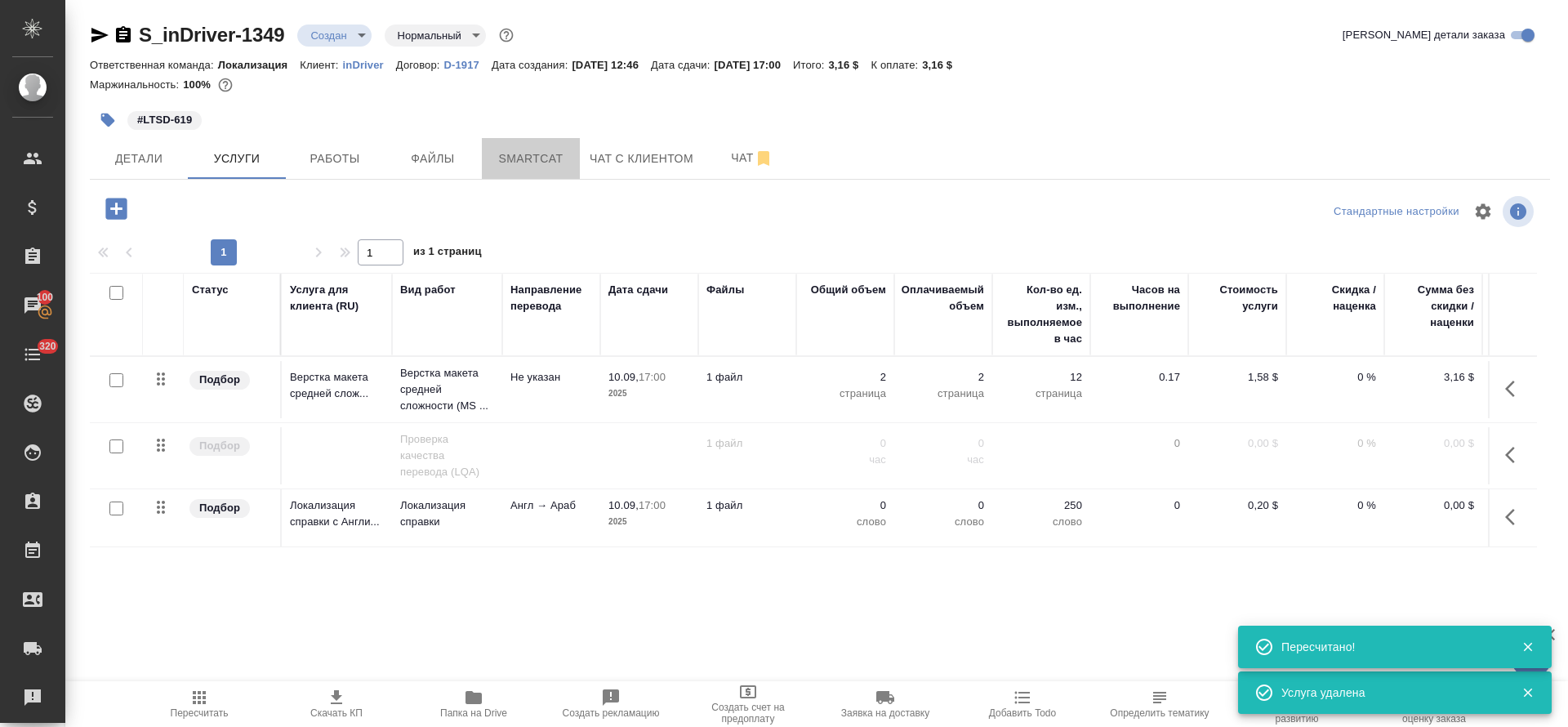
click at [528, 154] on span "Smartcat" at bounding box center [531, 158] width 78 height 20
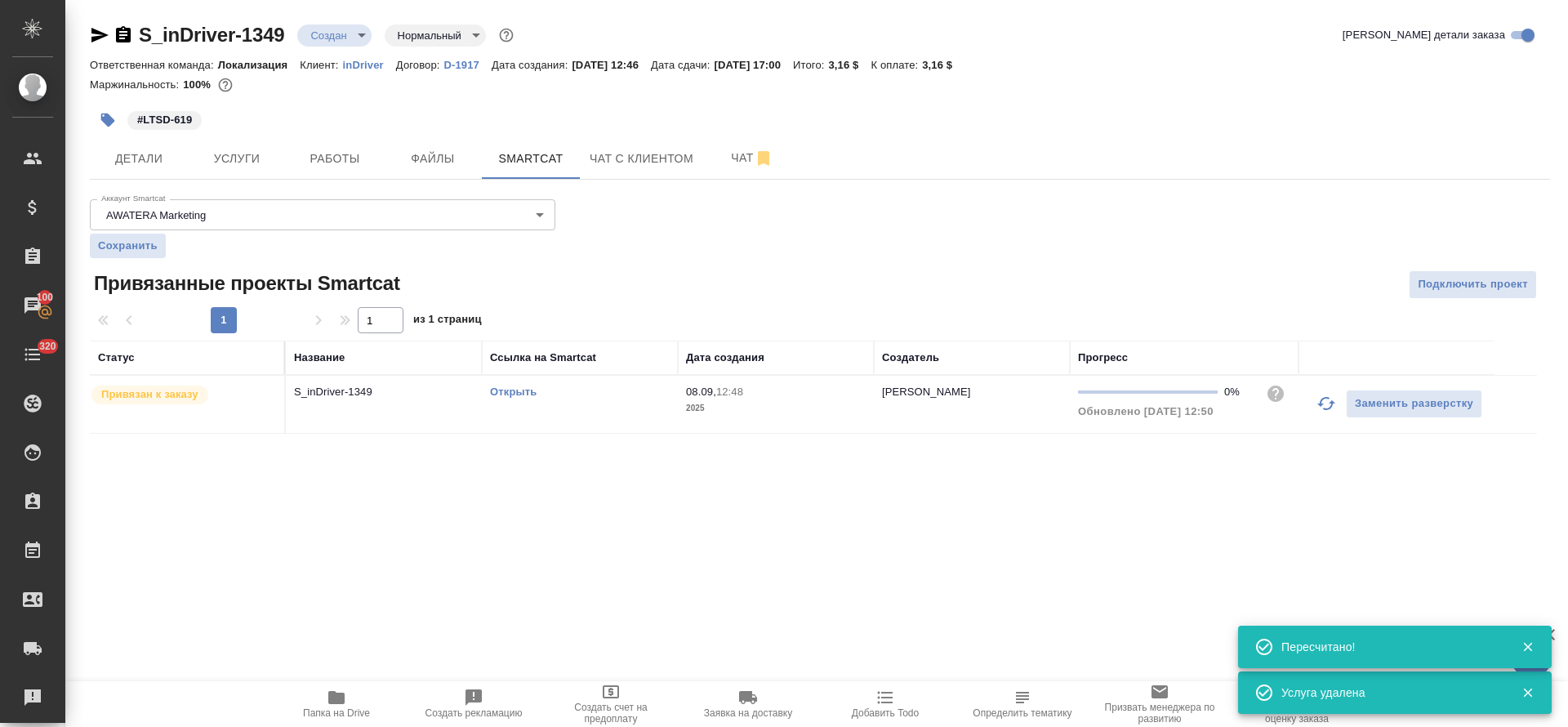
click at [525, 389] on link "Открыть" at bounding box center [514, 391] width 47 height 13
click at [257, 171] on button "Услуги" at bounding box center [237, 158] width 98 height 41
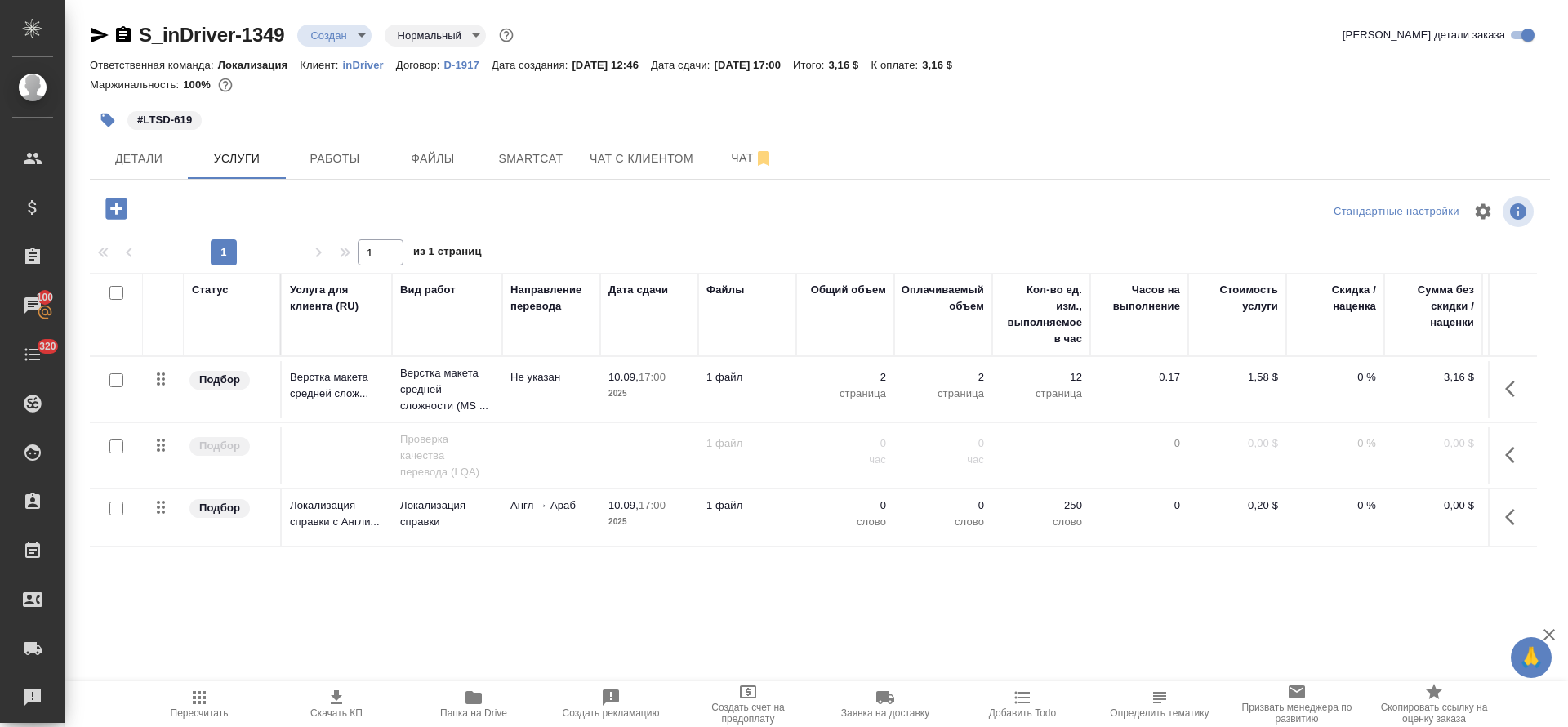
click at [1514, 515] on icon "button" at bounding box center [1515, 517] width 20 height 20
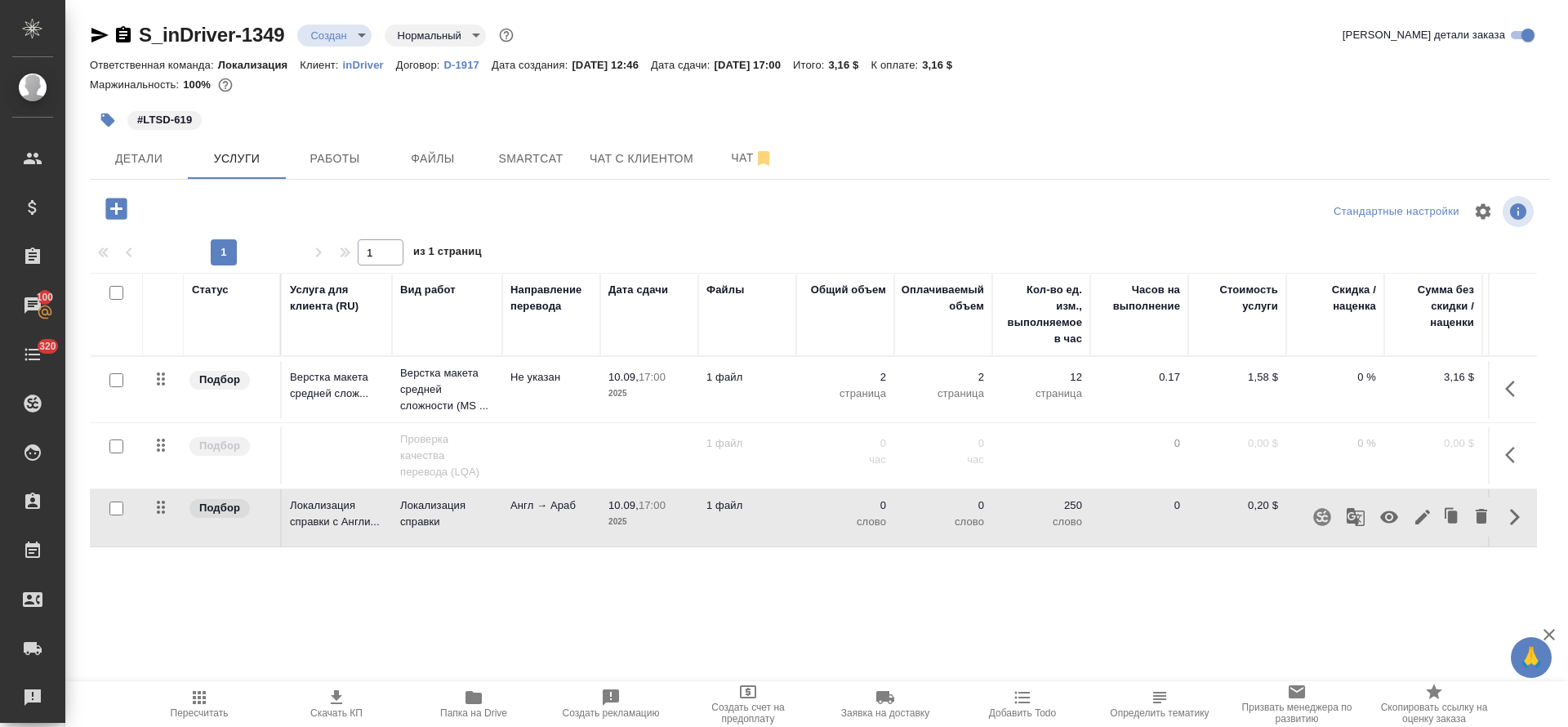
click at [1329, 512] on icon "button" at bounding box center [1322, 516] width 18 height 18
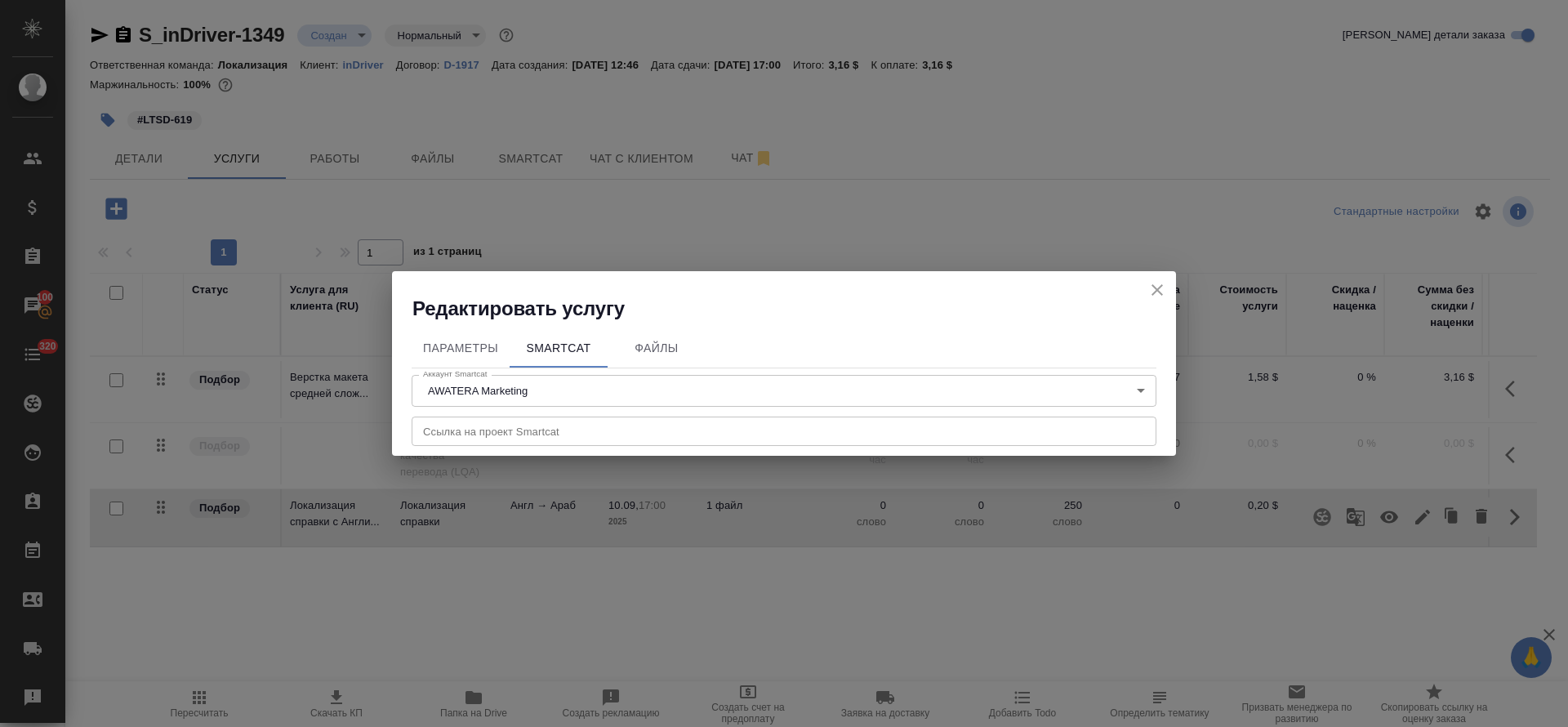
click at [456, 440] on input "text" at bounding box center [784, 430] width 745 height 29
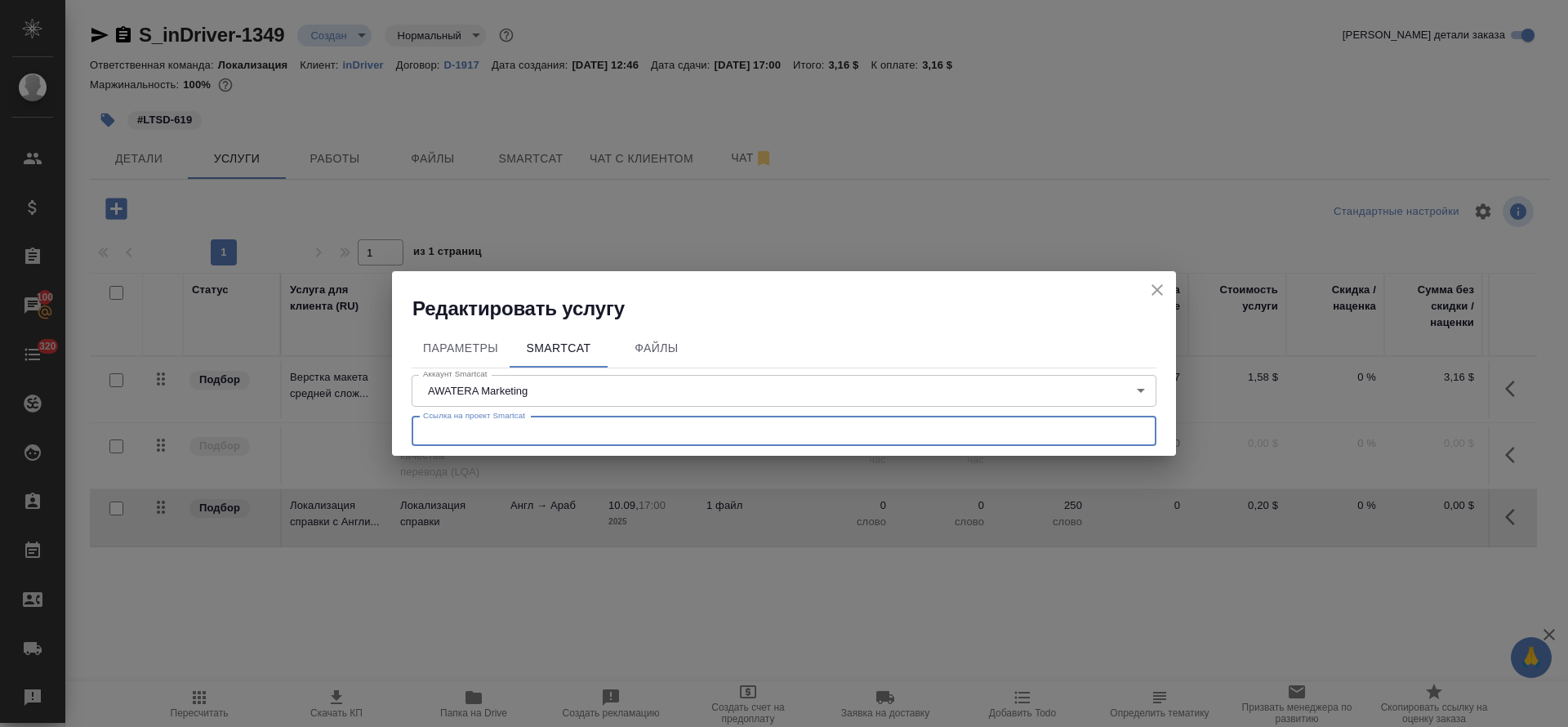
paste input "https://smartcat.com/projects/b6bfbb6c-d05b-43f6-bf7b-682a03d6947b"
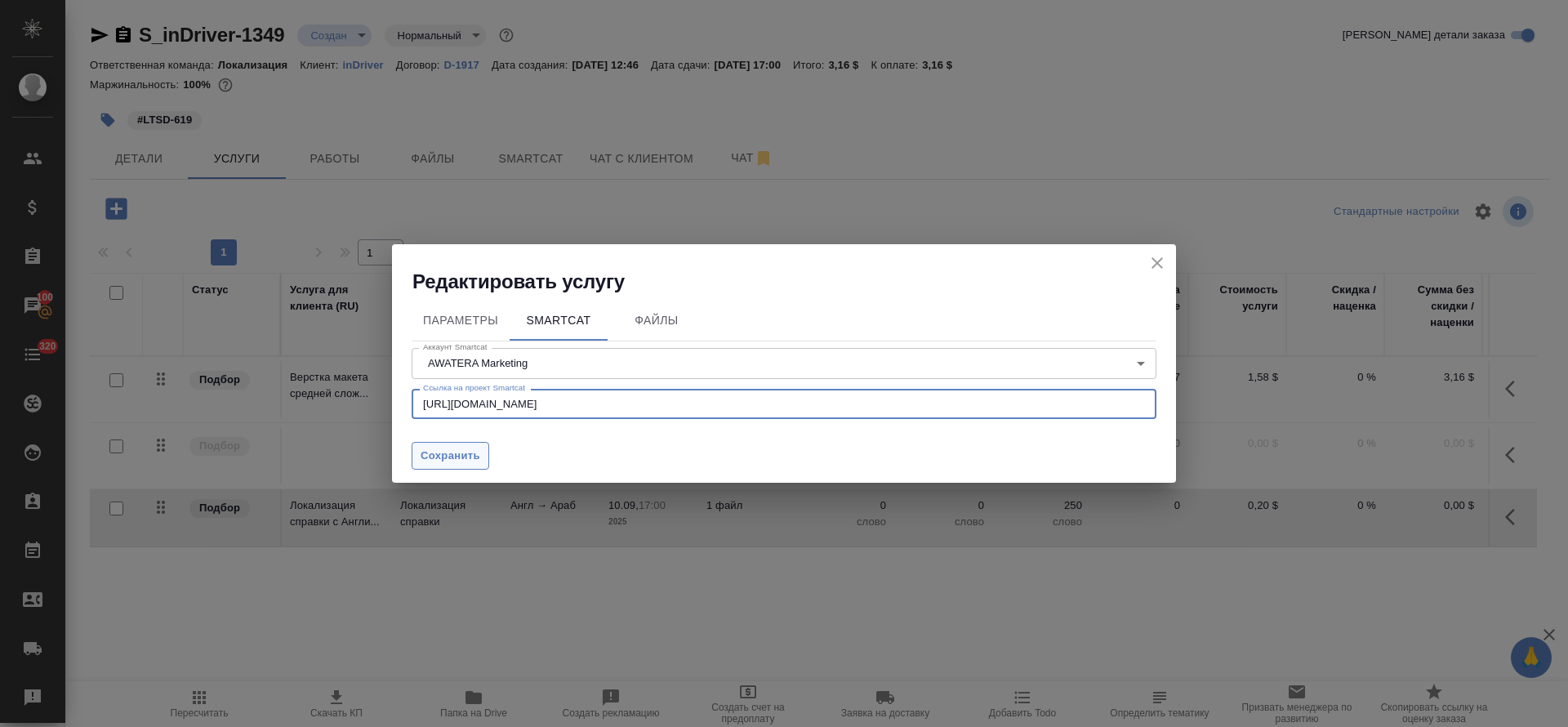
type input "https://smartcat.com/projects/b6bfbb6c-d05b-43f6-bf7b-682a03d6947b"
click at [476, 451] on span "Сохранить" at bounding box center [450, 456] width 59 height 19
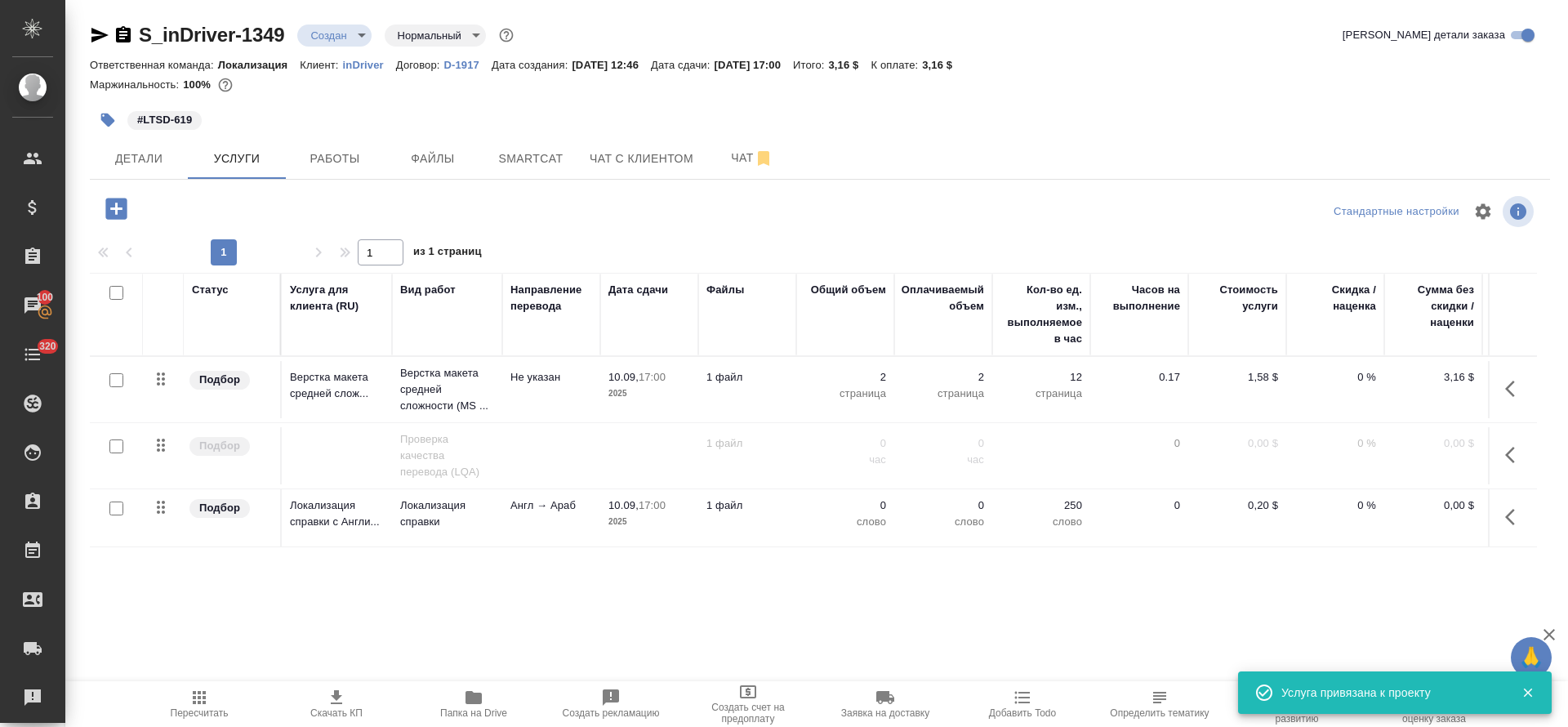
click at [1509, 513] on icon "button" at bounding box center [1515, 517] width 20 height 20
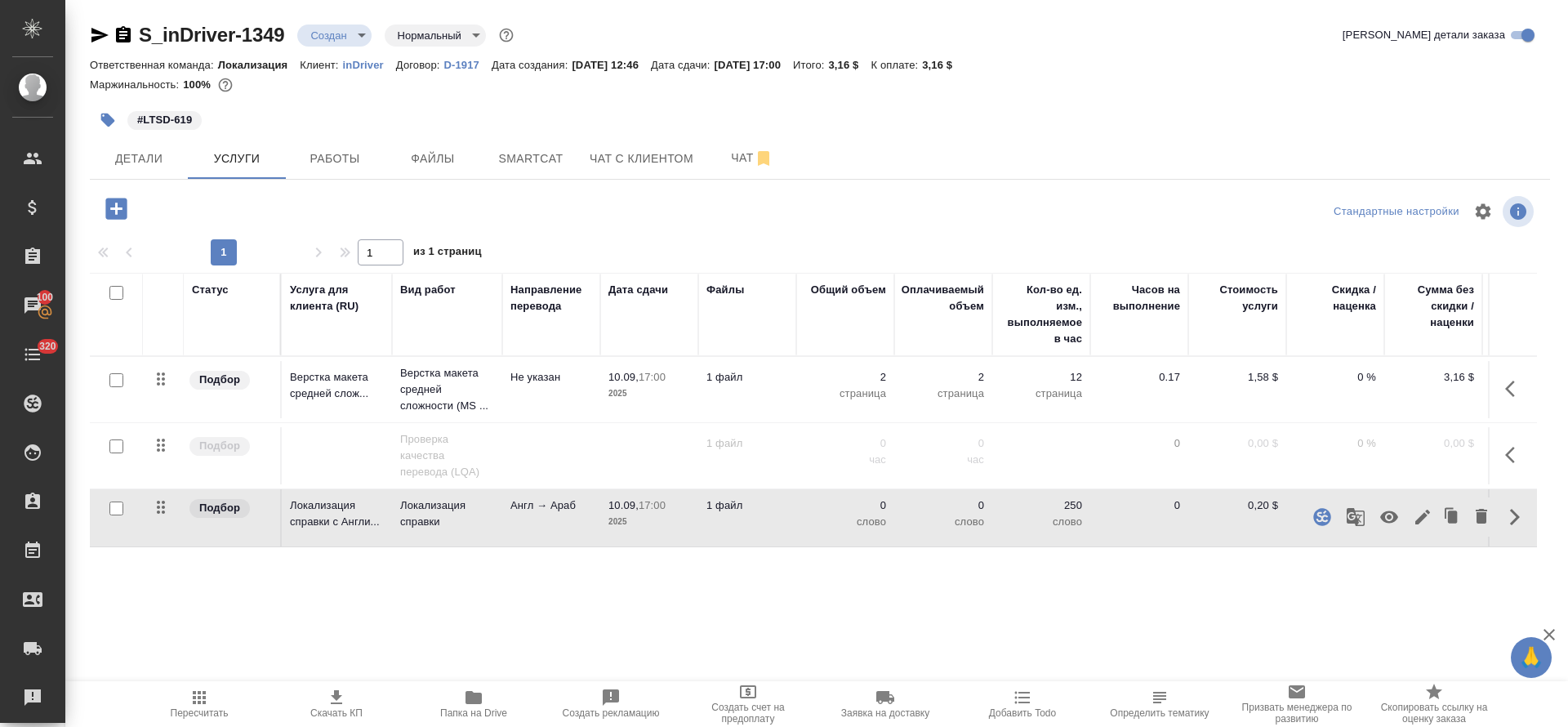
click at [741, 580] on div "Статус Услуга для клиента (RU) Вид работ Направление перевода Дата сдачи Файлы …" at bounding box center [813, 448] width 1447 height 351
click at [173, 705] on span "Пересчитать" at bounding box center [199, 703] width 118 height 31
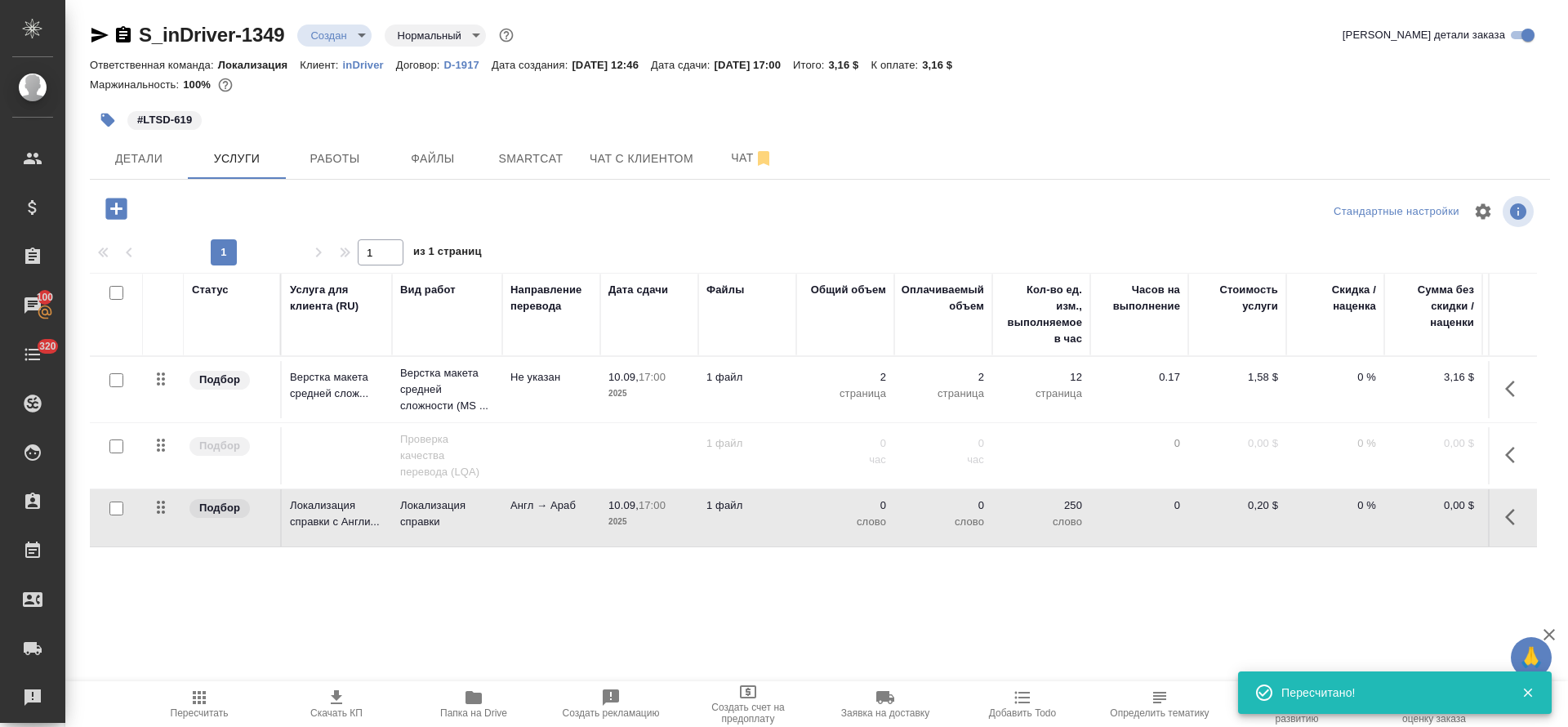
drag, startPoint x: 1502, startPoint y: 505, endPoint x: 1460, endPoint y: 544, distance: 57.3
click at [1503, 506] on button "button" at bounding box center [1515, 516] width 39 height 39
click at [1426, 522] on icon "button" at bounding box center [1423, 517] width 20 height 20
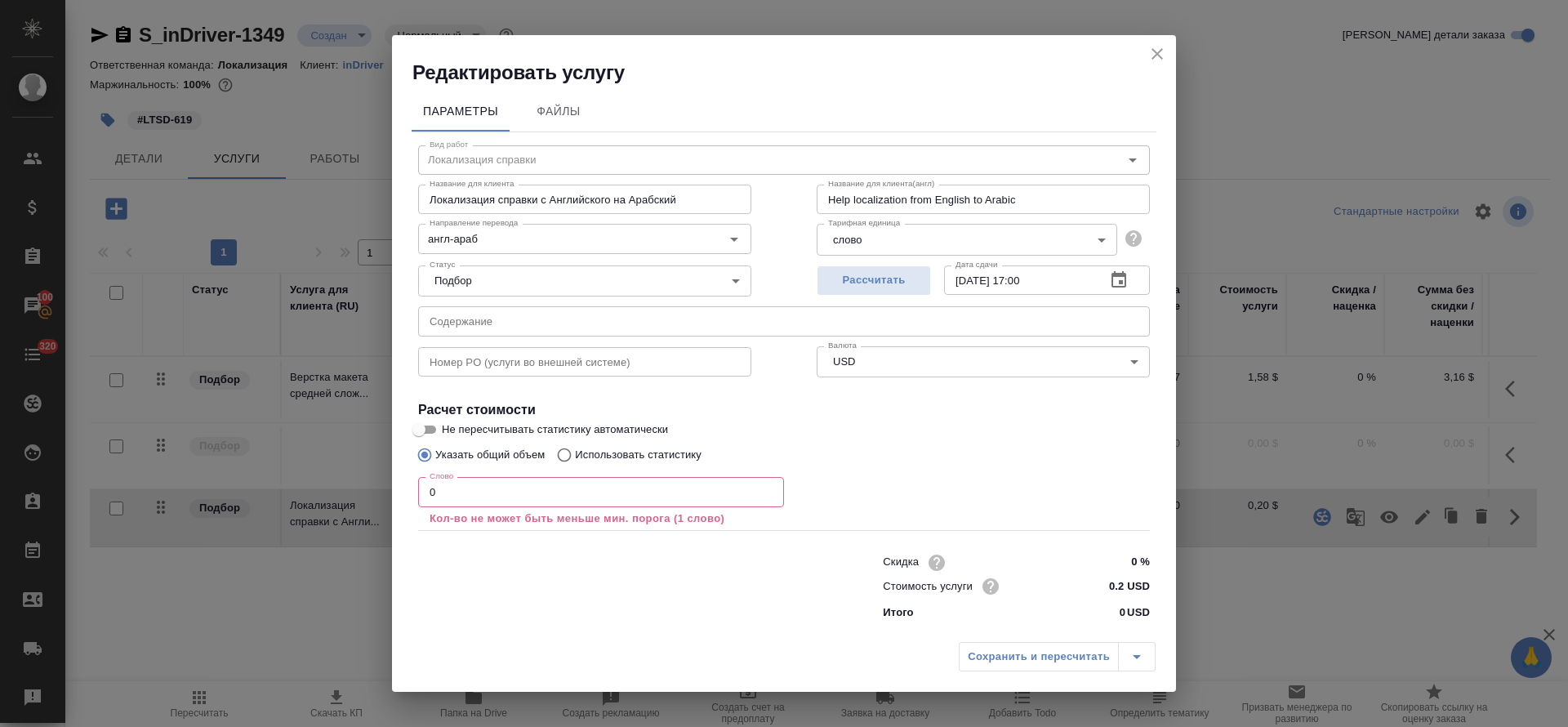
click at [572, 450] on input "Использовать статистику" at bounding box center [561, 454] width 26 height 31
radio input "true"
radio input "false"
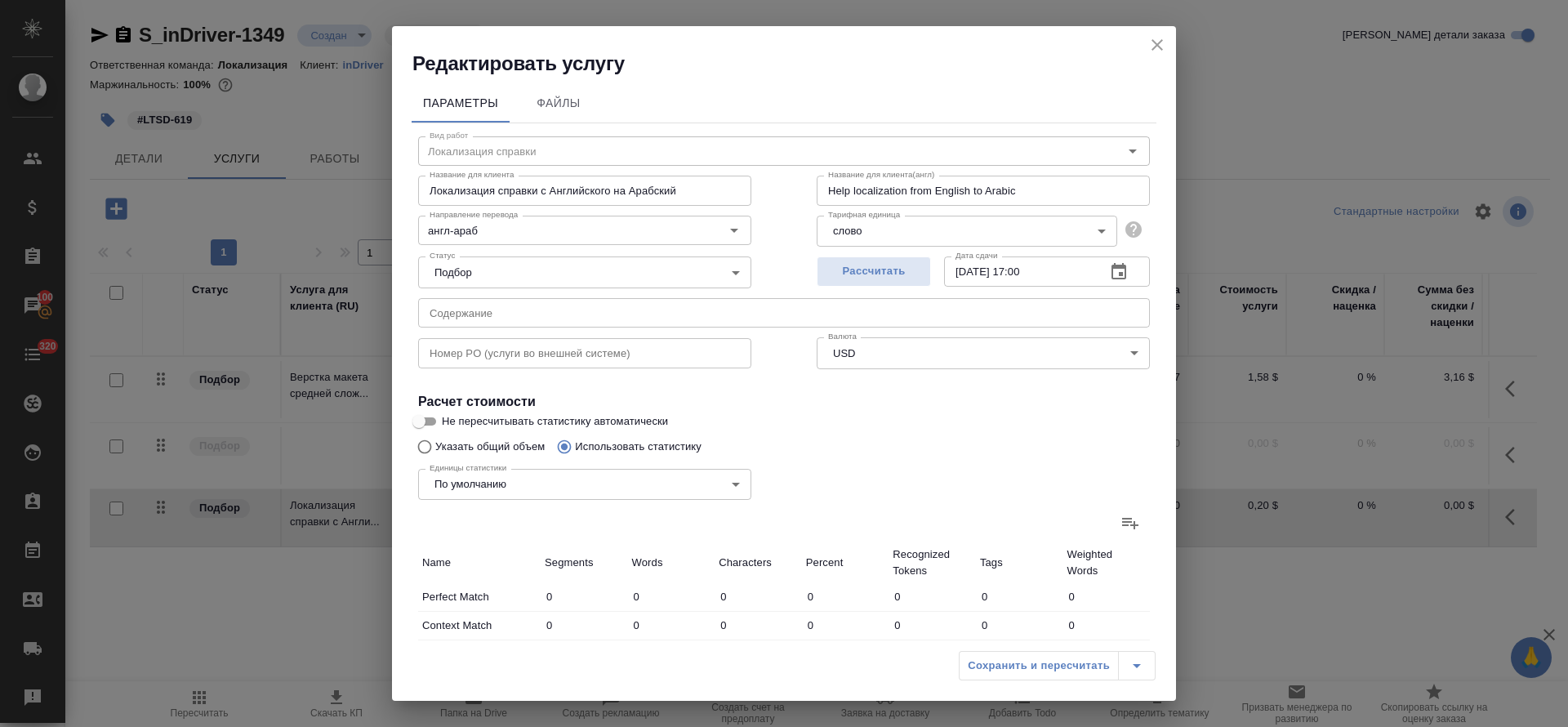
click at [1123, 522] on icon at bounding box center [1131, 524] width 17 height 12
click at [0, 0] on input "file" at bounding box center [0, 0] width 0 height 0
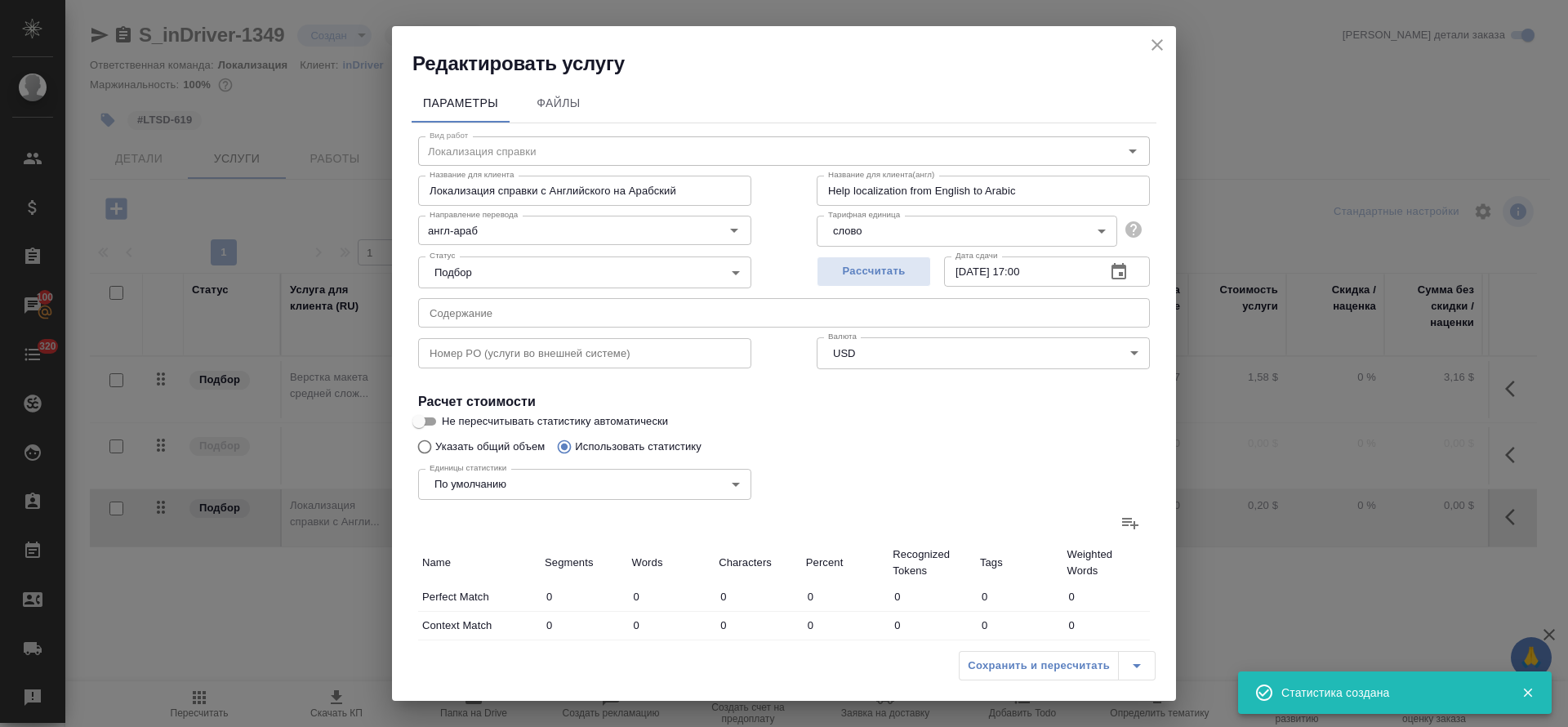
type input "5"
type input "23"
type input "206"
type input "33"
type input "77"
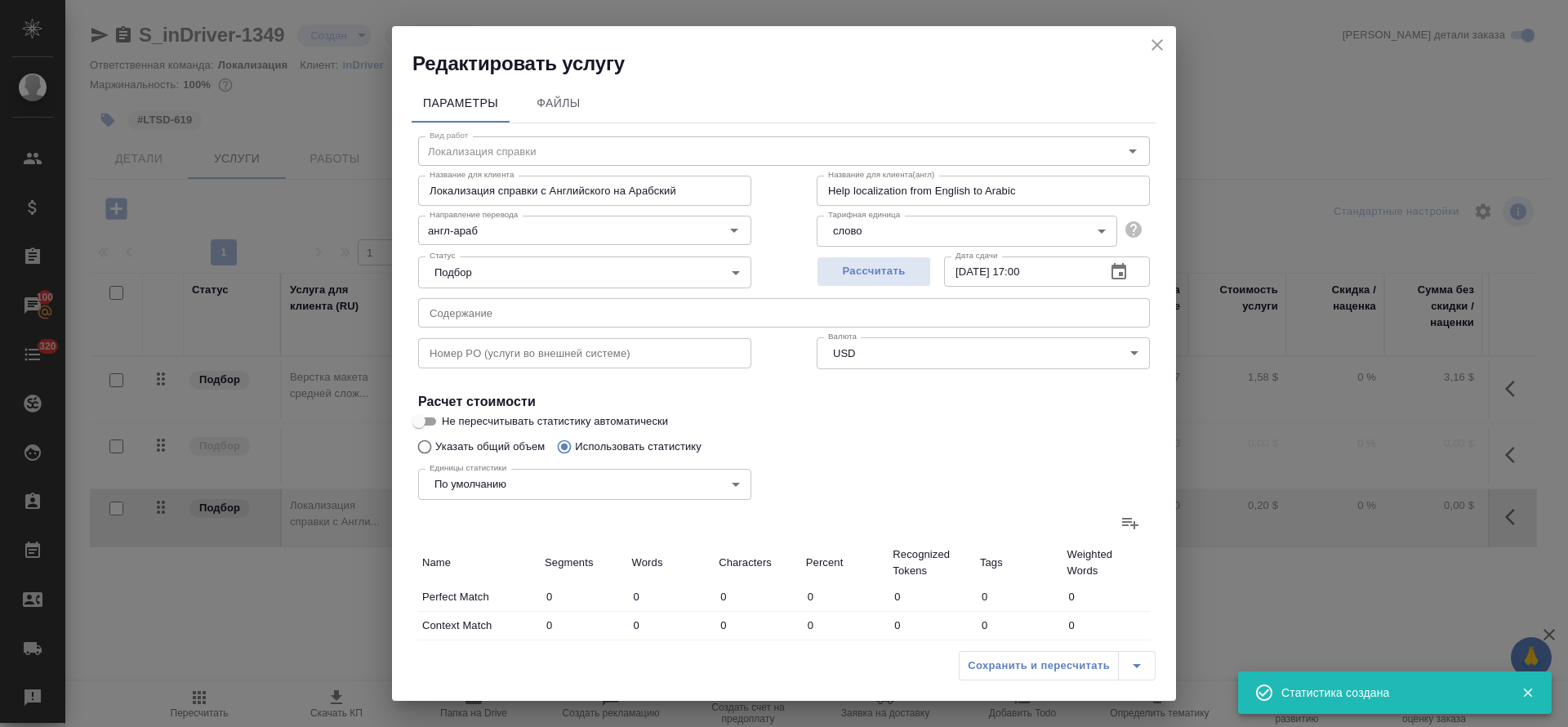
type input "622"
type input "3"
type input "22"
type input "138"
type input "8"
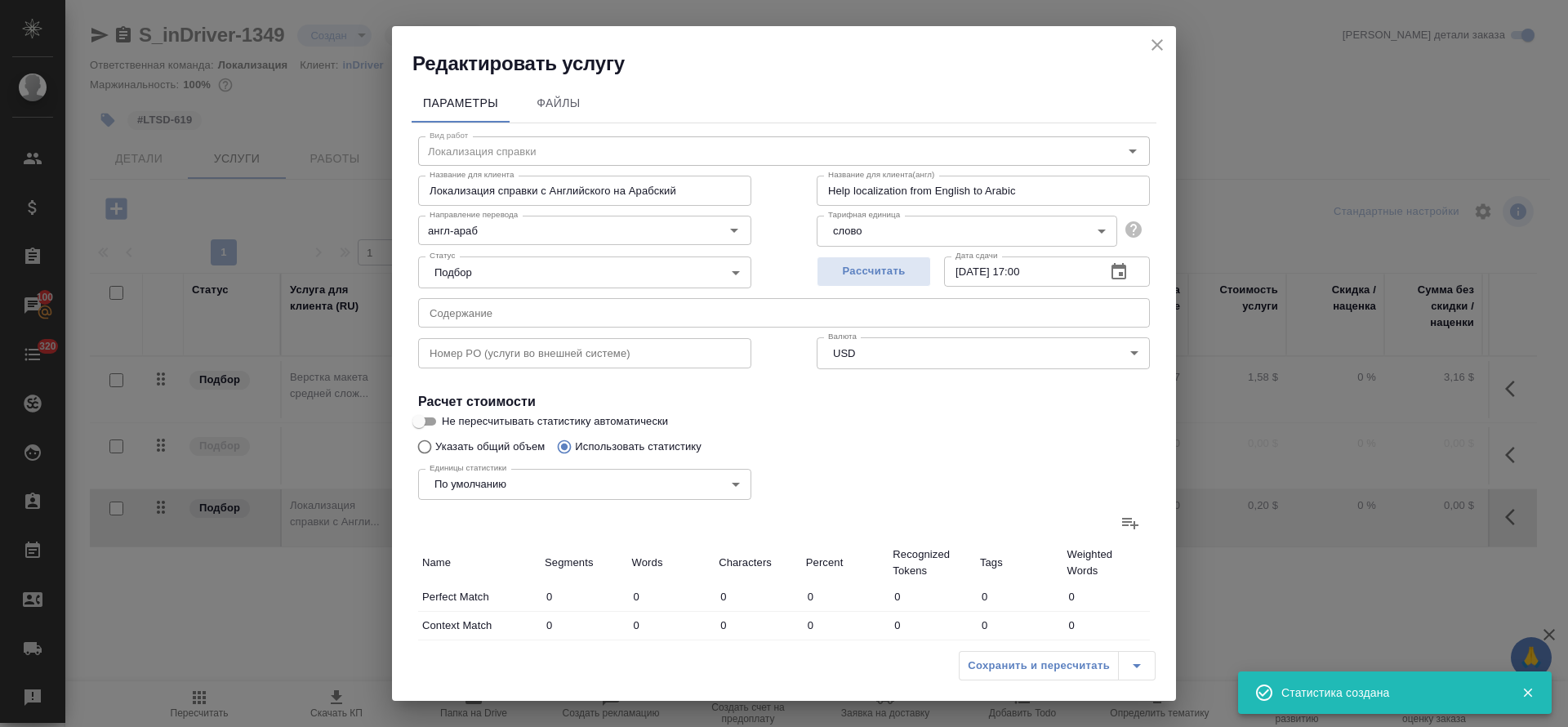
type input "119"
type input "772"
type input "12"
type input "296"
type input "1929"
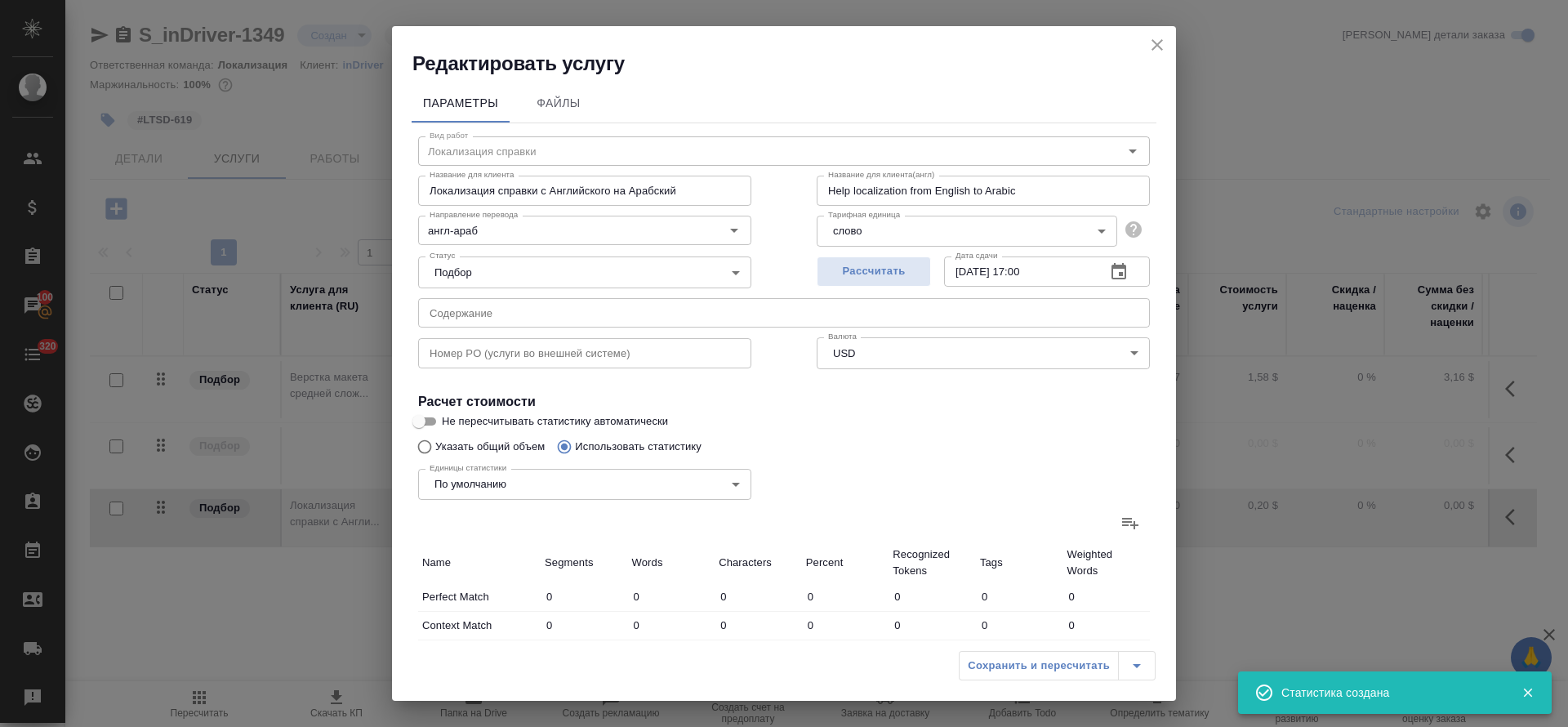
type input "146"
type input "2458"
type input "15604"
type input "202"
type input "2972"
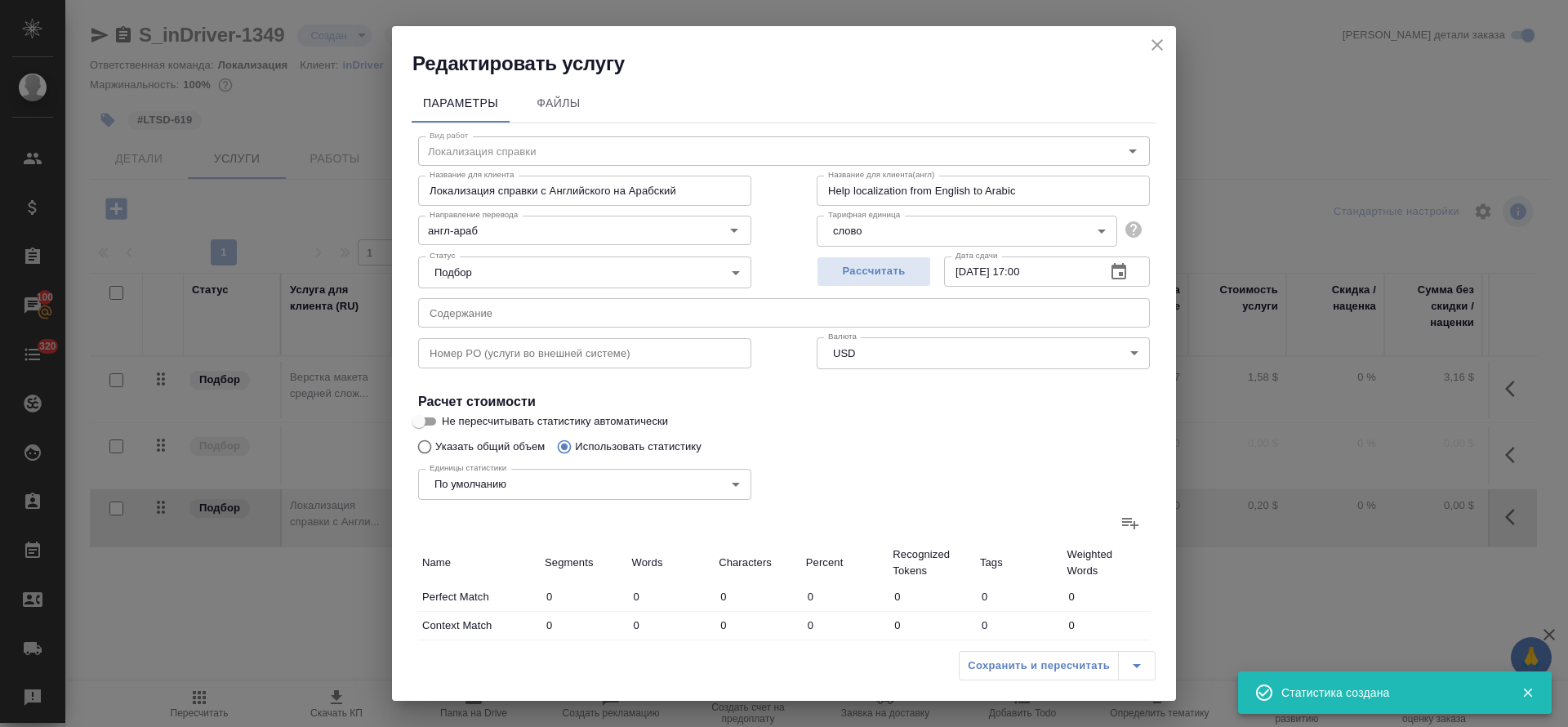
type input "19065"
type input "207"
type input "2995"
type input "19271"
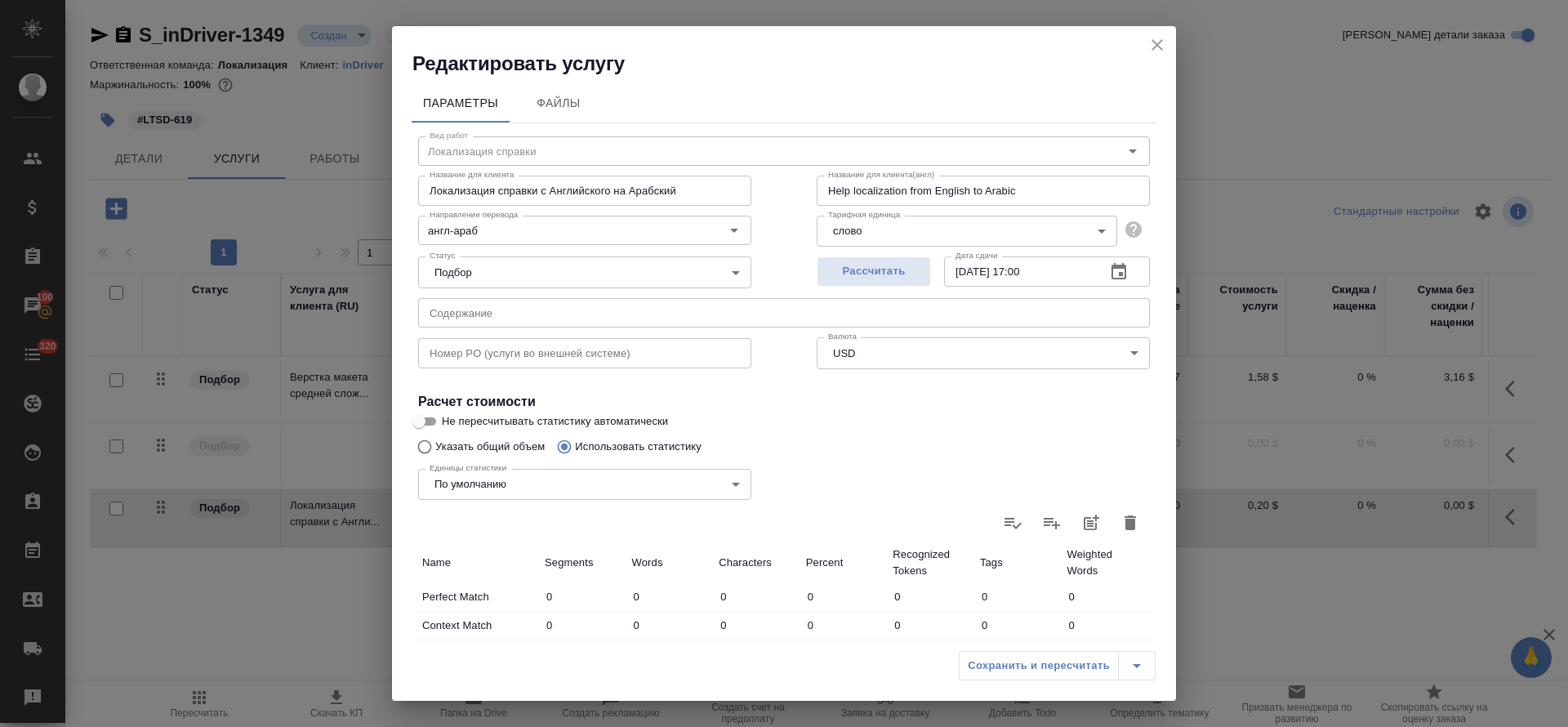
click at [1028, 674] on div "Сохранить и пересчитать" at bounding box center [1058, 665] width 197 height 29
click at [631, 313] on input "text" at bounding box center [784, 312] width 732 height 29
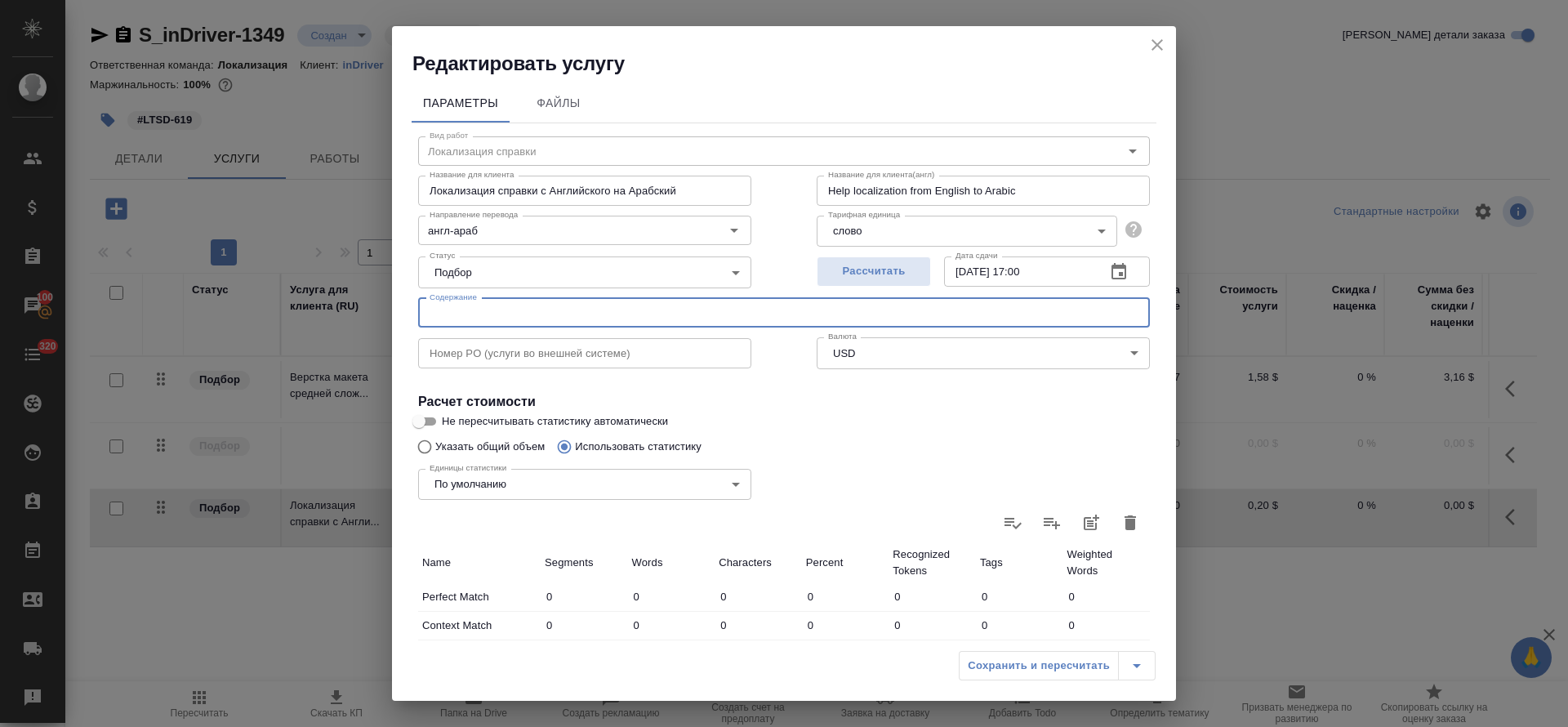
paste input "https://indriver.atlassian.net/browse/LTSD-619"
type input "https://indriver.atlassian.net/browse/LTSD-619"
click at [862, 278] on span "Рассчитать" at bounding box center [874, 271] width 97 height 19
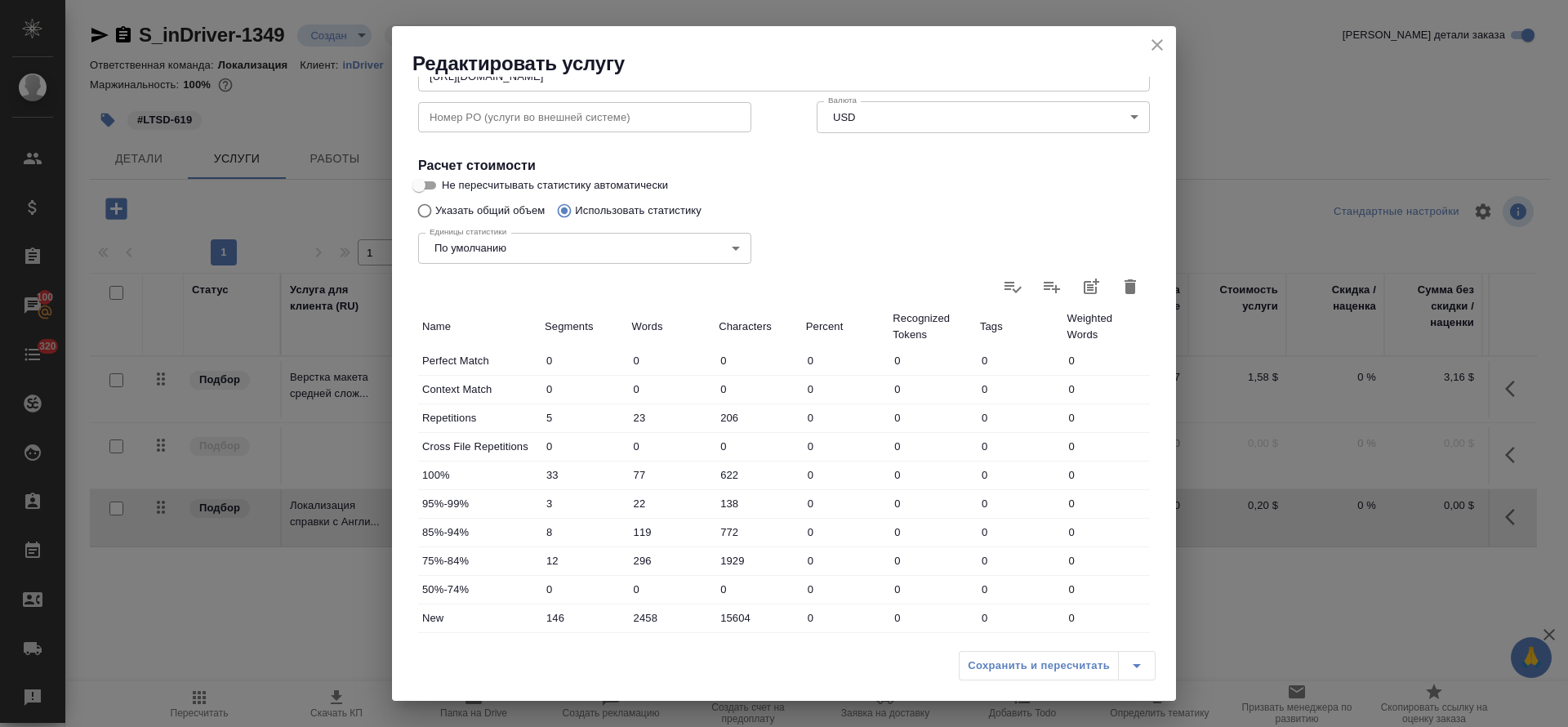
scroll to position [387, 0]
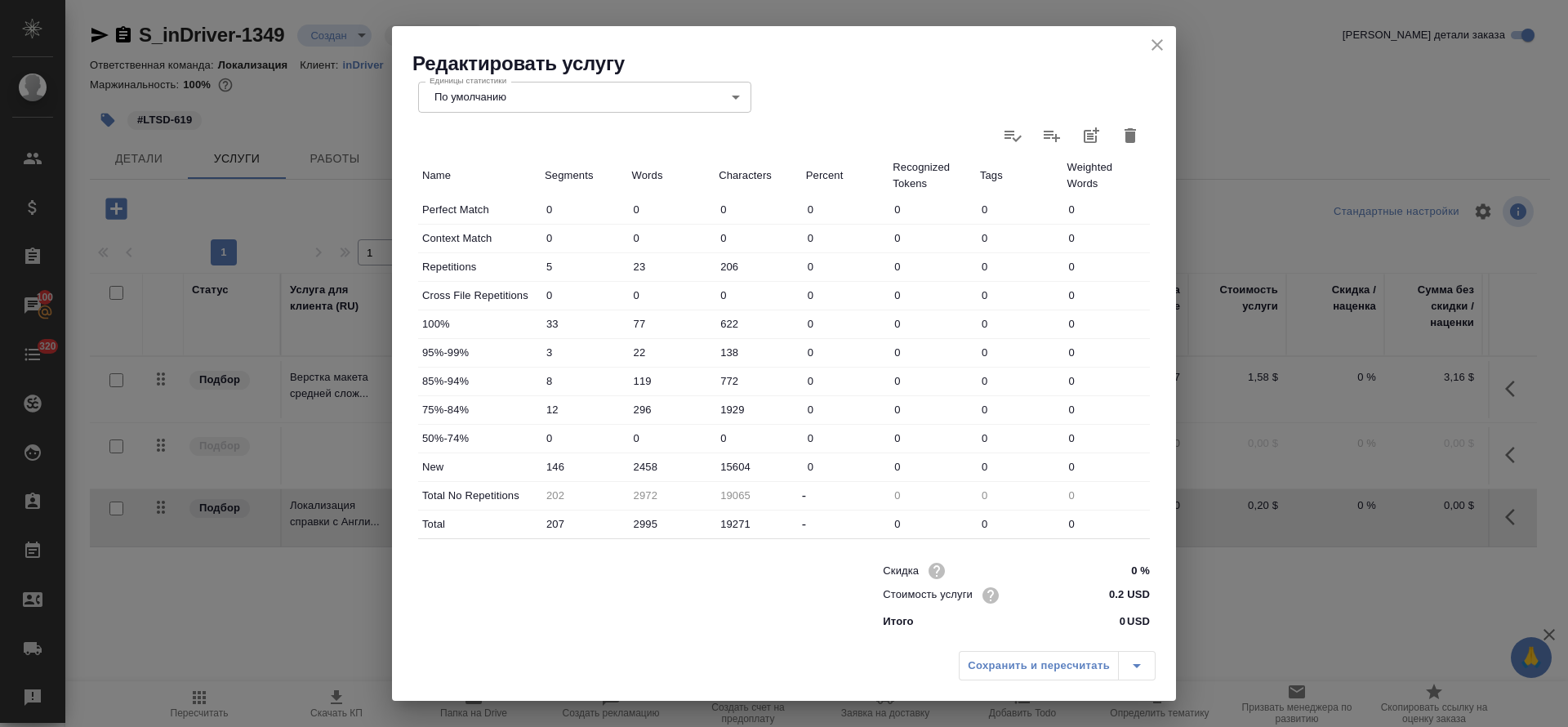
click at [1083, 666] on div "Сохранить и пересчитать" at bounding box center [1058, 665] width 197 height 29
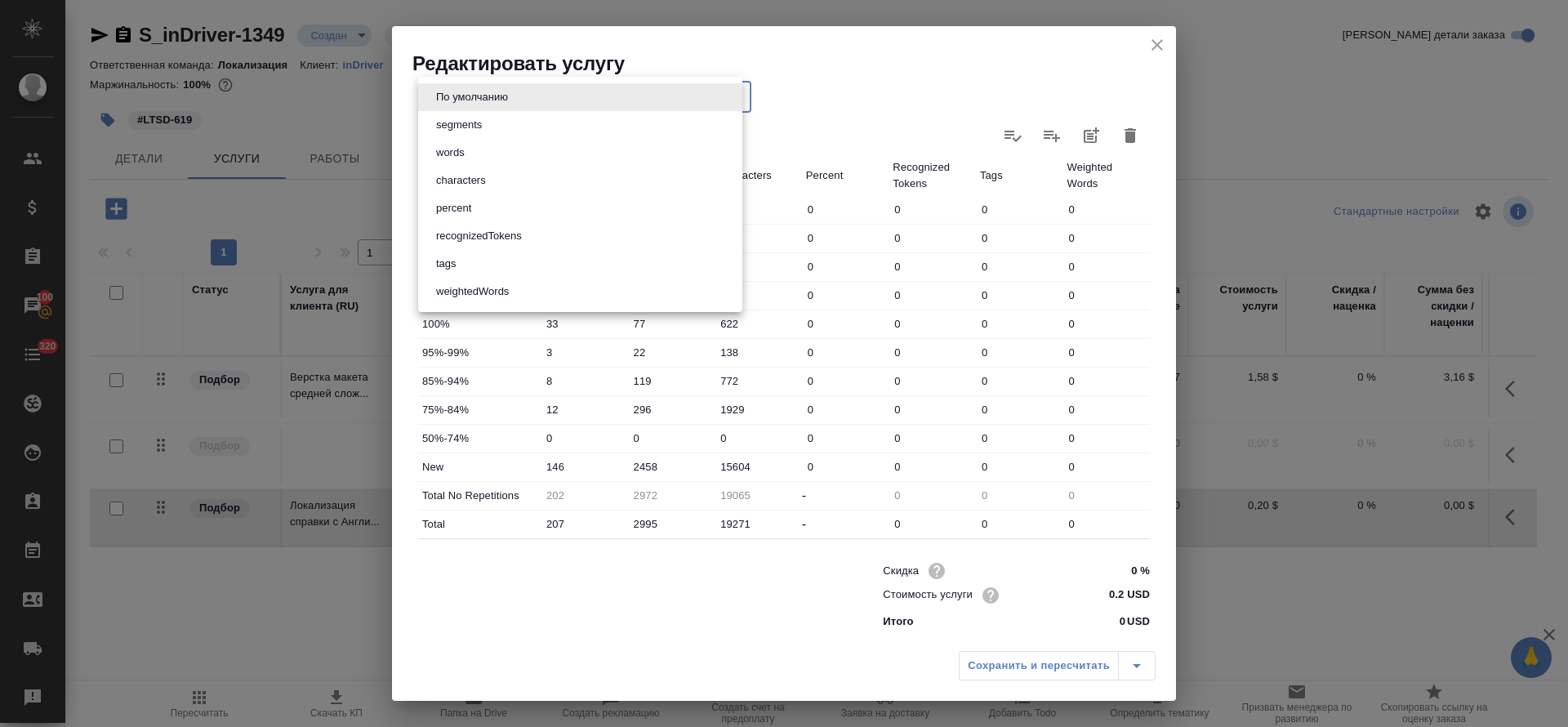
click at [697, 89] on body "🙏 .cls-1 fill:#fff; AWATERA Tretyakova Olga Клиенты Спецификации Заказы 100 Чат…" at bounding box center [784, 364] width 1568 height 727
click at [695, 97] on li "По умолчанию" at bounding box center [580, 97] width 324 height 28
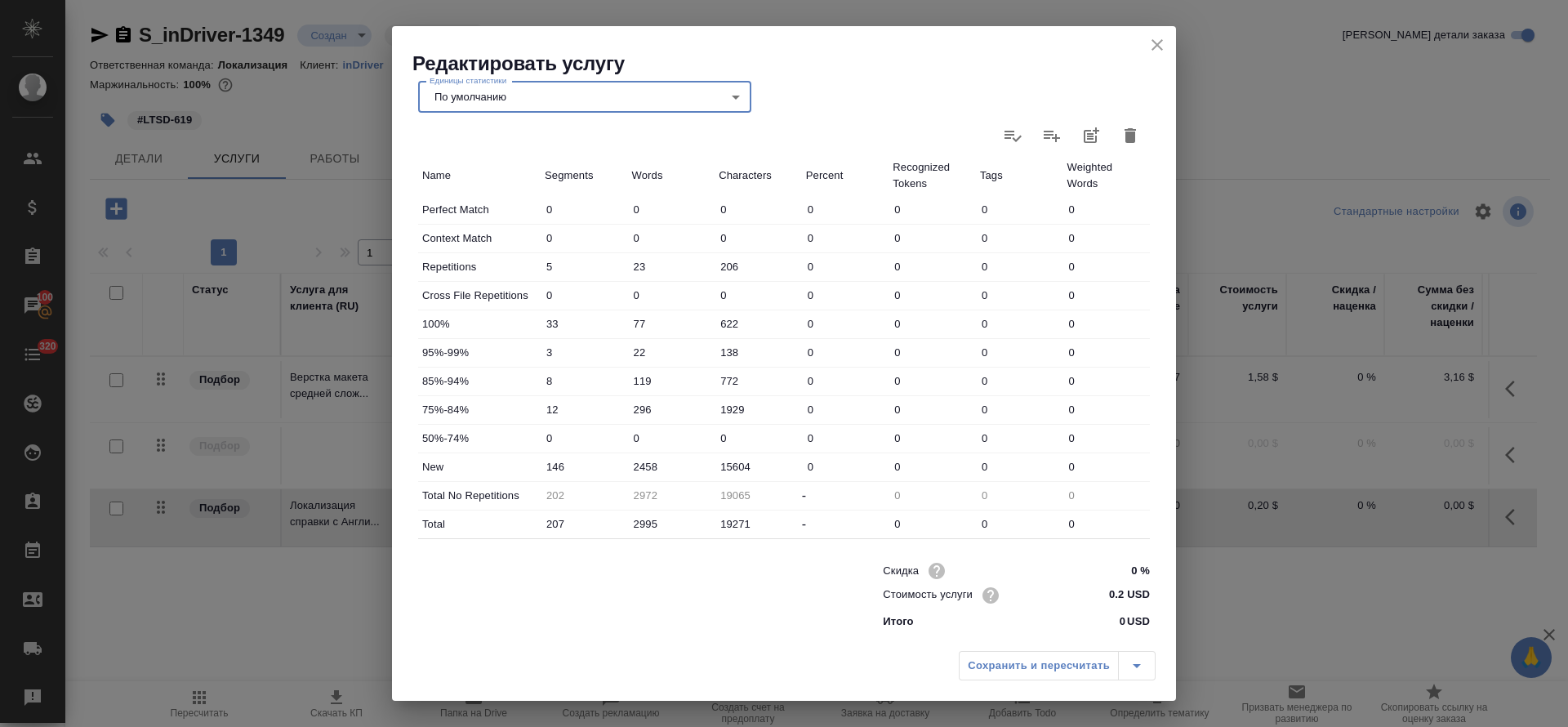
click at [1111, 133] on button "button" at bounding box center [1130, 135] width 39 height 39
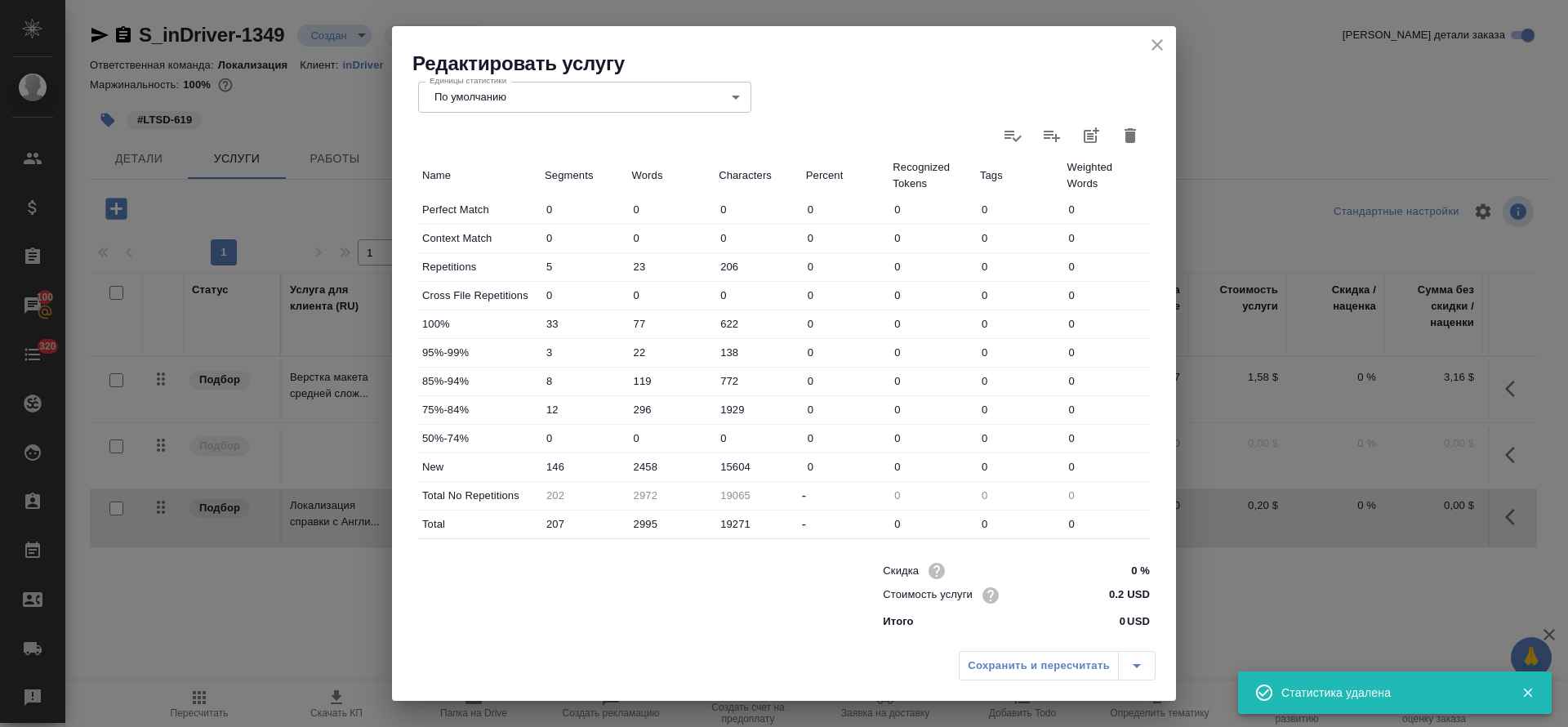
type input "0"
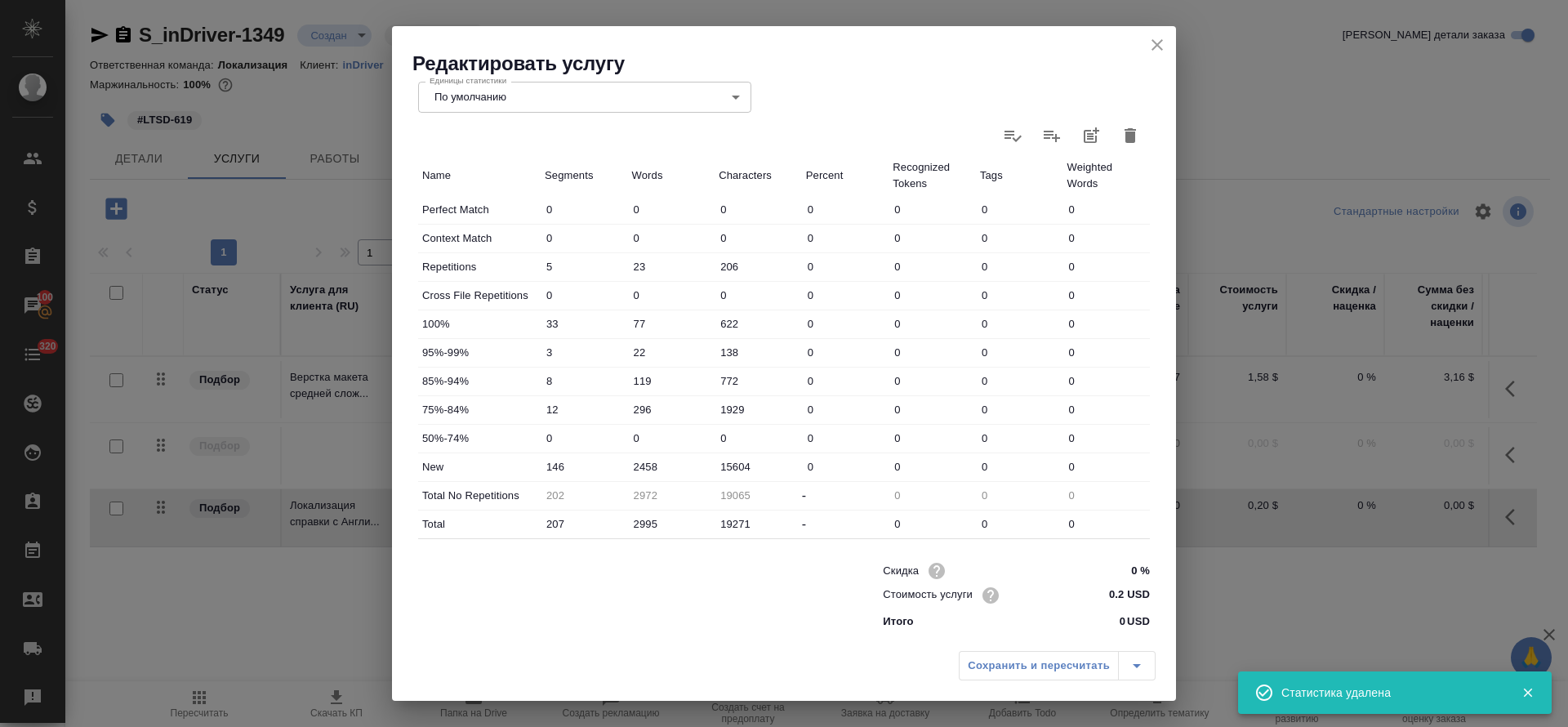
type input "0"
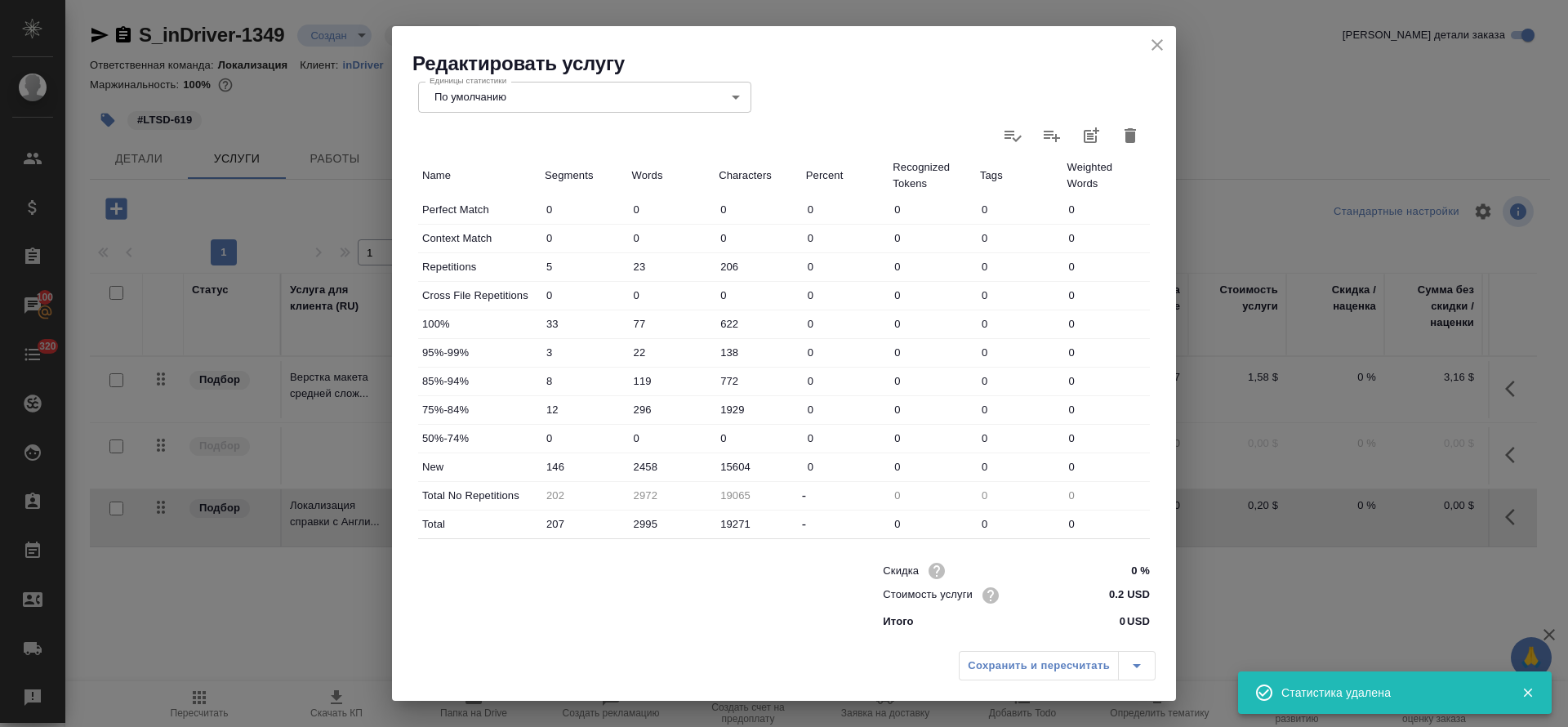
type input "0"
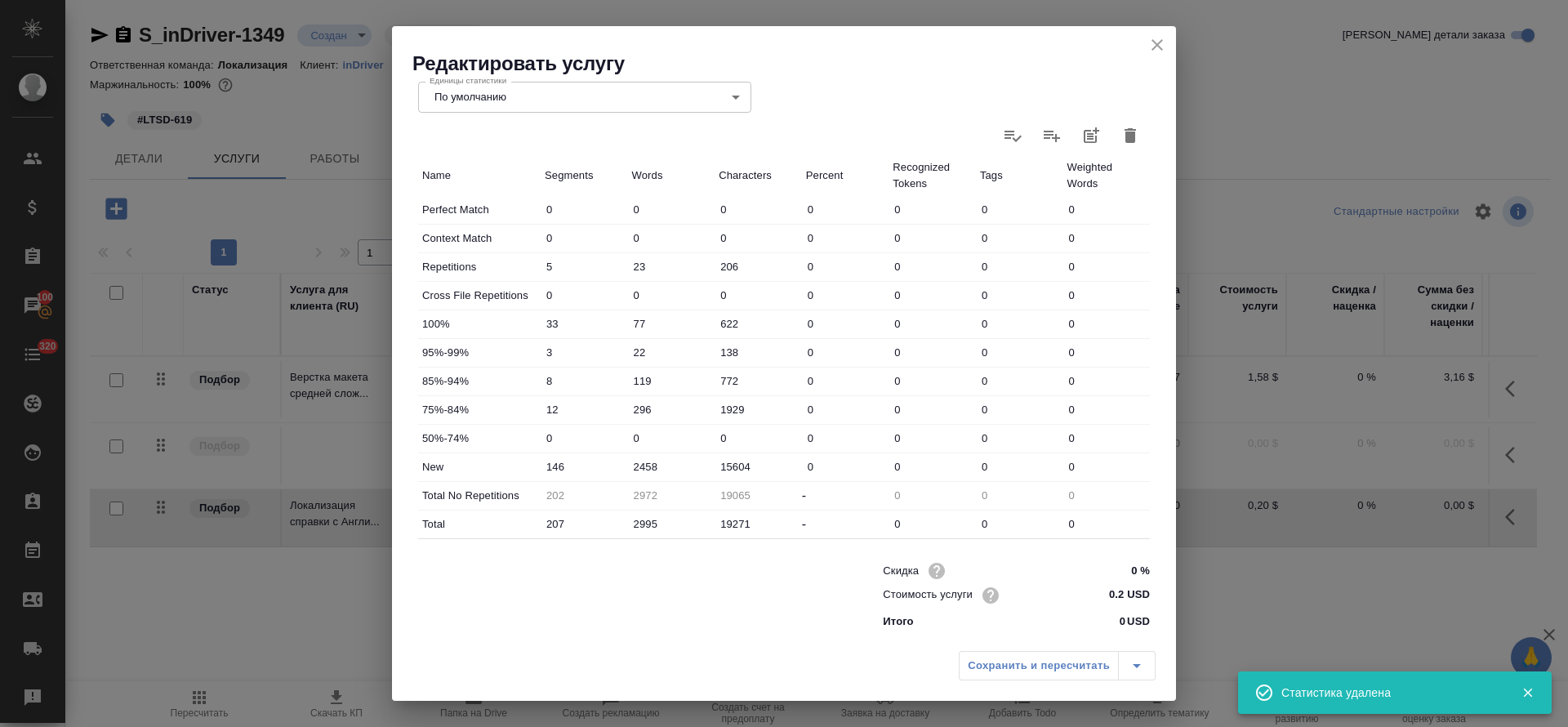
type input "0"
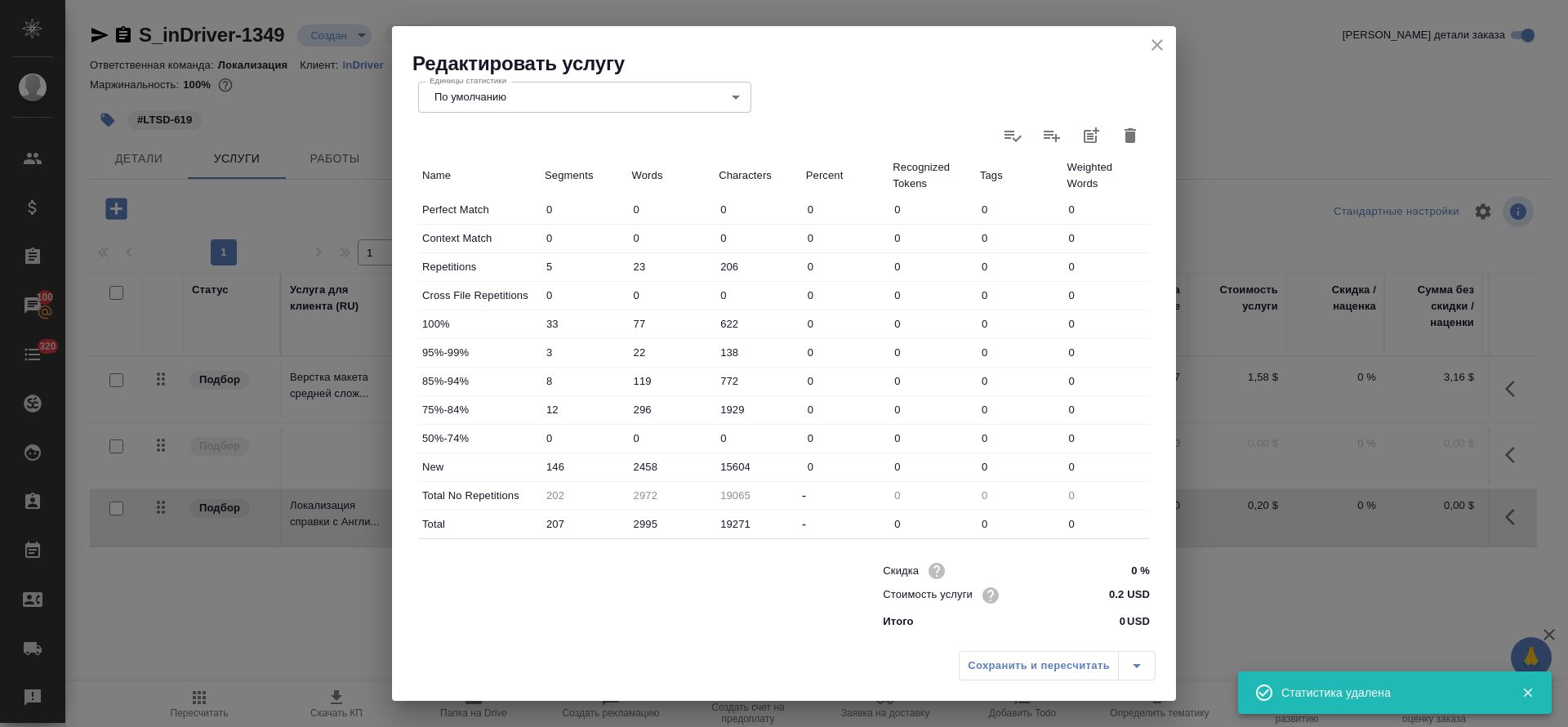
type input "0"
click at [1121, 140] on icon at bounding box center [1131, 136] width 20 height 20
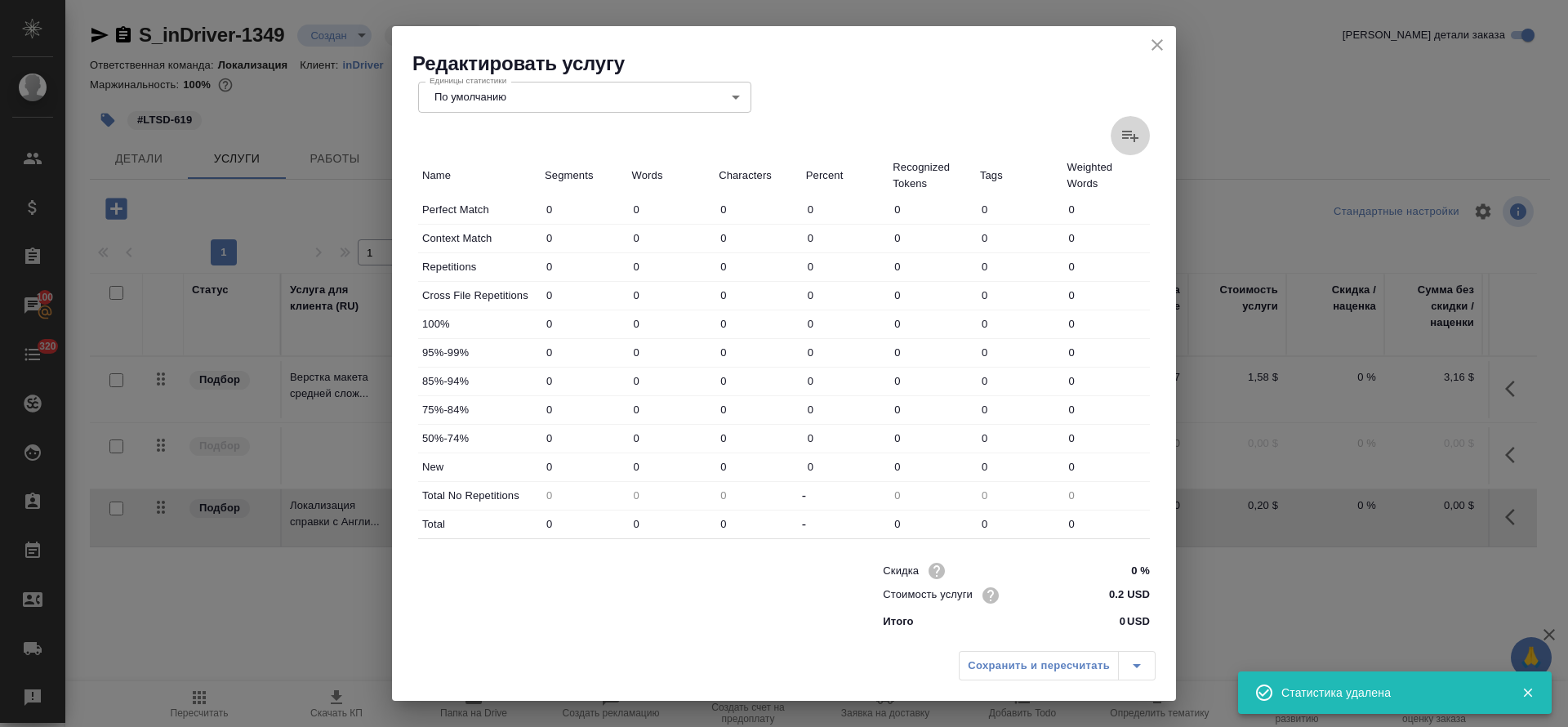
click at [0, 0] on input "file" at bounding box center [0, 0] width 0 height 0
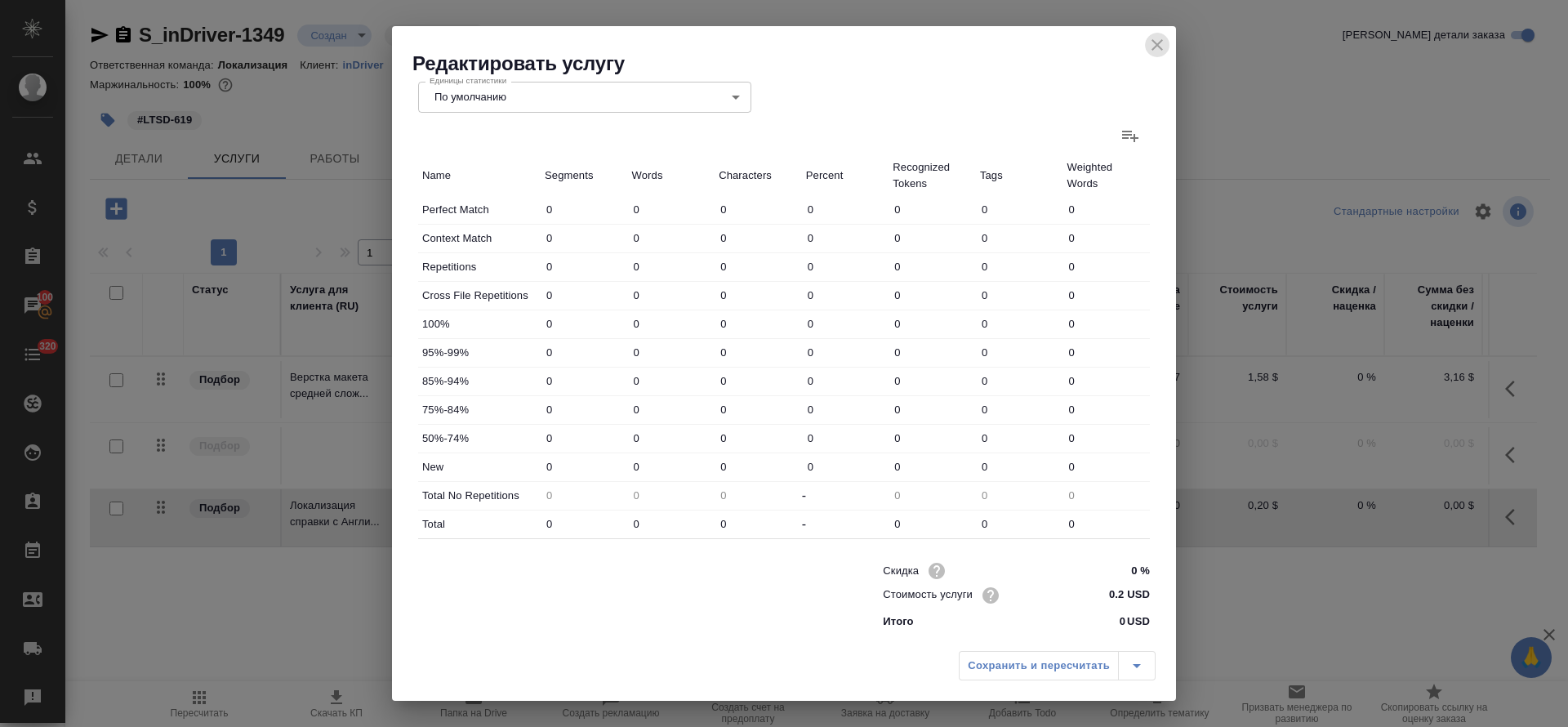
click at [1155, 44] on icon "close" at bounding box center [1158, 45] width 20 height 20
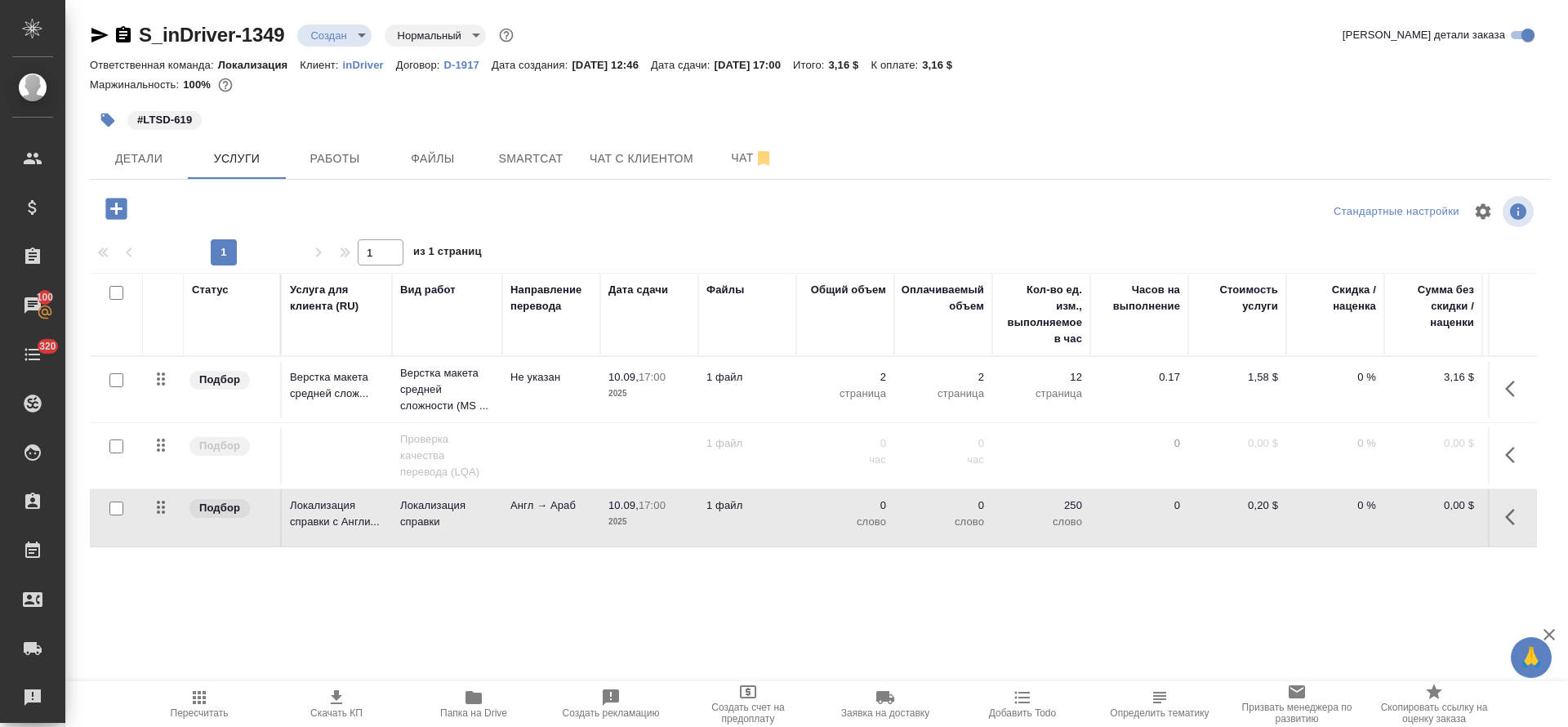
click at [205, 703] on icon "button" at bounding box center [199, 698] width 13 height 13
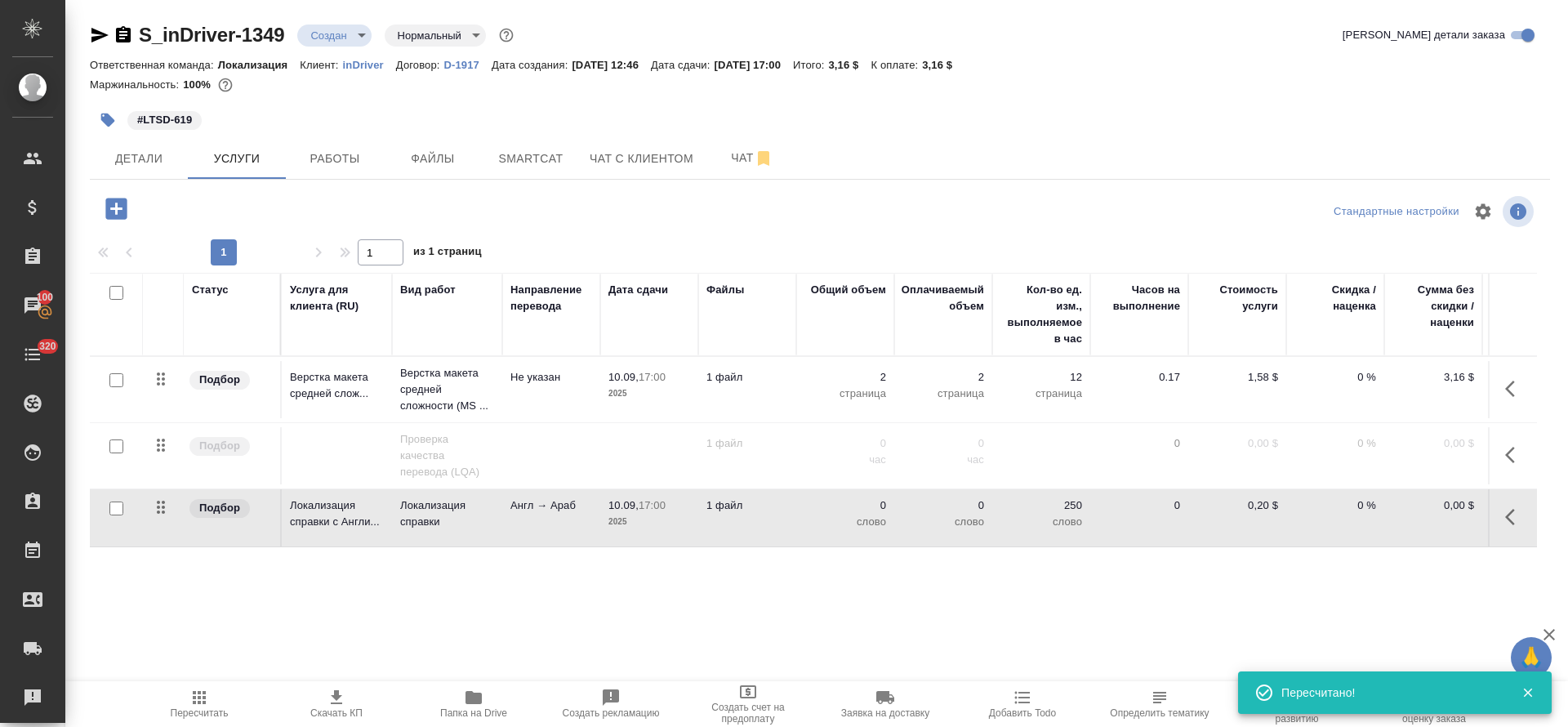
click at [1503, 523] on button "button" at bounding box center [1515, 516] width 39 height 39
click at [1413, 519] on icon "button" at bounding box center [1423, 517] width 20 height 20
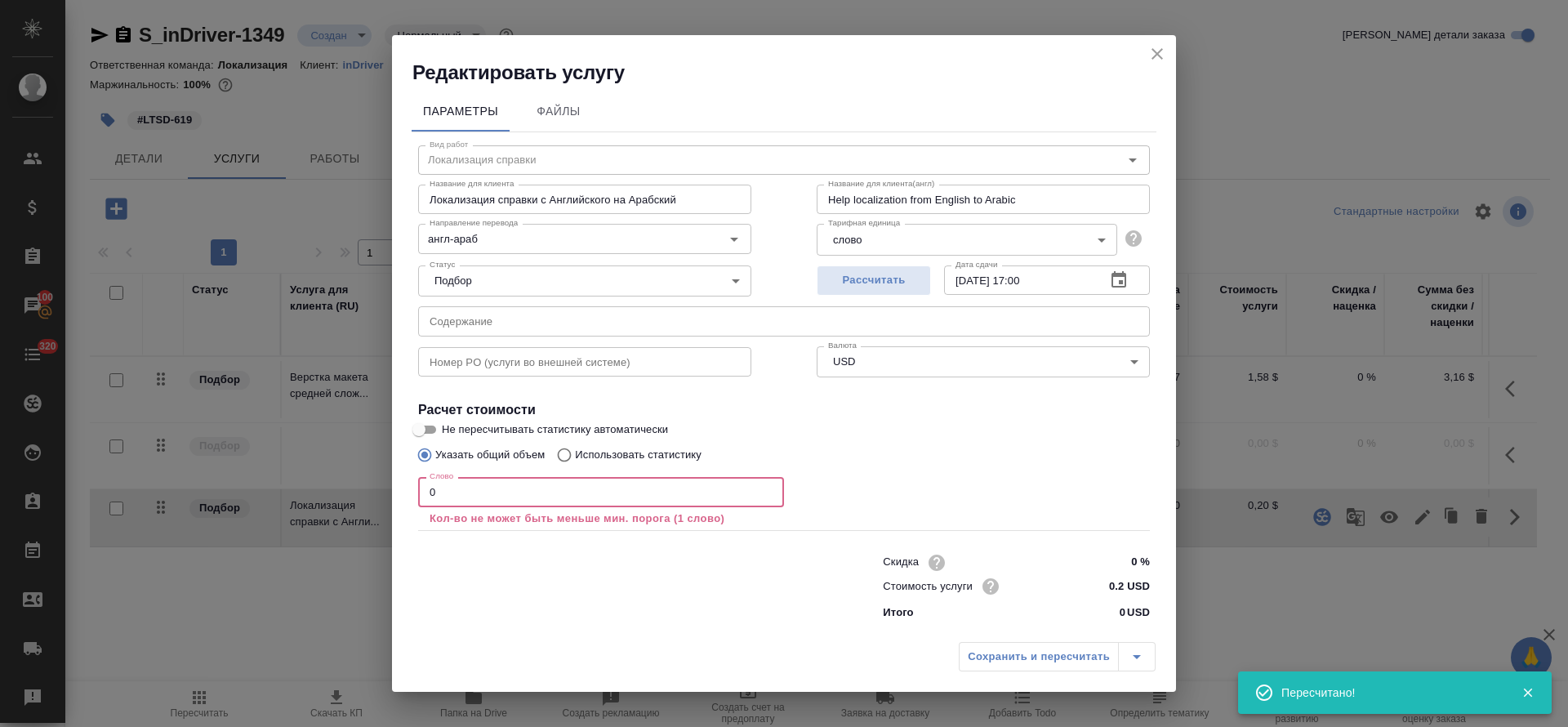
drag, startPoint x: 437, startPoint y: 492, endPoint x: 448, endPoint y: 493, distance: 11.0
click at [448, 493] on input "0" at bounding box center [601, 491] width 366 height 29
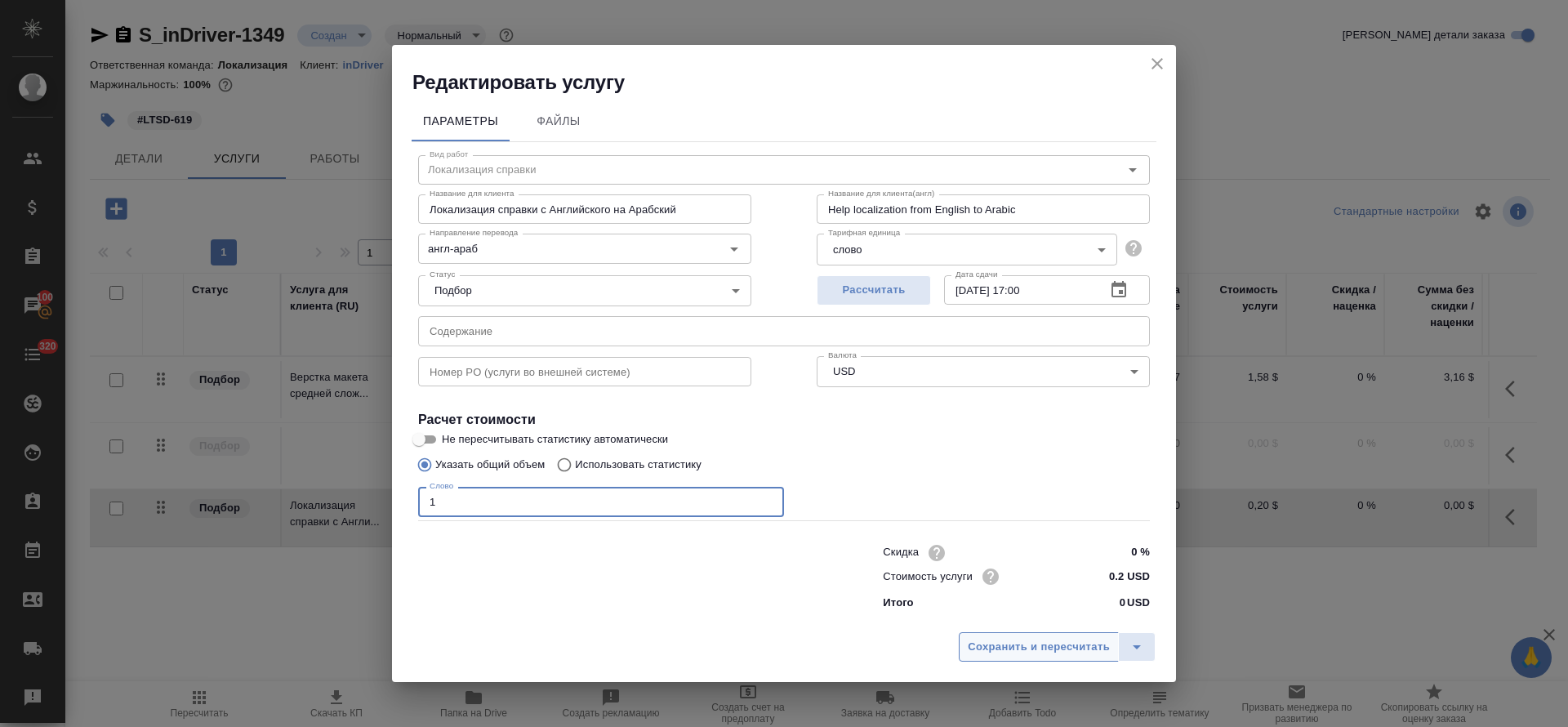
type input "1"
drag, startPoint x: 996, startPoint y: 647, endPoint x: 1491, endPoint y: 592, distance: 498.0
click at [998, 647] on span "Сохранить и пересчитать" at bounding box center [1039, 647] width 142 height 19
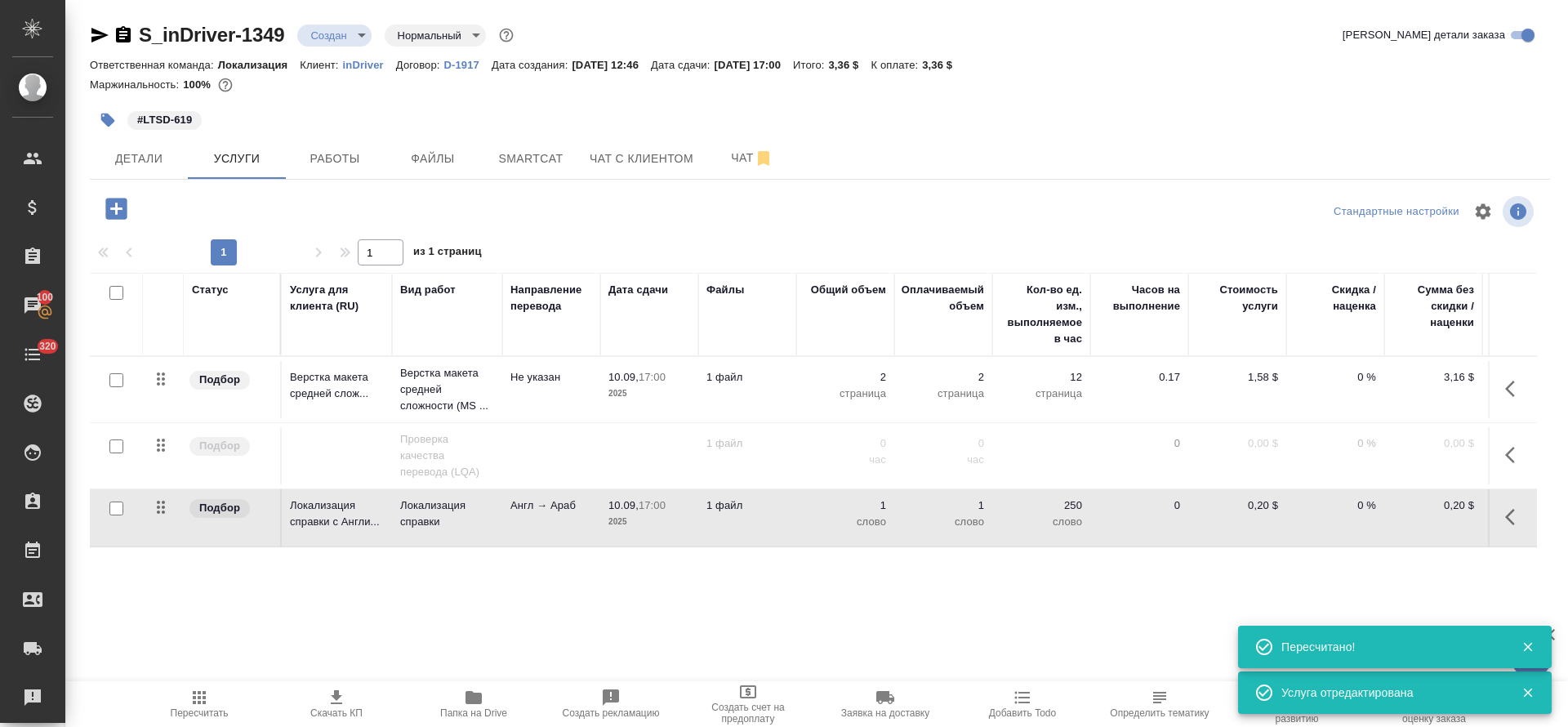
click at [1513, 519] on icon "button" at bounding box center [1515, 517] width 20 height 20
click at [1410, 514] on button "button" at bounding box center [1422, 516] width 28 height 39
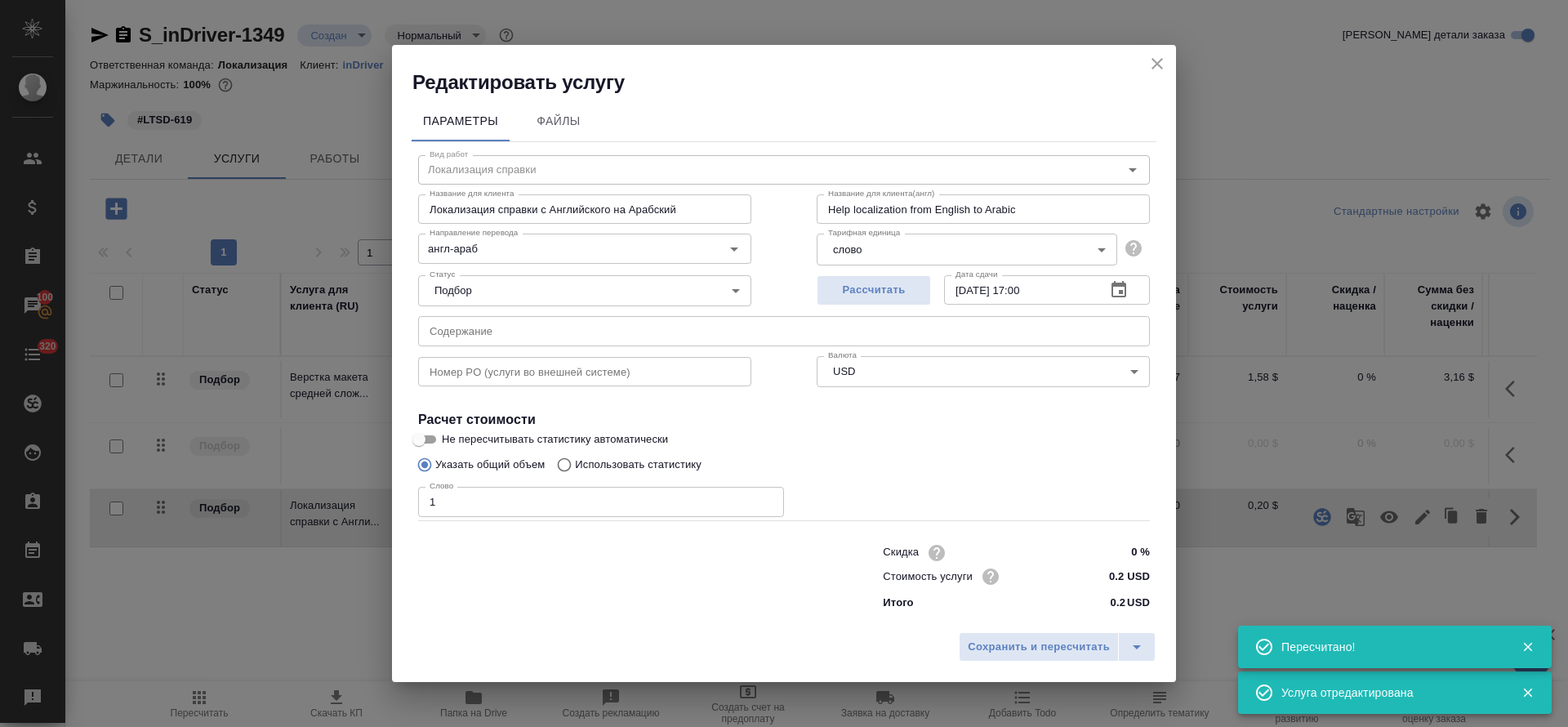
click at [624, 463] on p "Использовать статистику" at bounding box center [638, 464] width 127 height 17
click at [575, 463] on input "Использовать статистику" at bounding box center [561, 464] width 26 height 31
radio input "true"
radio input "false"
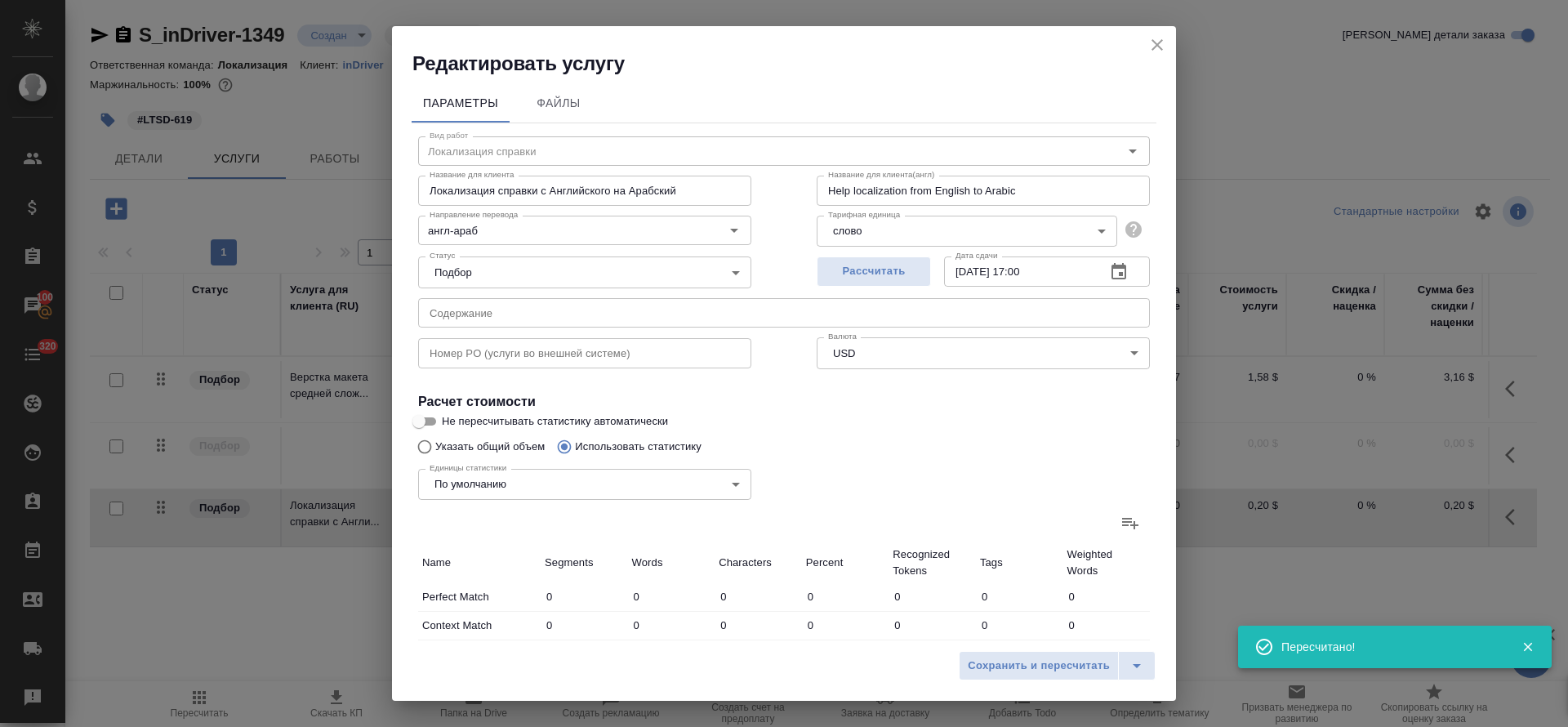
click at [1111, 519] on label at bounding box center [1130, 522] width 39 height 39
click at [0, 0] on input "file" at bounding box center [0, 0] width 0 height 0
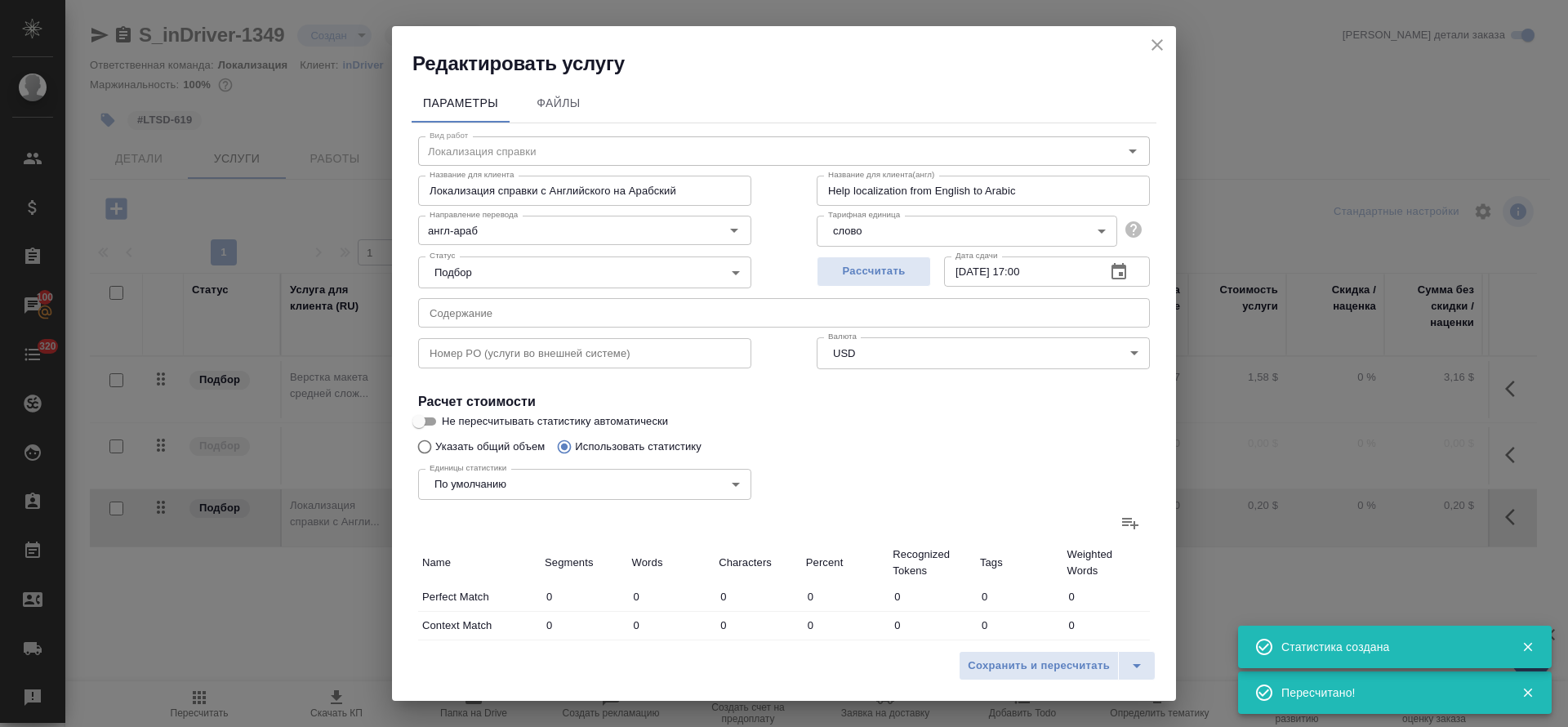
type input "5"
type input "23"
type input "206"
type input "33"
type input "77"
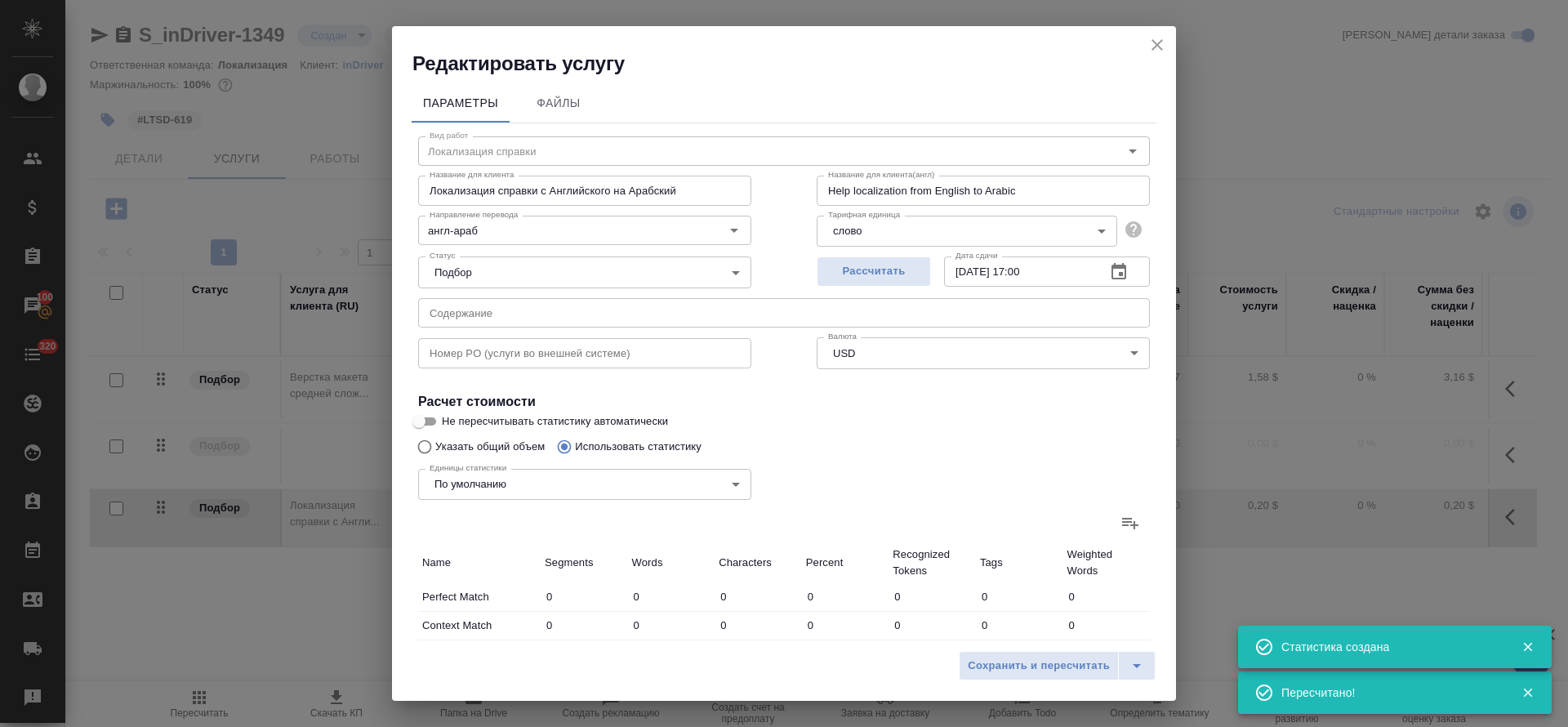
type input "622"
type input "3"
type input "22"
type input "138"
type input "8"
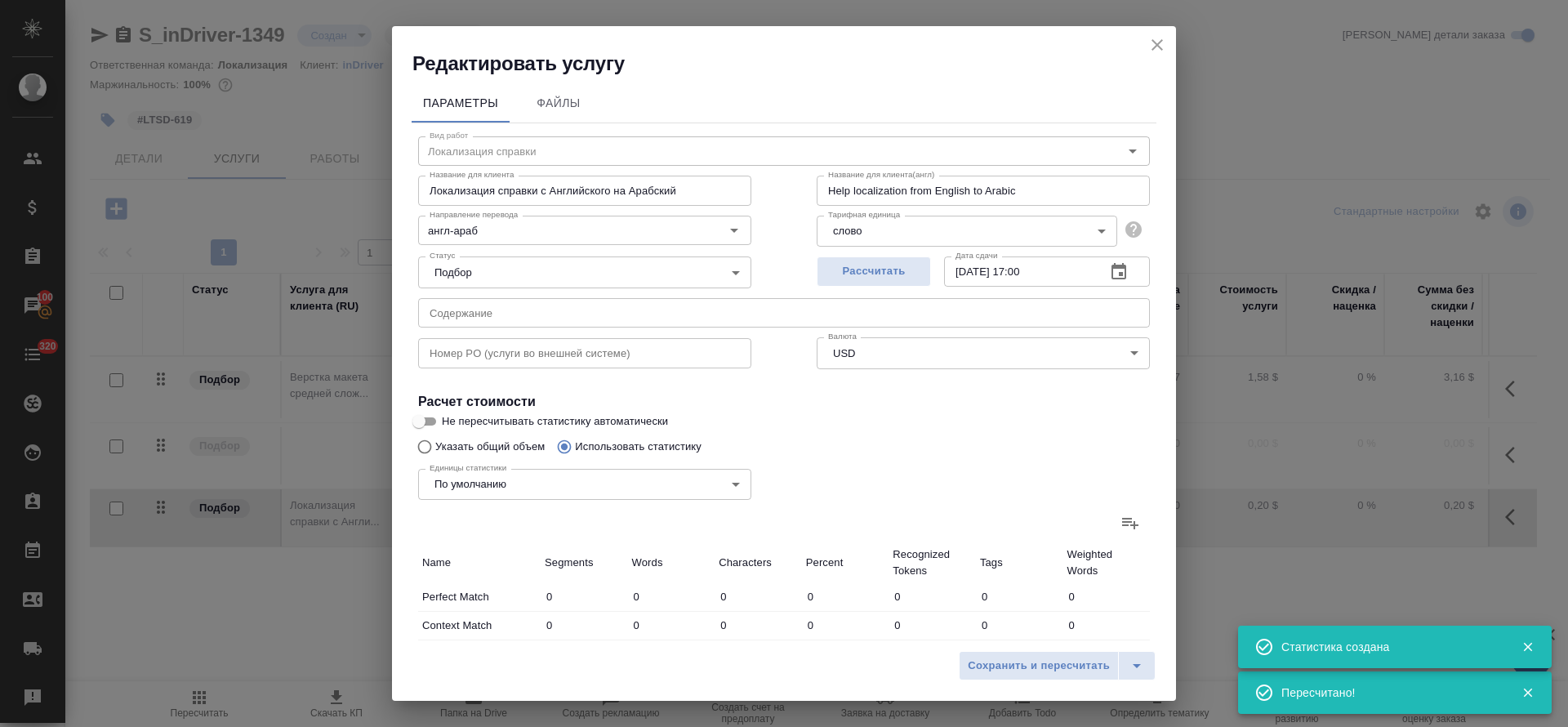
type input "119"
type input "772"
type input "12"
type input "296"
type input "1929"
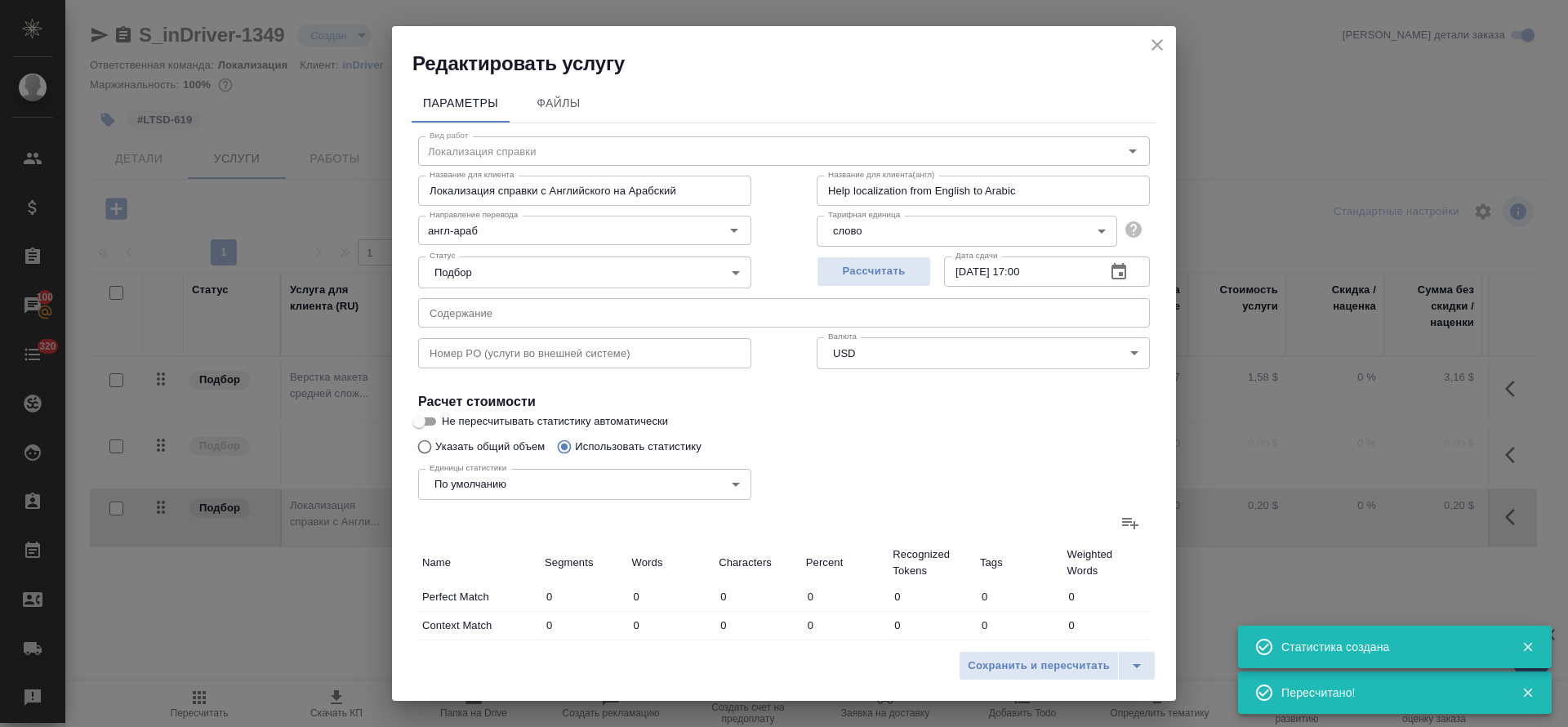
type input "146"
type input "2458"
type input "15604"
type input "202"
type input "2972"
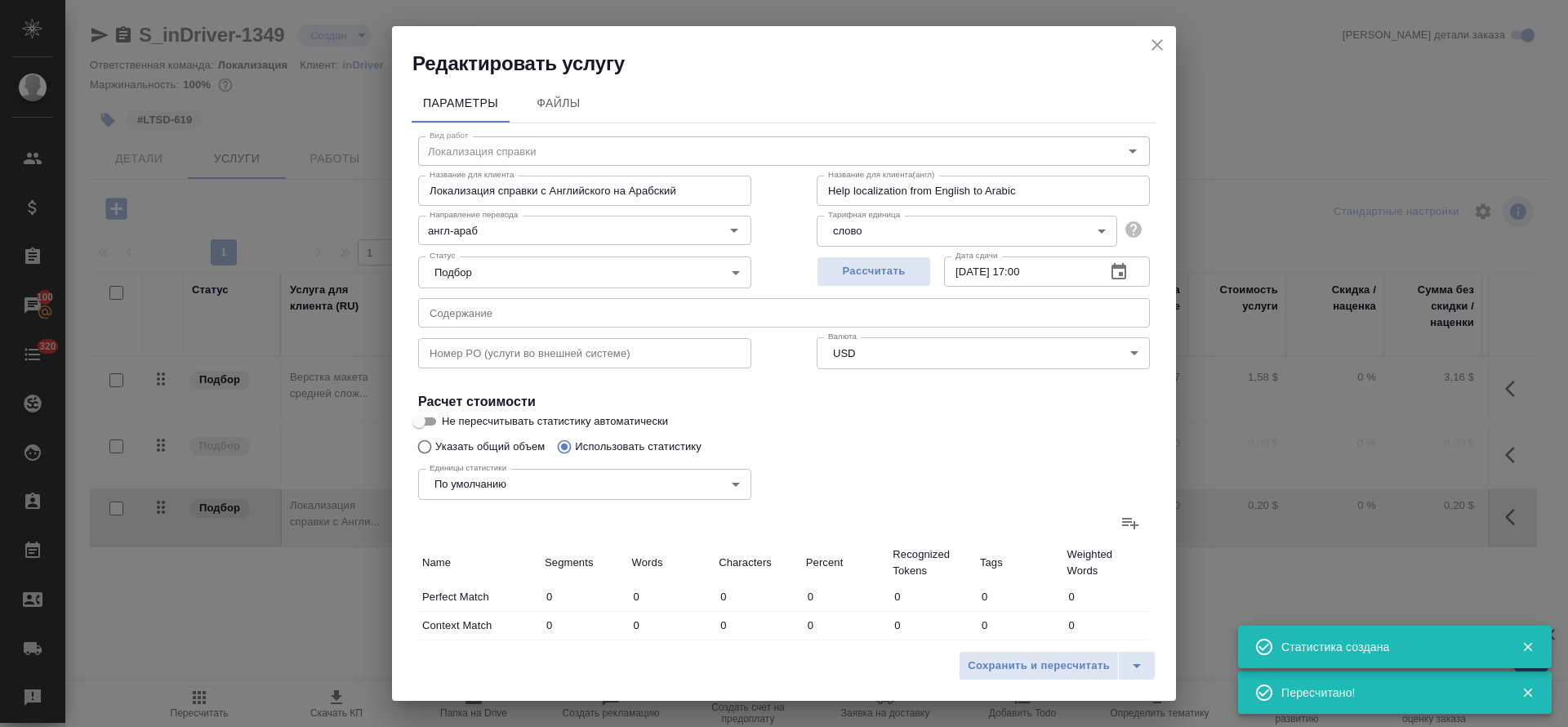
type input "19065"
type input "207"
type input "2995"
type input "19271"
click at [1014, 665] on span "Сохранить и пересчитать" at bounding box center [1039, 665] width 142 height 19
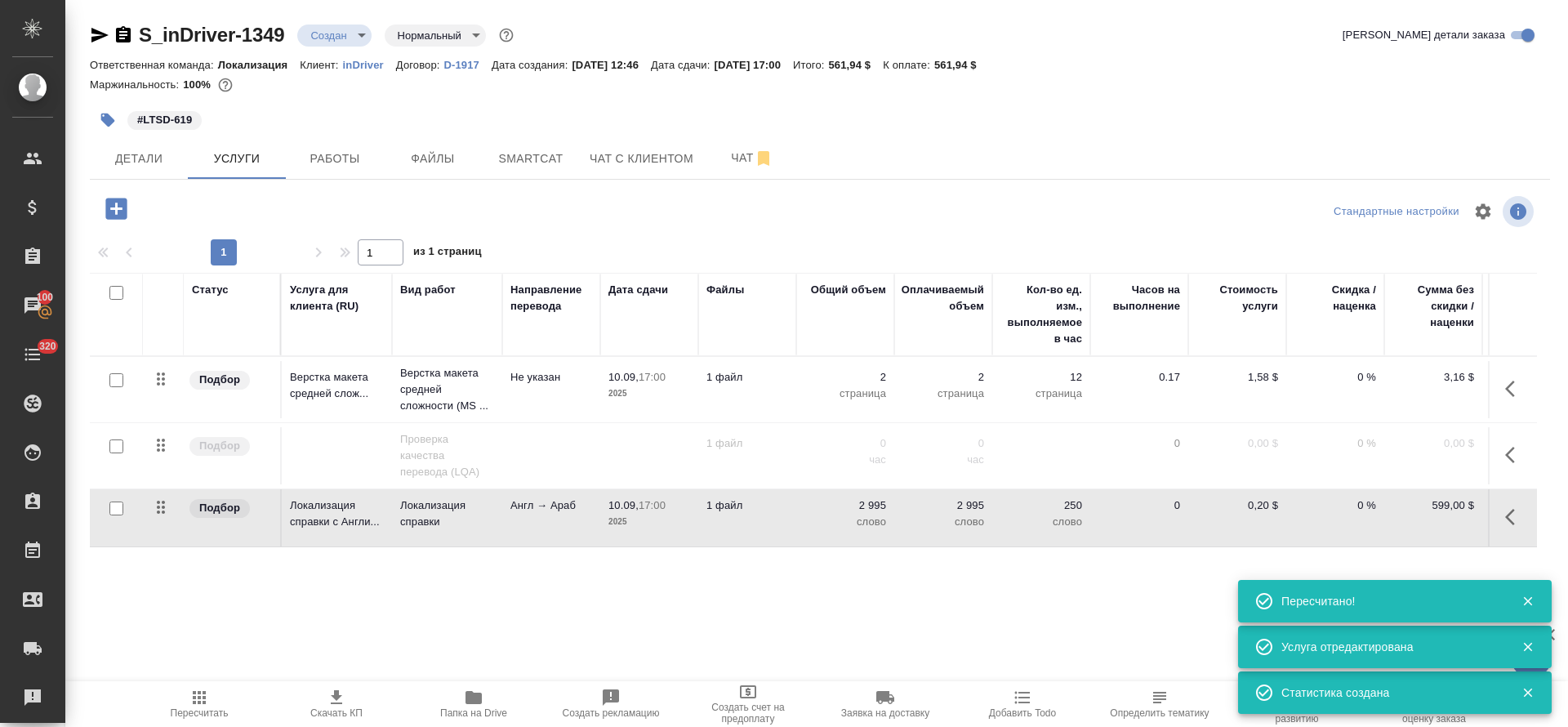
click at [1512, 519] on icon "button" at bounding box center [1515, 517] width 20 height 20
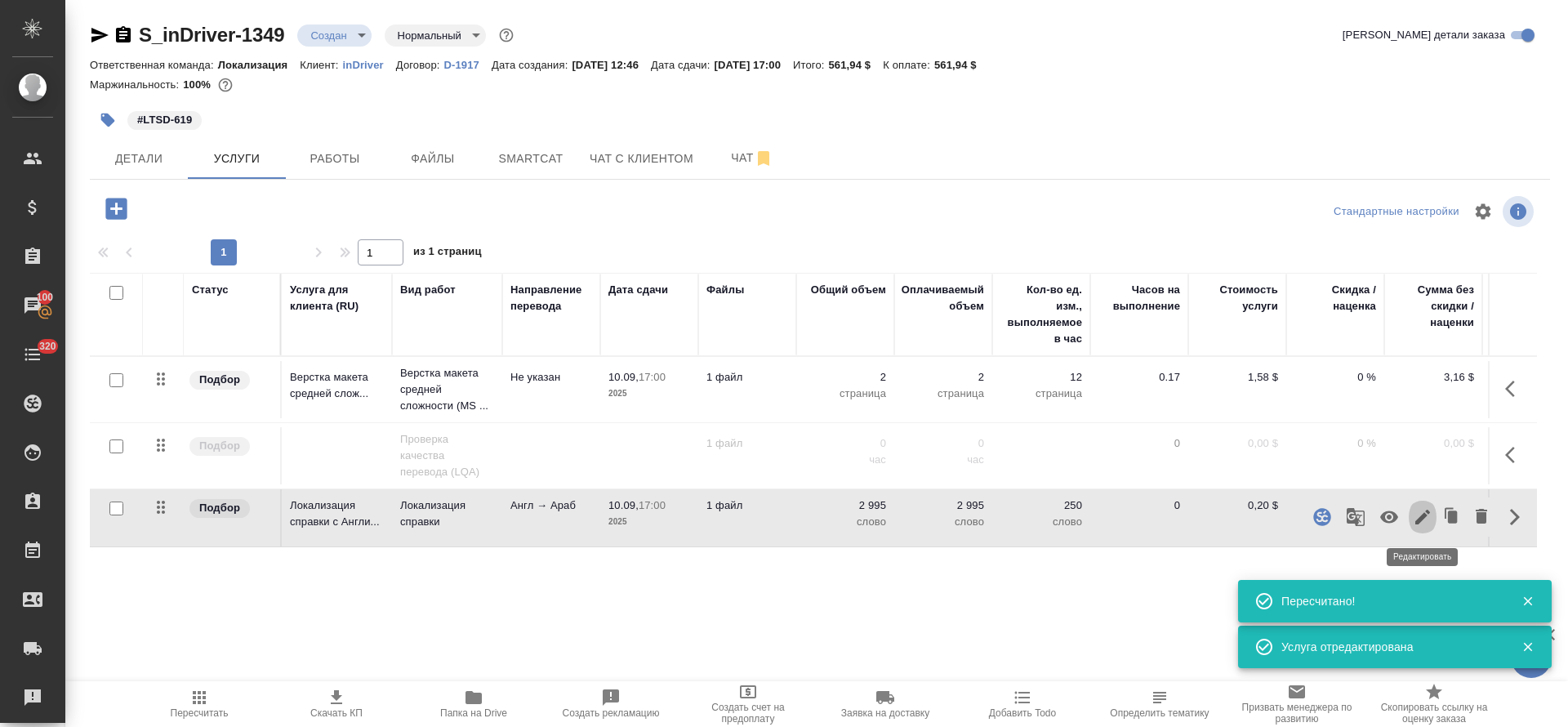
click at [1421, 518] on icon "button" at bounding box center [1423, 517] width 15 height 15
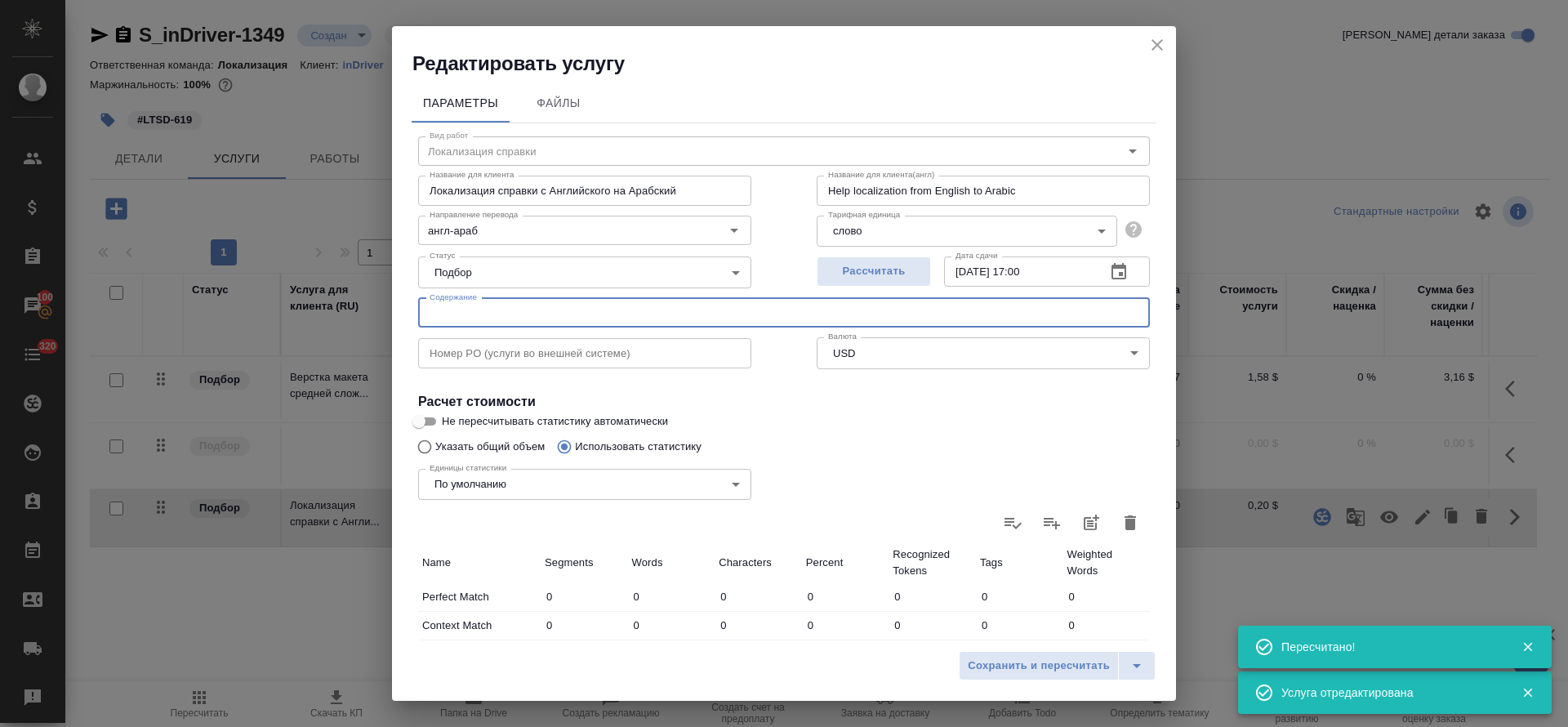
click at [622, 318] on input "text" at bounding box center [784, 312] width 732 height 29
paste input "https://indriver.atlassian.net/browse/LTSD-619"
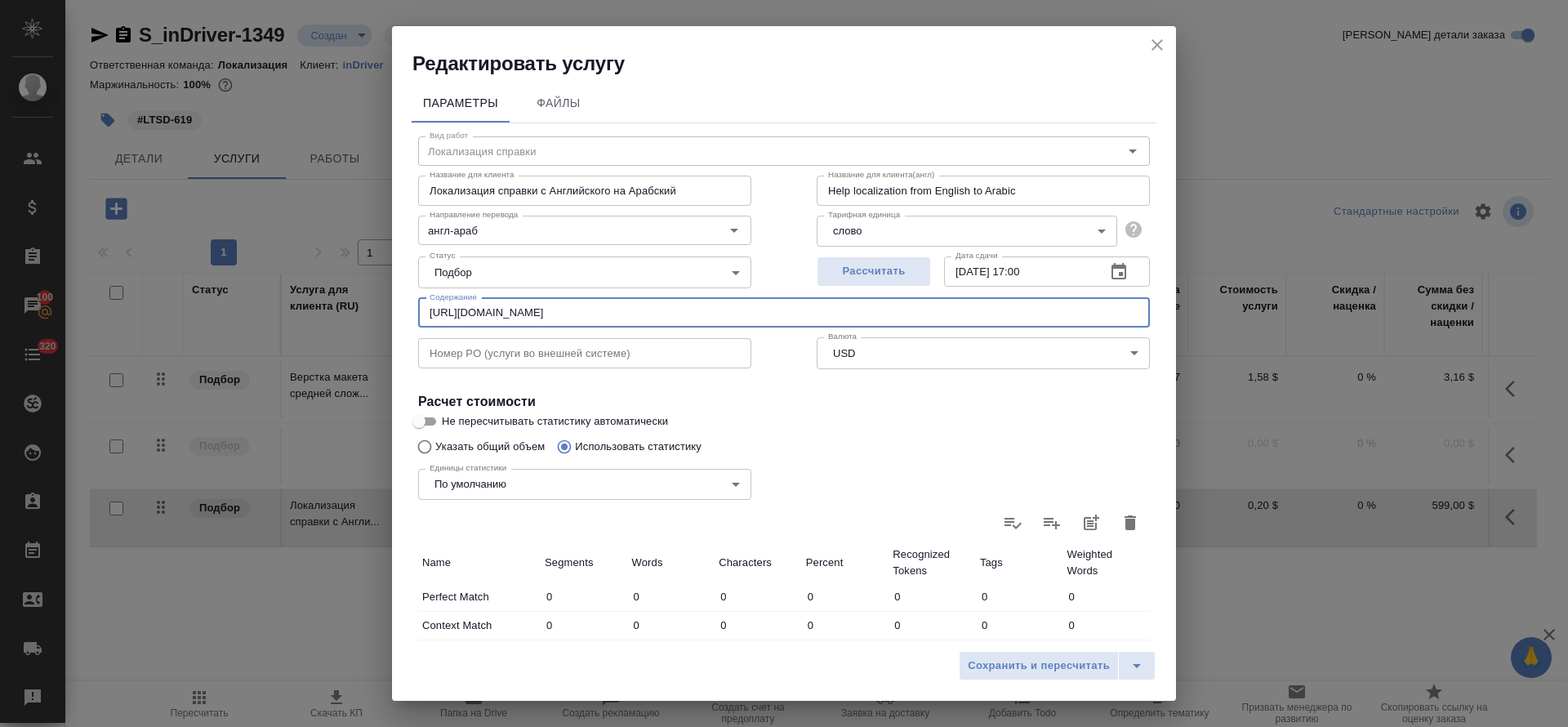
type input "https://indriver.atlassian.net/browse/LTSD-619"
click at [984, 658] on span "Сохранить и пересчитать" at bounding box center [1039, 665] width 142 height 19
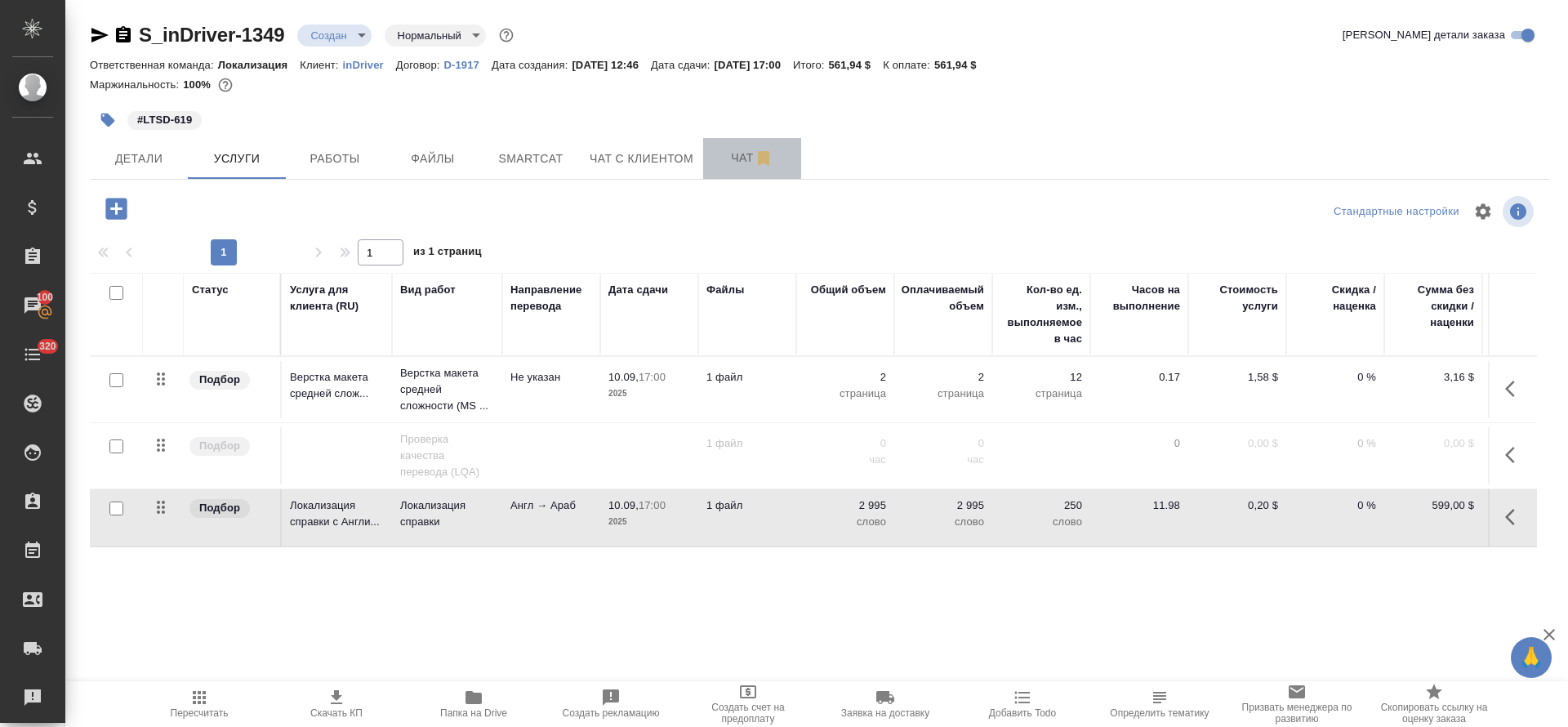
click at [715, 148] on span "Чат" at bounding box center [752, 158] width 78 height 20
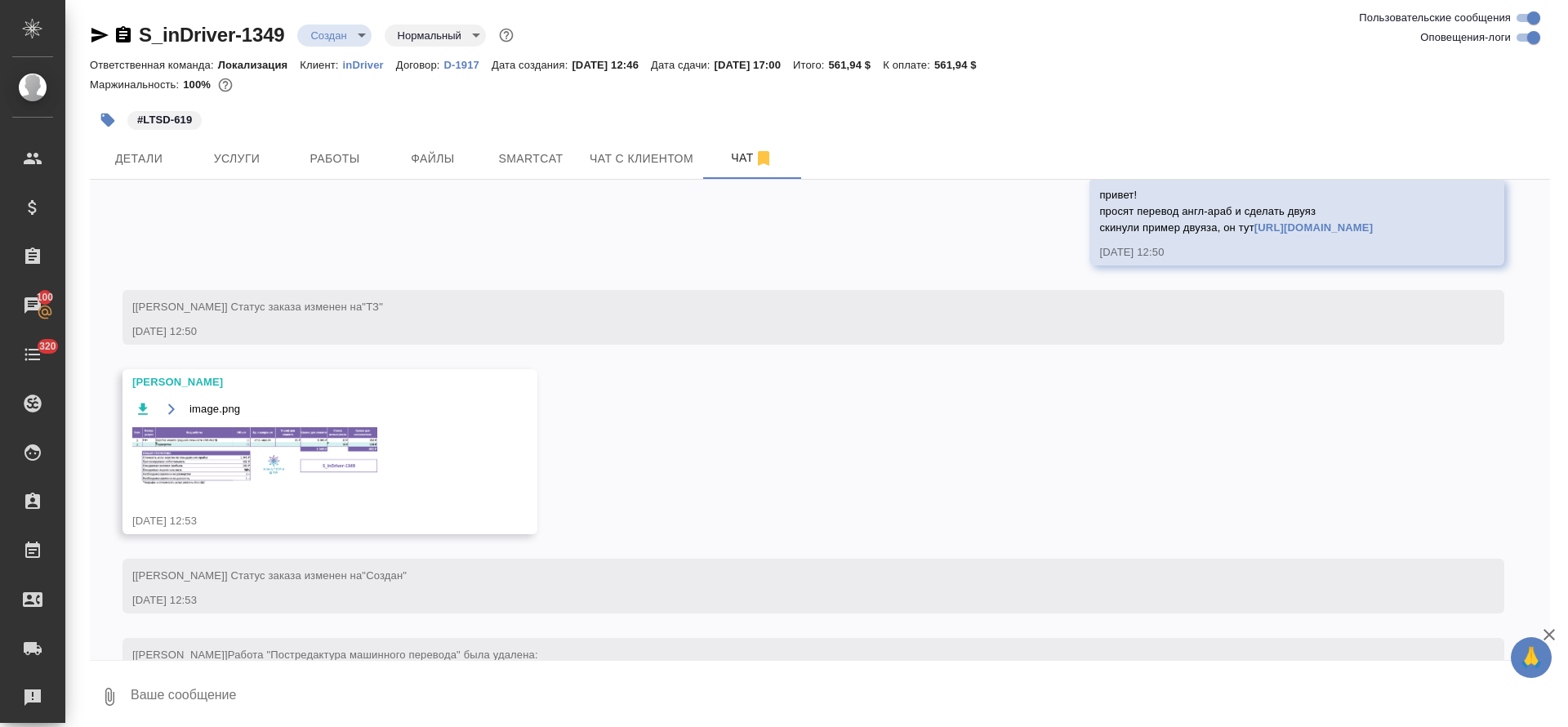
scroll to position [1080, 0]
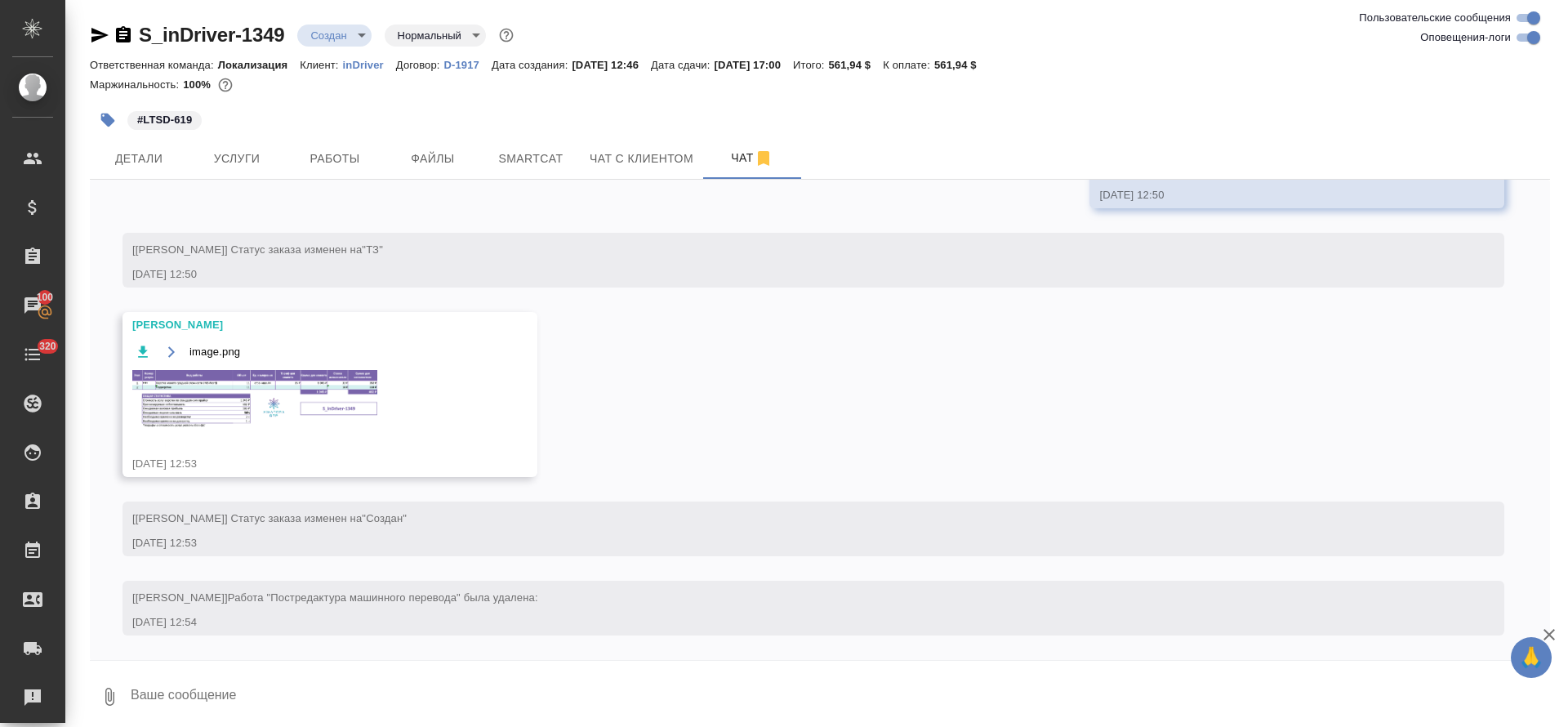
click at [305, 369] on div "image.png" at bounding box center [306, 394] width 348 height 106
click at [305, 392] on img at bounding box center [255, 399] width 245 height 58
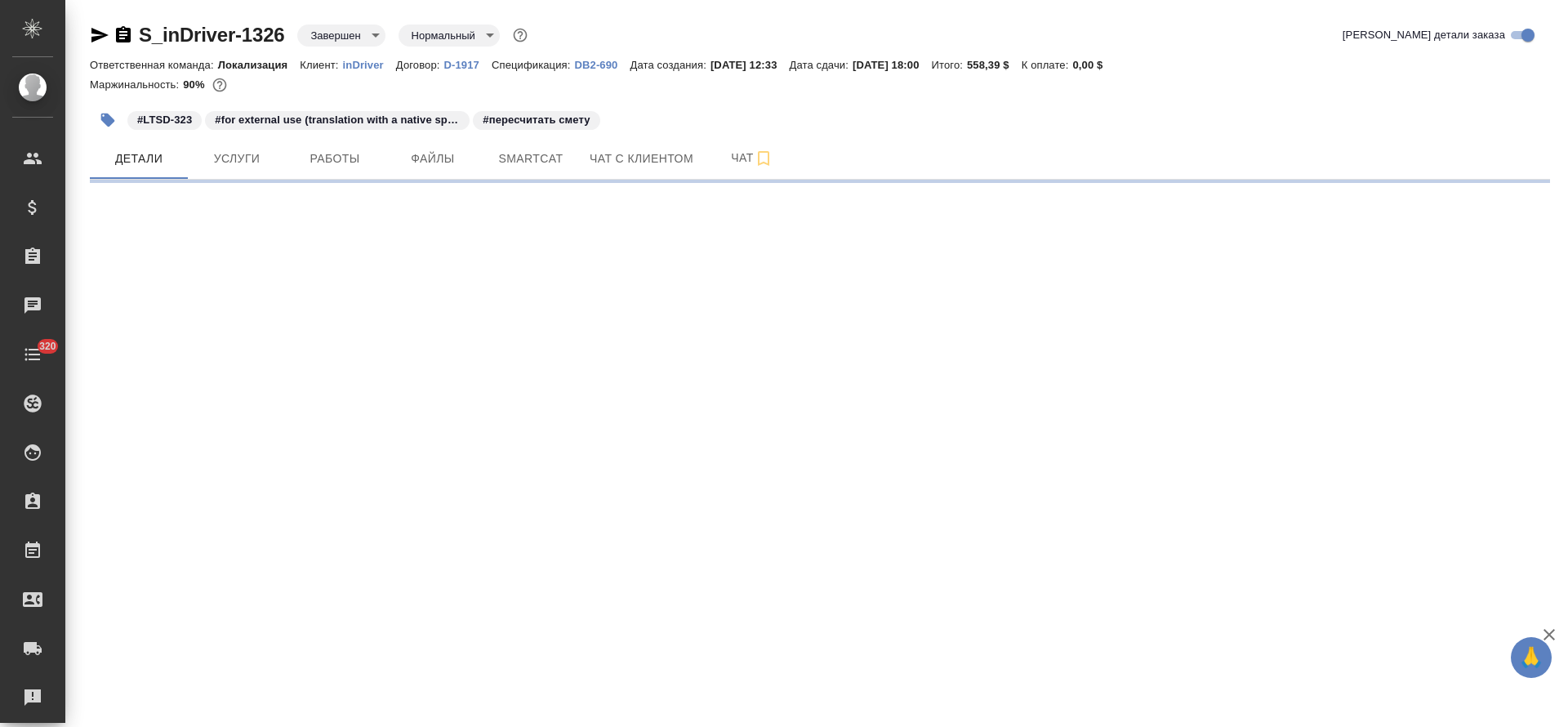
select select "RU"
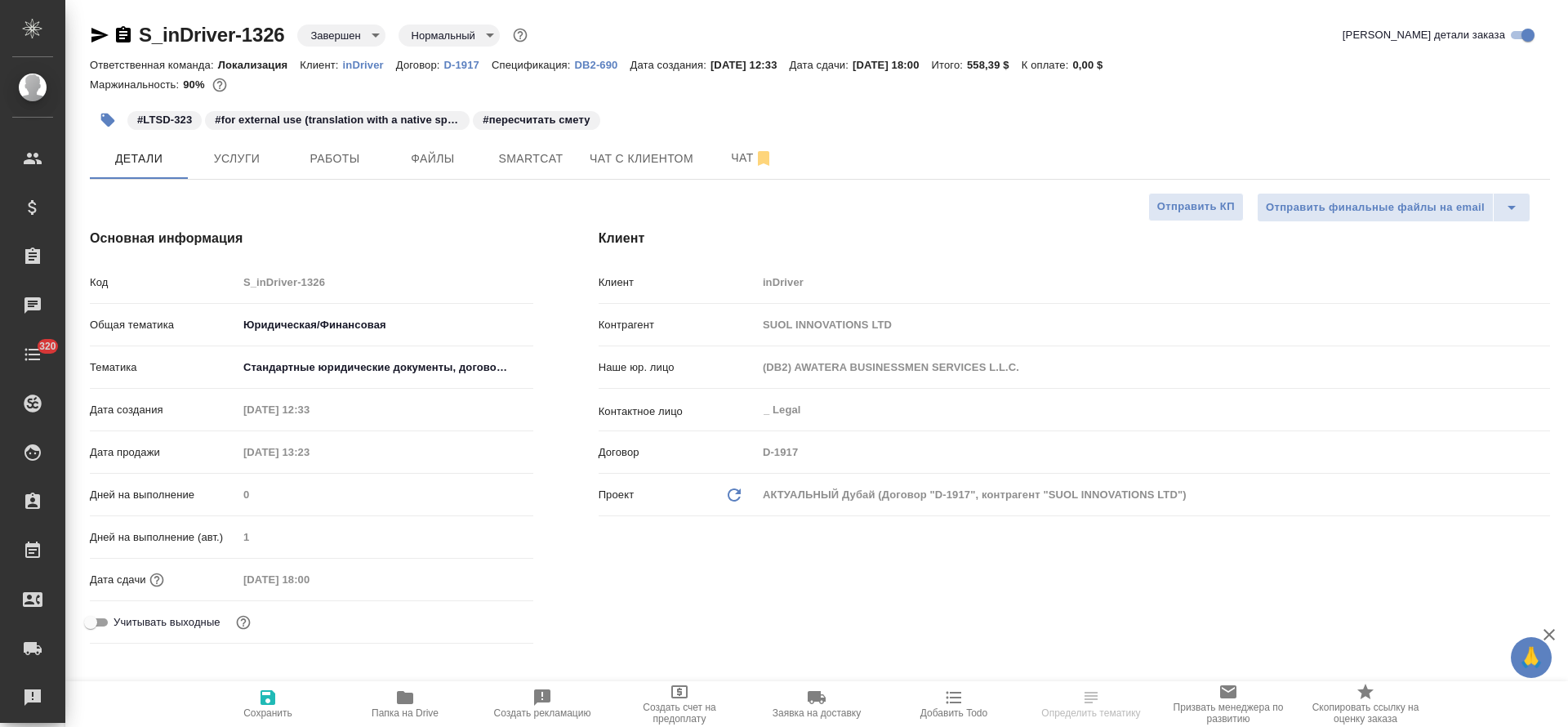
type textarea "x"
click at [266, 173] on button "Услуги" at bounding box center [237, 158] width 98 height 41
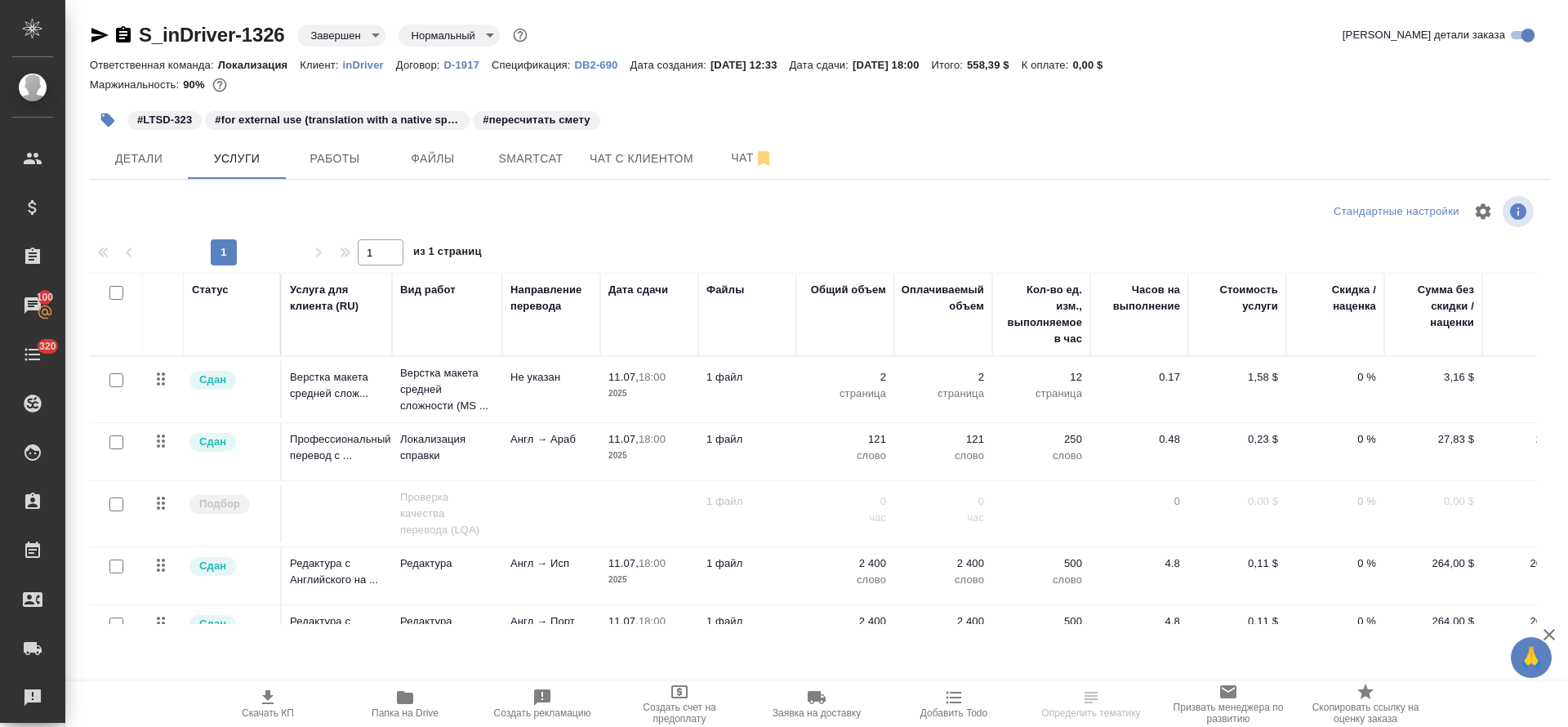
click at [631, 456] on p "2025" at bounding box center [650, 456] width 82 height 17
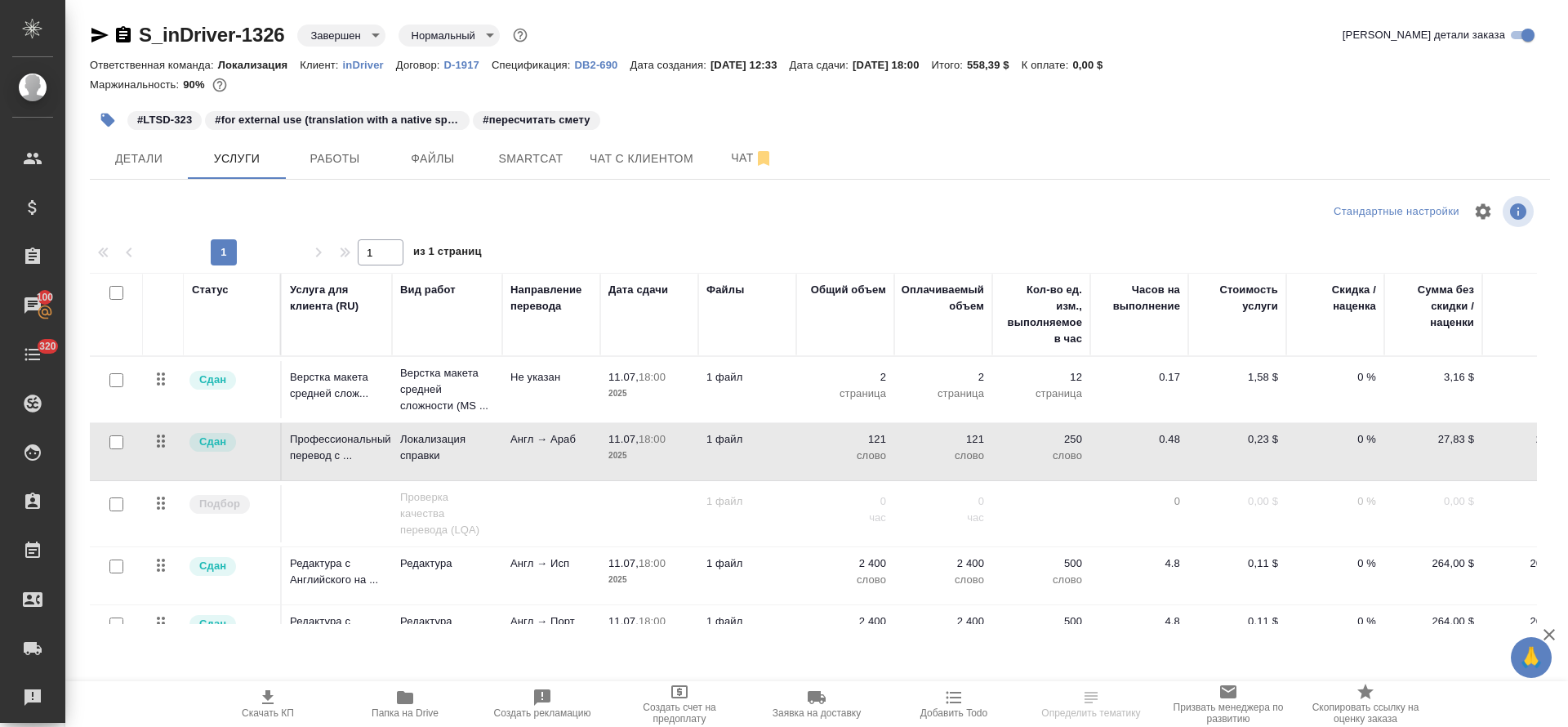
click at [631, 456] on p "2025" at bounding box center [650, 456] width 82 height 17
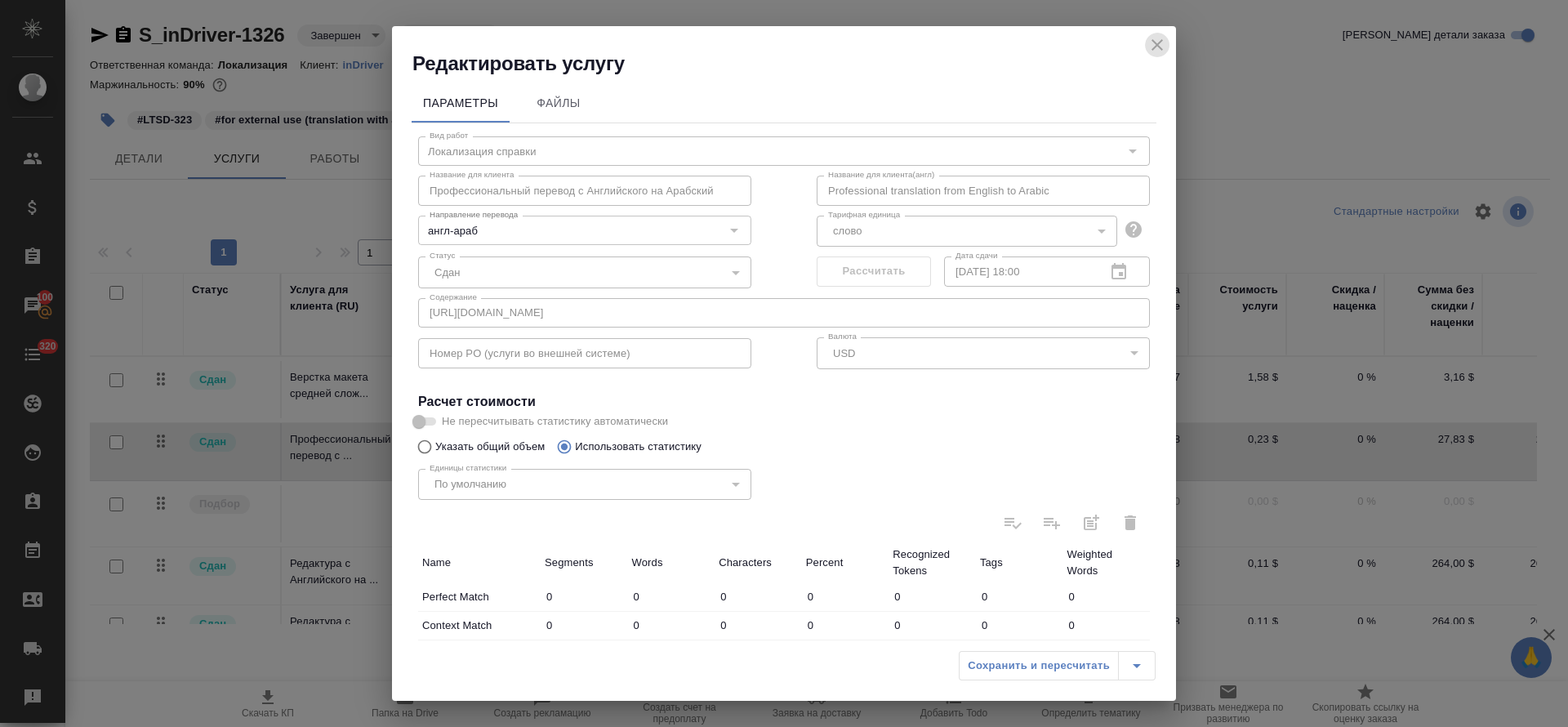
click at [1158, 46] on icon "close" at bounding box center [1158, 45] width 12 height 12
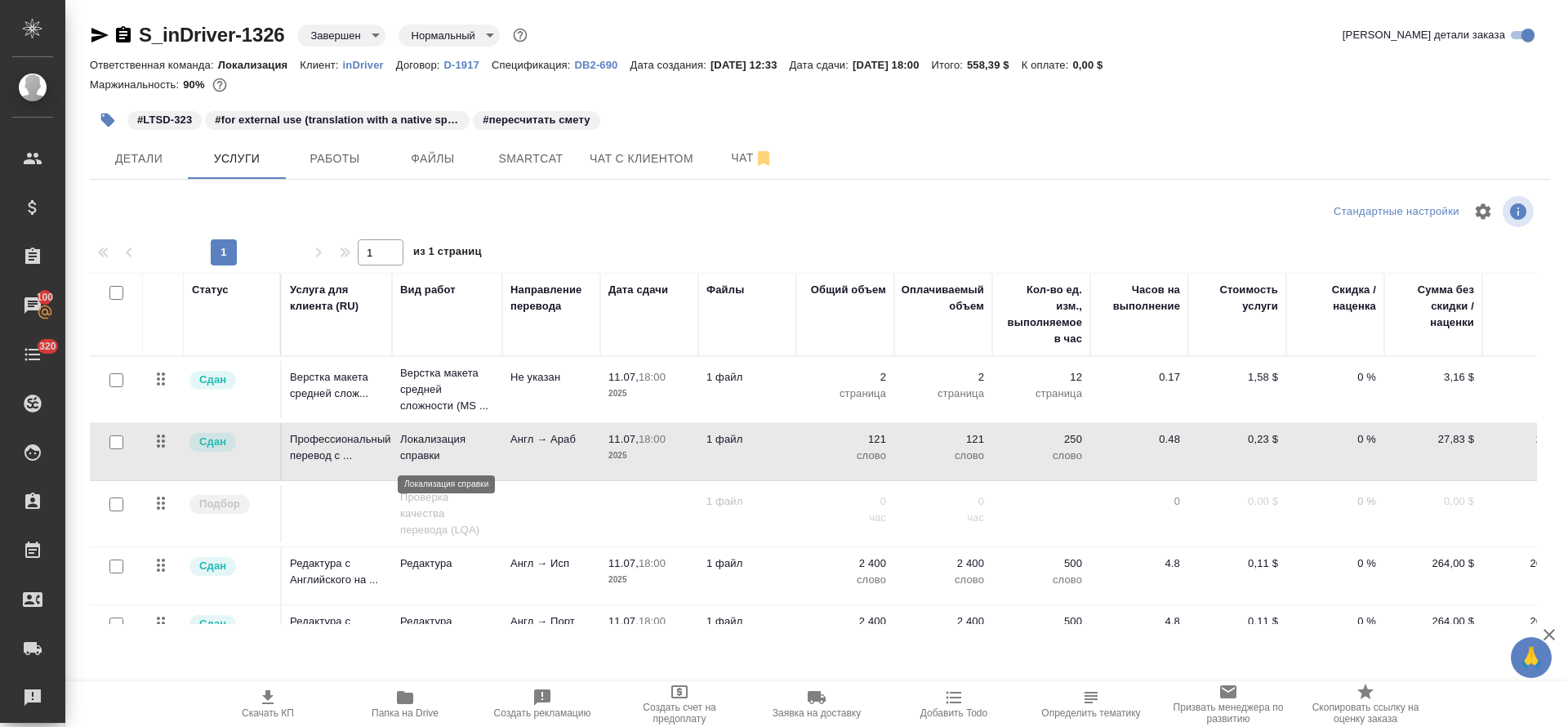
click at [429, 447] on p "Локализация справки" at bounding box center [447, 447] width 94 height 33
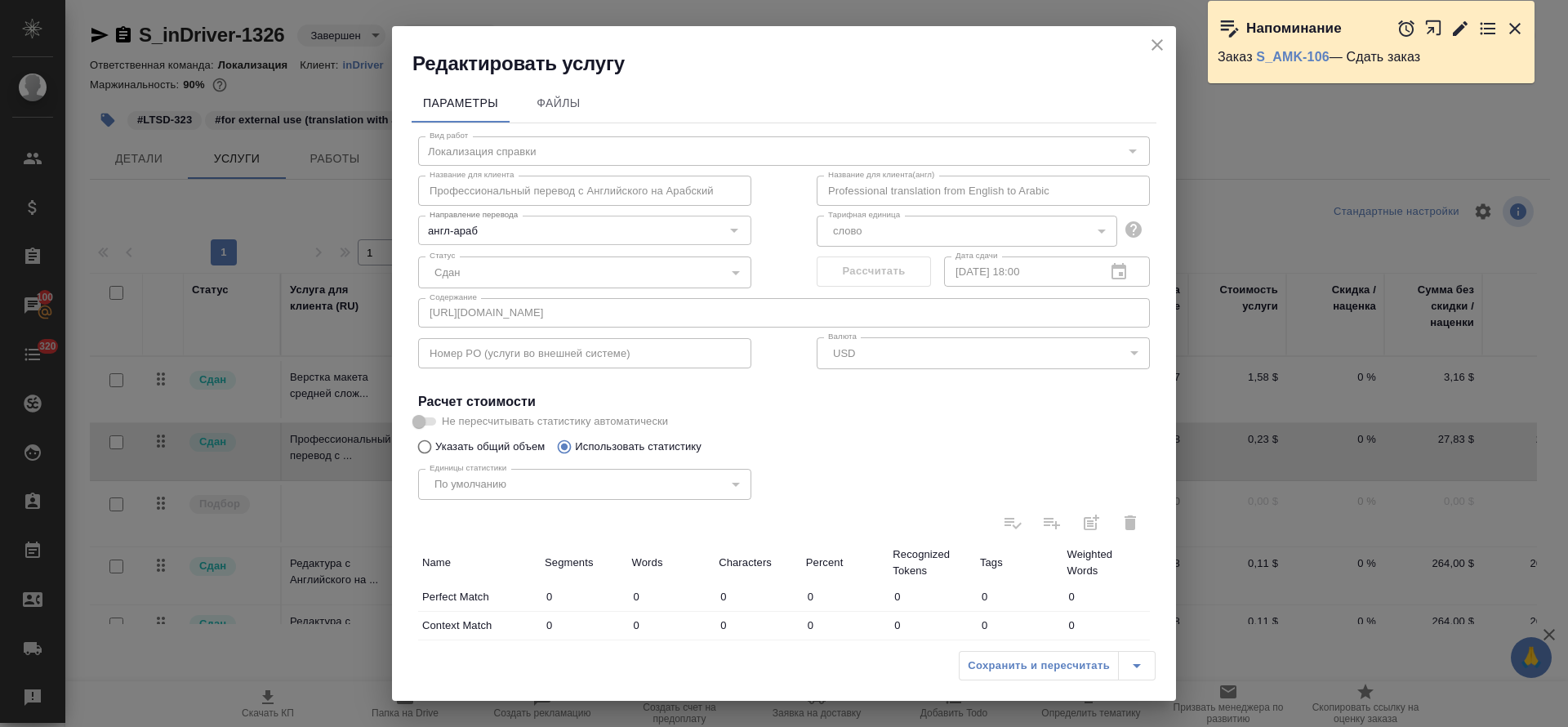
scroll to position [387, 0]
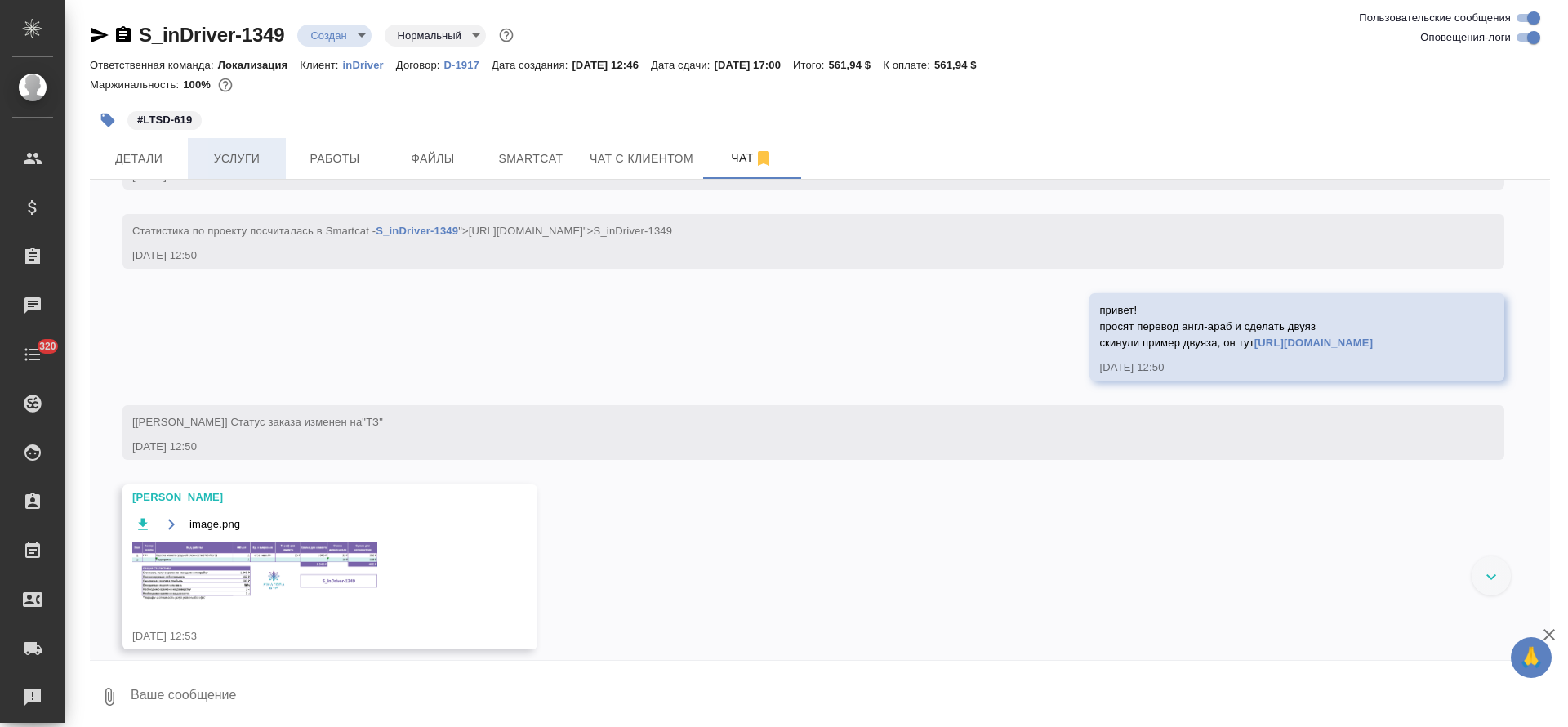
click at [261, 163] on span "Услуги" at bounding box center [237, 158] width 78 height 20
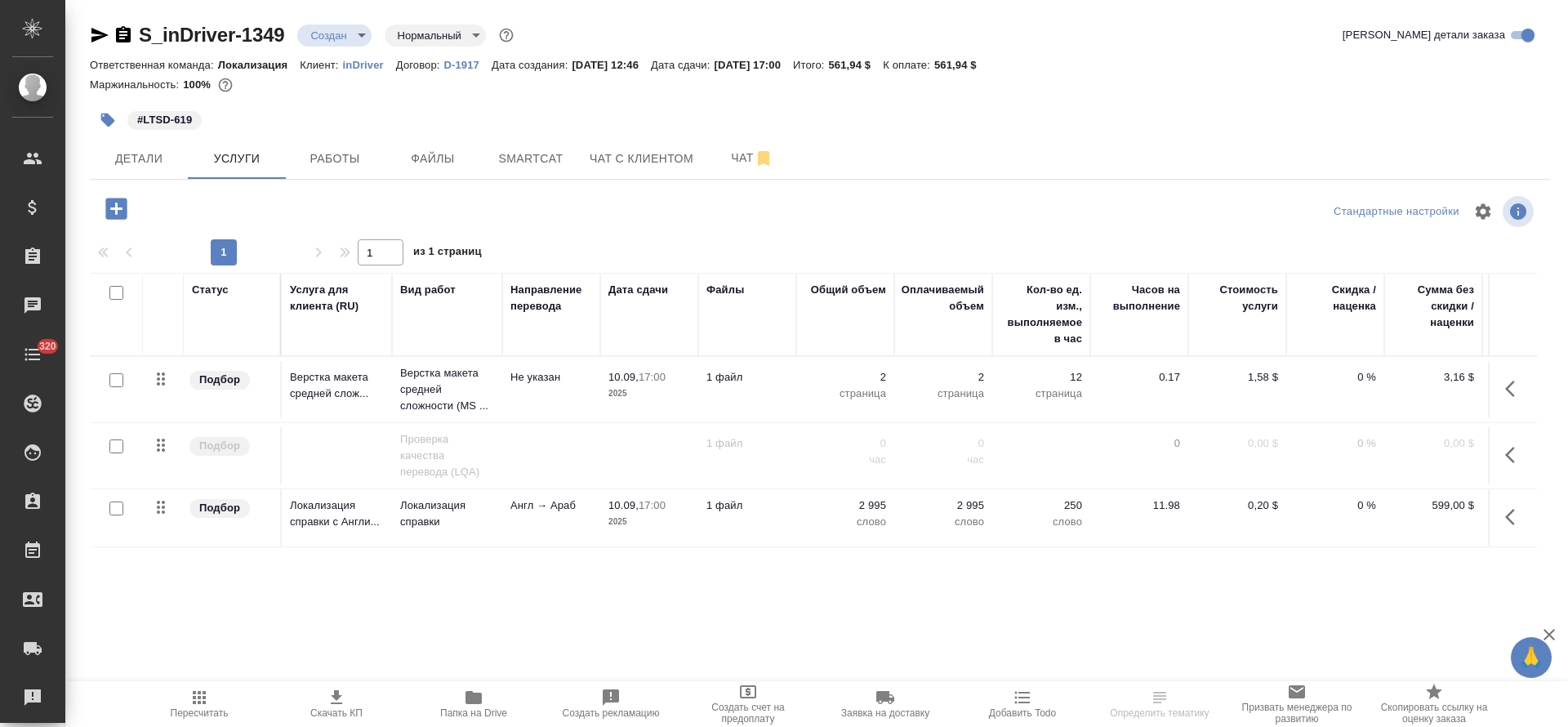
click at [1500, 389] on button "button" at bounding box center [1515, 389] width 39 height 39
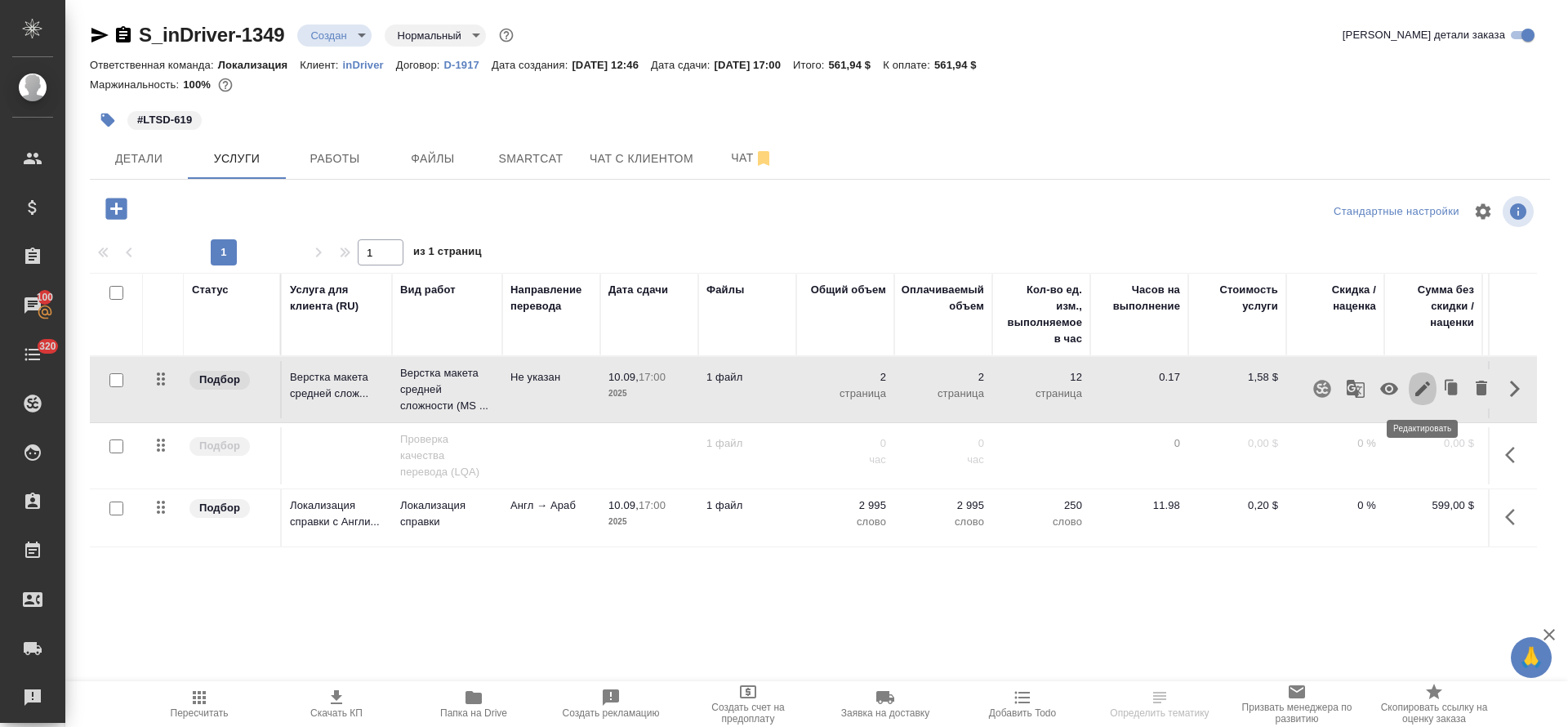
click at [1421, 393] on icon "button" at bounding box center [1423, 389] width 15 height 15
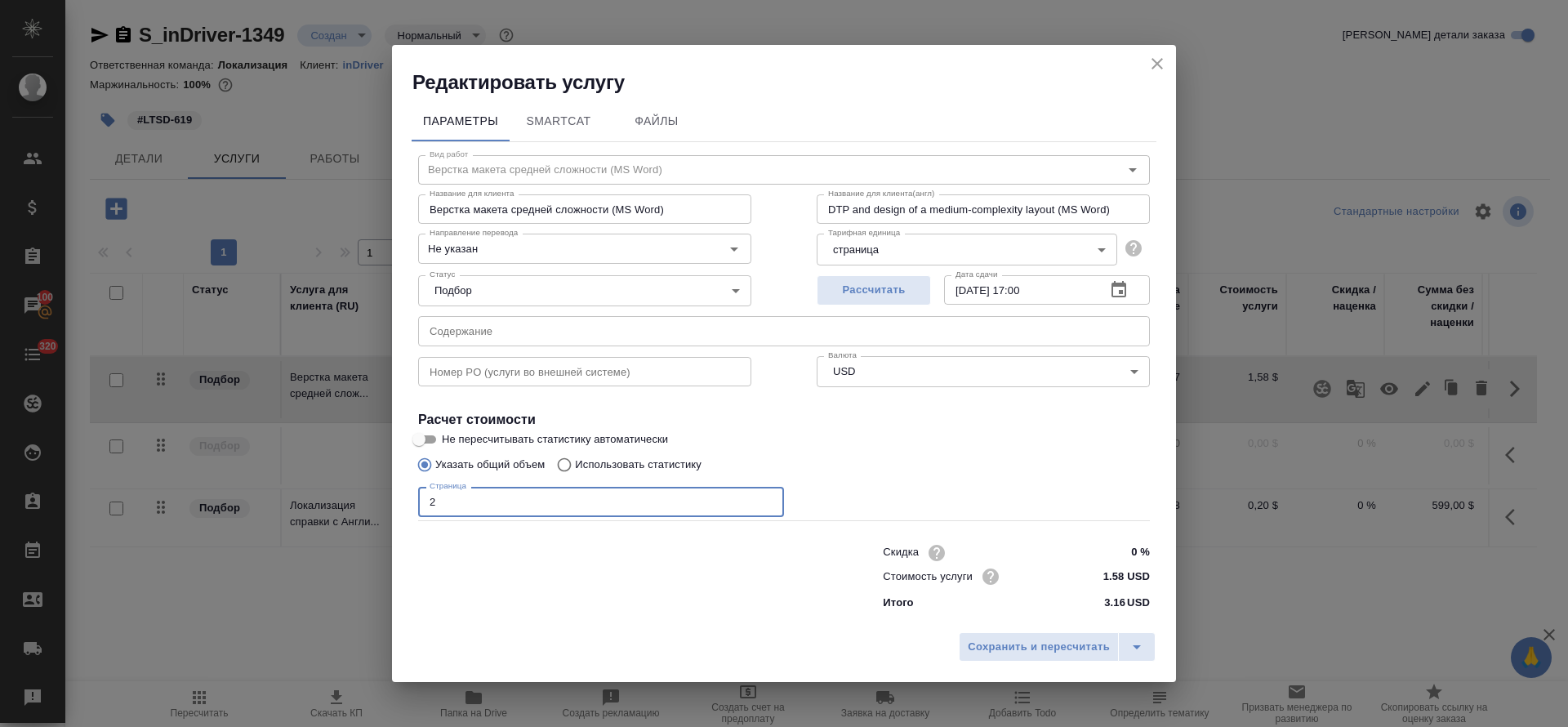
click at [421, 493] on input "2" at bounding box center [601, 501] width 366 height 29
type input "11"
click at [978, 653] on span "Сохранить и пересчитать" at bounding box center [1039, 647] width 142 height 19
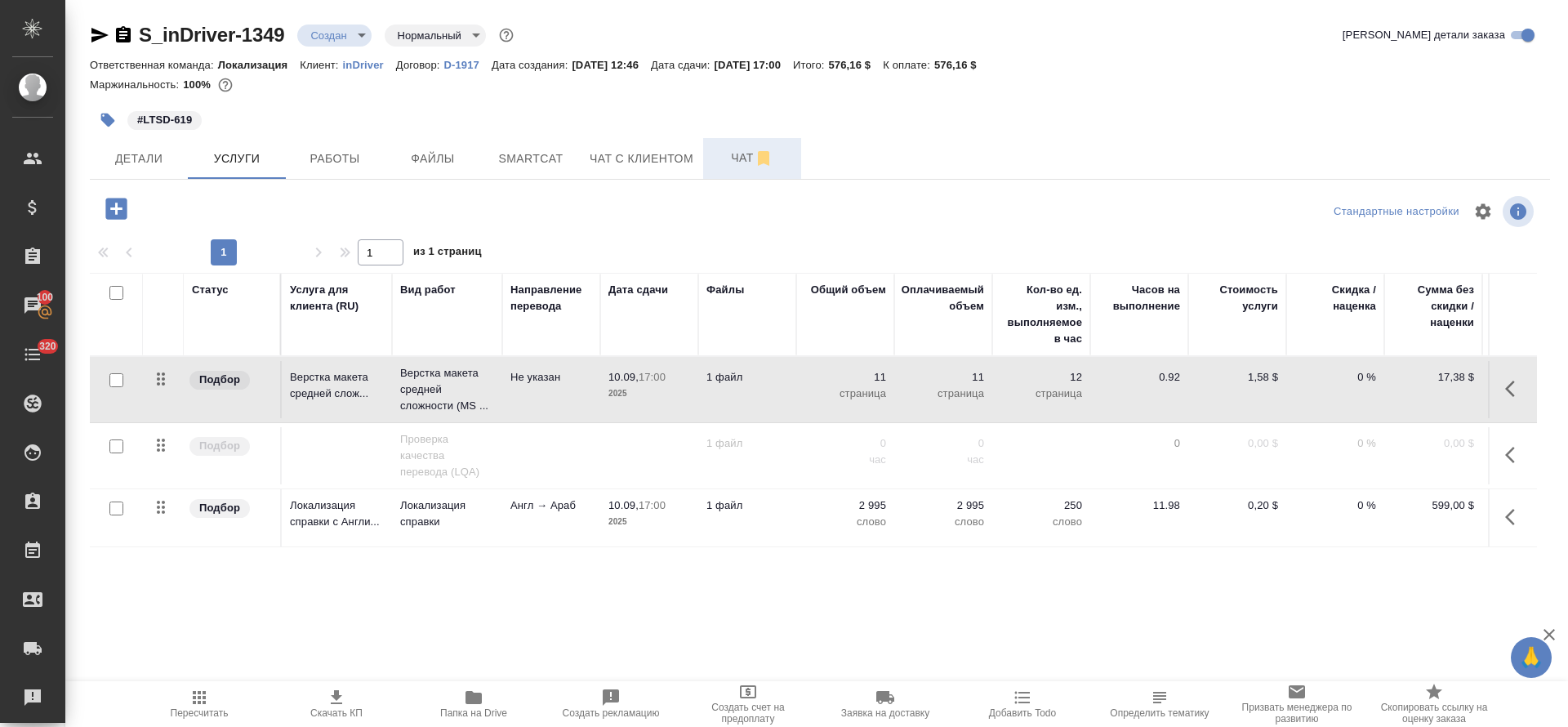
click at [723, 162] on span "Чат" at bounding box center [752, 158] width 78 height 20
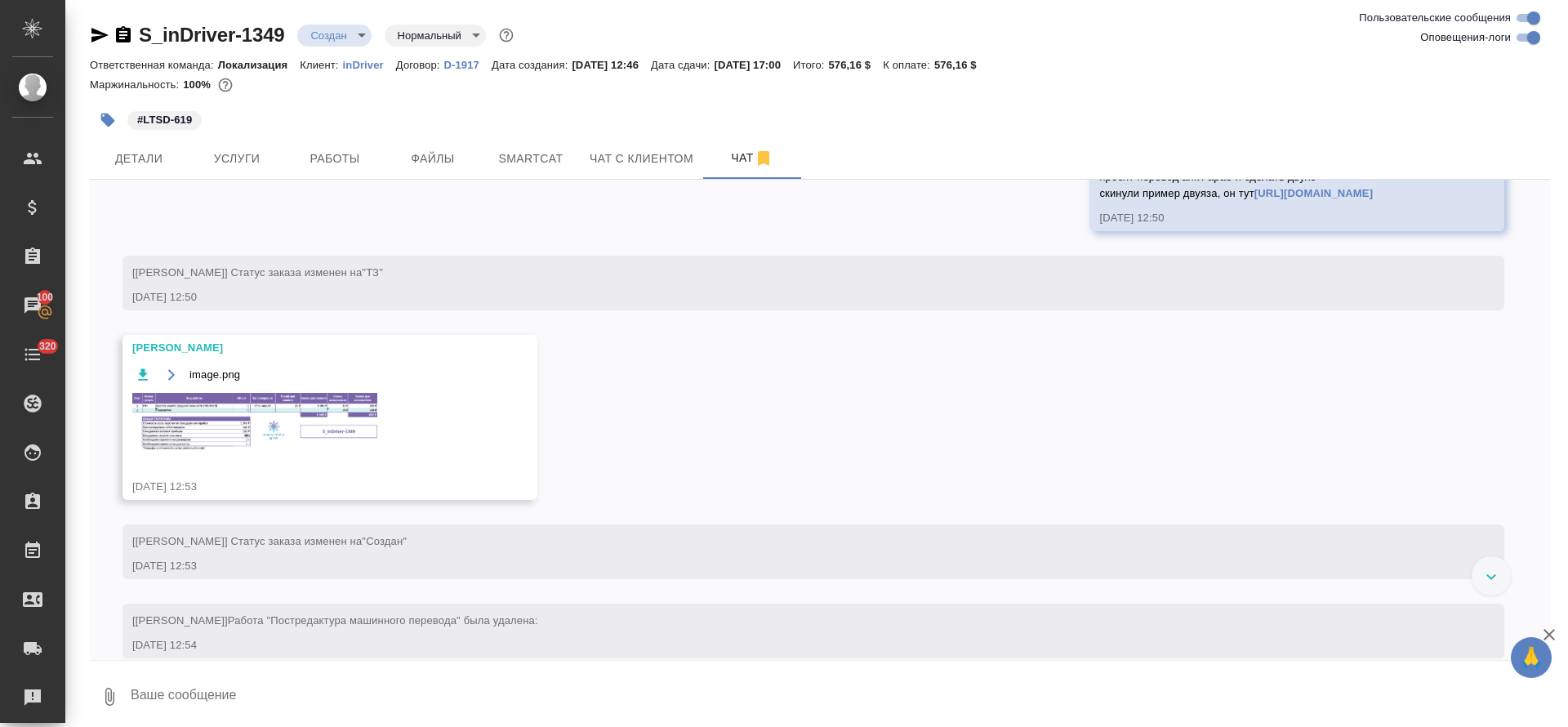
scroll to position [1080, 0]
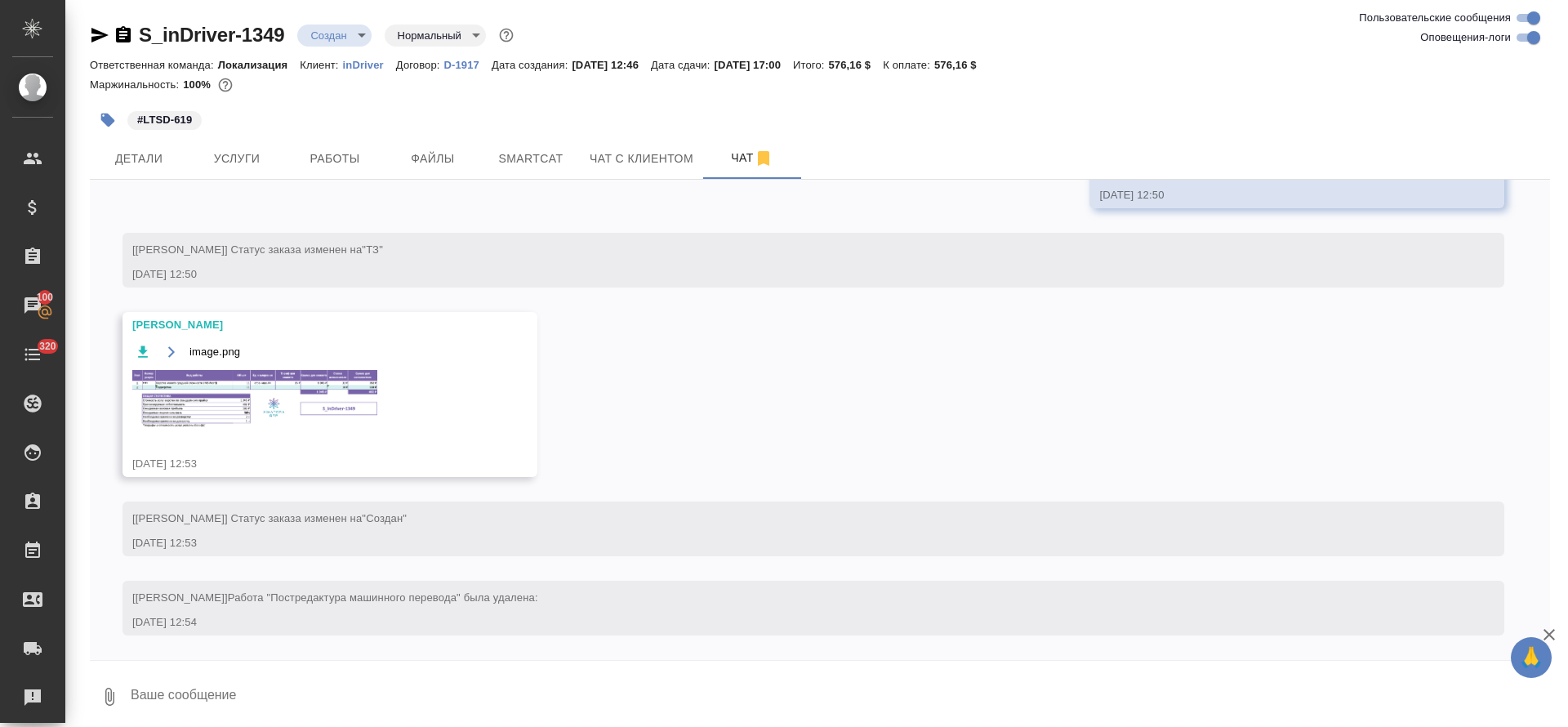
click at [296, 405] on img at bounding box center [255, 399] width 245 height 58
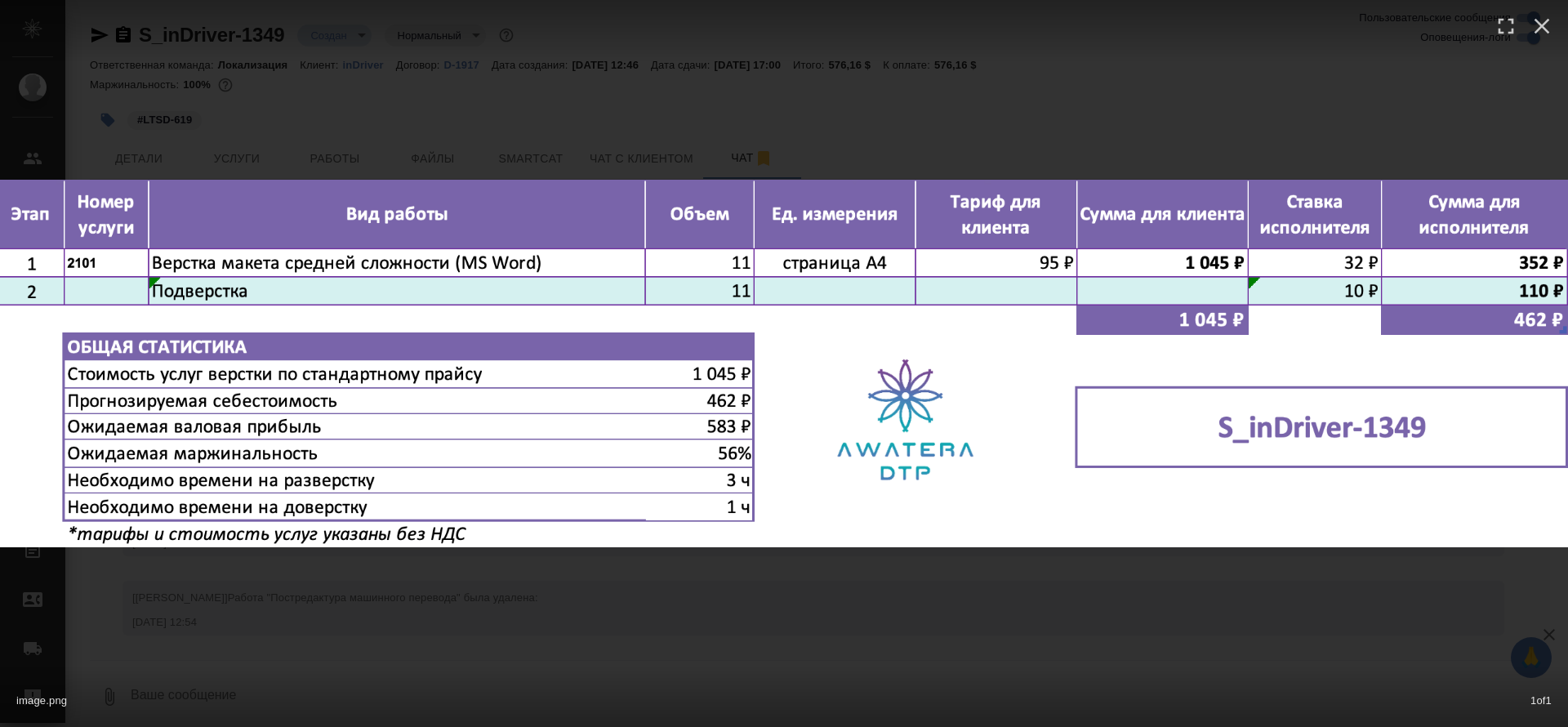
click at [788, 631] on div "image.png 1 of 1" at bounding box center [784, 364] width 1568 height 727
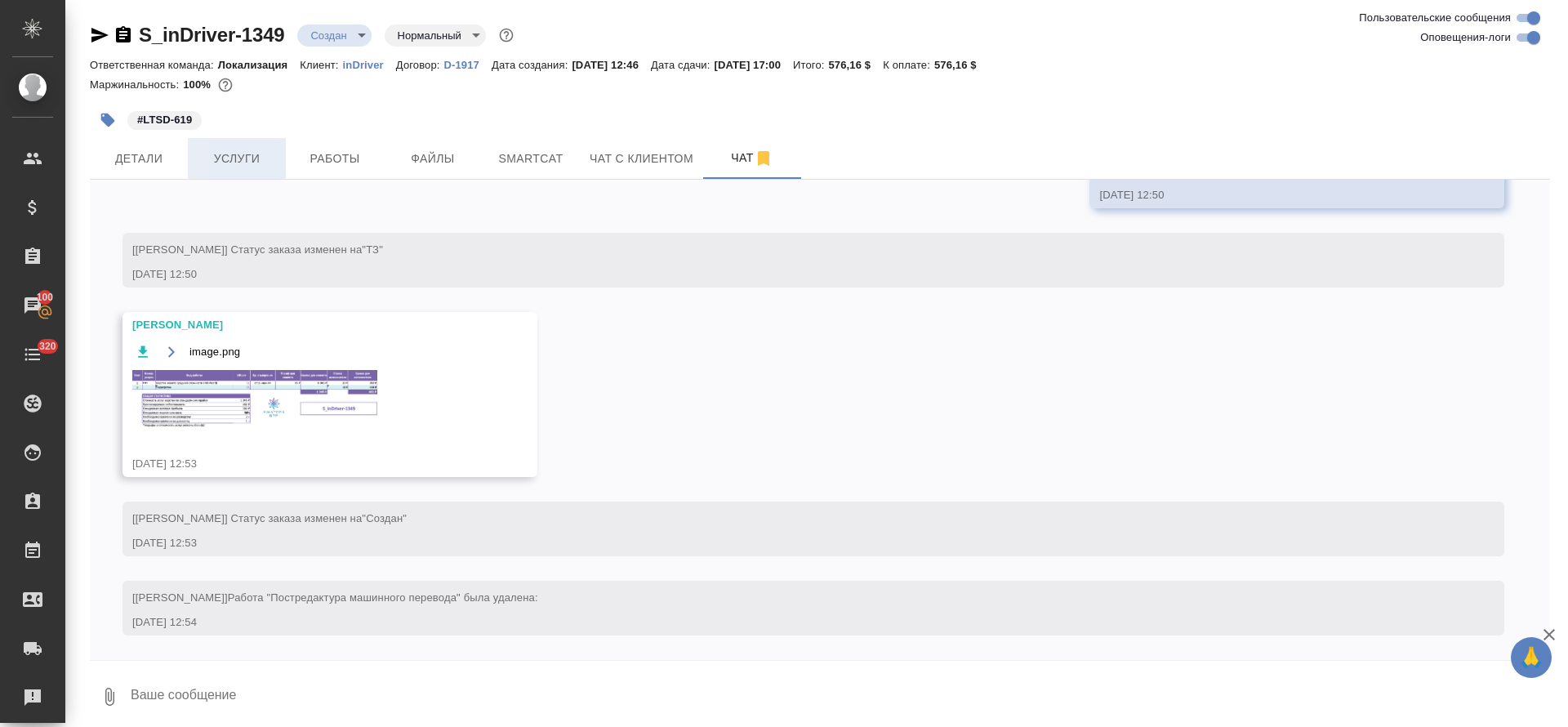
click at [249, 149] on span "Услуги" at bounding box center [237, 158] width 78 height 20
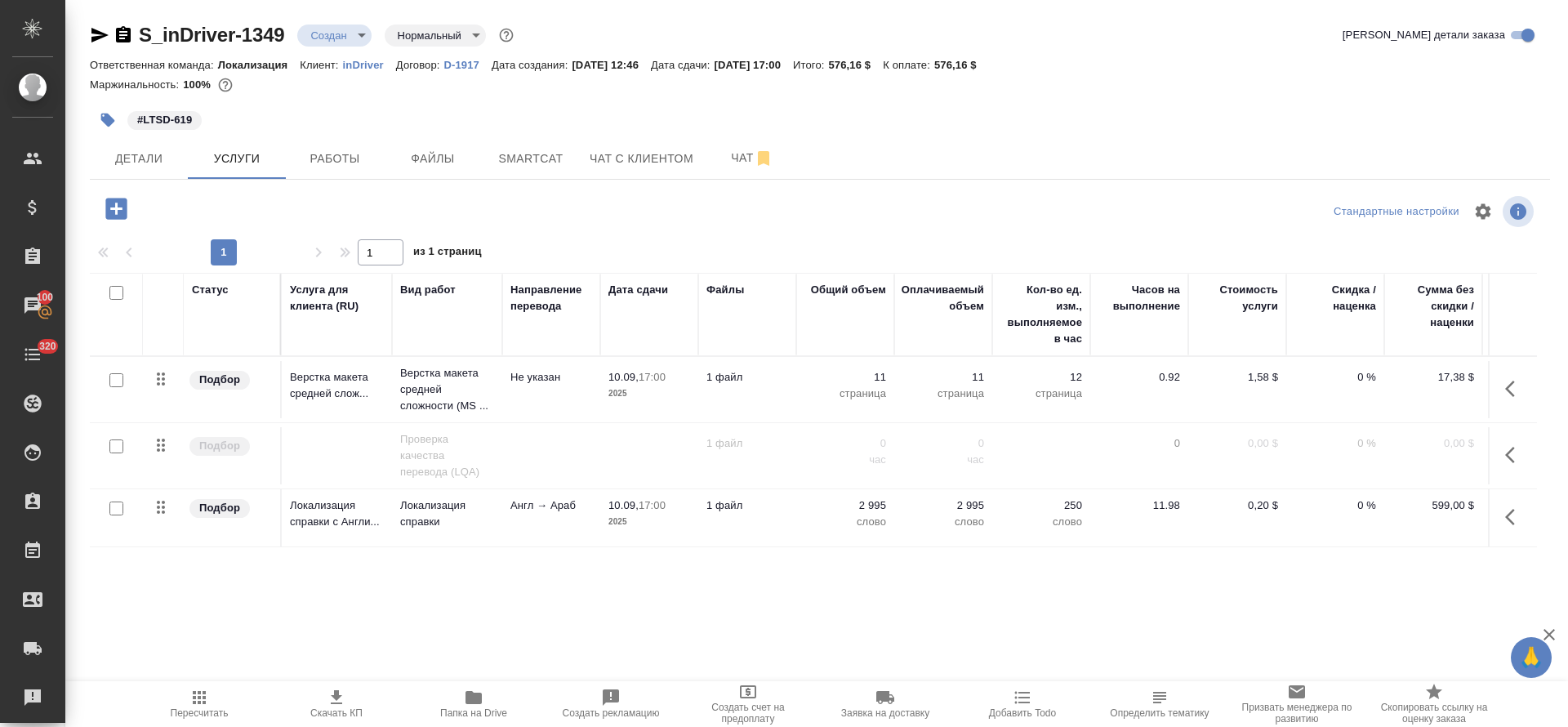
click at [359, 34] on body "🙏 .cls-1 fill:#fff; AWATERA Tretyakova Olga Клиенты Спецификации Заказы 100 Чат…" at bounding box center [784, 364] width 1568 height 727
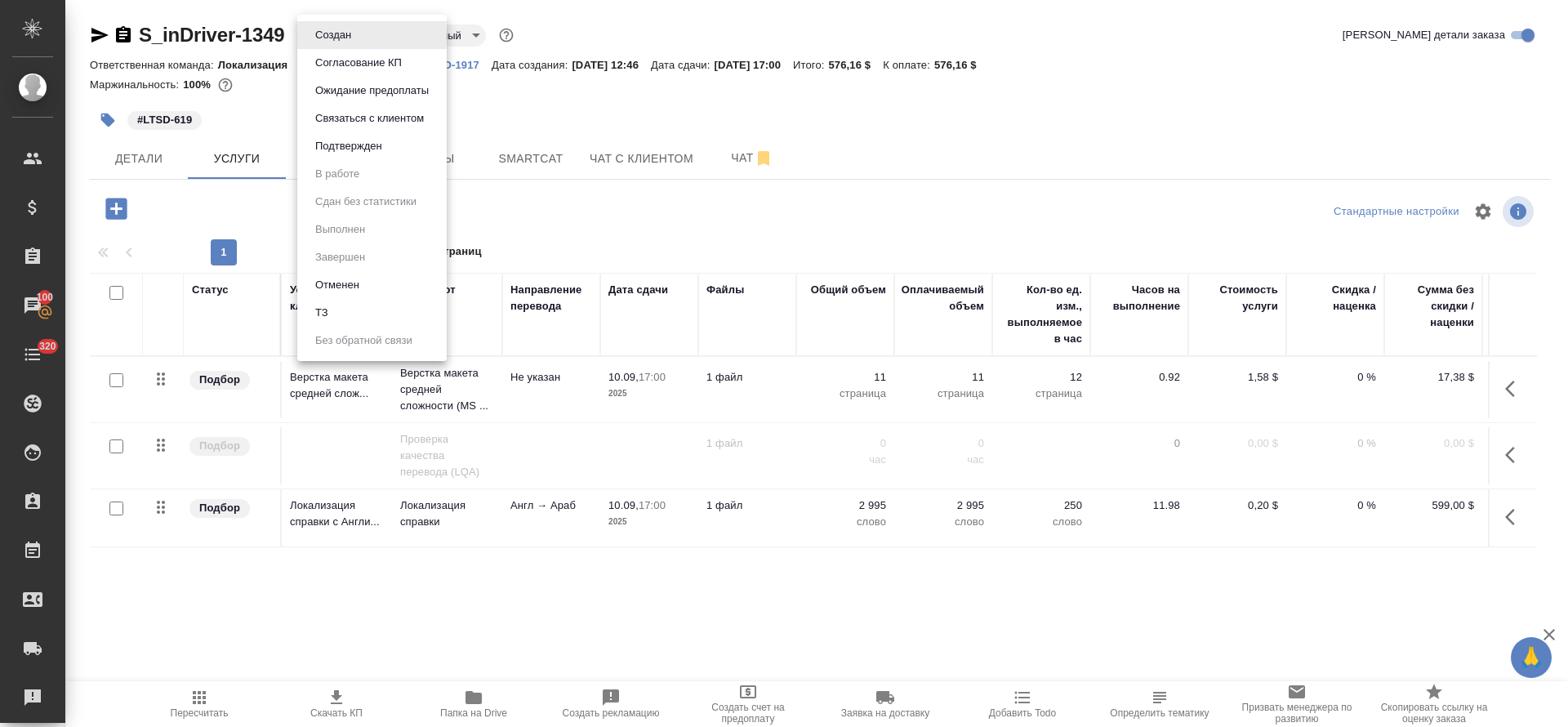
click at [530, 91] on div at bounding box center [784, 364] width 1568 height 727
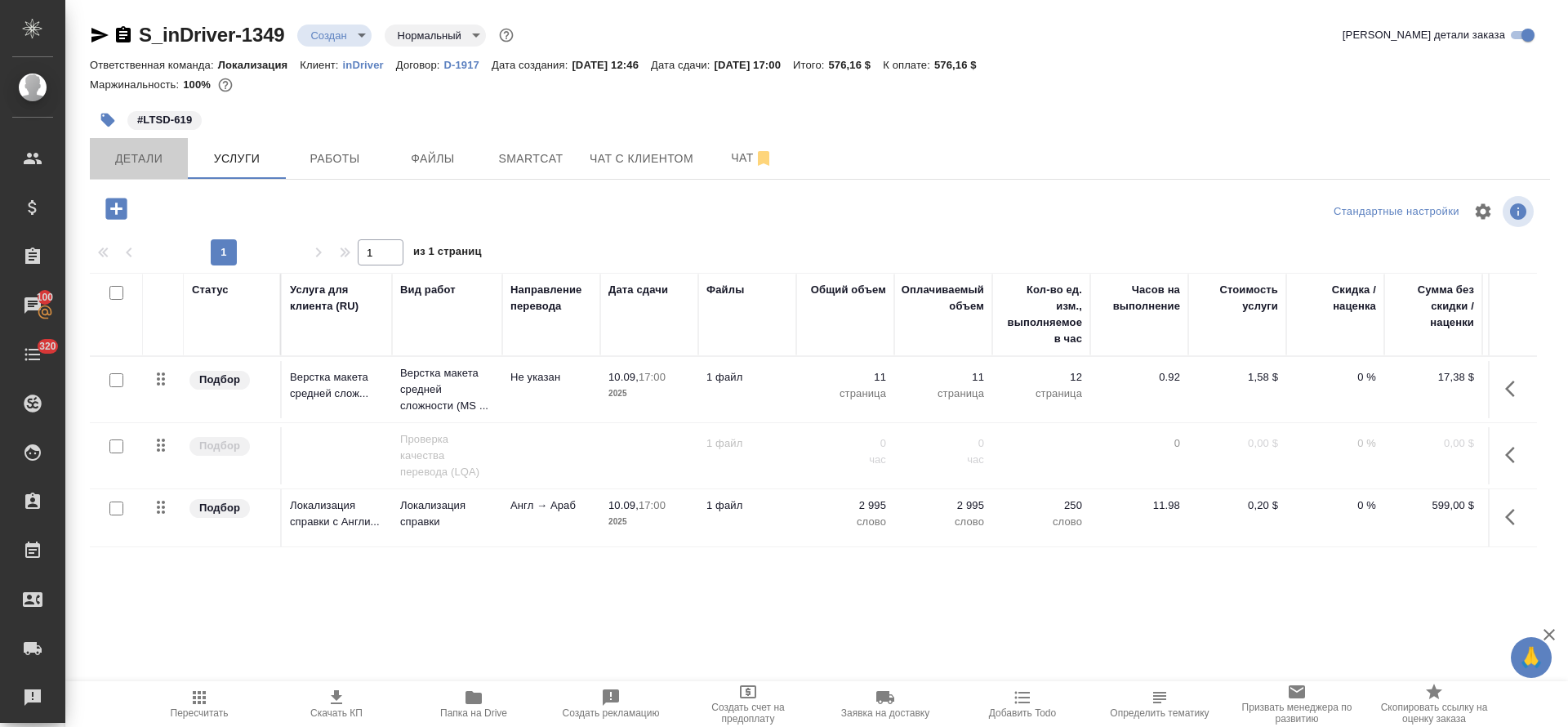
click at [163, 154] on span "Детали" at bounding box center [138, 158] width 78 height 20
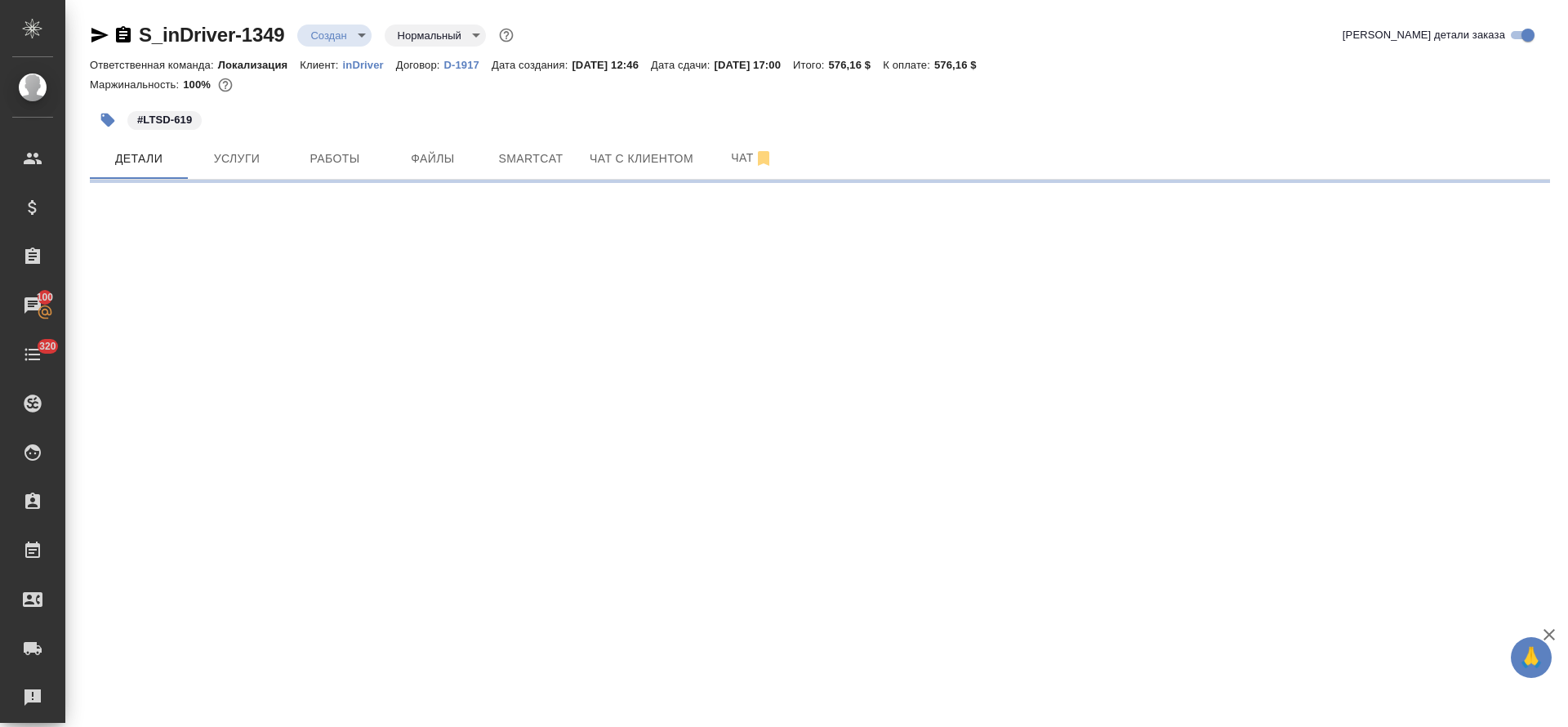
select select "RU"
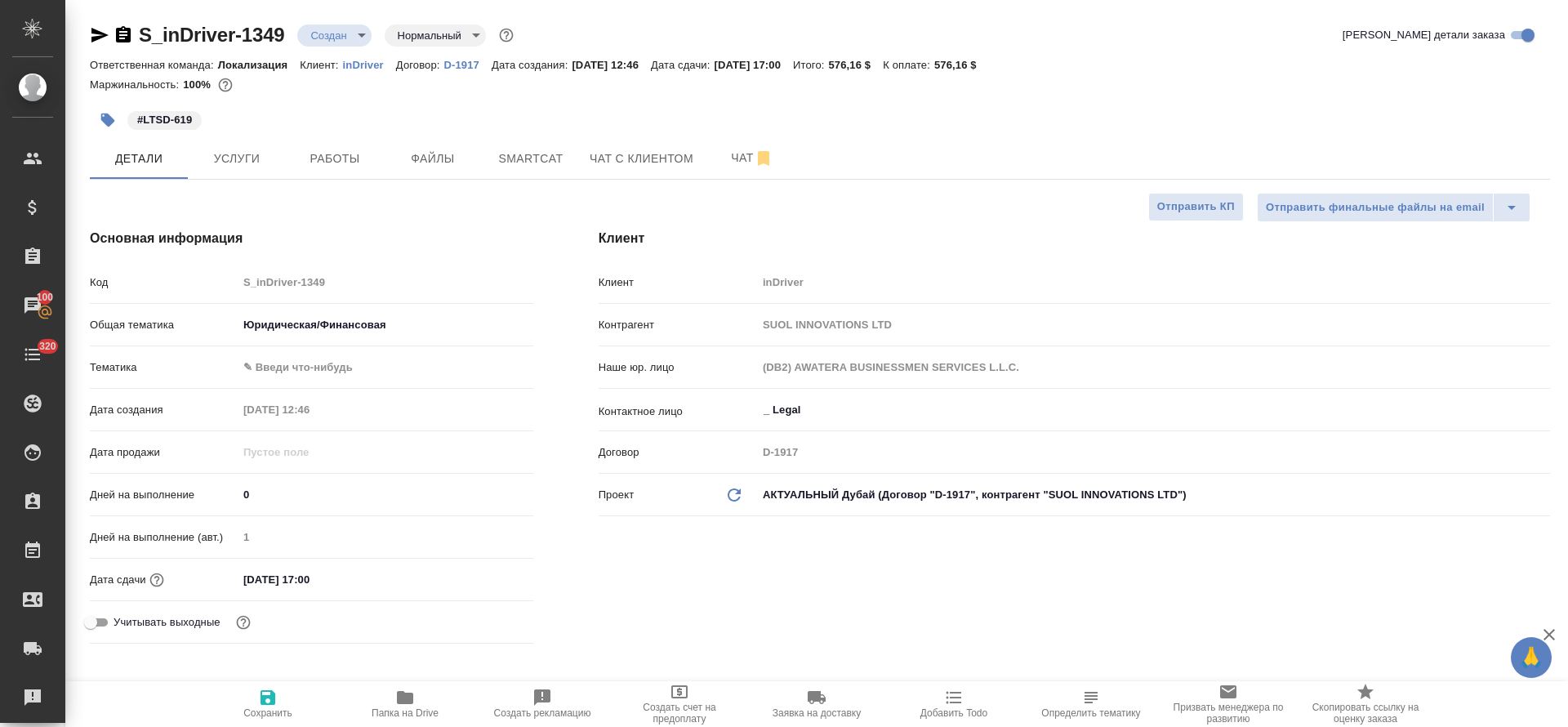
type textarea "x"
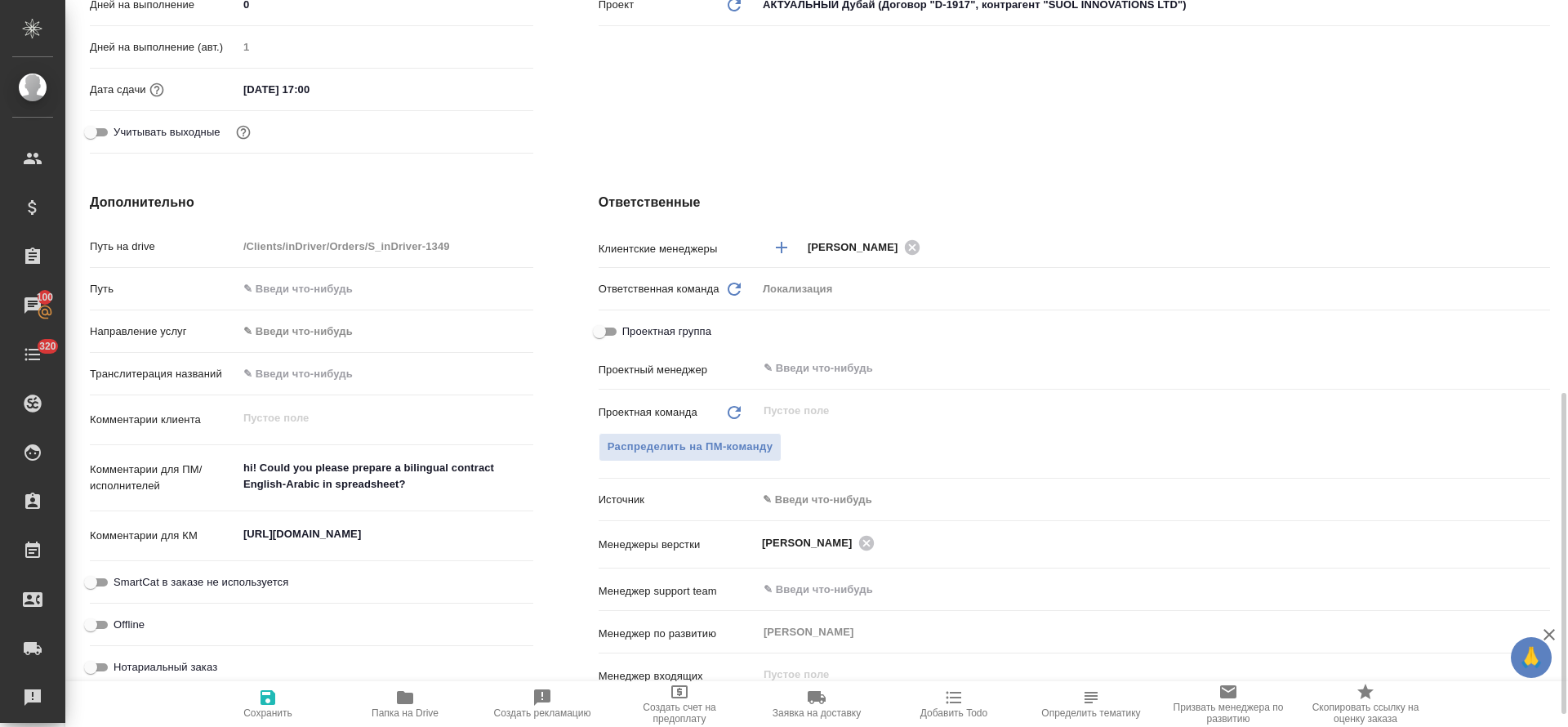
scroll to position [613, 0]
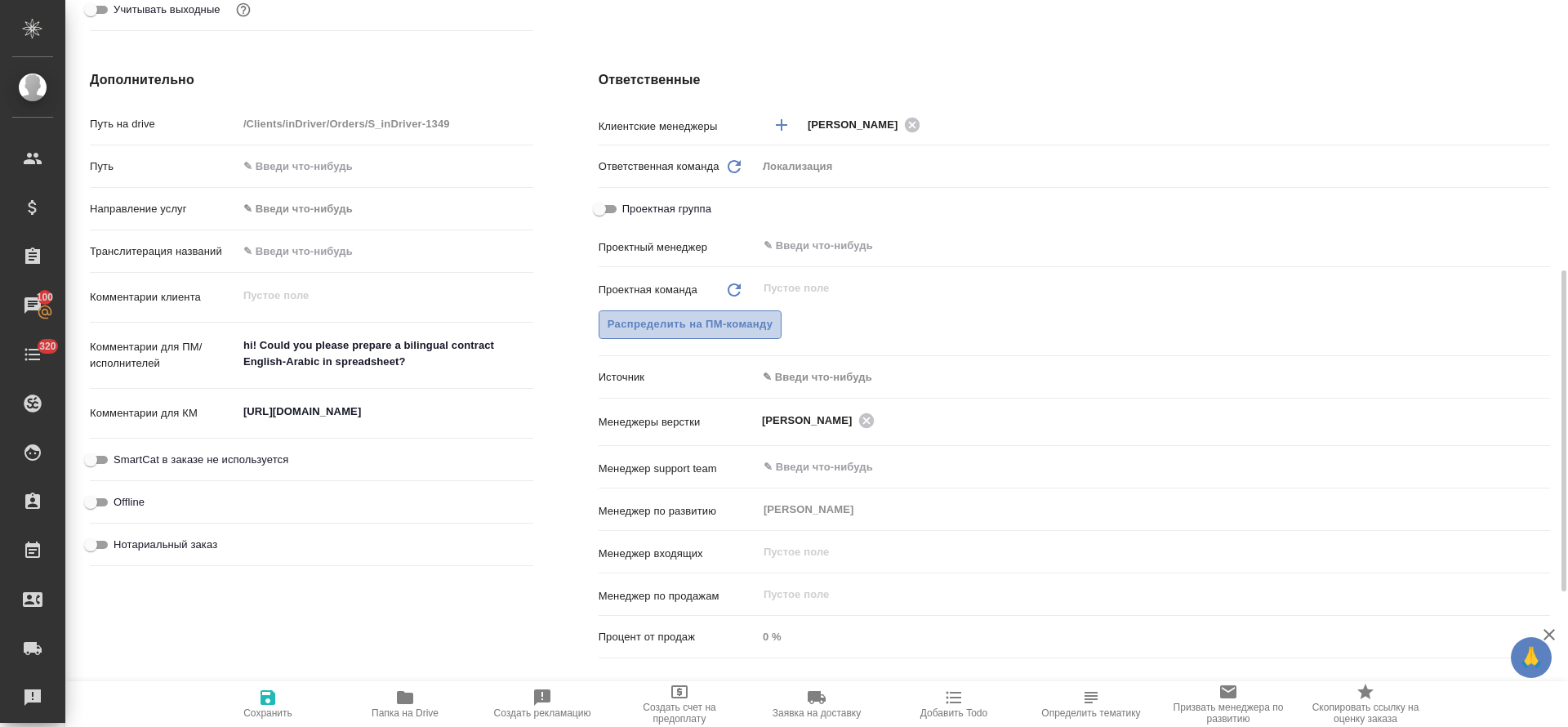
click at [759, 328] on span "Распределить на ПМ-команду" at bounding box center [691, 324] width 166 height 19
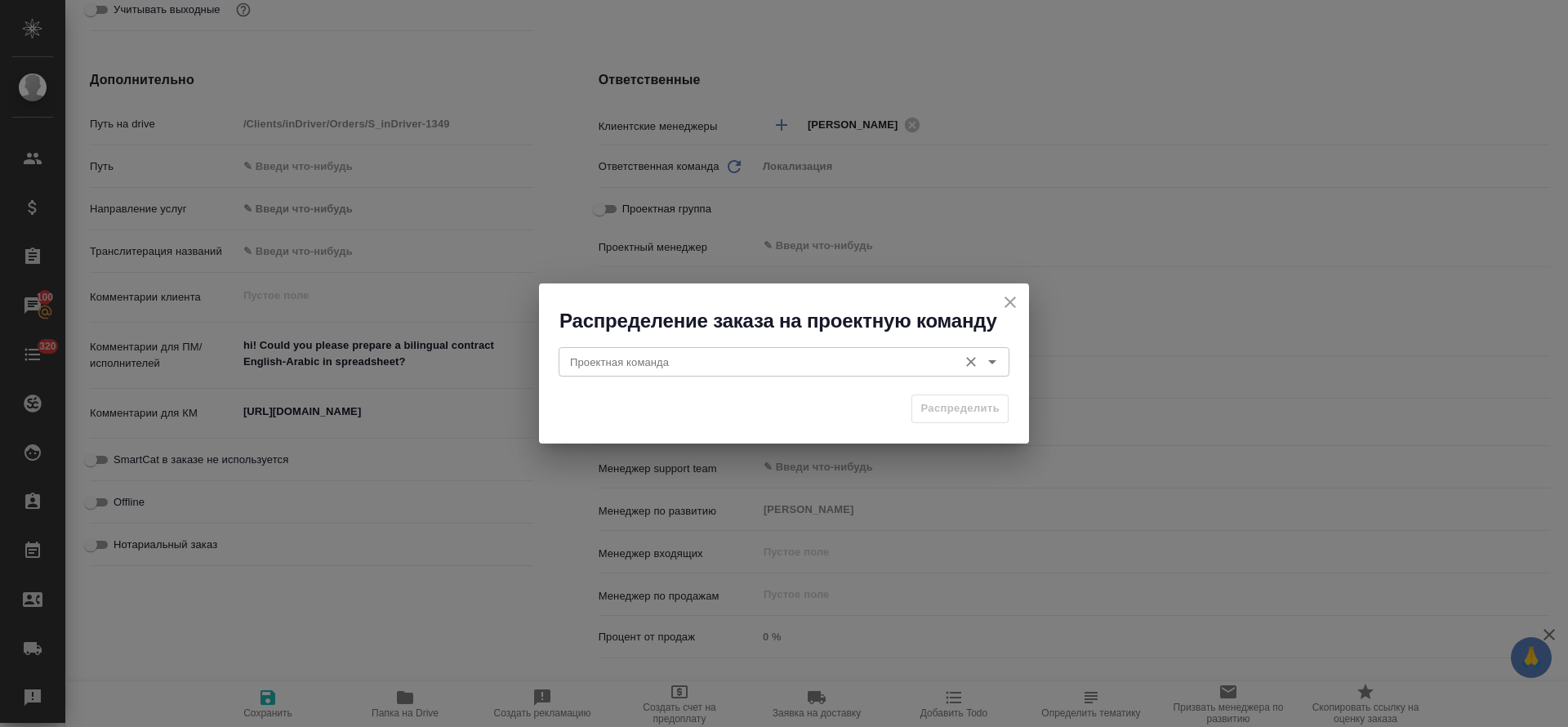
click at [754, 364] on input "Проектная команда" at bounding box center [756, 362] width 386 height 20
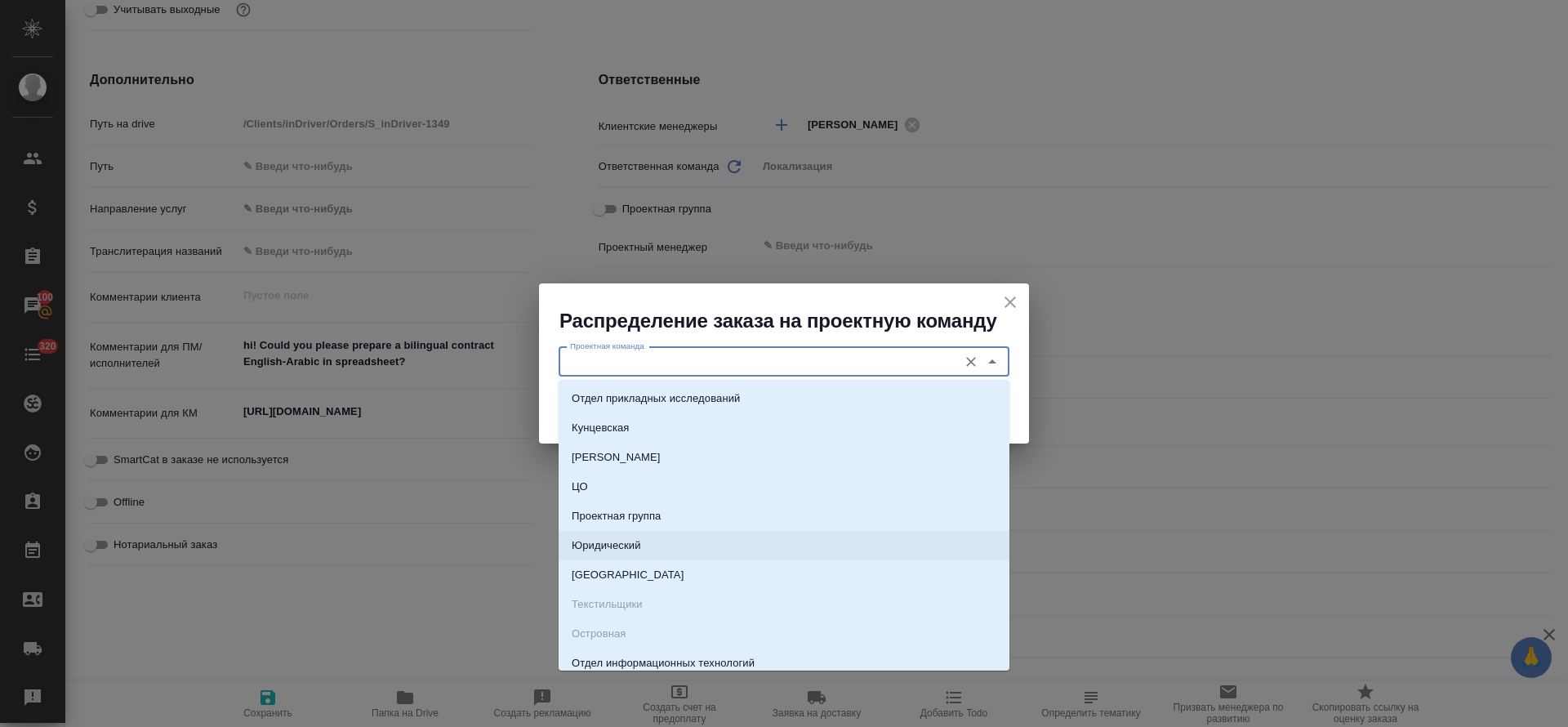
click at [709, 538] on li "Юридический" at bounding box center [784, 545] width 451 height 29
type input "Юридический"
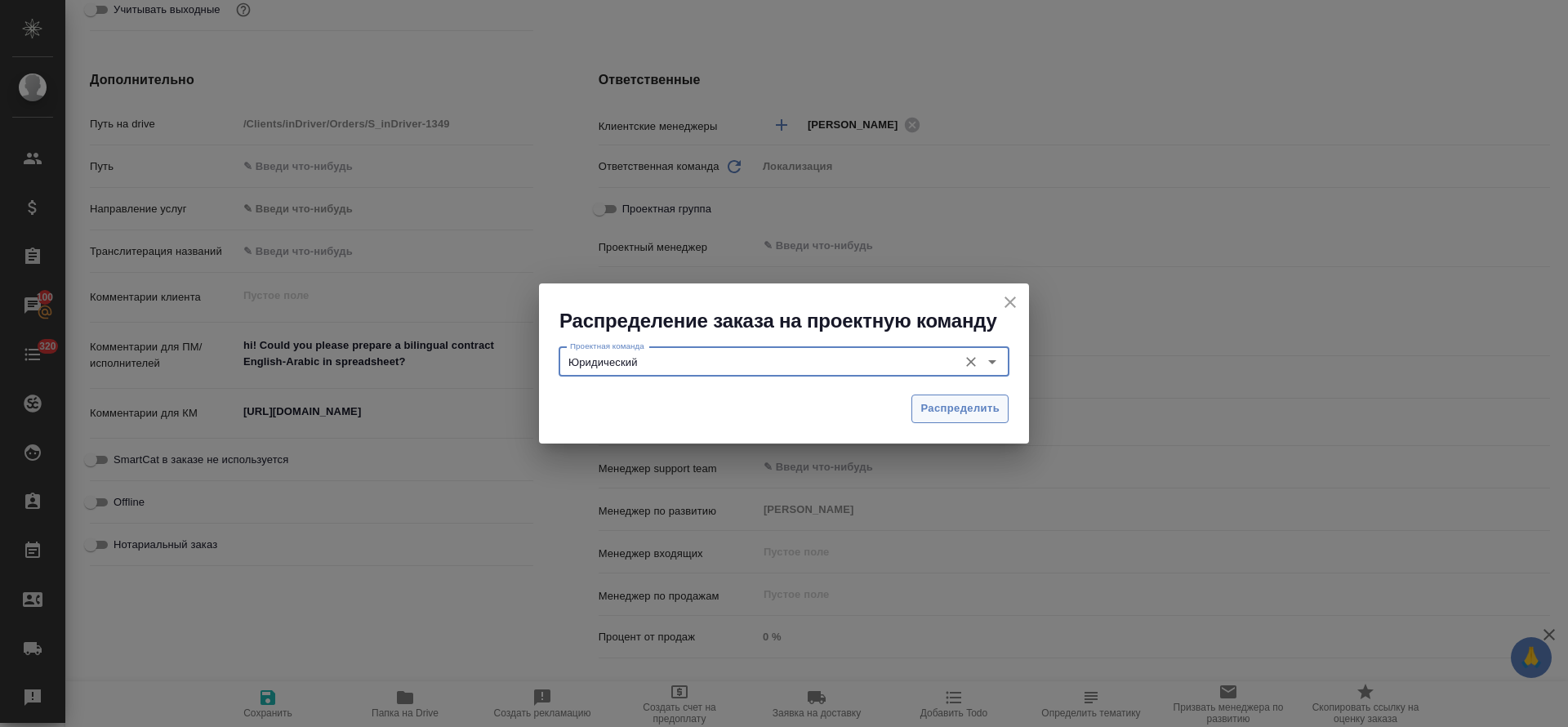
click at [953, 413] on span "Распределить" at bounding box center [960, 409] width 79 height 19
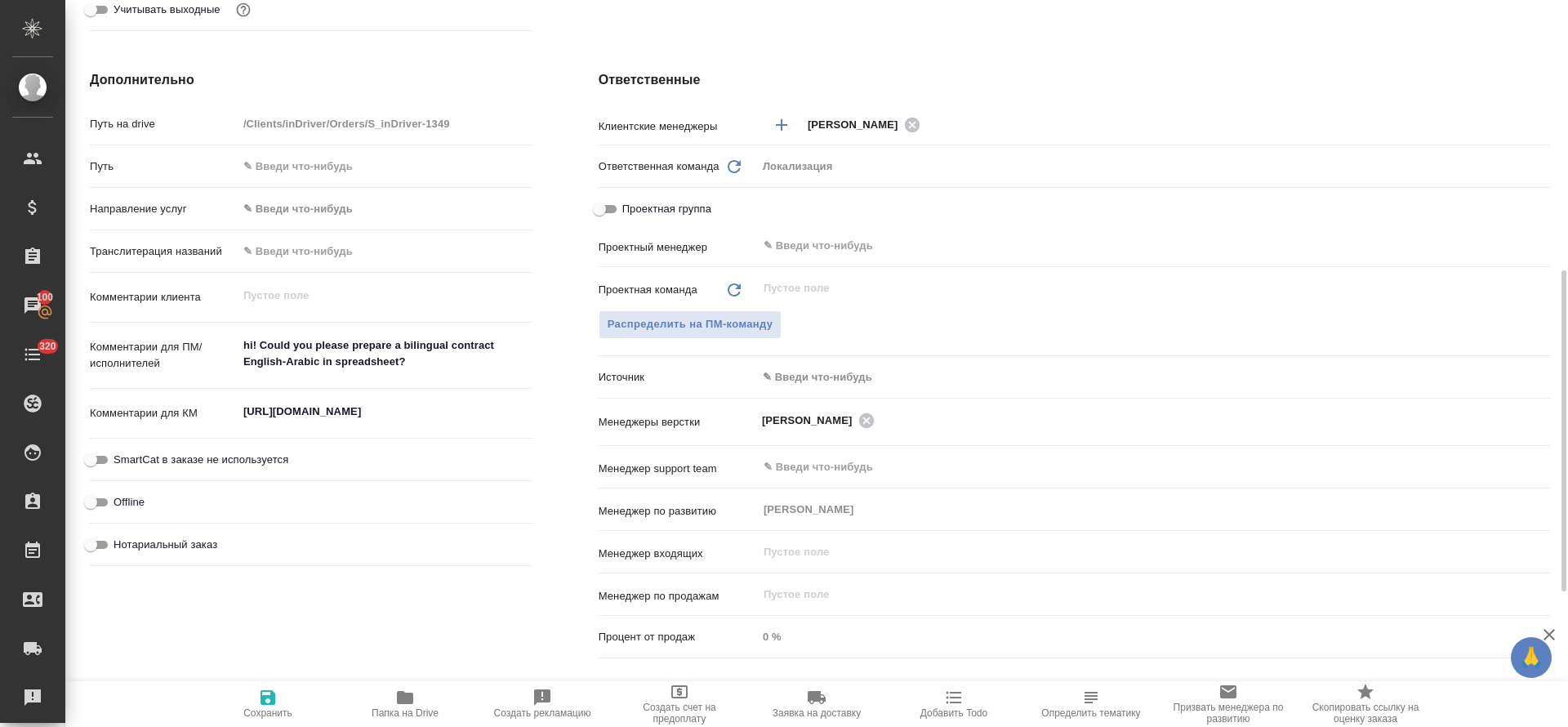
type textarea "x"
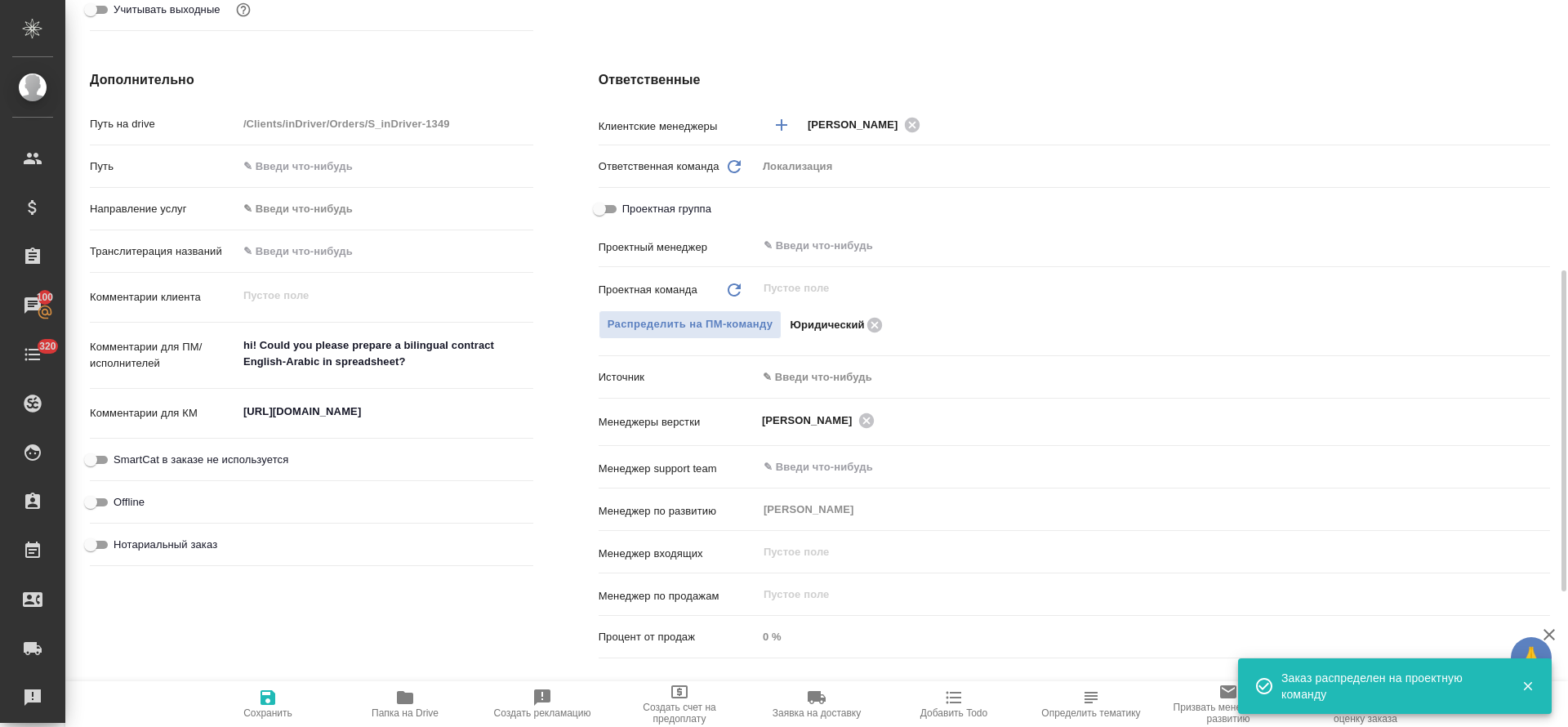
click at [255, 705] on span "Сохранить" at bounding box center [268, 703] width 118 height 31
type textarea "x"
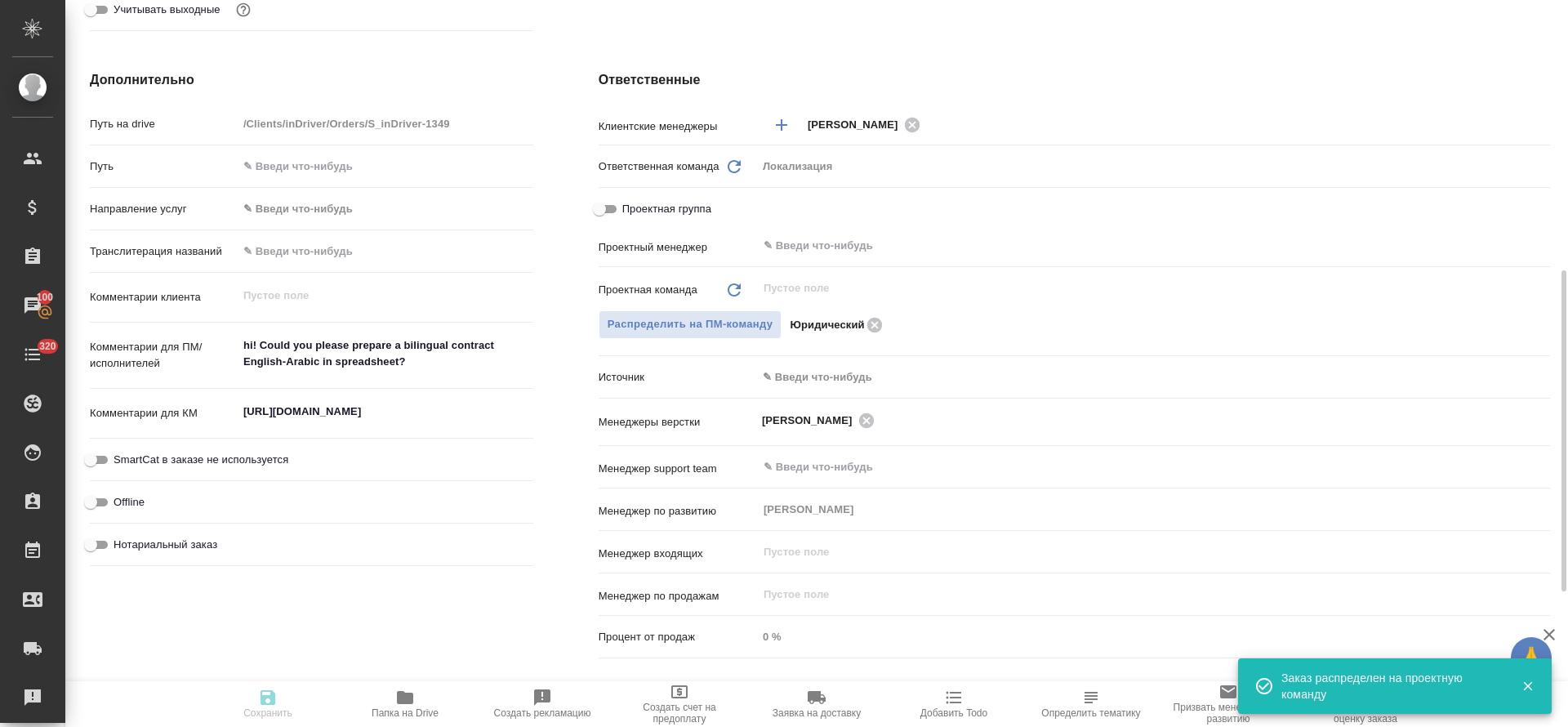
type textarea "x"
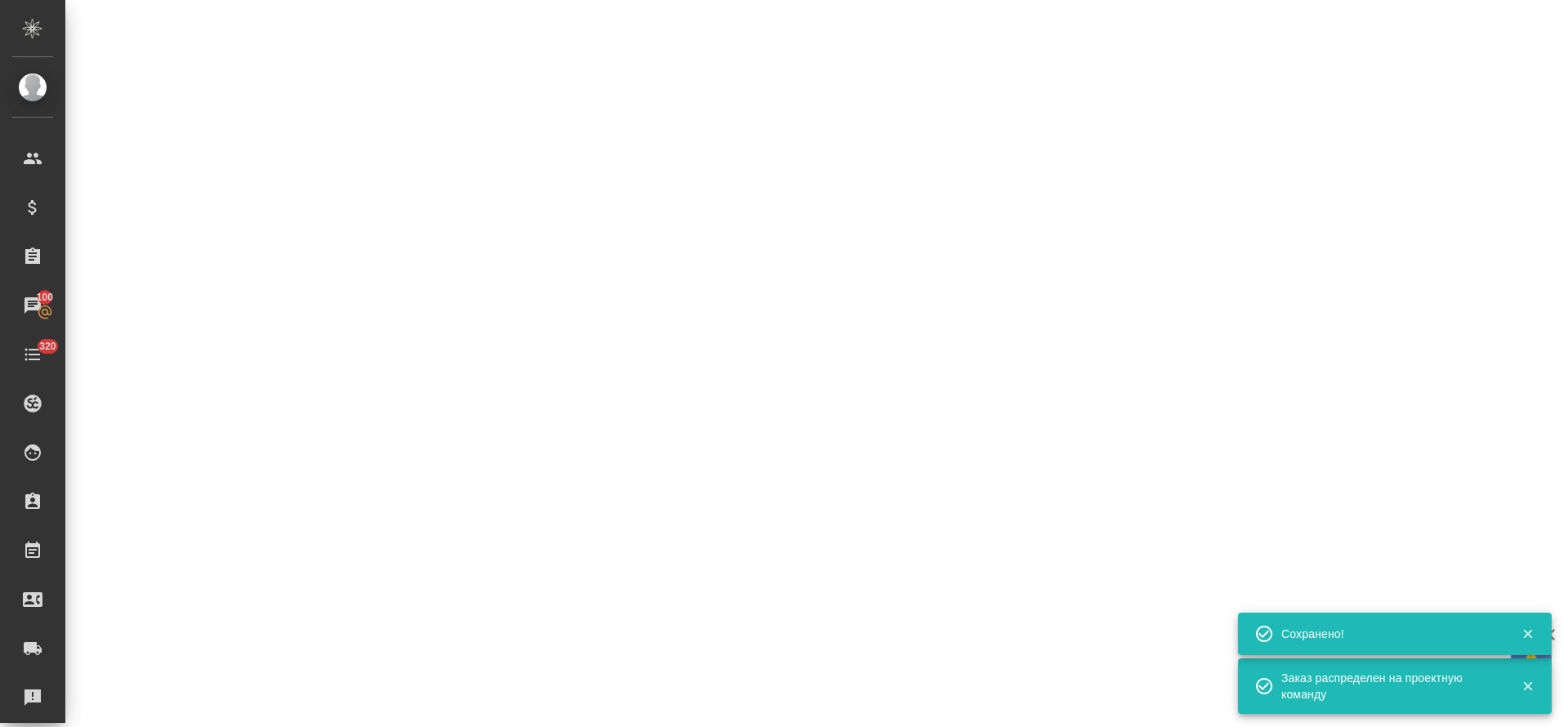
select select "RU"
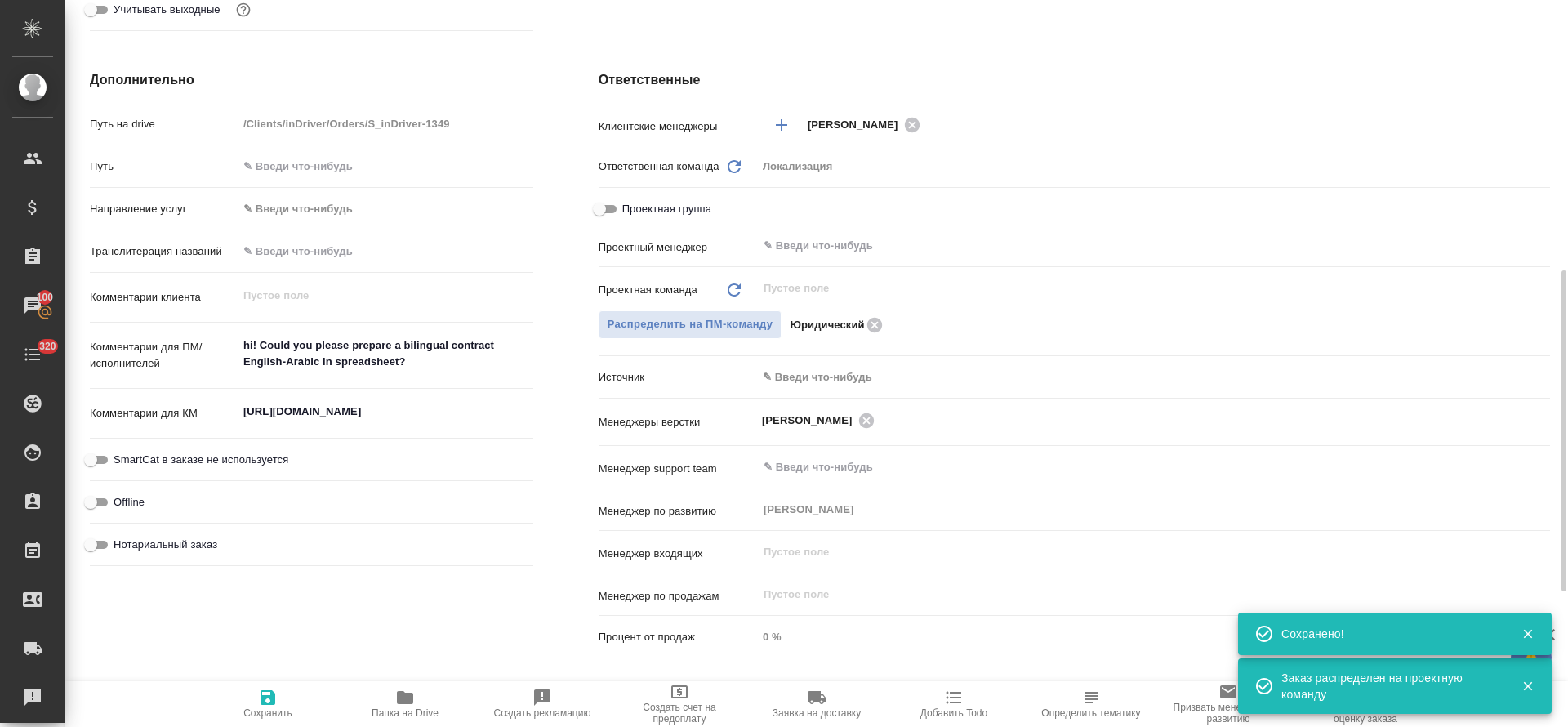
type textarea "x"
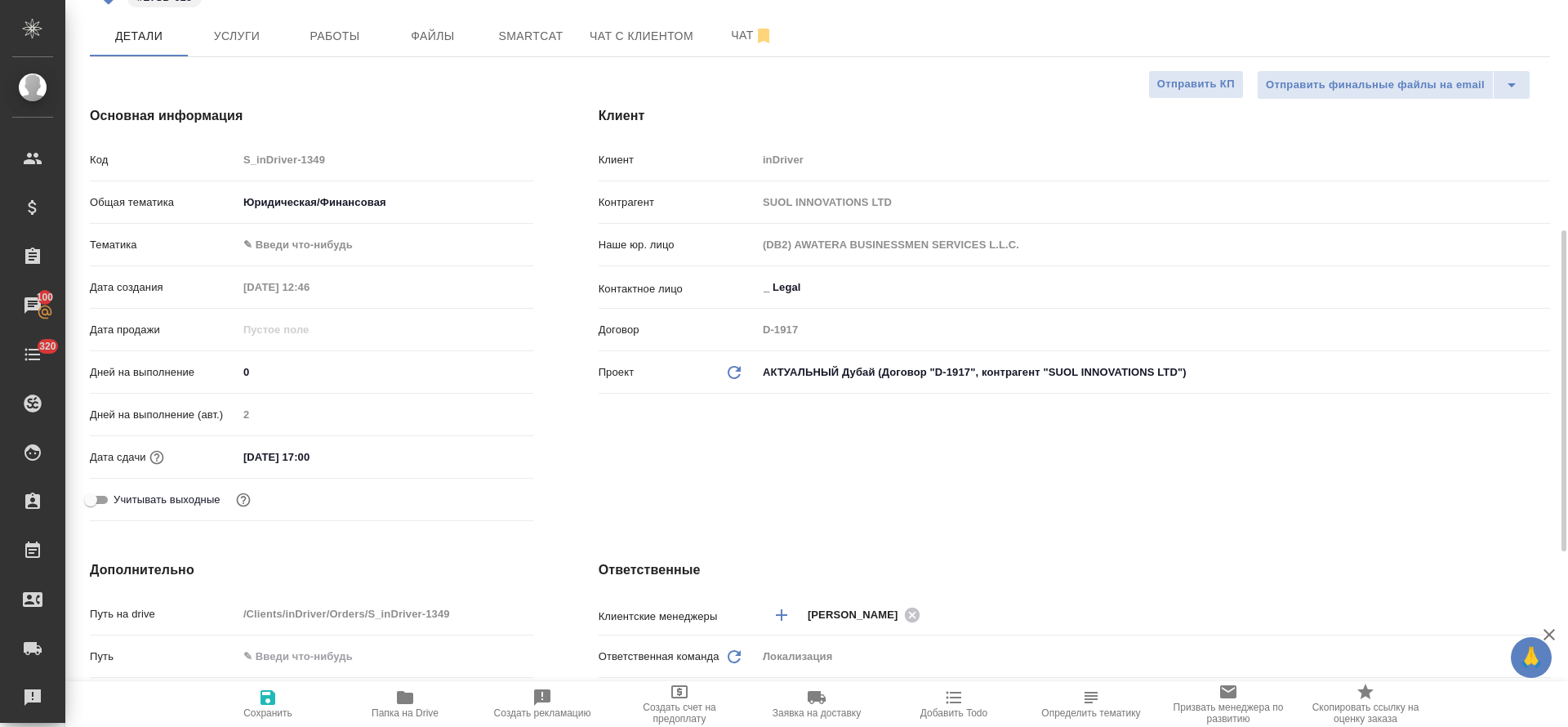
scroll to position [0, 0]
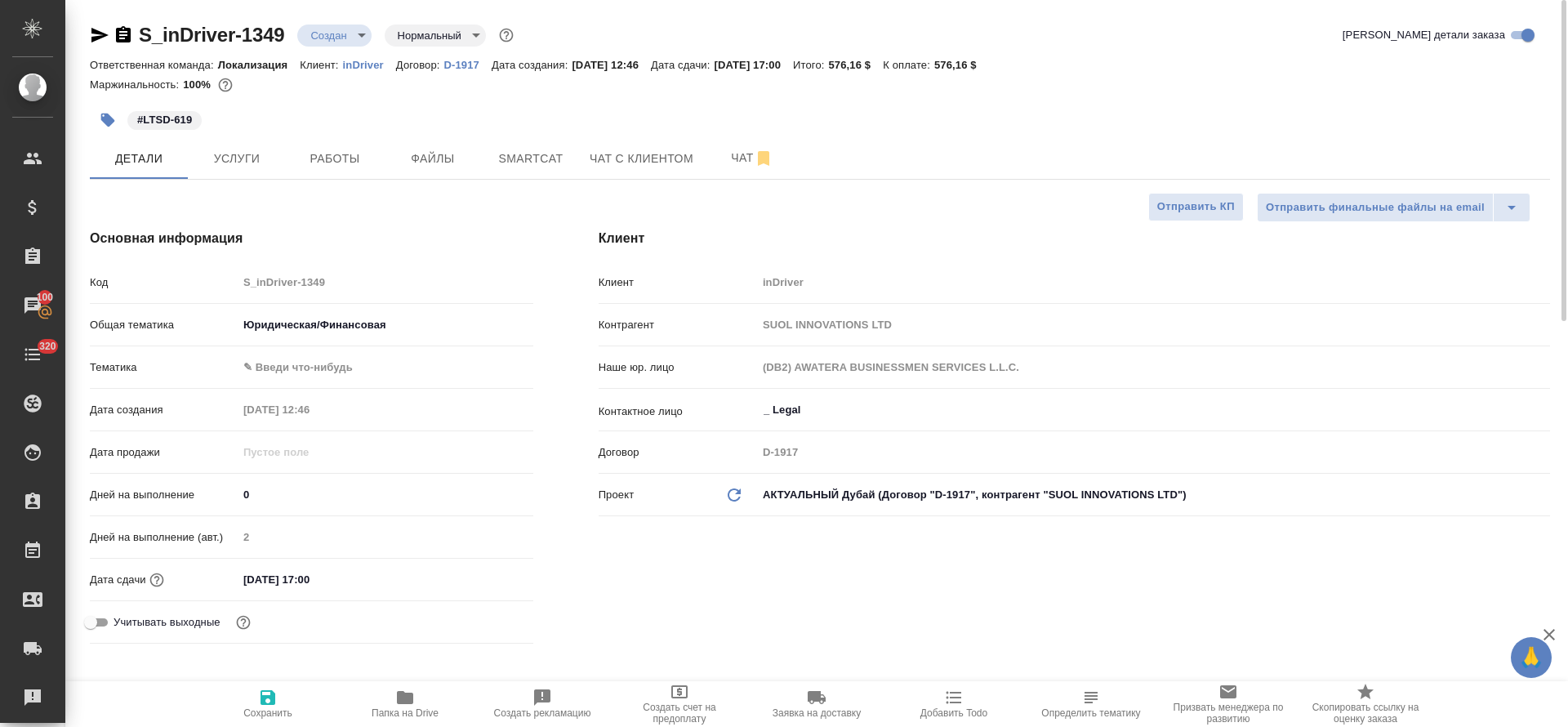
click at [370, 36] on body "🙏 .cls-1 fill:#fff; AWATERA Tretyakova Olga Клиенты Спецификации Заказы 100 Чат…" at bounding box center [784, 364] width 1568 height 727
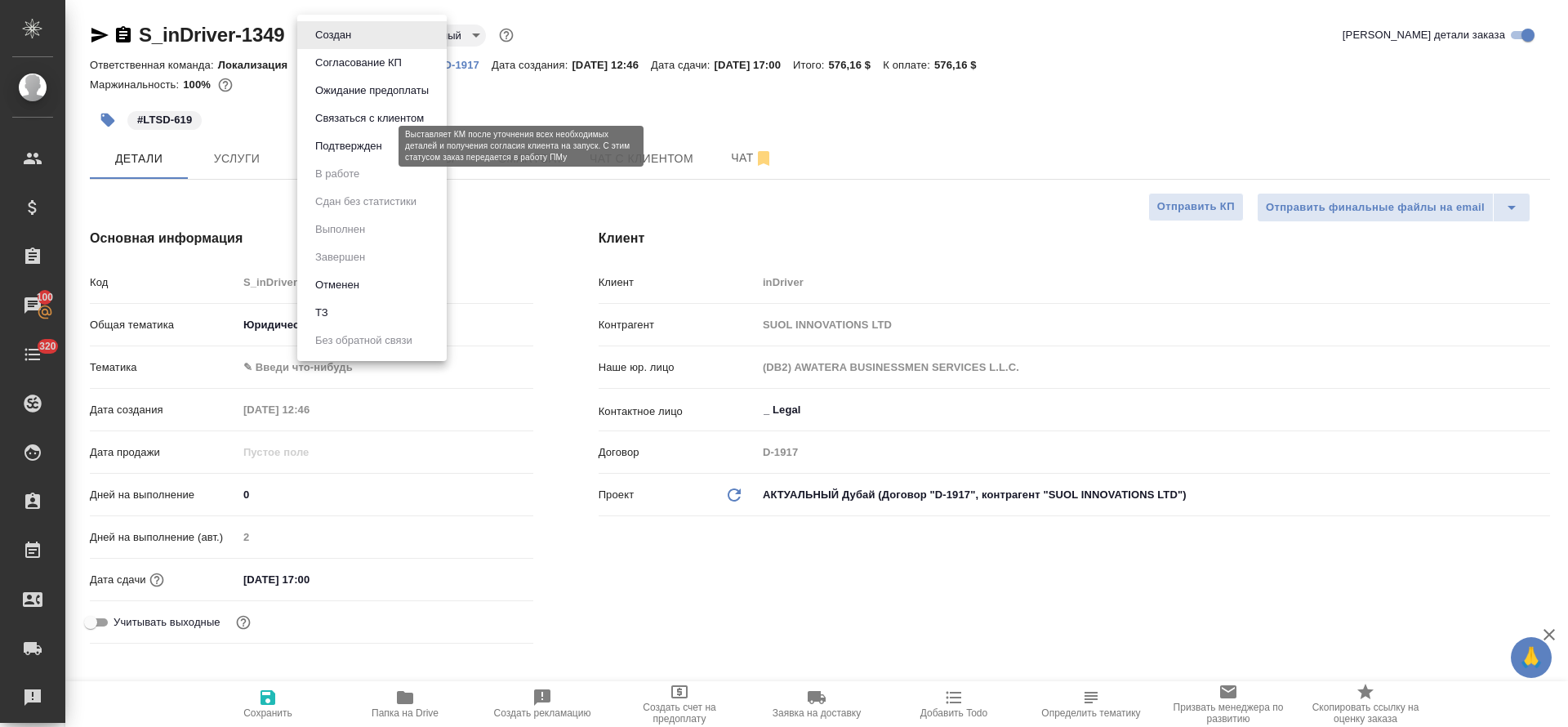
click at [370, 146] on button "Подтвержден" at bounding box center [349, 147] width 77 height 18
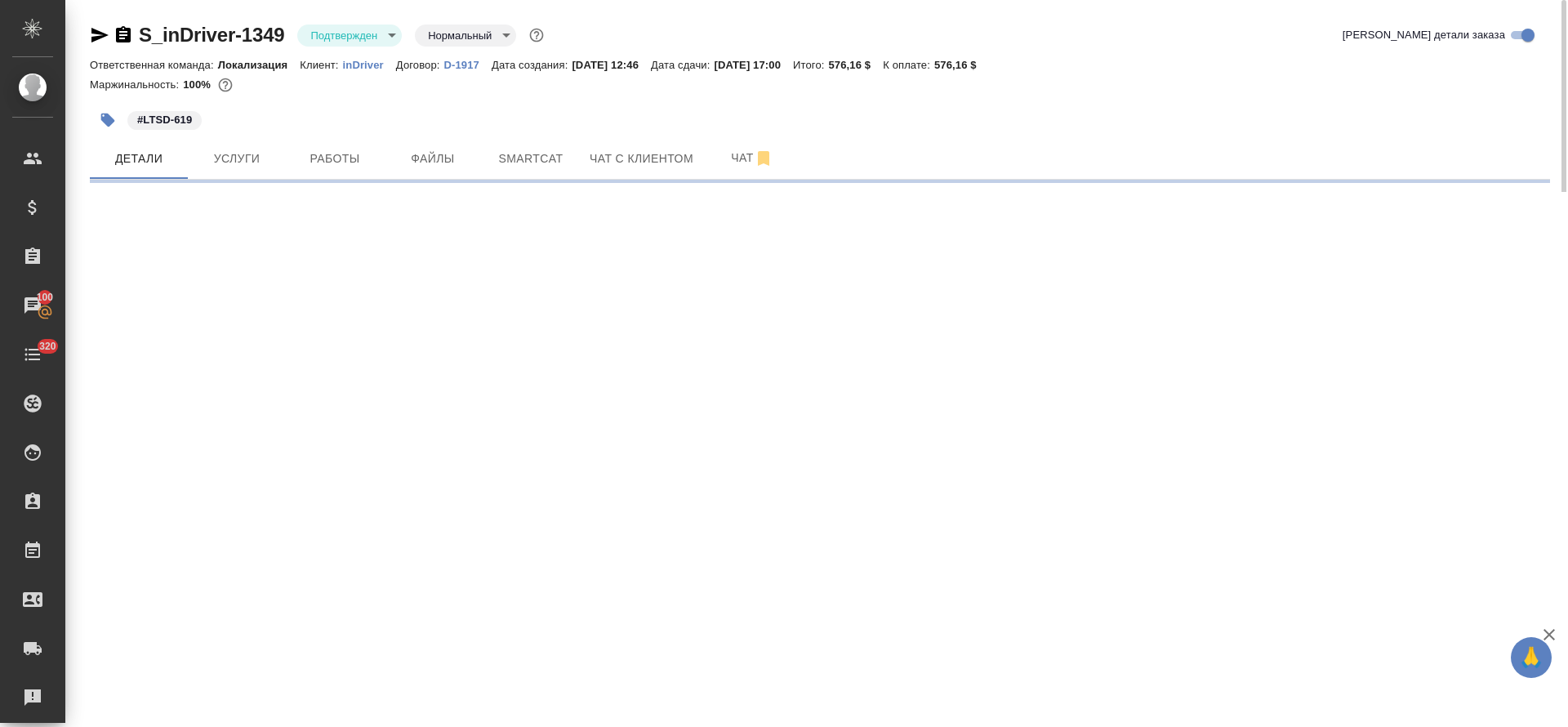
select select "RU"
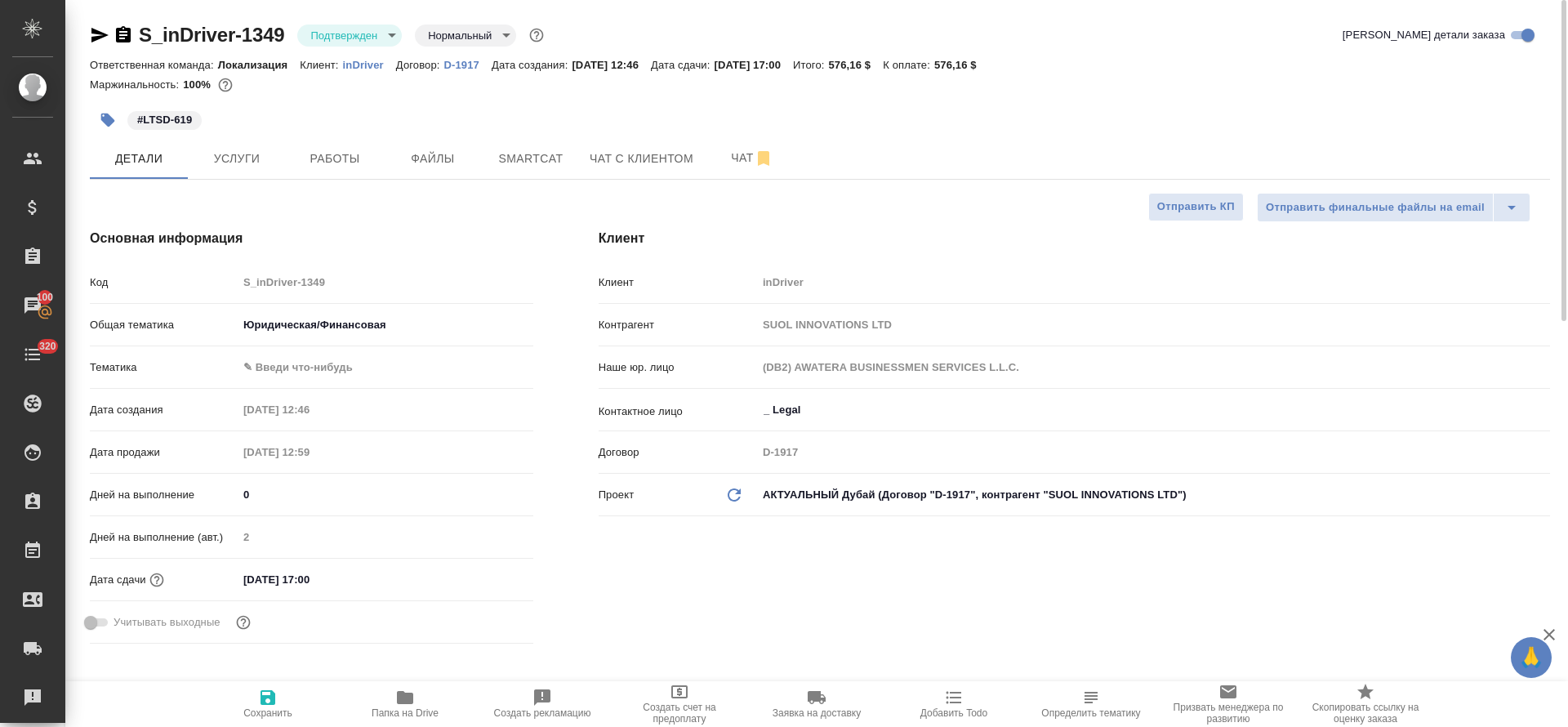
type textarea "x"
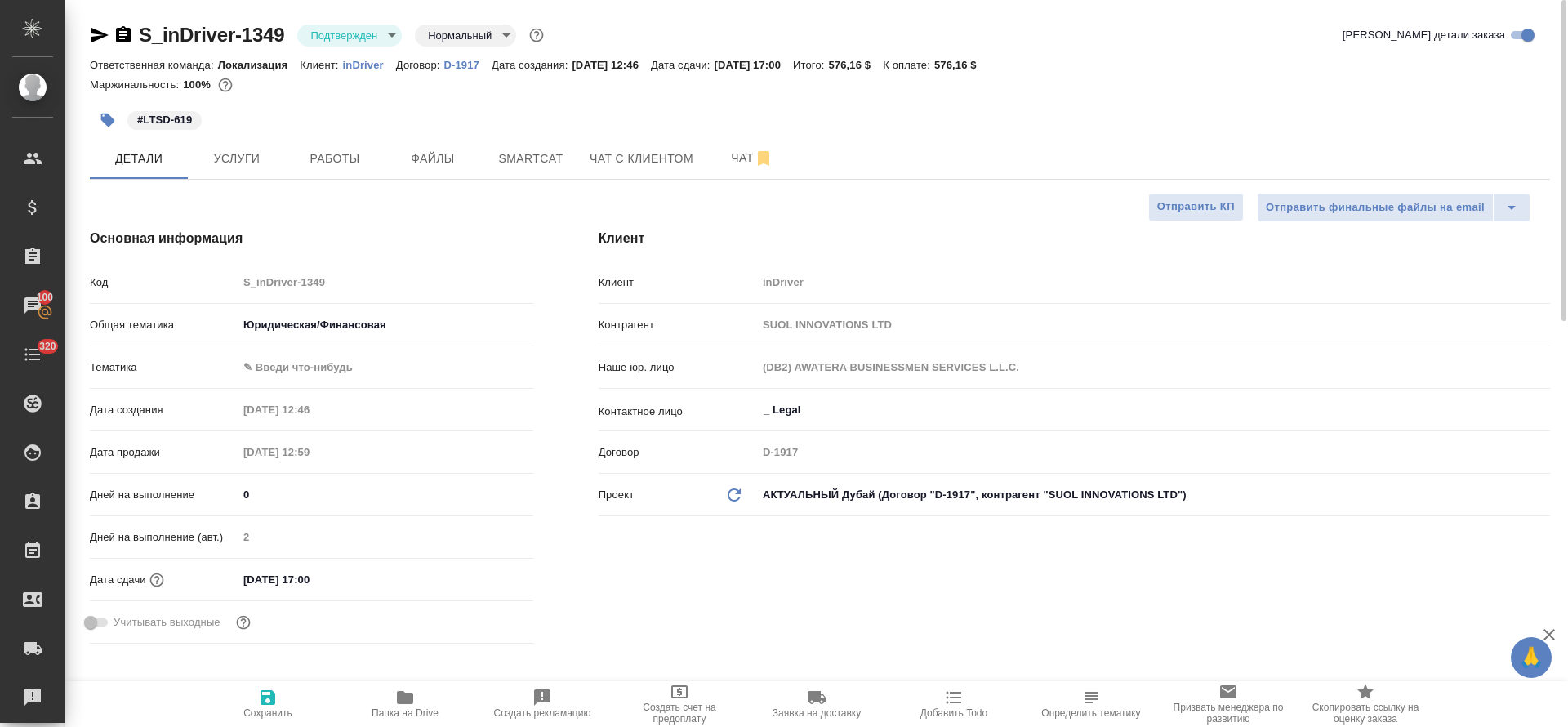
type textarea "x"
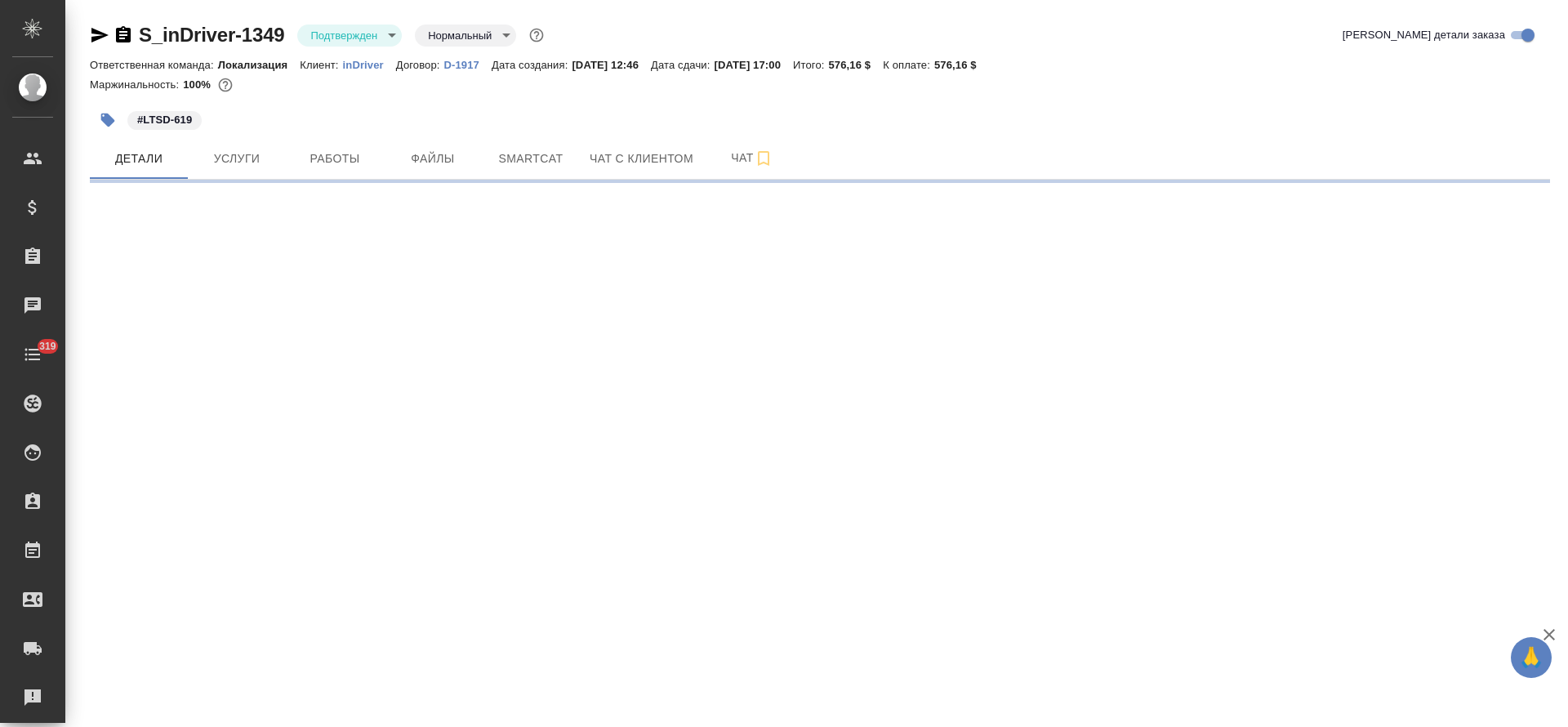
select select "RU"
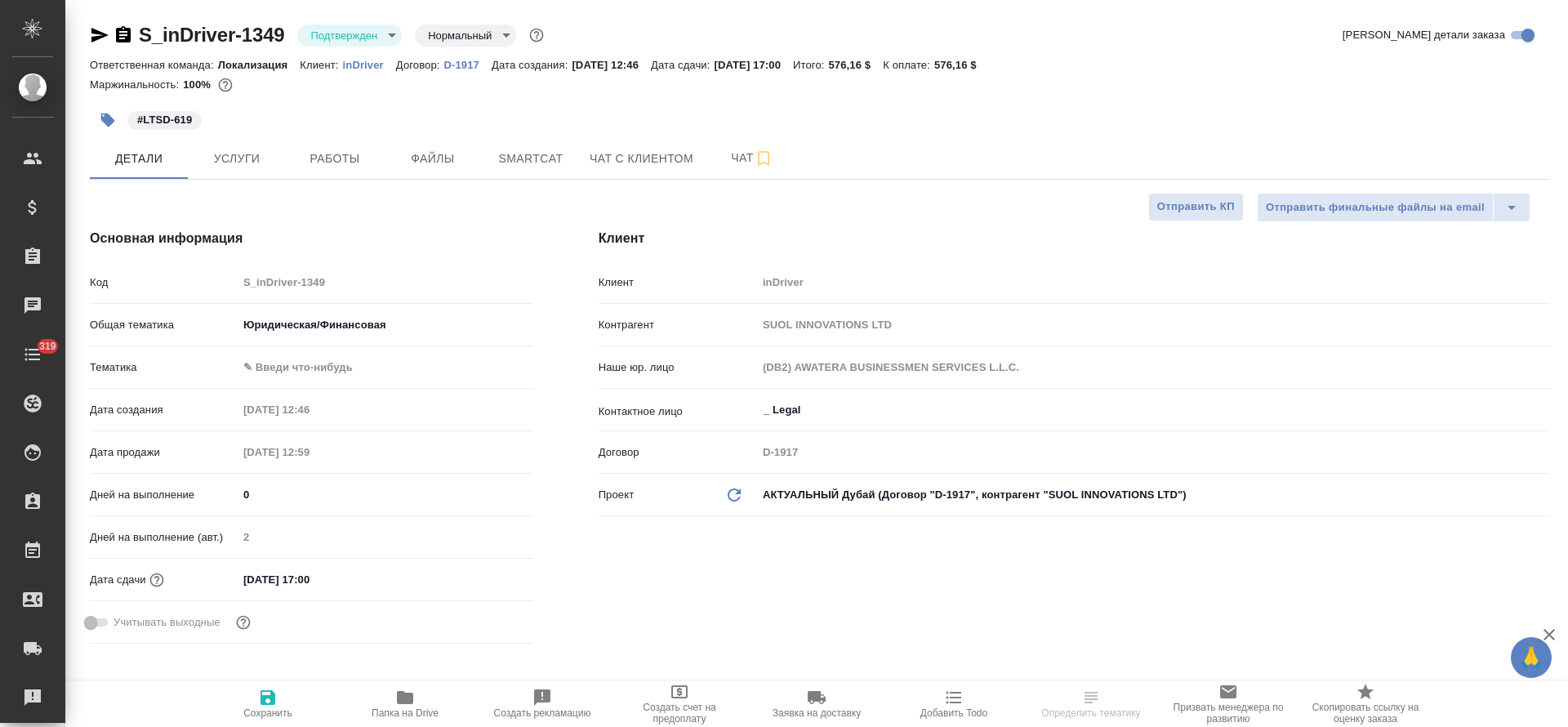
type textarea "x"
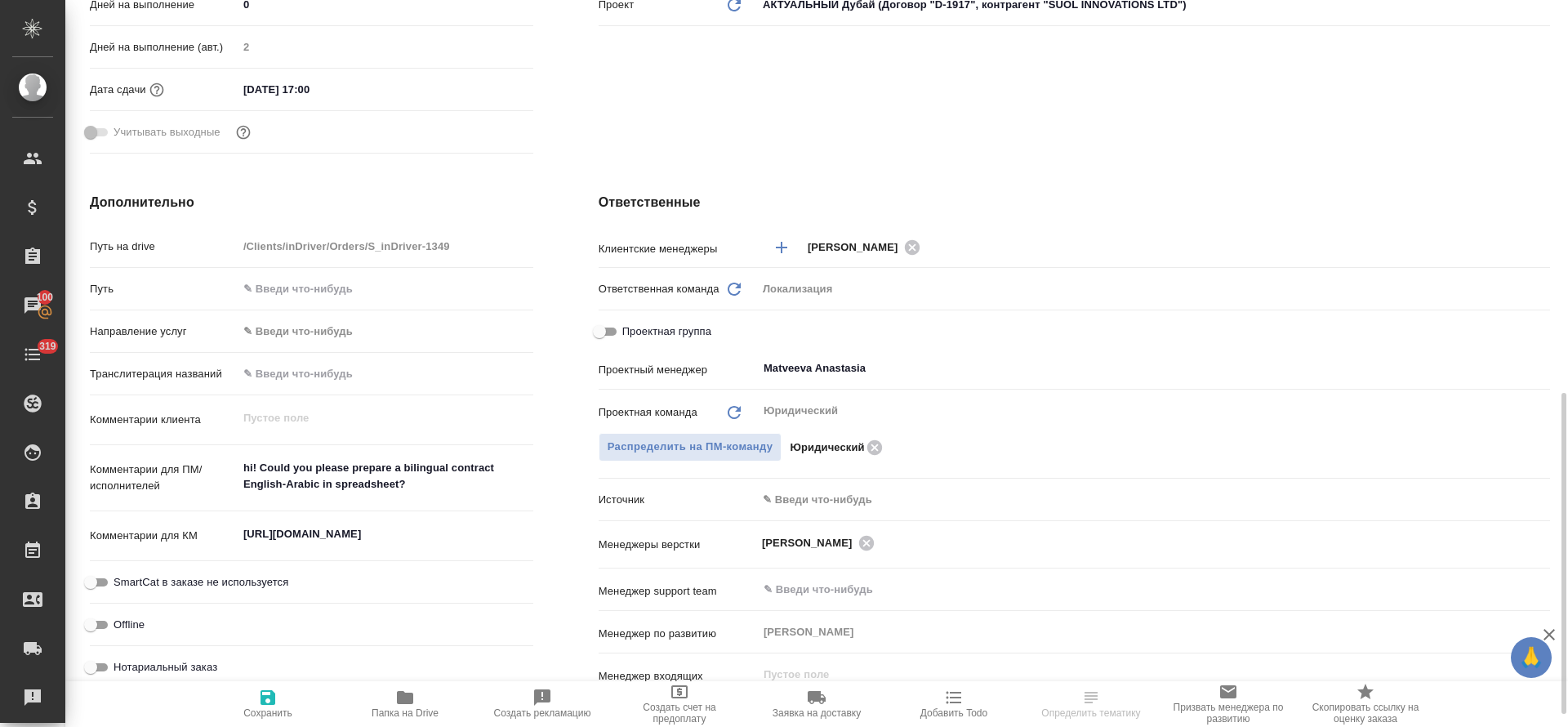
scroll to position [613, 0]
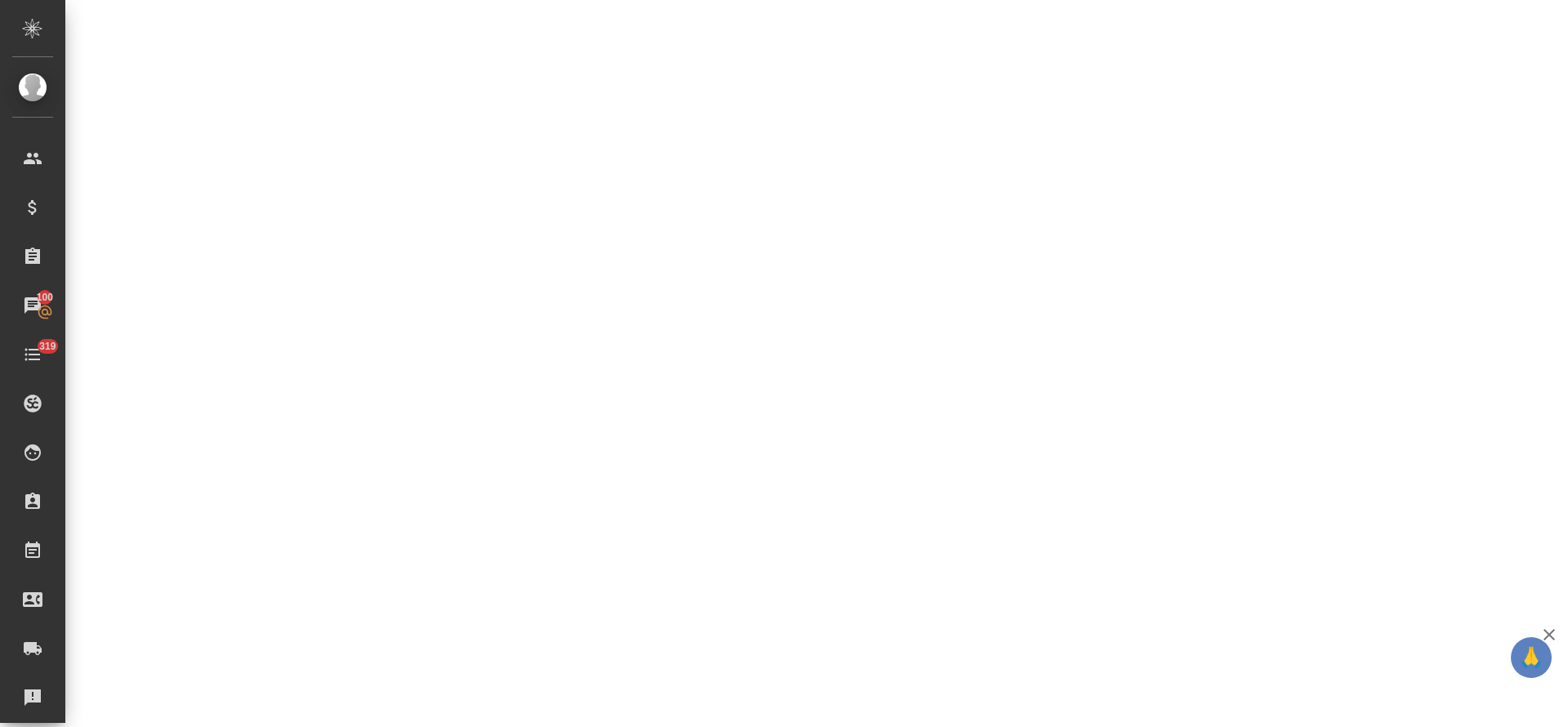
select select "RU"
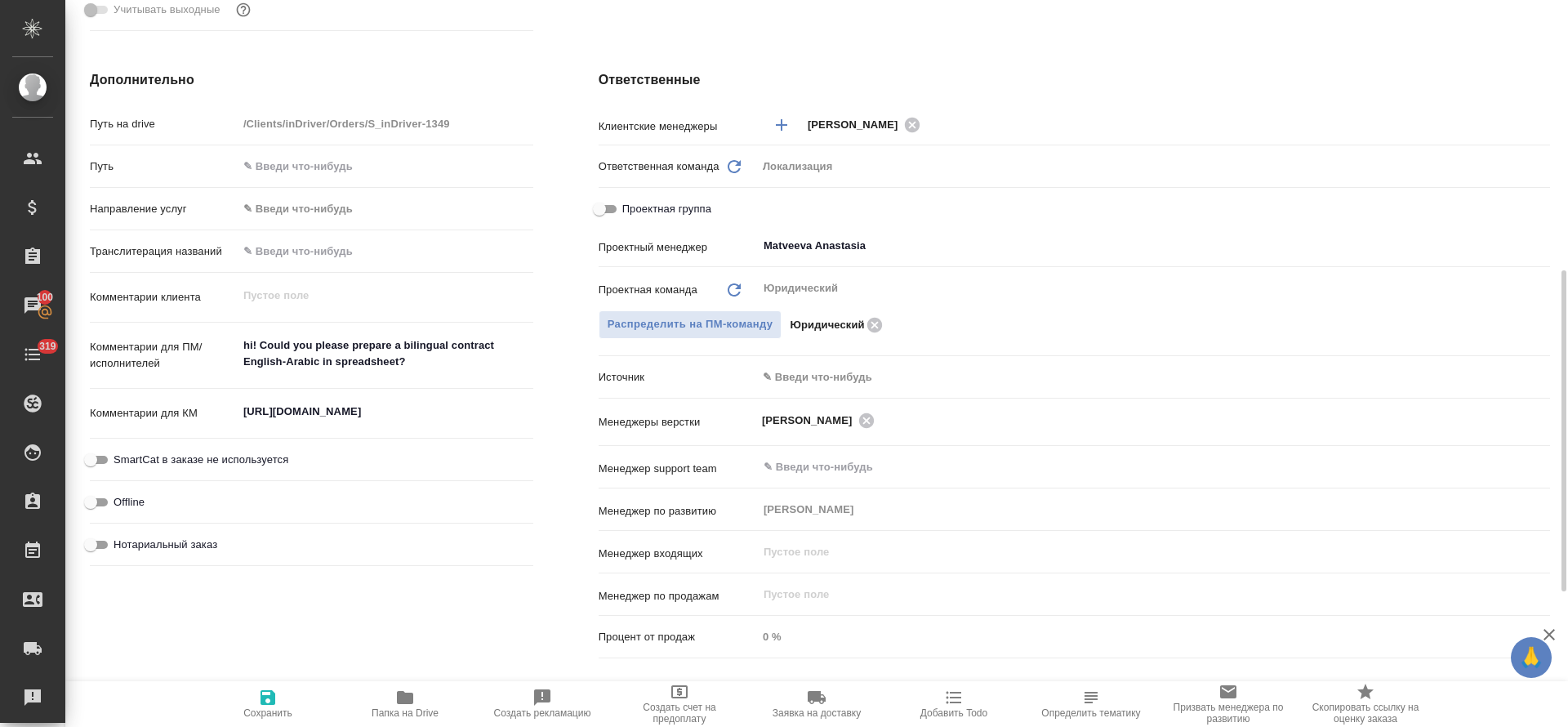
type textarea "x"
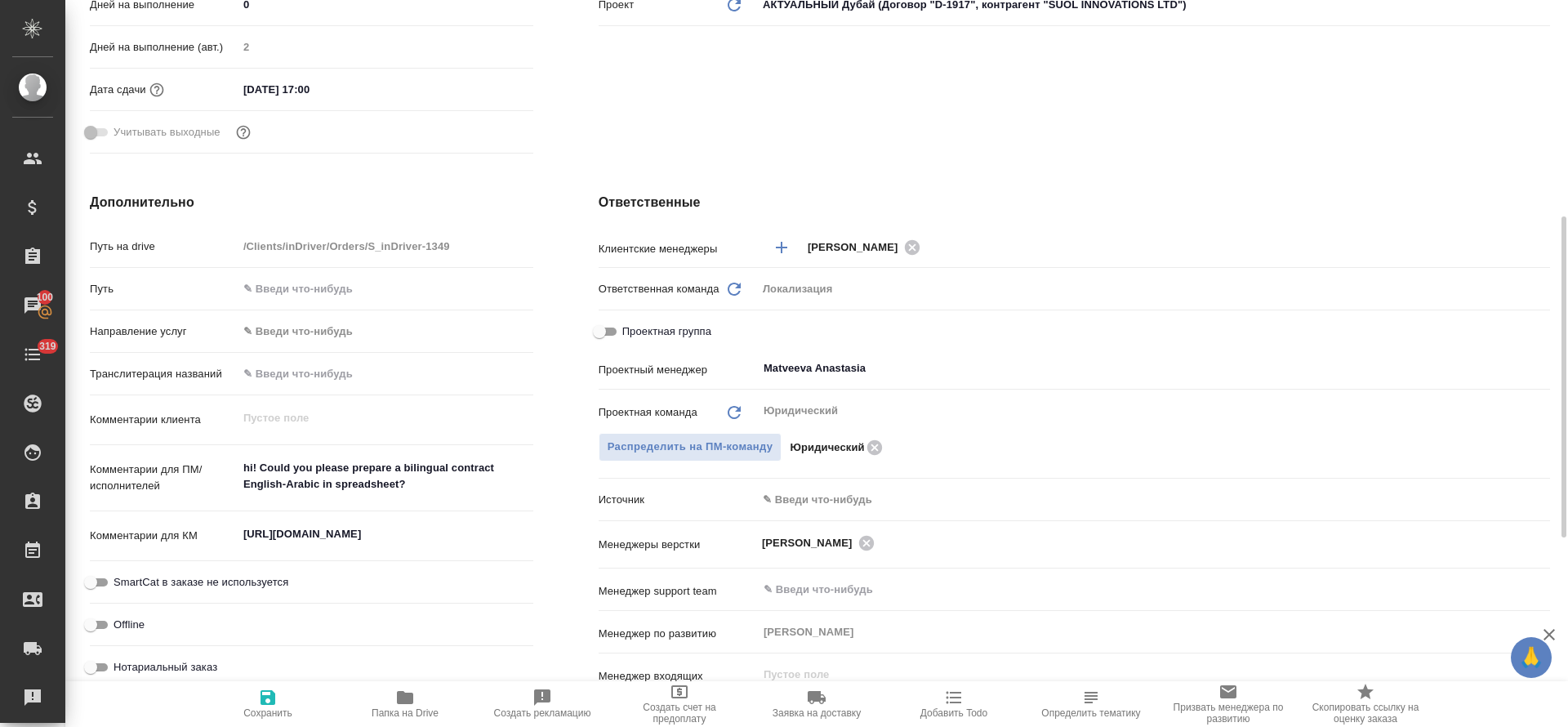
scroll to position [0, 0]
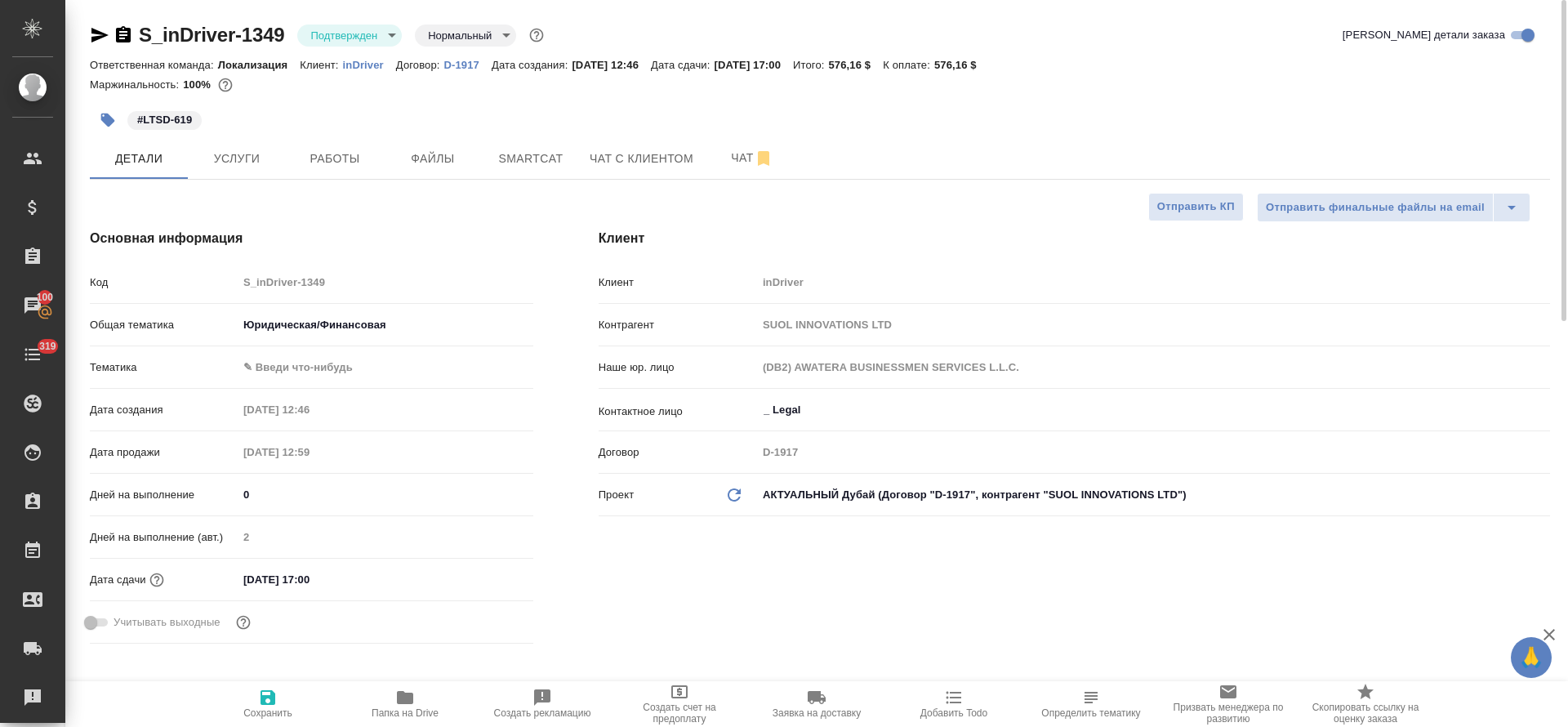
type textarea "x"
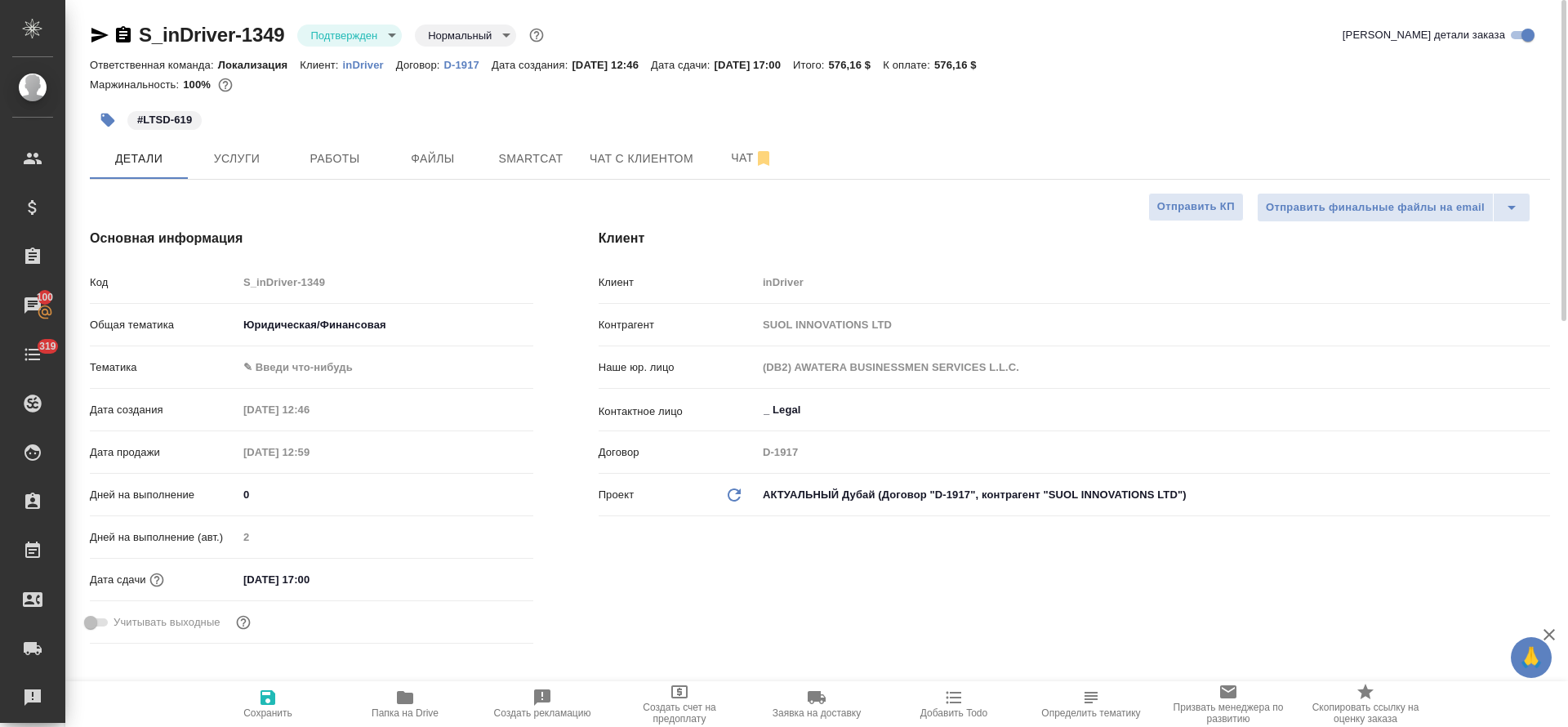
type textarea "x"
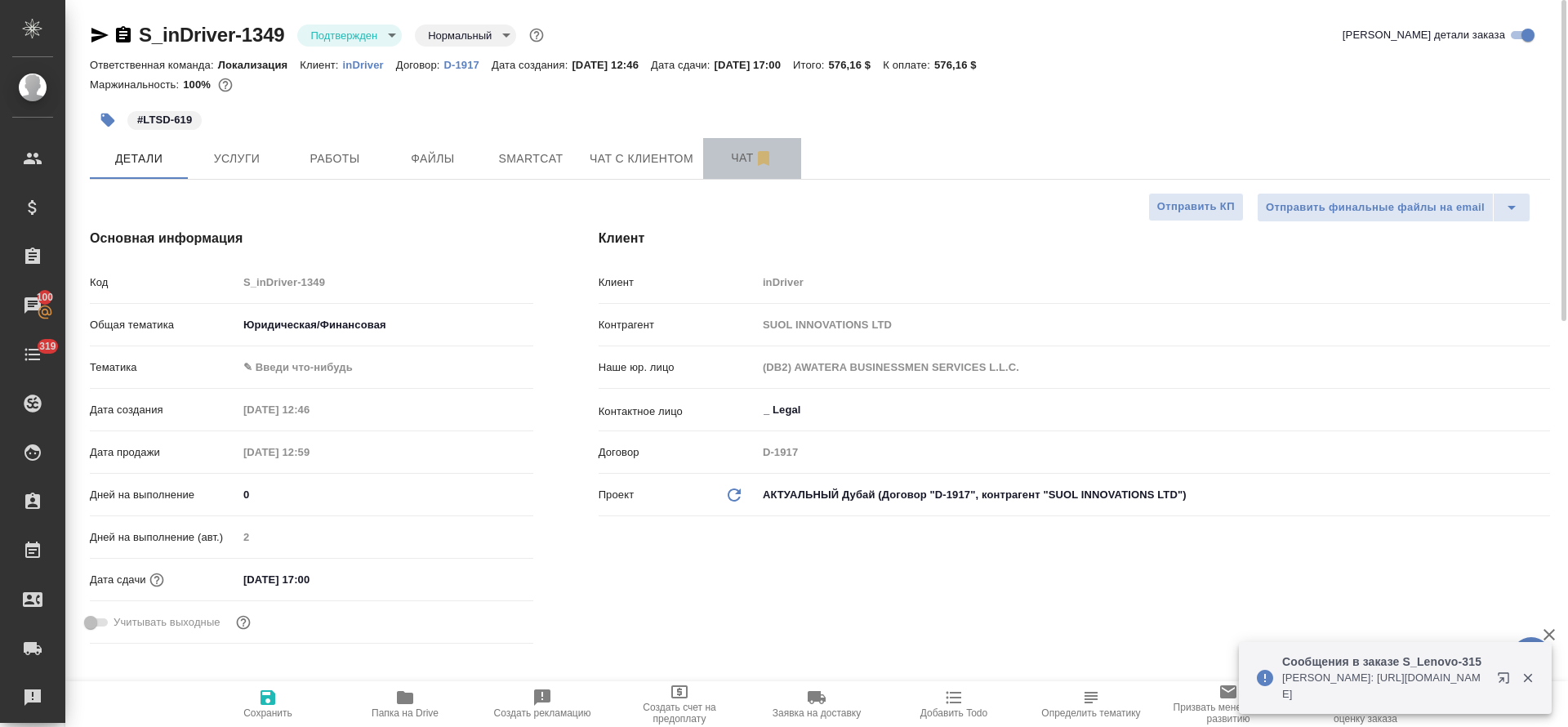
click at [729, 160] on span "Чат" at bounding box center [752, 158] width 78 height 20
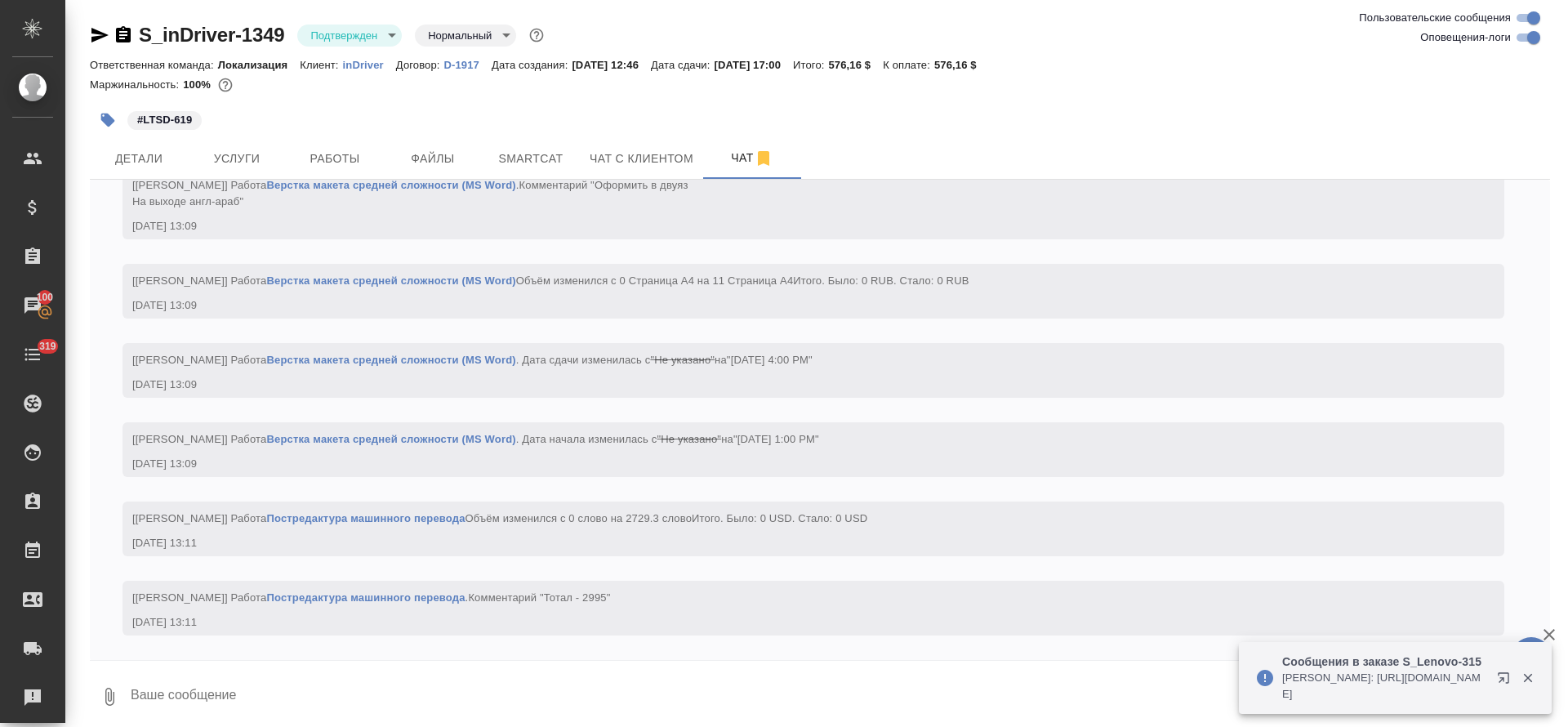
scroll to position [2080, 0]
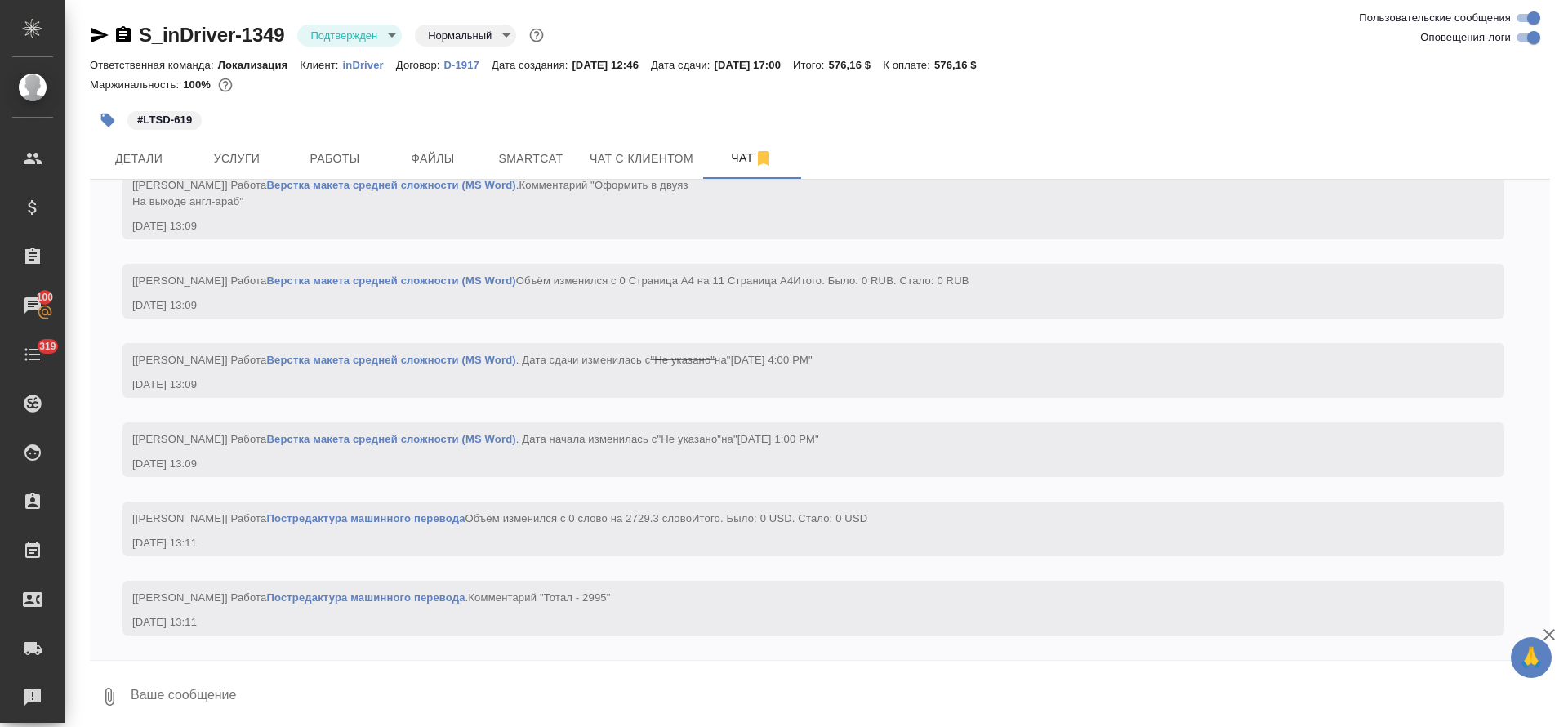
drag, startPoint x: 1531, startPoint y: 42, endPoint x: 1362, endPoint y: 108, distance: 181.4
click at [1530, 43] on input "Оповещения-логи" at bounding box center [1534, 38] width 59 height 20
checkbox input "false"
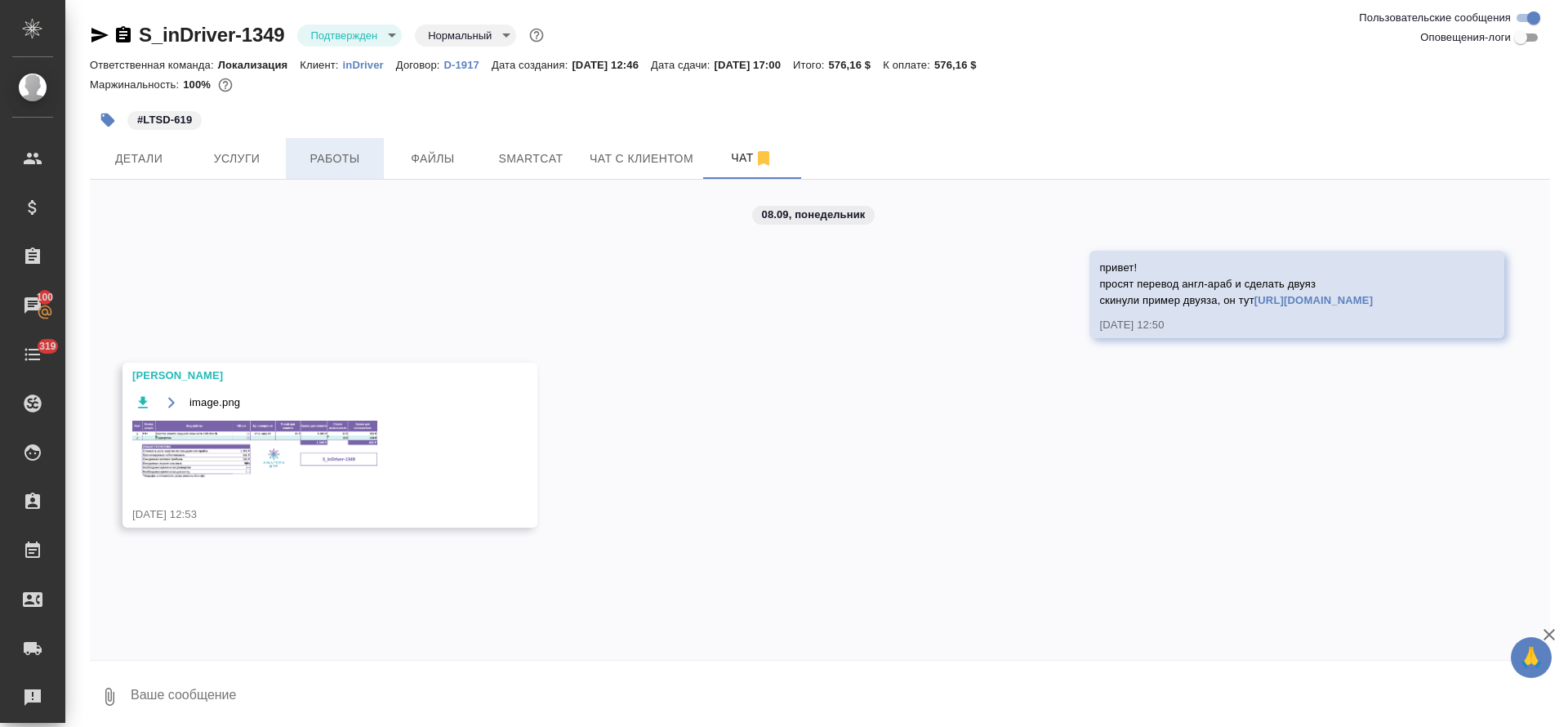
click at [344, 164] on span "Работы" at bounding box center [335, 158] width 78 height 20
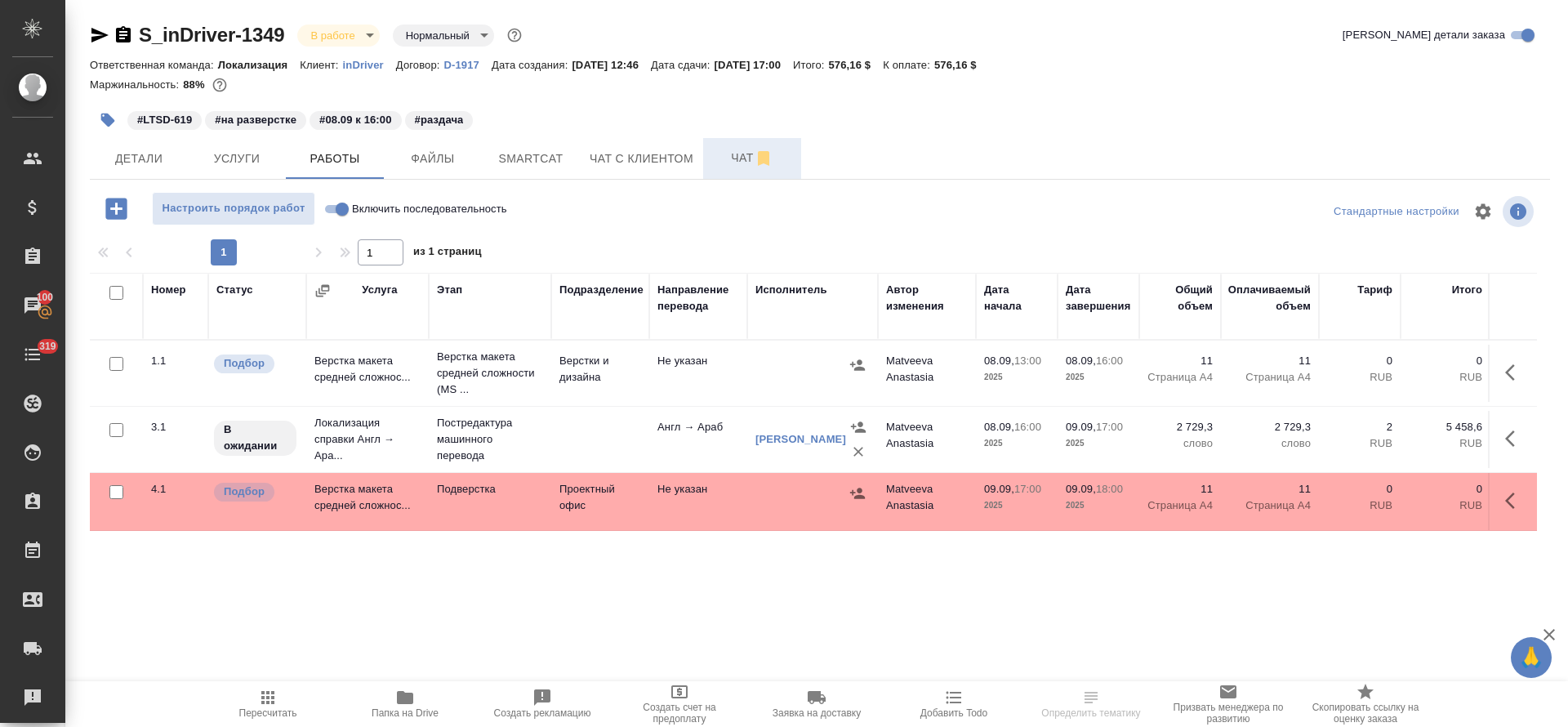
click at [731, 159] on span "Чат" at bounding box center [752, 158] width 78 height 20
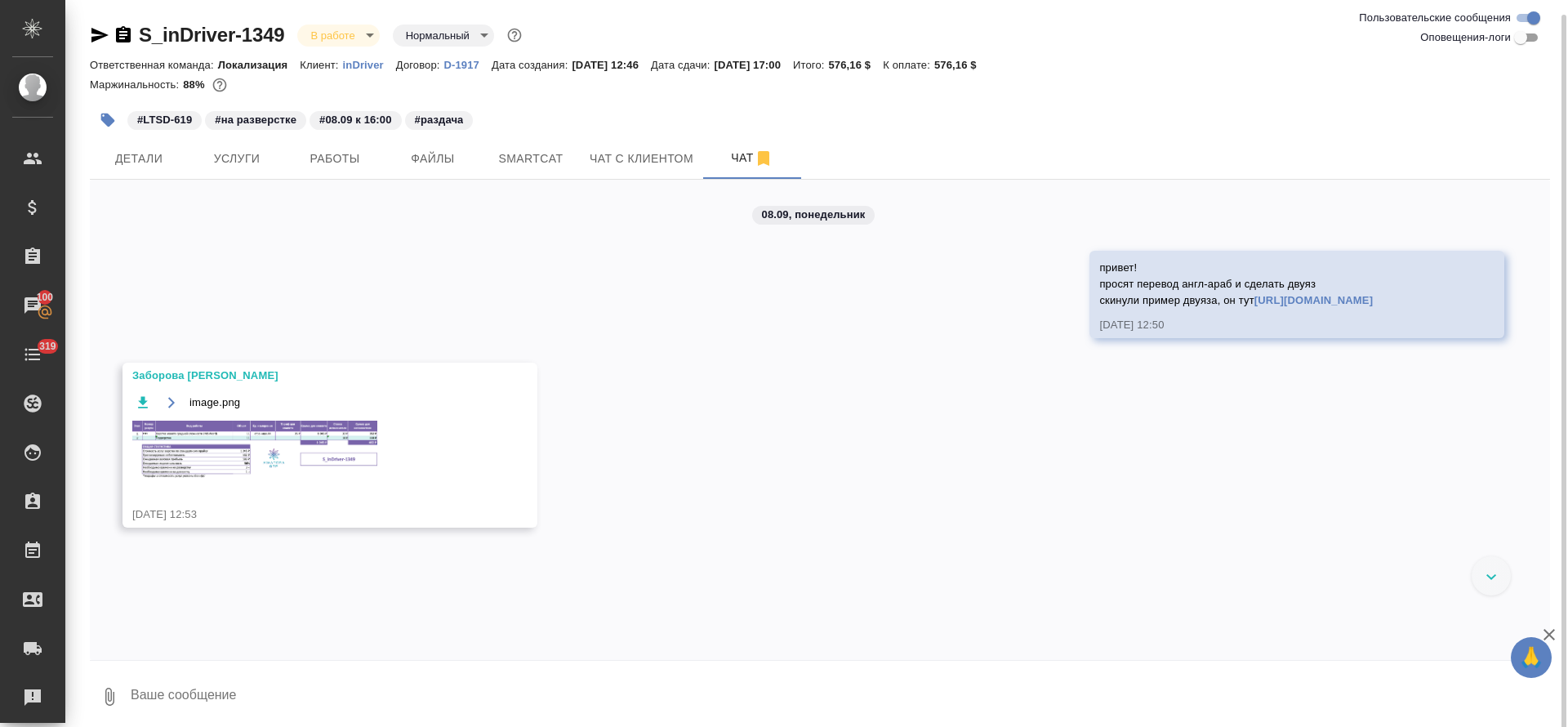
scroll to position [8, 0]
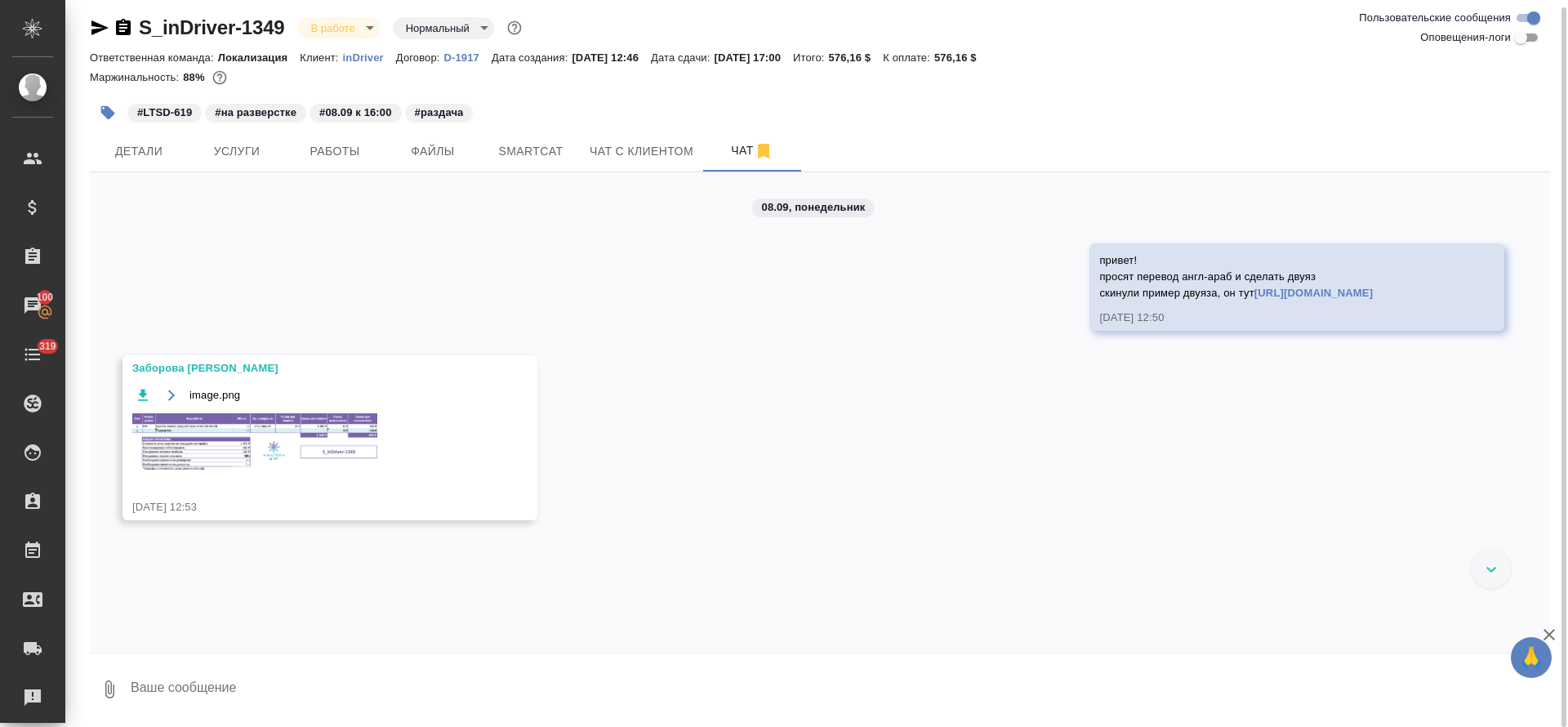
click at [250, 430] on img at bounding box center [255, 442] width 245 height 58
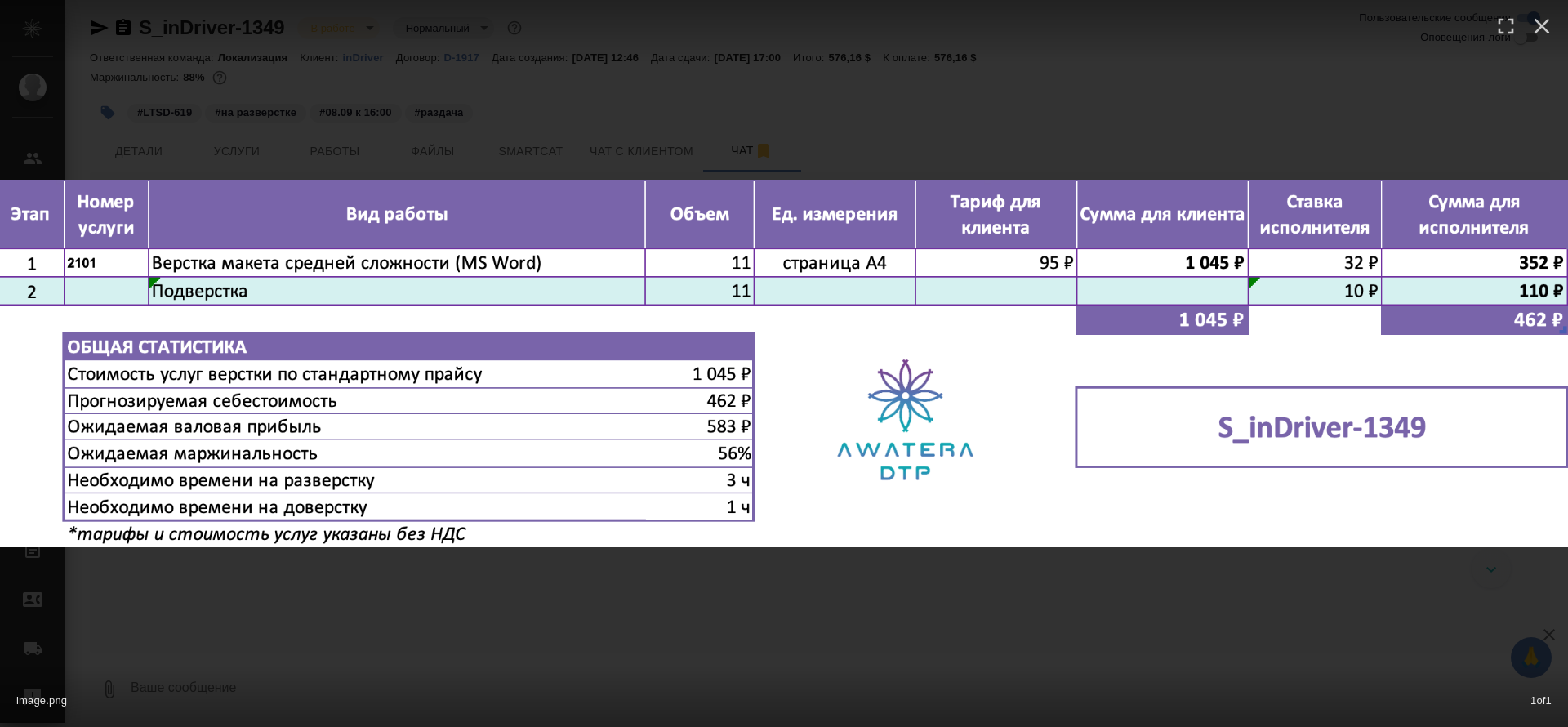
click at [850, 569] on div "image.png 1 of 1" at bounding box center [784, 364] width 1568 height 727
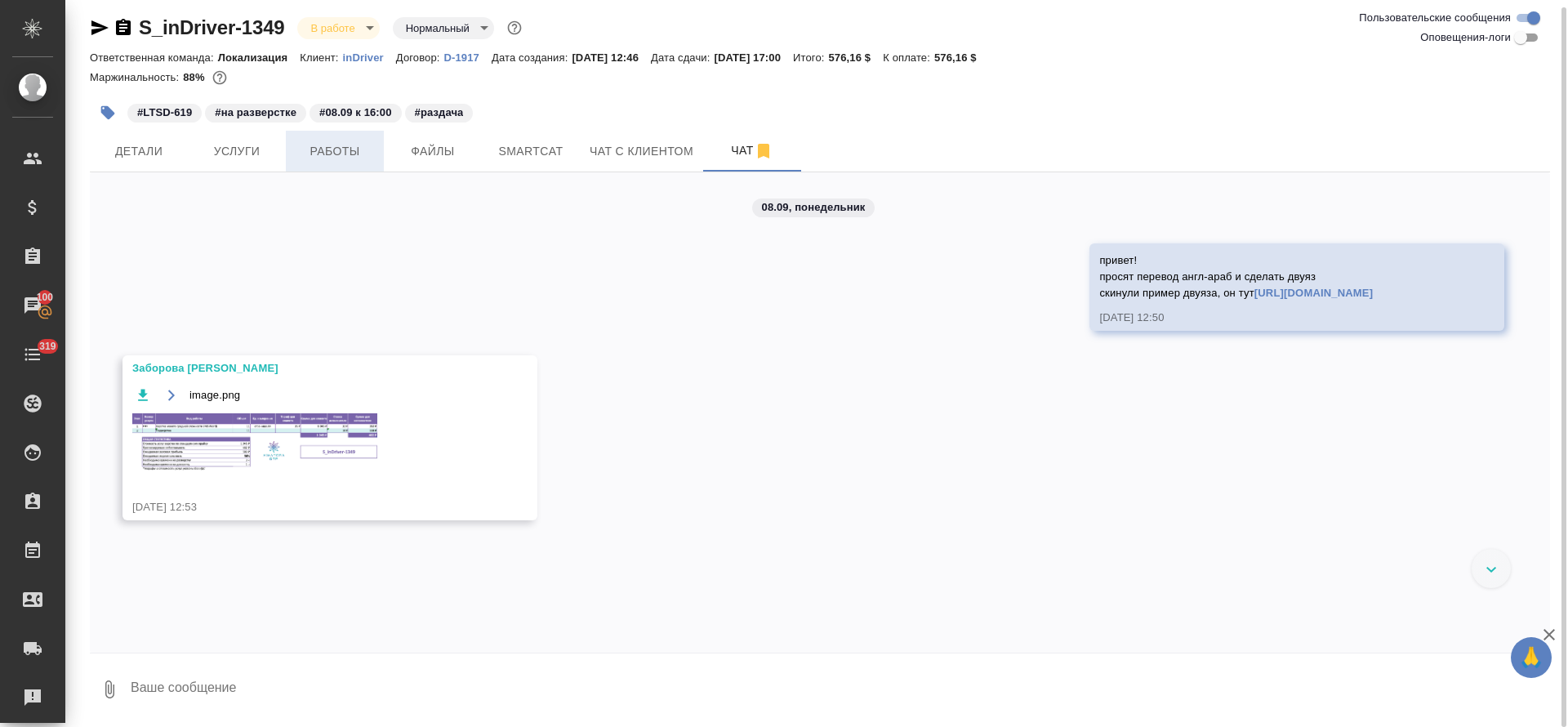
click at [315, 146] on span "Работы" at bounding box center [335, 151] width 78 height 20
